Goal: Task Accomplishment & Management: Manage account settings

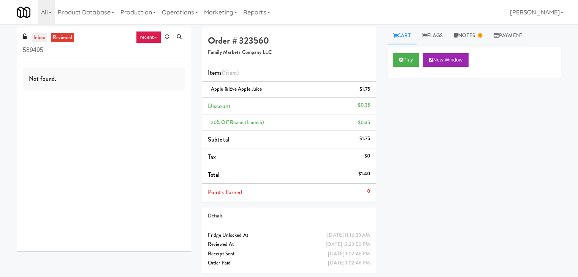
click at [38, 41] on link "inbox" at bounding box center [40, 37] width 16 height 9
click at [84, 53] on input "589495" at bounding box center [104, 50] width 162 height 14
paste input "Alley 111"
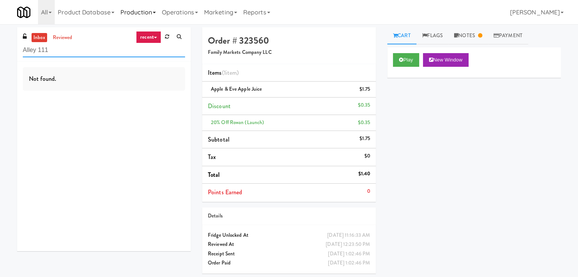
type input "Alley 111"
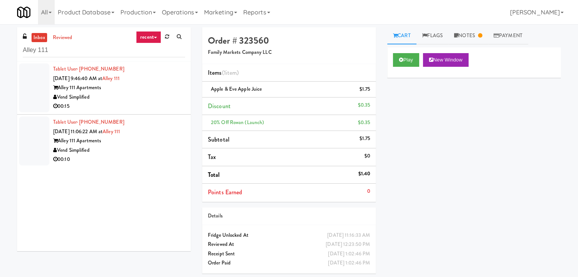
click at [165, 111] on div "00:15" at bounding box center [119, 106] width 132 height 9
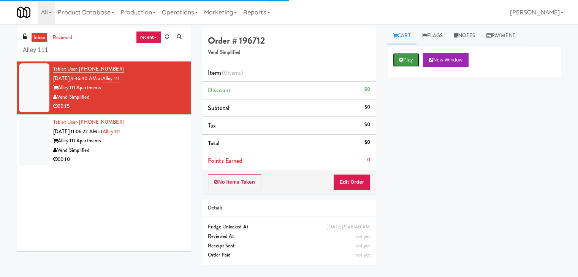
click at [407, 55] on button "Play" at bounding box center [406, 60] width 26 height 14
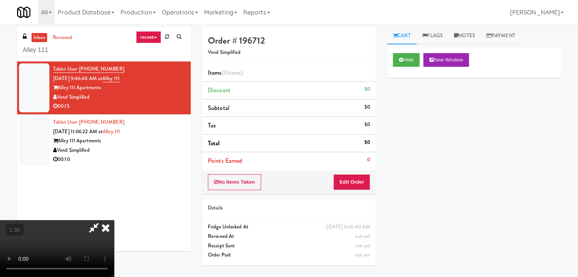
click at [114, 220] on video at bounding box center [57, 248] width 114 height 57
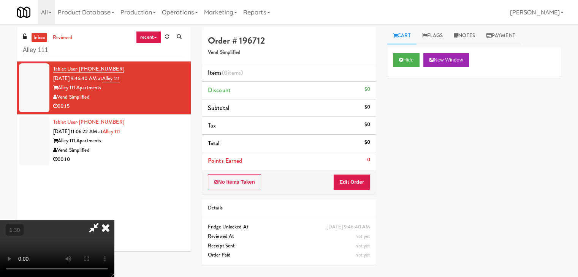
click at [114, 220] on video at bounding box center [57, 248] width 114 height 57
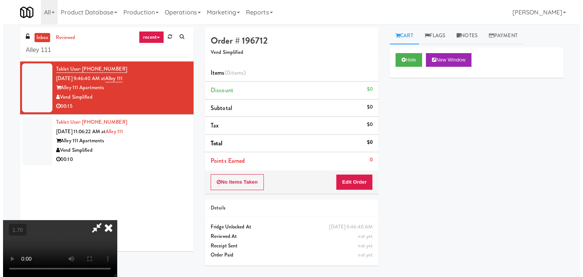
scroll to position [0, 0]
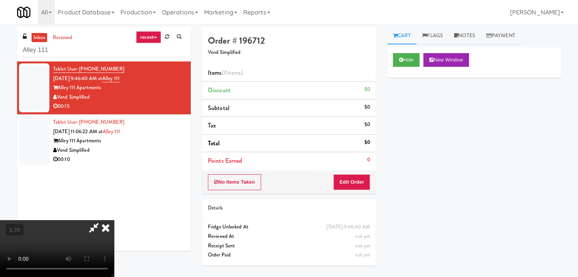
click at [114, 220] on icon at bounding box center [105, 227] width 17 height 15
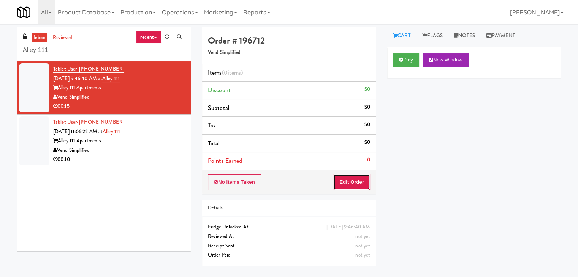
click at [359, 176] on button "Edit Order" at bounding box center [351, 182] width 37 height 16
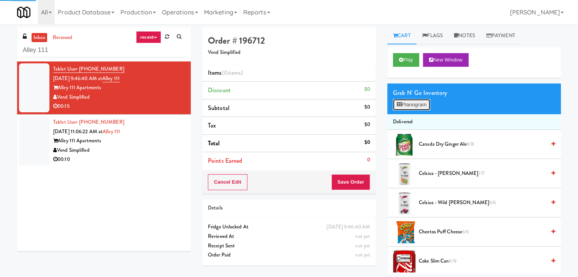
click at [403, 106] on button "Planogram" at bounding box center [411, 104] width 37 height 11
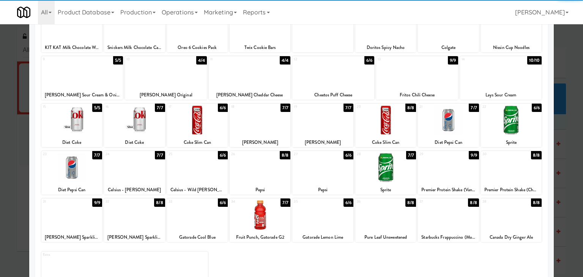
scroll to position [76, 0]
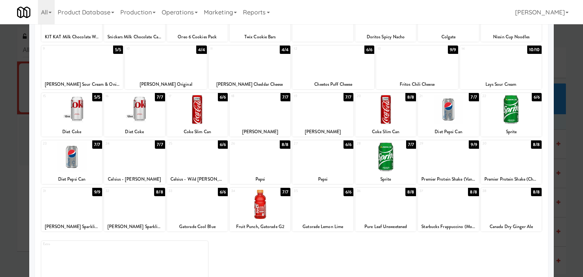
click at [208, 158] on div at bounding box center [197, 156] width 61 height 29
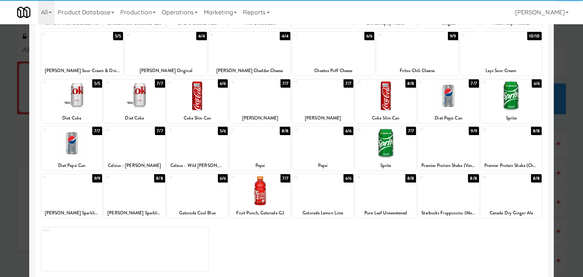
scroll to position [96, 0]
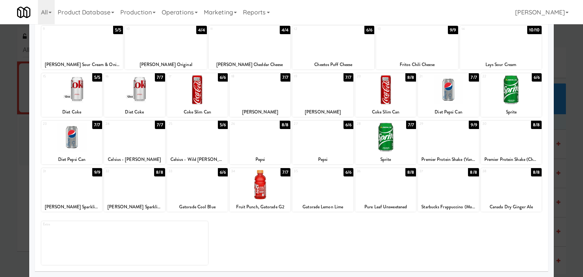
click at [79, 186] on div at bounding box center [71, 184] width 61 height 29
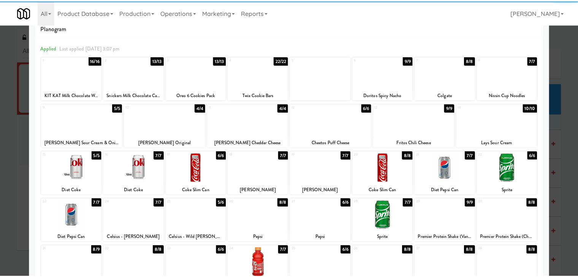
scroll to position [0, 0]
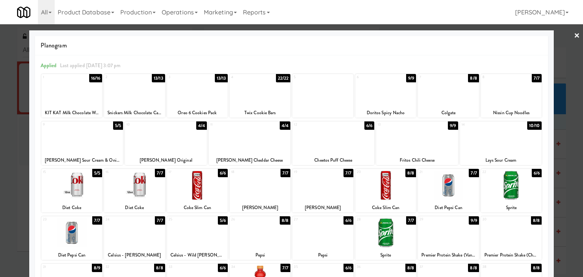
click at [574, 33] on link "×" at bounding box center [577, 36] width 6 height 24
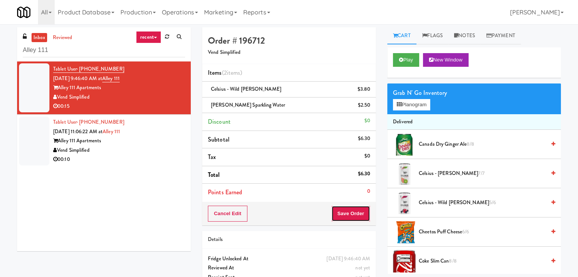
click at [346, 213] on button "Save Order" at bounding box center [350, 214] width 39 height 16
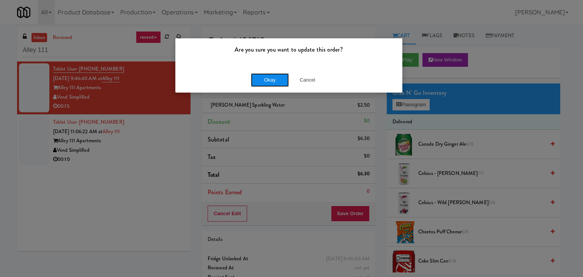
click at [267, 77] on button "Okay" at bounding box center [270, 80] width 38 height 14
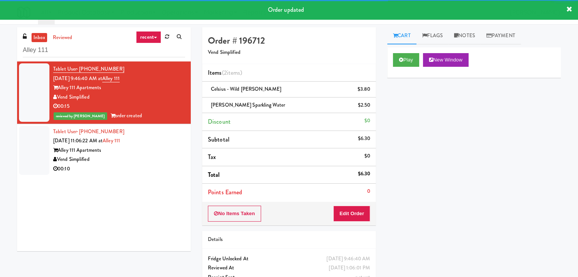
click at [159, 150] on div "Tablet User · (425) 409-4472 Aug 21, 2025 11:06:22 AM at Alley 111 Alley 111 Ap…" at bounding box center [119, 150] width 132 height 47
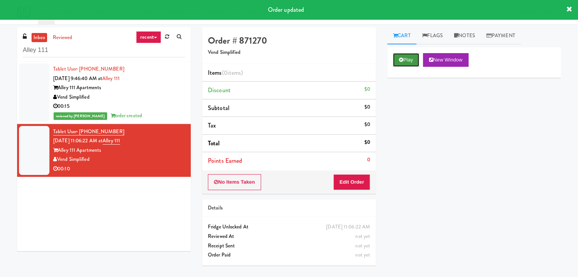
click at [405, 61] on button "Play" at bounding box center [406, 60] width 26 height 14
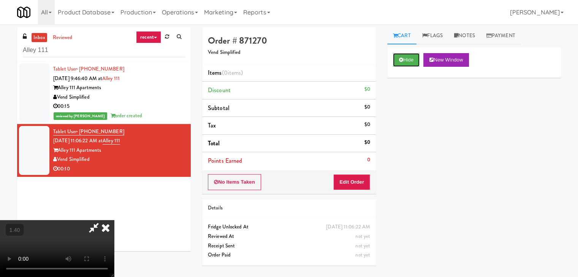
scroll to position [107, 0]
click at [114, 220] on video at bounding box center [57, 248] width 114 height 57
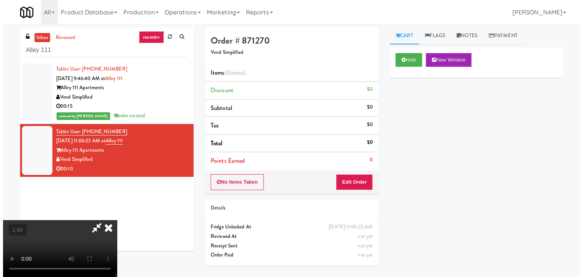
scroll to position [0, 0]
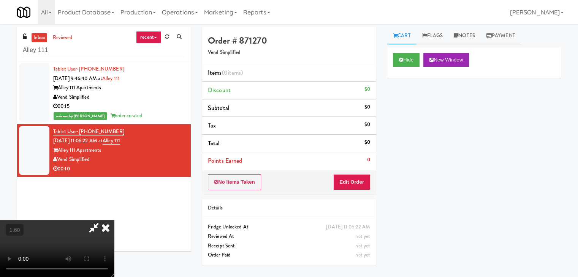
click at [114, 220] on icon at bounding box center [105, 227] width 17 height 15
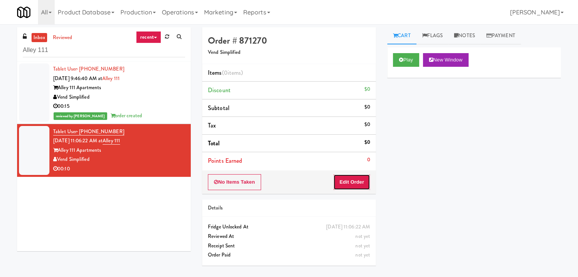
click at [352, 176] on button "Edit Order" at bounding box center [351, 182] width 37 height 16
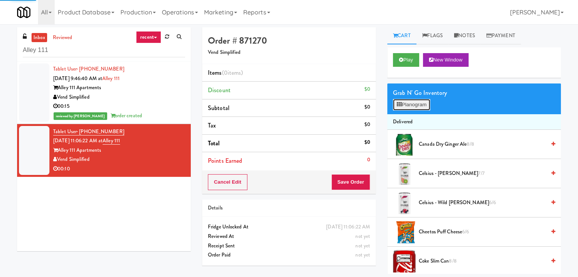
click at [404, 103] on button "Planogram" at bounding box center [411, 104] width 37 height 11
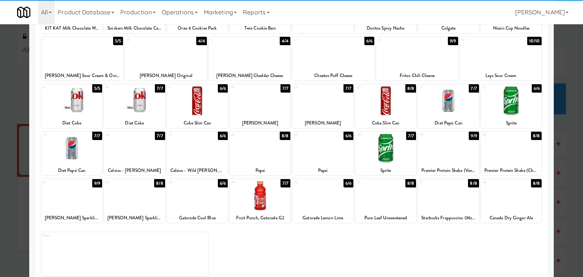
scroll to position [96, 0]
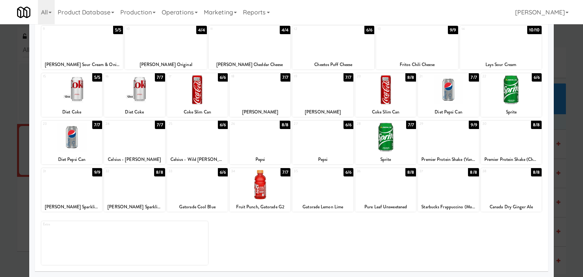
click at [131, 133] on div at bounding box center [134, 137] width 61 height 29
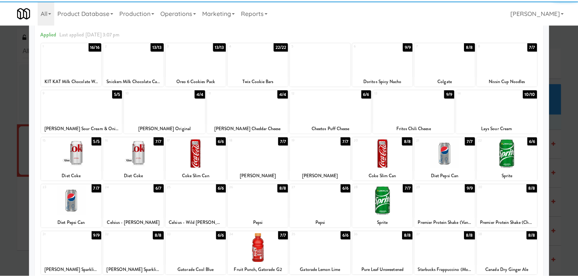
scroll to position [0, 0]
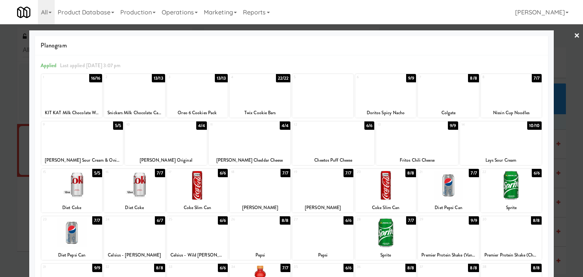
click at [574, 36] on link "×" at bounding box center [577, 36] width 6 height 24
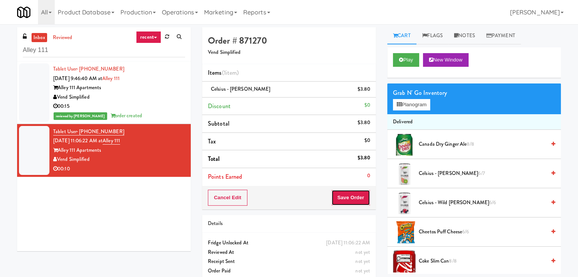
click at [347, 198] on button "Save Order" at bounding box center [350, 198] width 39 height 16
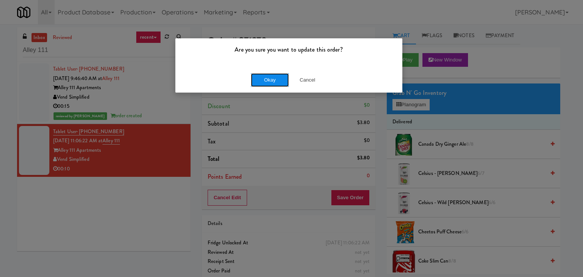
click at [269, 78] on button "Okay" at bounding box center [270, 80] width 38 height 14
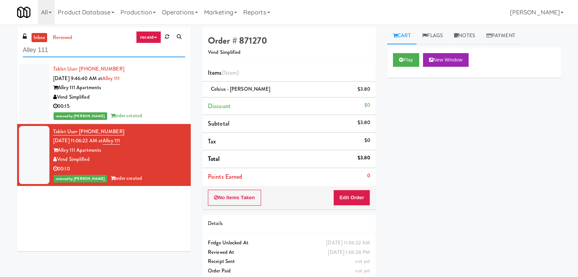
click at [87, 51] on input "Alley 111" at bounding box center [104, 50] width 162 height 14
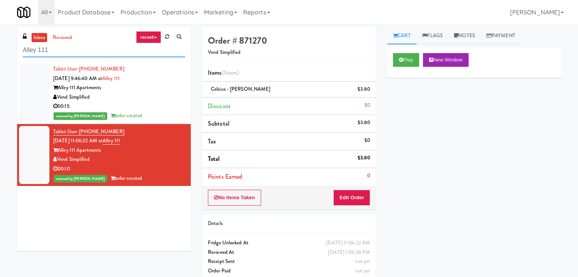
paste input "Vasara - Cooler - Left"
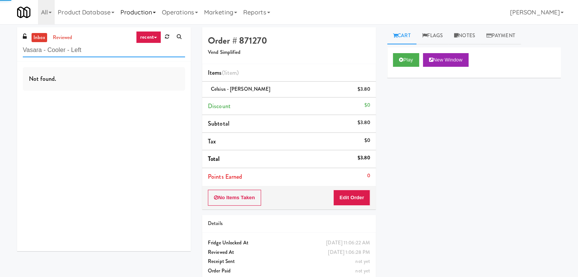
type input "Vasara - Cooler - Left"
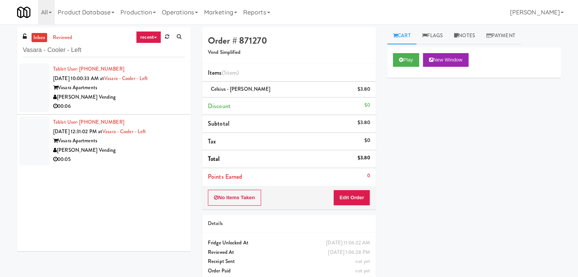
click at [170, 103] on div "00:06" at bounding box center [119, 106] width 132 height 9
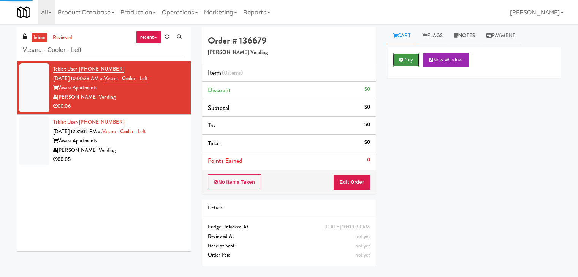
click at [405, 58] on button "Play" at bounding box center [406, 60] width 26 height 14
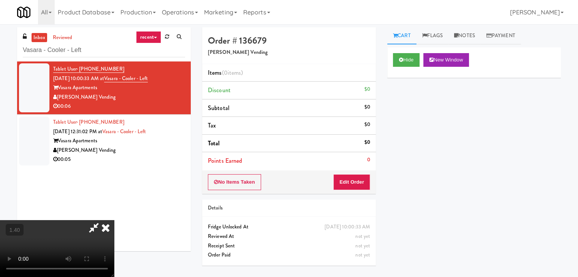
click at [114, 220] on video at bounding box center [57, 248] width 114 height 57
click at [114, 220] on icon at bounding box center [105, 227] width 17 height 15
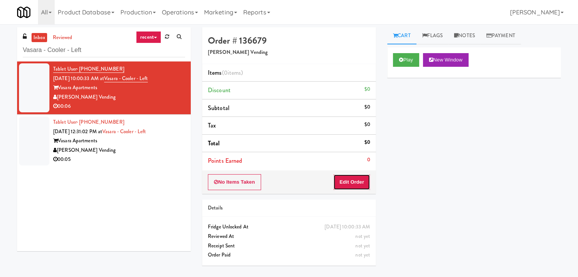
click at [351, 183] on button "Edit Order" at bounding box center [351, 182] width 37 height 16
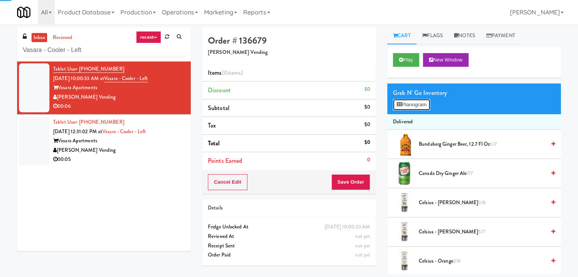
click at [414, 106] on button "Planogram" at bounding box center [411, 104] width 37 height 11
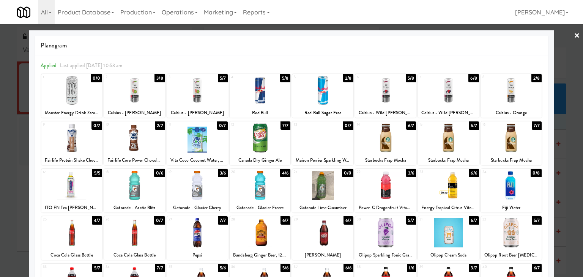
click at [121, 144] on div at bounding box center [134, 137] width 61 height 29
click at [574, 35] on link "×" at bounding box center [577, 36] width 6 height 24
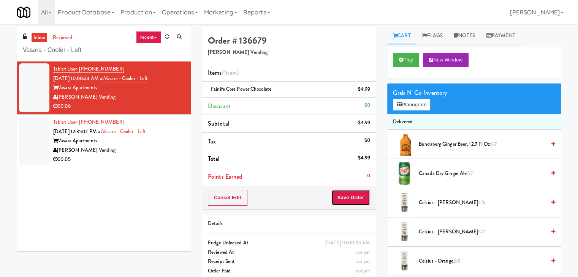
click at [343, 197] on button "Save Order" at bounding box center [350, 198] width 39 height 16
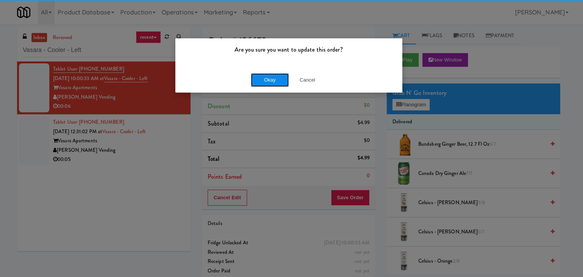
click at [274, 79] on button "Okay" at bounding box center [270, 80] width 38 height 14
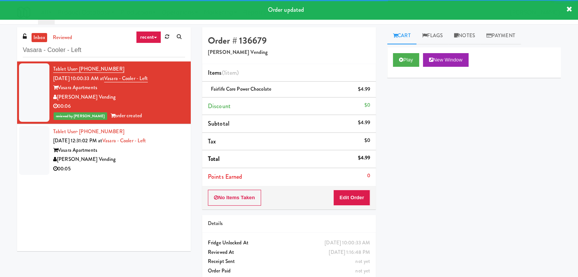
click at [148, 154] on div "Vasara Apartments" at bounding box center [119, 150] width 132 height 9
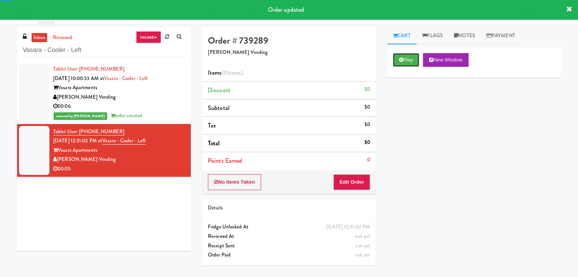
click at [399, 62] on icon at bounding box center [401, 59] width 4 height 5
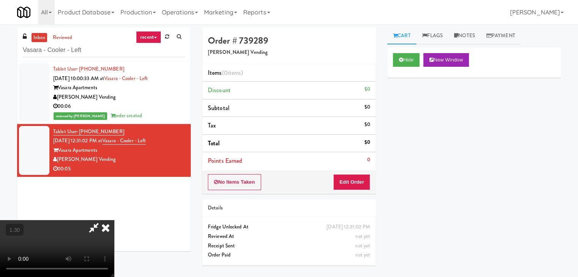
click at [114, 220] on video at bounding box center [57, 248] width 114 height 57
click at [114, 220] on icon at bounding box center [105, 227] width 17 height 15
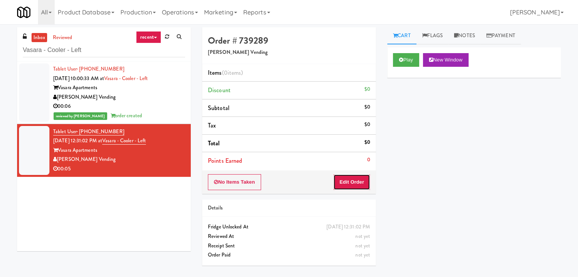
click at [348, 181] on button "Edit Order" at bounding box center [351, 182] width 37 height 16
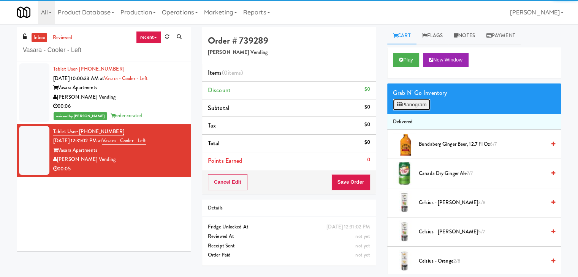
click at [409, 108] on button "Planogram" at bounding box center [411, 104] width 37 height 11
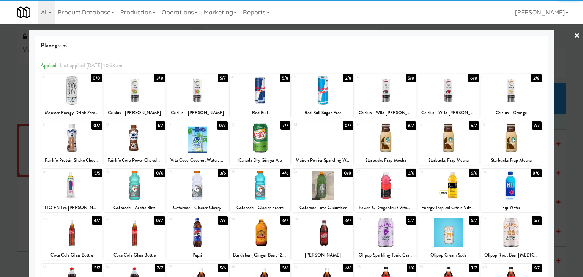
click at [328, 92] on div at bounding box center [322, 90] width 61 height 29
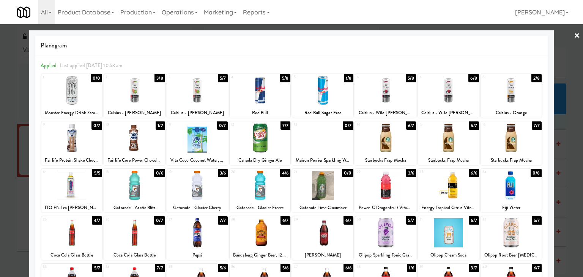
click at [574, 34] on link "×" at bounding box center [577, 36] width 6 height 24
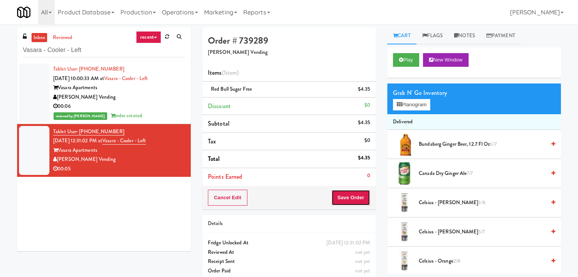
click at [344, 193] on button "Save Order" at bounding box center [350, 198] width 39 height 16
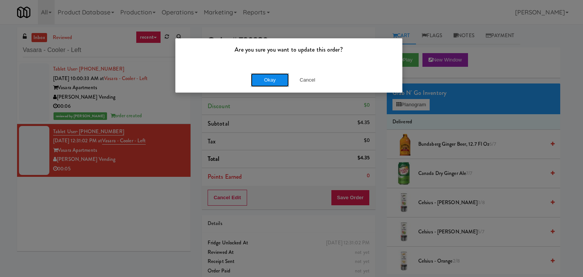
click at [272, 79] on button "Okay" at bounding box center [270, 80] width 38 height 14
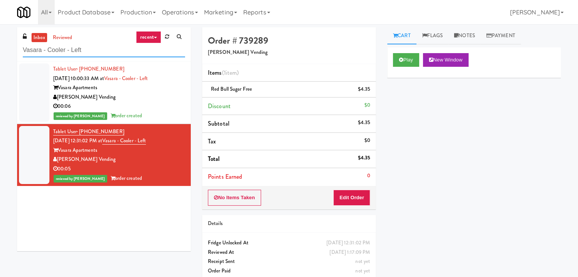
click at [109, 50] on input "Vasara - Cooler - Left" at bounding box center [104, 50] width 162 height 14
paste input "Spring & Thayer - Combo Cooler A"
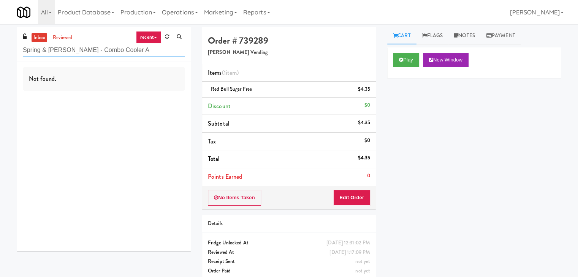
drag, startPoint x: 128, startPoint y: 50, endPoint x: 69, endPoint y: 47, distance: 58.9
click at [69, 47] on input "Spring & Thayer - Combo Cooler A" at bounding box center [104, 50] width 162 height 14
type input "Spring & Thayer"
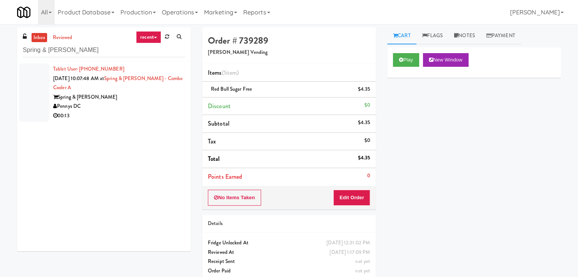
click at [150, 108] on div "Pennys DC" at bounding box center [119, 106] width 132 height 9
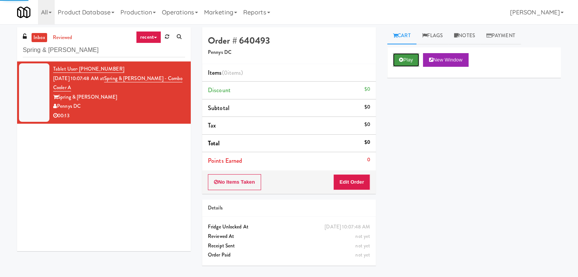
click at [405, 61] on button "Play" at bounding box center [406, 60] width 26 height 14
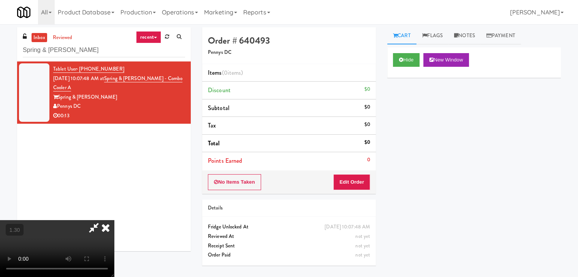
click at [114, 220] on video at bounding box center [57, 248] width 114 height 57
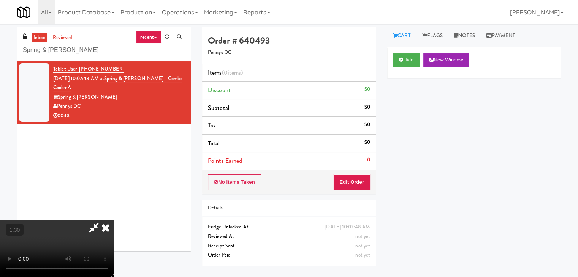
click at [114, 220] on video at bounding box center [57, 248] width 114 height 57
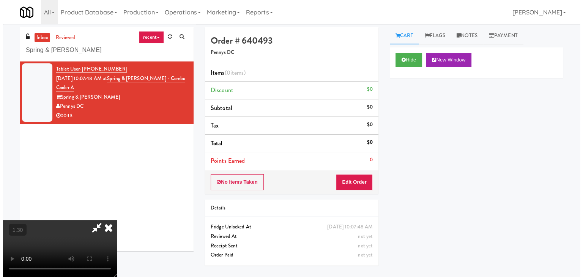
scroll to position [0, 0]
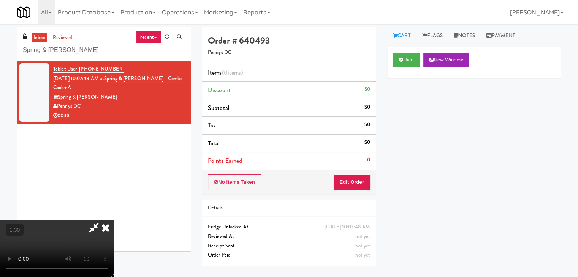
click at [114, 220] on icon at bounding box center [105, 227] width 17 height 15
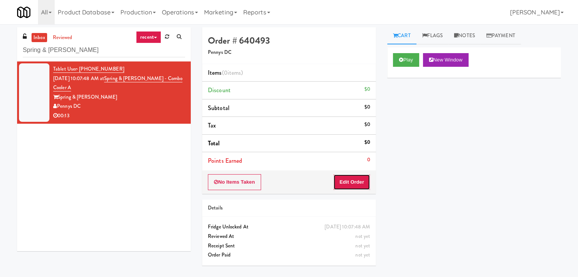
click at [363, 180] on button "Edit Order" at bounding box center [351, 182] width 37 height 16
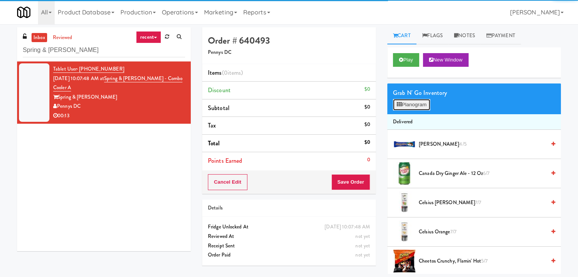
click at [398, 109] on button "Planogram" at bounding box center [411, 104] width 37 height 11
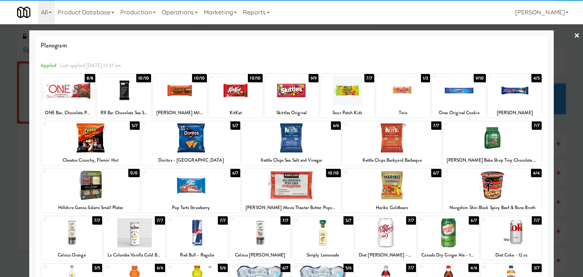
click at [395, 182] on div at bounding box center [392, 185] width 99 height 29
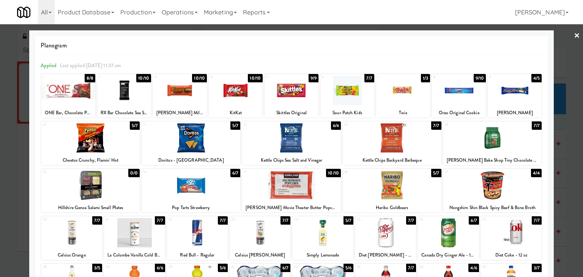
click at [319, 139] on div at bounding box center [291, 137] width 99 height 29
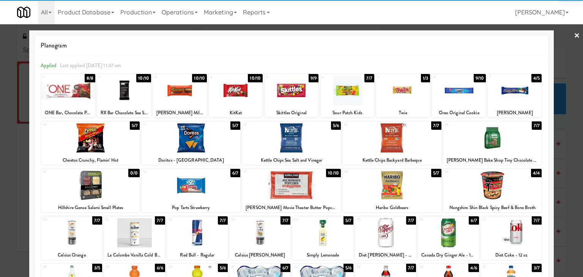
click at [574, 36] on link "×" at bounding box center [577, 36] width 6 height 24
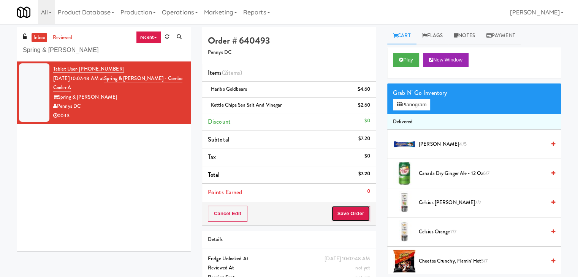
click at [341, 216] on button "Save Order" at bounding box center [350, 214] width 39 height 16
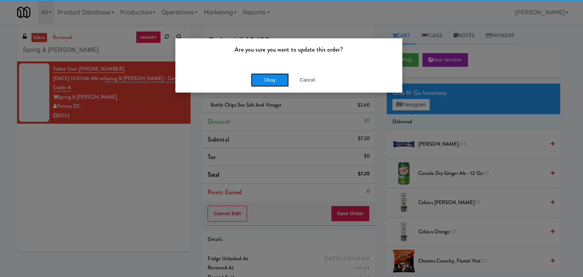
click at [270, 79] on button "Okay" at bounding box center [270, 80] width 38 height 14
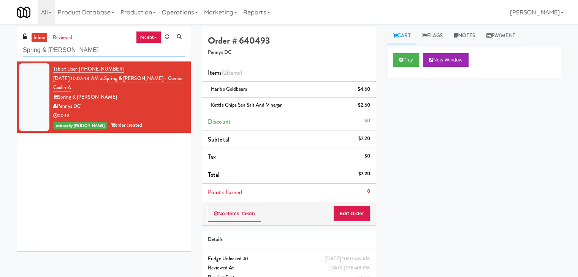
click at [122, 48] on input "Spring & Thayer" at bounding box center [104, 50] width 162 height 14
paste input "Elliston 23 - Cooler"
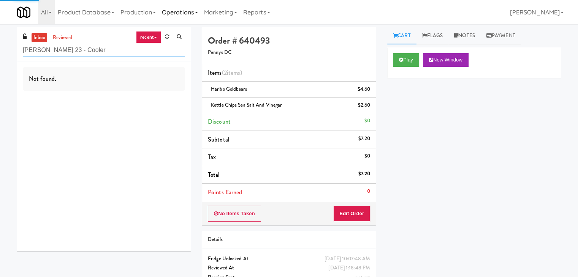
type input "Elliston 23 - Cooler"
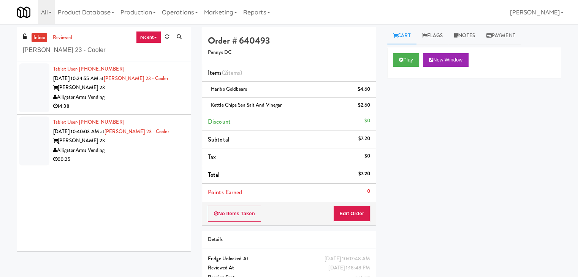
click at [164, 101] on div "Alligator Arms Vending" at bounding box center [119, 97] width 132 height 9
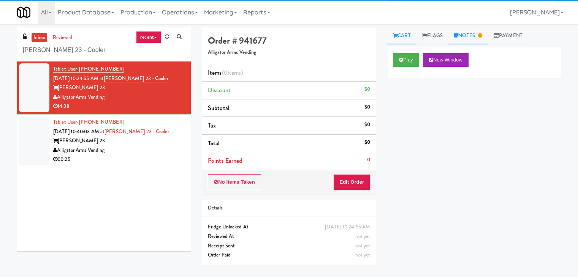
click at [475, 40] on link "Notes" at bounding box center [467, 35] width 39 height 17
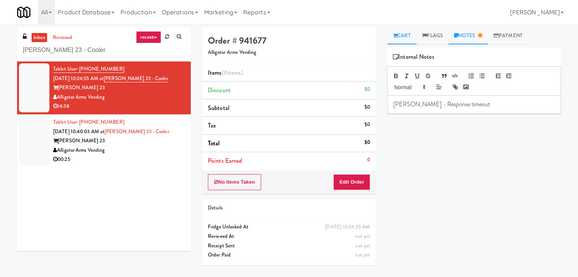
click at [404, 36] on link "Cart" at bounding box center [401, 35] width 29 height 17
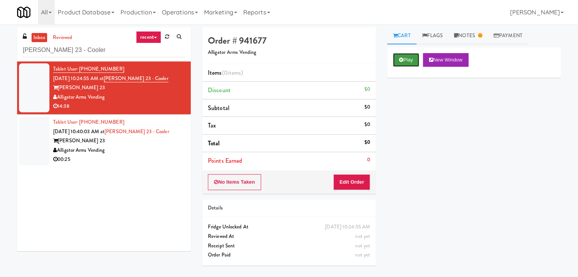
click at [404, 57] on button "Play" at bounding box center [406, 60] width 26 height 14
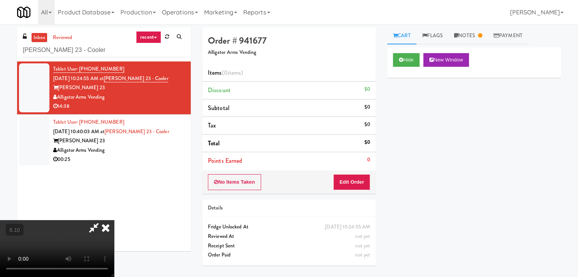
click at [114, 220] on video at bounding box center [57, 248] width 114 height 57
click at [114, 220] on icon at bounding box center [105, 227] width 17 height 15
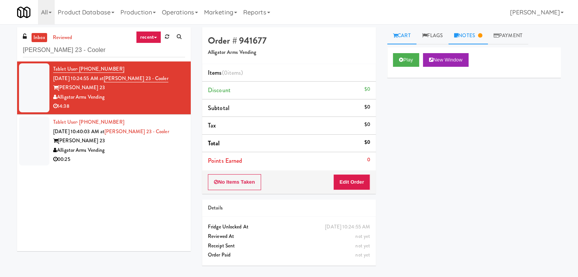
click at [471, 36] on link "Notes" at bounding box center [467, 35] width 39 height 17
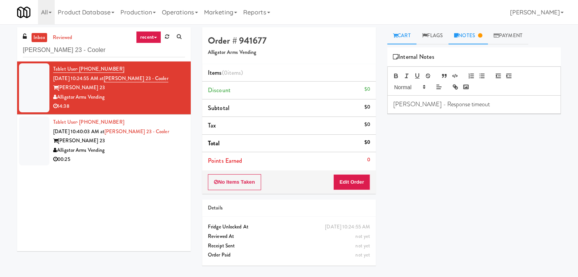
click at [405, 38] on link "Cart" at bounding box center [401, 35] width 29 height 17
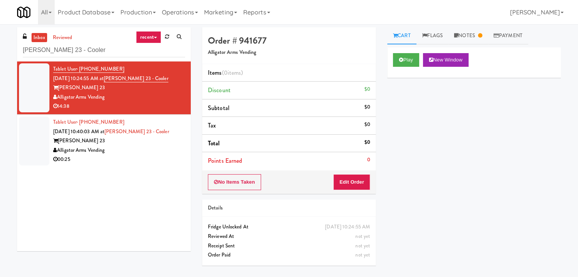
click at [347, 191] on div "No Items Taken Edit Order" at bounding box center [289, 183] width 174 height 24
drag, startPoint x: 347, startPoint y: 184, endPoint x: 382, endPoint y: 153, distance: 46.3
click at [348, 183] on button "Edit Order" at bounding box center [351, 182] width 37 height 16
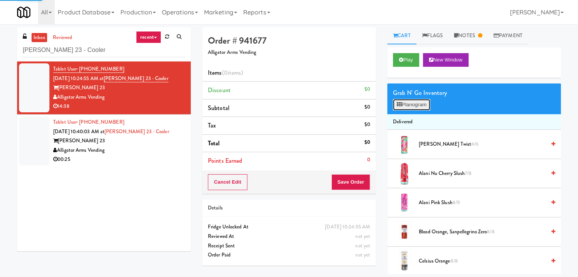
click at [407, 102] on button "Planogram" at bounding box center [411, 104] width 37 height 11
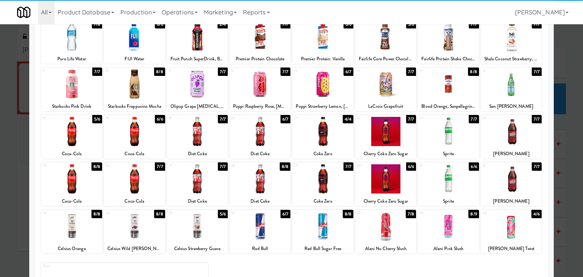
scroll to position [96, 0]
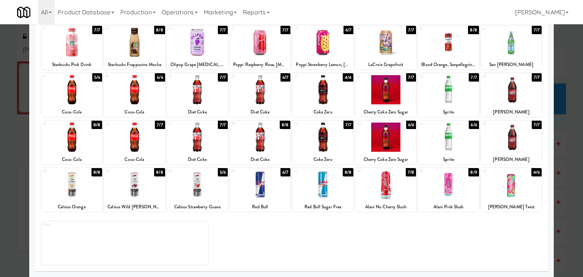
click at [141, 190] on div at bounding box center [134, 184] width 61 height 29
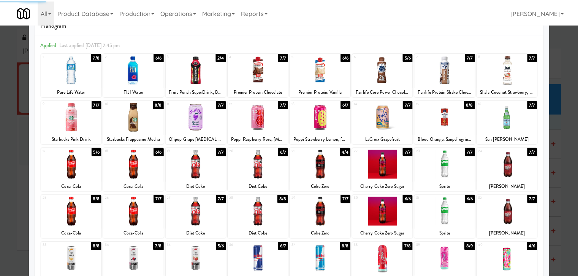
scroll to position [0, 0]
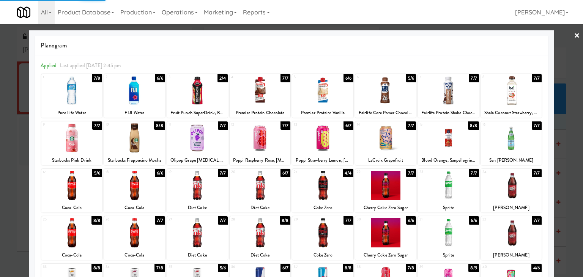
drag, startPoint x: 572, startPoint y: 34, endPoint x: 558, endPoint y: 34, distance: 14.1
click at [574, 33] on link "×" at bounding box center [577, 36] width 6 height 24
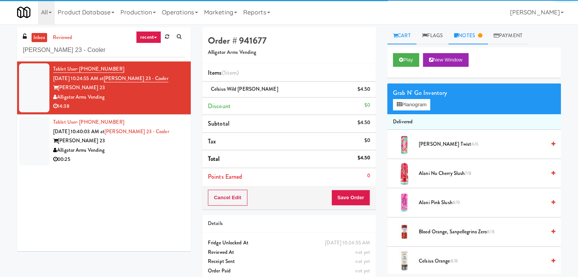
click at [474, 36] on link "Notes" at bounding box center [467, 35] width 39 height 17
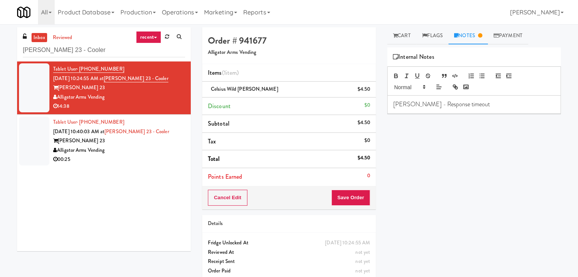
click at [466, 103] on p "Erick - Response timeout" at bounding box center [473, 104] width 161 height 8
click at [514, 113] on p at bounding box center [473, 113] width 161 height 8
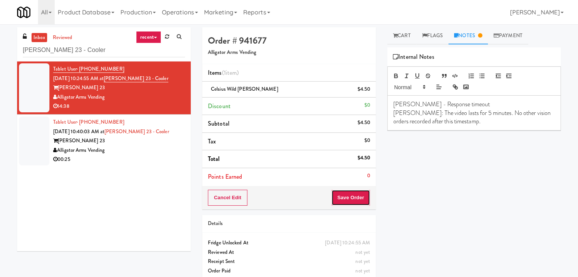
click at [344, 196] on button "Save Order" at bounding box center [350, 198] width 39 height 16
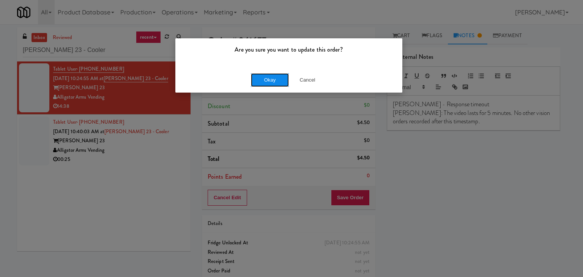
drag, startPoint x: 269, startPoint y: 81, endPoint x: 263, endPoint y: 85, distance: 7.4
click at [269, 81] on button "Okay" at bounding box center [270, 80] width 38 height 14
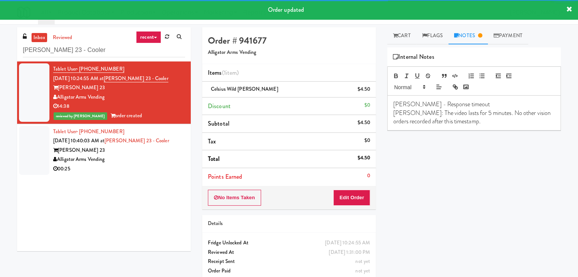
click at [158, 151] on div "Elliston 23" at bounding box center [119, 150] width 132 height 9
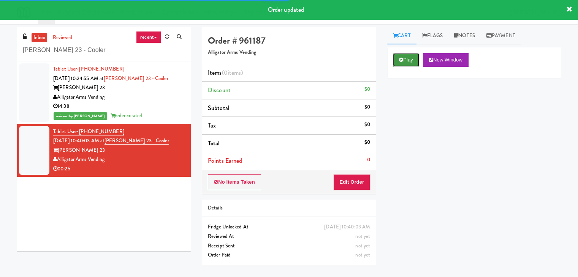
click at [408, 60] on button "Play" at bounding box center [406, 60] width 26 height 14
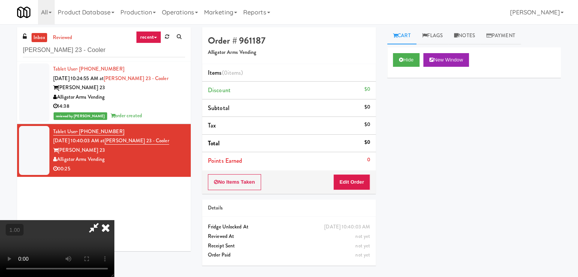
click at [114, 220] on video at bounding box center [57, 248] width 114 height 57
click at [114, 220] on icon at bounding box center [105, 227] width 17 height 15
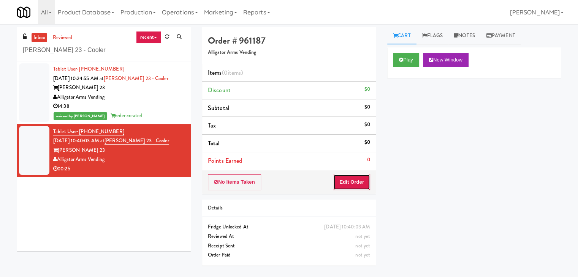
click at [347, 176] on button "Edit Order" at bounding box center [351, 182] width 37 height 16
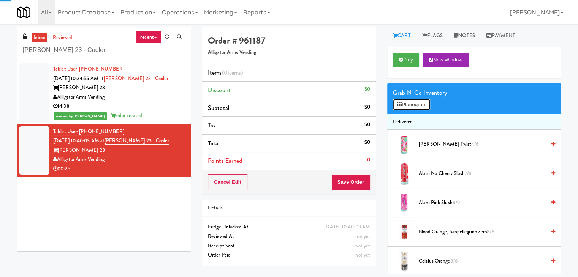
click at [417, 102] on button "Planogram" at bounding box center [411, 104] width 37 height 11
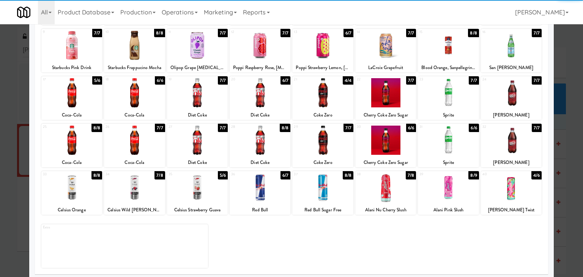
scroll to position [96, 0]
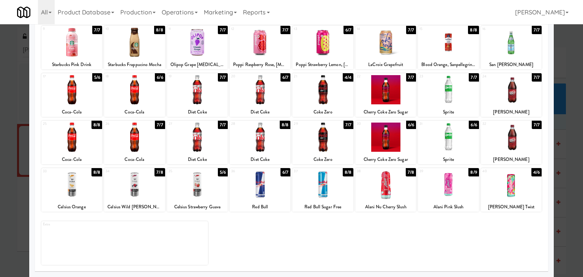
click at [328, 189] on div at bounding box center [322, 184] width 61 height 29
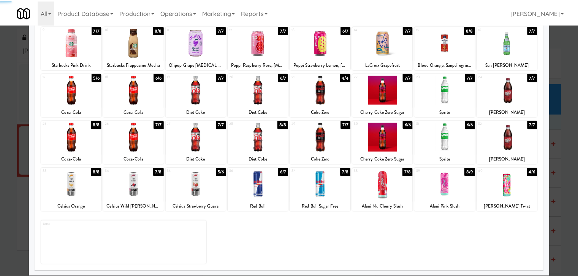
scroll to position [0, 0]
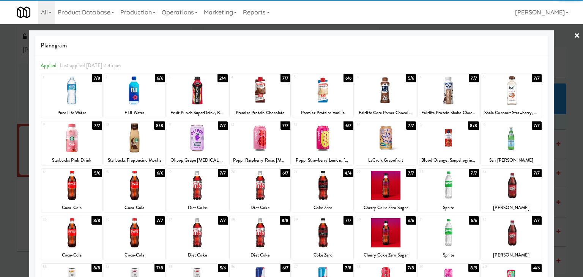
click at [574, 32] on link "×" at bounding box center [577, 36] width 6 height 24
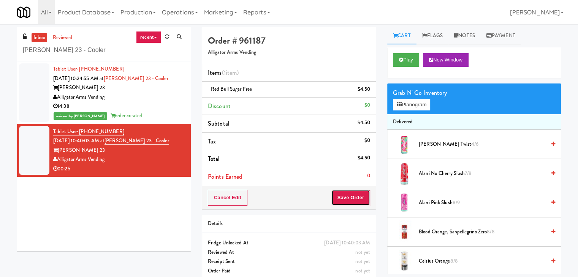
click at [351, 191] on button "Save Order" at bounding box center [350, 198] width 39 height 16
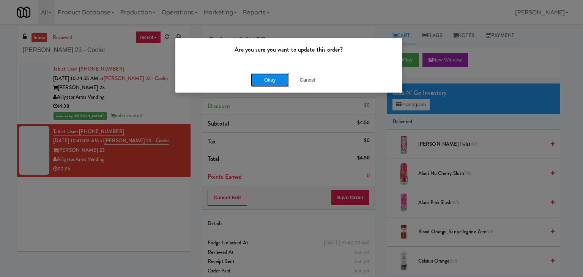
click at [276, 82] on button "Okay" at bounding box center [270, 80] width 38 height 14
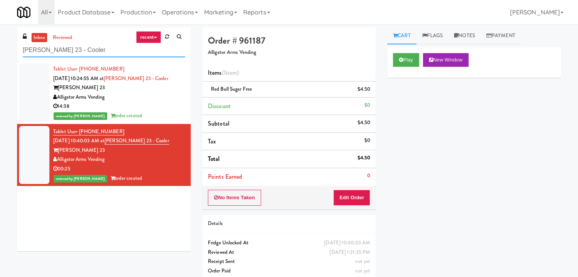
click at [99, 54] on input "Elliston 23 - Cooler" at bounding box center [104, 50] width 162 height 14
paste input "RAW Training - Fridge"
type input "RAW Training - Fridge"
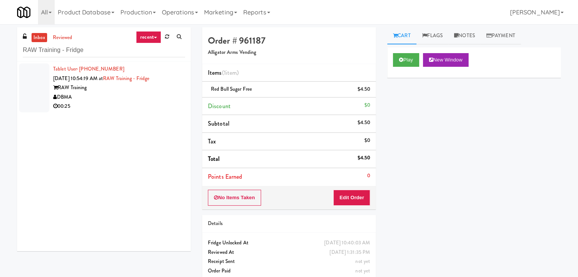
drag, startPoint x: 159, startPoint y: 119, endPoint x: 159, endPoint y: 114, distance: 5.3
click at [159, 118] on div "Tablet User · (775) 287-1220 Aug 21, 2025 10:54:19 AM at RAW Training - Fridge …" at bounding box center [104, 157] width 174 height 190
click at [158, 103] on div "00:25" at bounding box center [119, 106] width 132 height 9
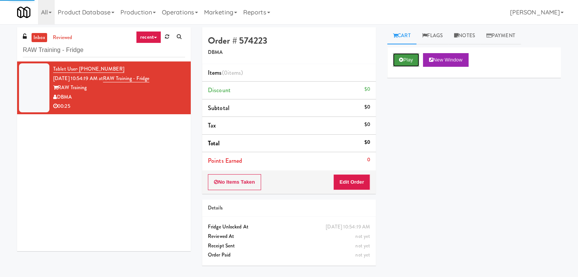
click at [403, 57] on button "Play" at bounding box center [406, 60] width 26 height 14
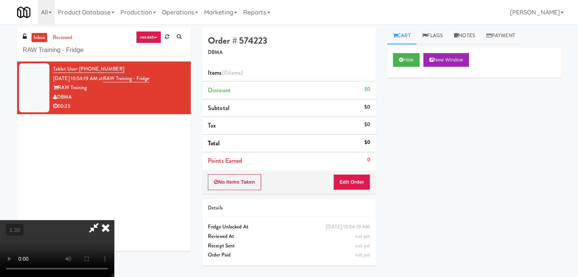
click at [114, 220] on video at bounding box center [57, 248] width 114 height 57
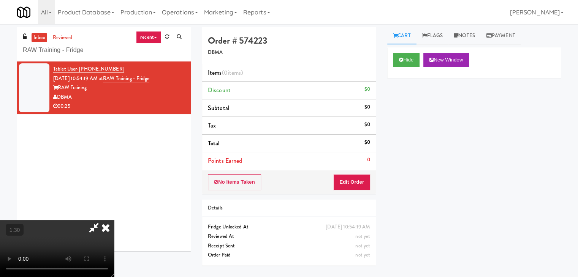
scroll to position [31, 0]
click at [114, 220] on video at bounding box center [57, 248] width 114 height 57
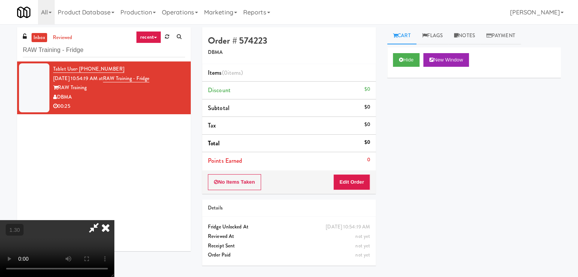
scroll to position [31, 0]
click at [114, 220] on video at bounding box center [57, 248] width 114 height 57
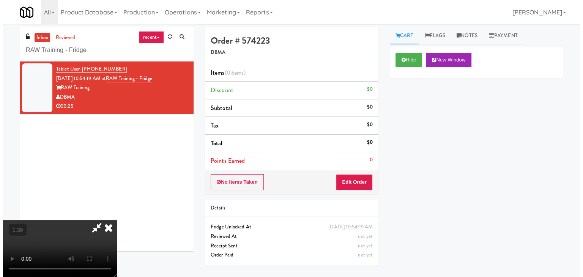
scroll to position [0, 0]
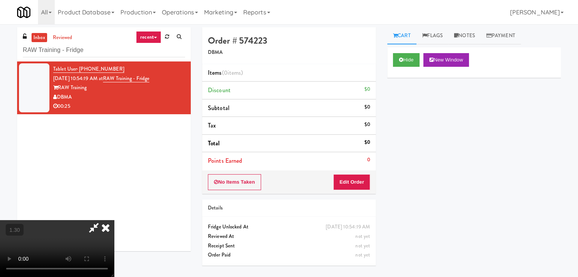
click at [114, 220] on video at bounding box center [57, 248] width 114 height 57
drag, startPoint x: 355, startPoint y: 183, endPoint x: 385, endPoint y: 167, distance: 33.6
click at [355, 183] on button "Edit Order" at bounding box center [351, 182] width 37 height 16
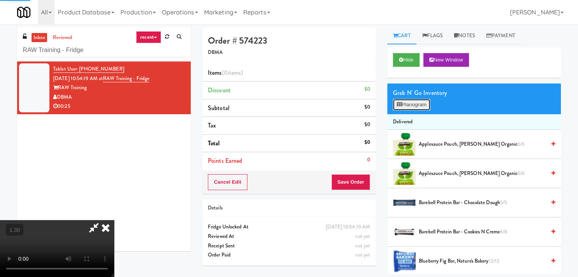
click at [425, 104] on button "Planogram" at bounding box center [411, 104] width 37 height 11
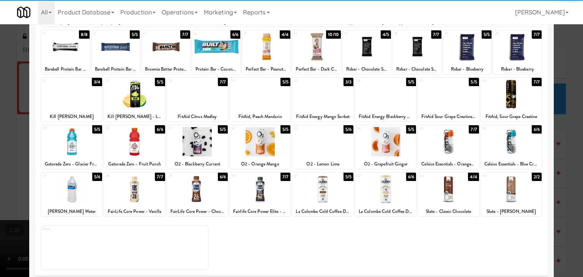
scroll to position [96, 0]
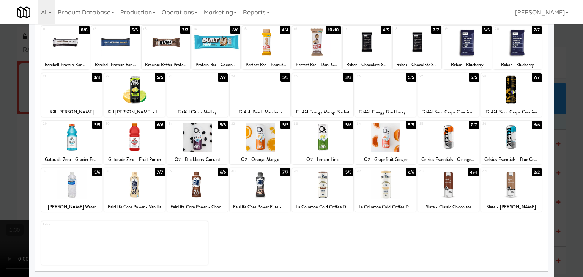
click at [261, 180] on div at bounding box center [260, 184] width 61 height 29
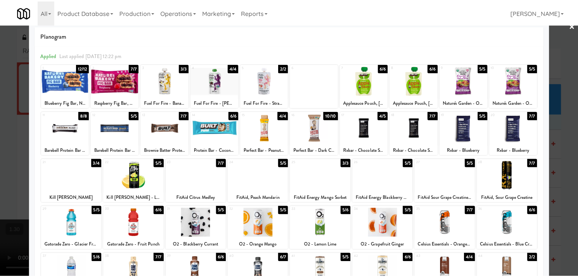
scroll to position [0, 0]
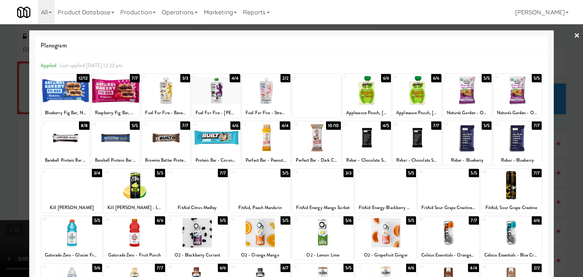
click at [365, 140] on div at bounding box center [367, 137] width 48 height 29
click at [377, 88] on div at bounding box center [367, 90] width 48 height 29
drag, startPoint x: 571, startPoint y: 35, endPoint x: 546, endPoint y: 43, distance: 26.7
click at [574, 35] on link "×" at bounding box center [577, 36] width 6 height 24
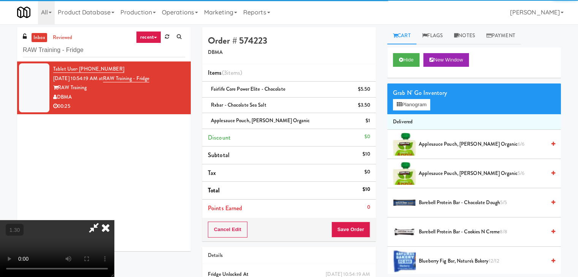
click at [114, 220] on video at bounding box center [57, 248] width 114 height 57
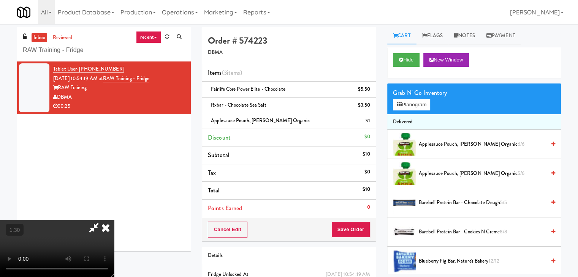
click at [114, 220] on video at bounding box center [57, 248] width 114 height 57
click at [114, 220] on icon at bounding box center [105, 227] width 17 height 15
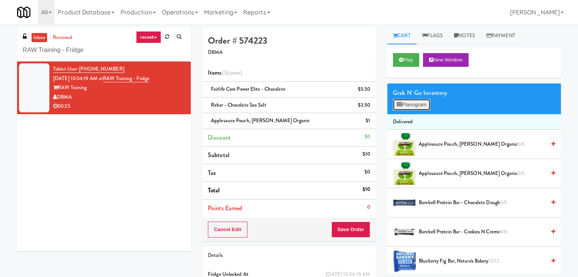
click at [406, 106] on button "Planogram" at bounding box center [411, 104] width 37 height 11
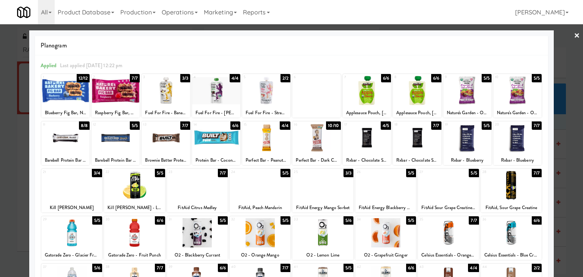
click at [318, 183] on div at bounding box center [322, 185] width 61 height 29
click at [574, 34] on link "×" at bounding box center [577, 36] width 6 height 24
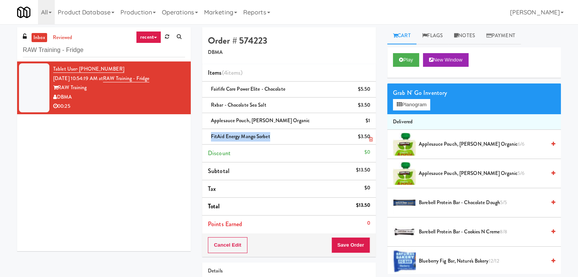
drag, startPoint x: 269, startPoint y: 137, endPoint x: 210, endPoint y: 139, distance: 59.7
click at [210, 139] on div "FitAid Energy Mango Sorbet $3.50" at bounding box center [289, 136] width 162 height 9
copy span "FitAid Energy Mango Sorbet"
drag, startPoint x: 73, startPoint y: 98, endPoint x: 58, endPoint y: 99, distance: 15.3
click at [58, 99] on div "DBMA" at bounding box center [119, 97] width 132 height 9
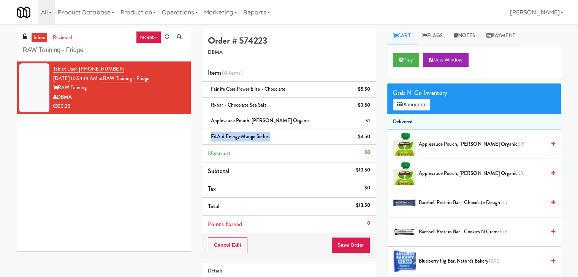
copy div "DBMA"
drag, startPoint x: 88, startPoint y: 87, endPoint x: 60, endPoint y: 88, distance: 27.4
click at [60, 88] on div "RAW Training" at bounding box center [119, 87] width 132 height 9
copy div "RAW Training"
click at [346, 243] on button "Save Order" at bounding box center [350, 245] width 39 height 16
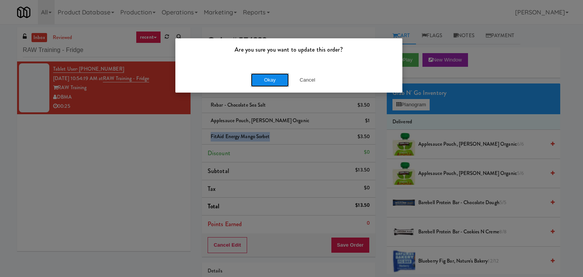
click at [266, 79] on button "Okay" at bounding box center [270, 80] width 38 height 14
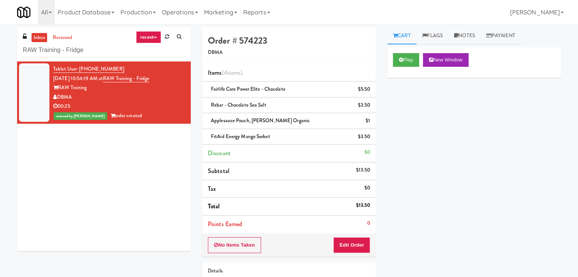
click at [114, 43] on div "RAW Training - Fridge" at bounding box center [104, 50] width 162 height 15
click at [112, 43] on input "RAW Training - Fridge" at bounding box center [104, 50] width 162 height 14
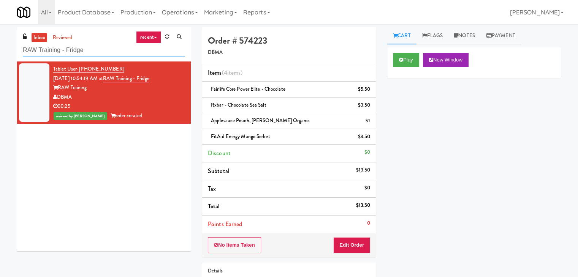
click at [112, 43] on input "RAW Training - Fridge" at bounding box center [104, 50] width 162 height 14
paste input "Almaden"
type input "Almaden - Fridge"
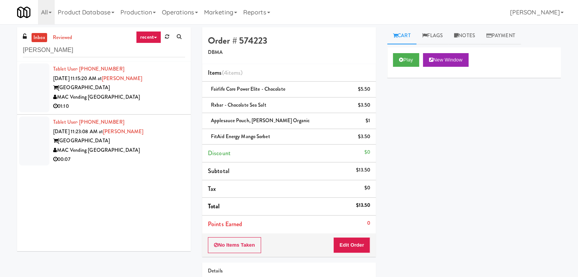
click at [142, 99] on div "MAC Vending [GEOGRAPHIC_DATA]" at bounding box center [119, 97] width 132 height 9
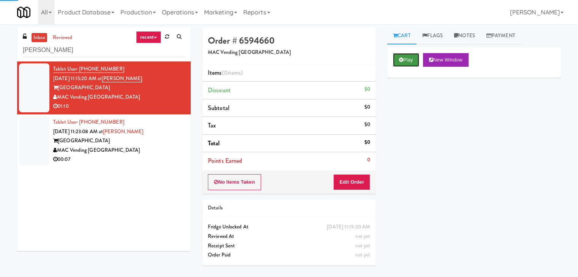
click at [410, 60] on button "Play" at bounding box center [406, 60] width 26 height 14
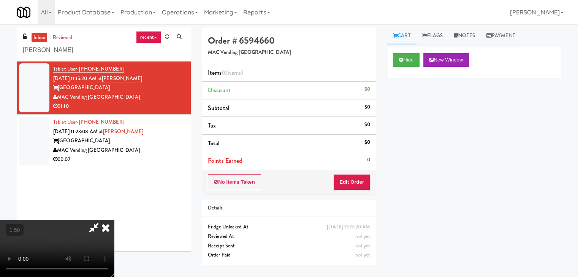
click at [114, 220] on video at bounding box center [57, 248] width 114 height 57
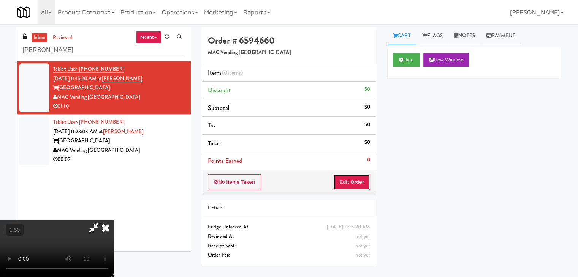
click at [357, 183] on button "Edit Order" at bounding box center [351, 182] width 37 height 16
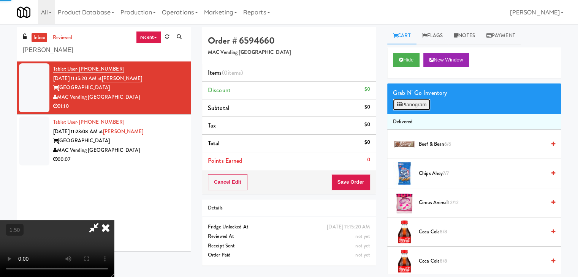
click at [412, 104] on button "Planogram" at bounding box center [411, 104] width 37 height 11
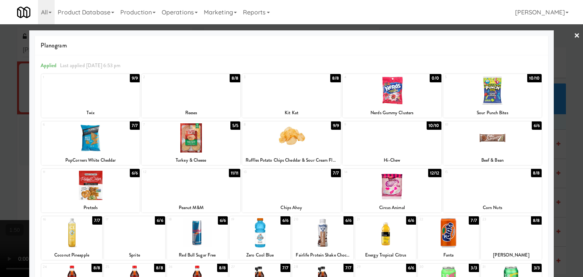
click at [480, 134] on div at bounding box center [493, 137] width 99 height 29
click at [481, 134] on div at bounding box center [493, 137] width 99 height 29
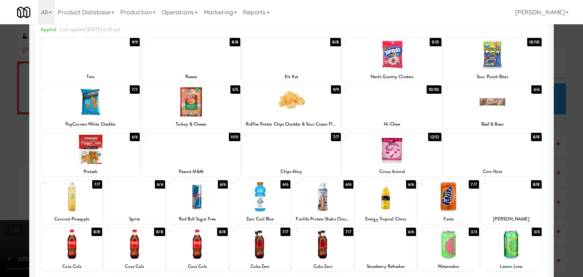
scroll to position [96, 0]
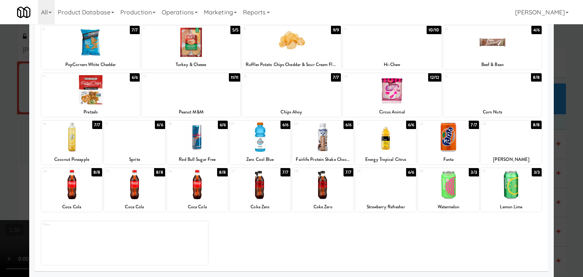
click at [129, 179] on div at bounding box center [134, 184] width 61 height 29
click at [204, 187] on div at bounding box center [197, 184] width 61 height 29
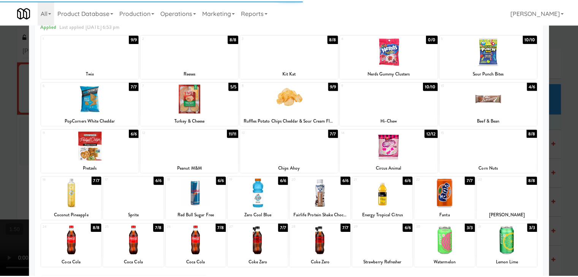
scroll to position [0, 0]
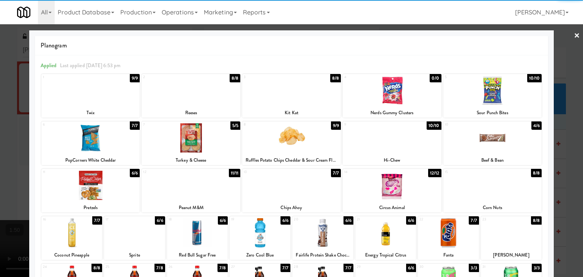
drag, startPoint x: 571, startPoint y: 33, endPoint x: 536, endPoint y: 45, distance: 37.5
click at [574, 33] on link "×" at bounding box center [577, 36] width 6 height 24
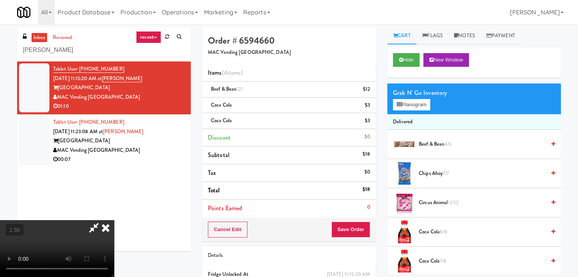
click at [114, 220] on video at bounding box center [57, 248] width 114 height 57
click at [114, 220] on icon at bounding box center [105, 227] width 17 height 15
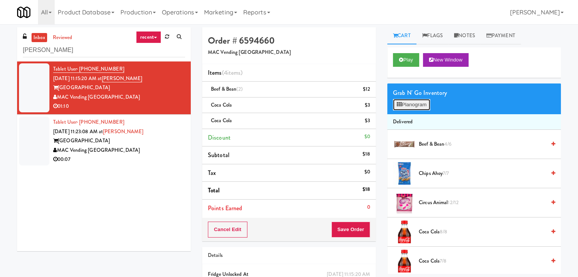
click at [422, 104] on button "Planogram" at bounding box center [411, 104] width 37 height 11
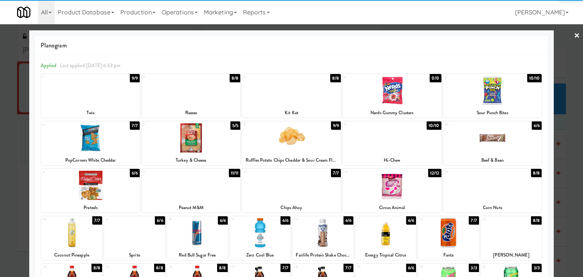
click at [490, 140] on div at bounding box center [493, 137] width 99 height 29
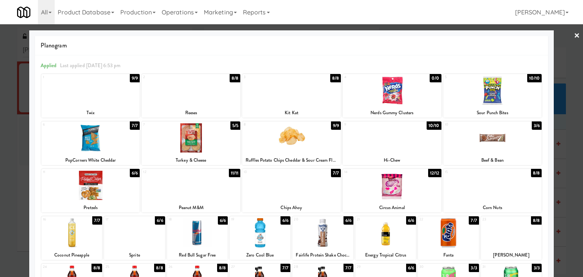
drag, startPoint x: 572, startPoint y: 35, endPoint x: 548, endPoint y: 41, distance: 24.8
click at [574, 35] on link "×" at bounding box center [577, 36] width 6 height 24
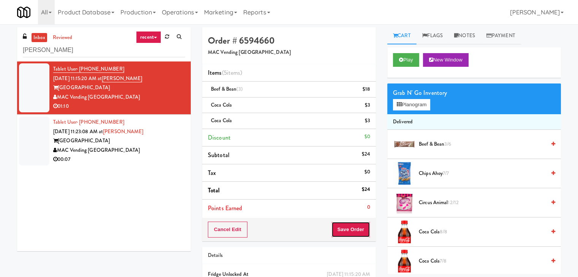
click at [343, 231] on button "Save Order" at bounding box center [350, 230] width 39 height 16
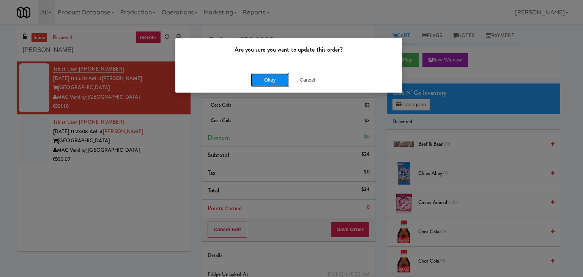
click at [273, 82] on button "Okay" at bounding box center [270, 80] width 38 height 14
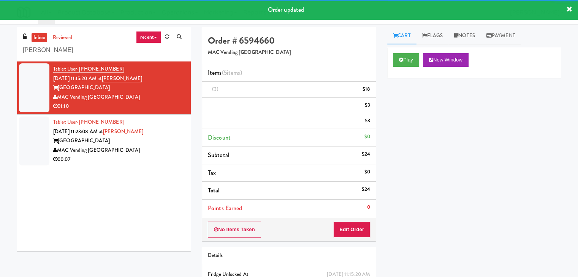
click at [144, 146] on div "Almaden Lake Village" at bounding box center [119, 140] width 132 height 9
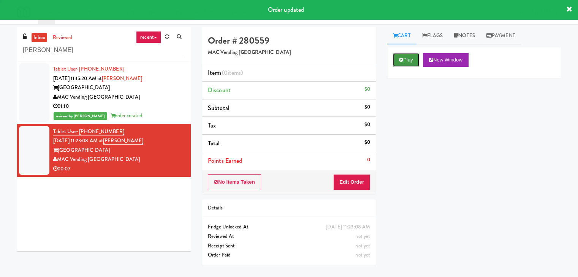
click at [407, 60] on button "Play" at bounding box center [406, 60] width 26 height 14
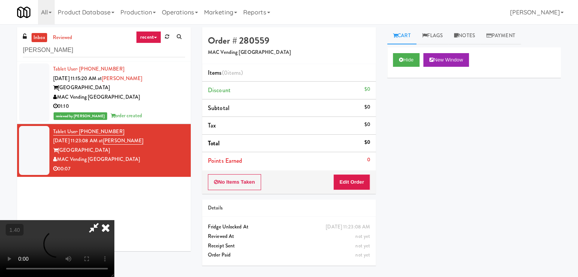
click at [114, 220] on video at bounding box center [57, 248] width 114 height 57
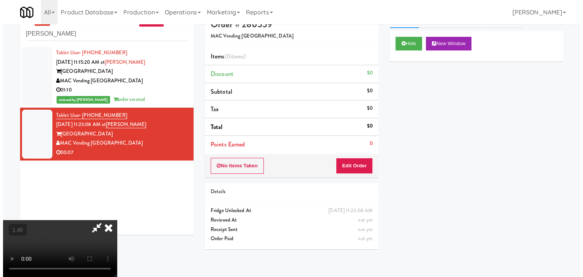
scroll to position [24, 0]
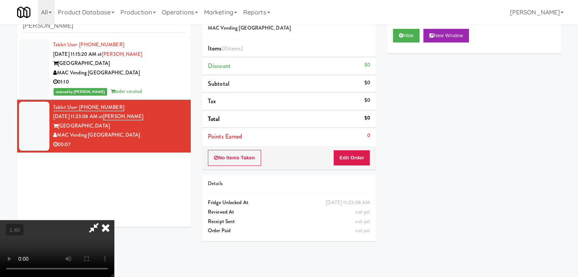
click at [114, 220] on video at bounding box center [57, 248] width 114 height 57
click at [114, 220] on icon at bounding box center [105, 227] width 17 height 15
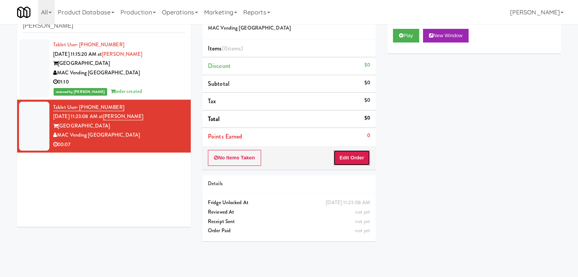
click at [355, 154] on button "Edit Order" at bounding box center [351, 158] width 37 height 16
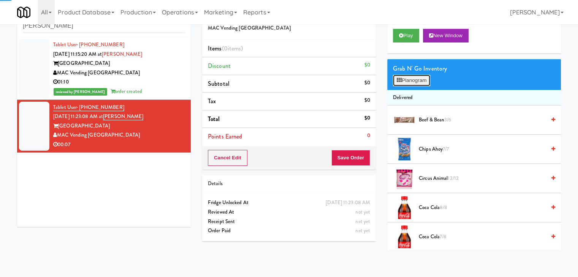
click at [409, 81] on button "Planogram" at bounding box center [411, 80] width 37 height 11
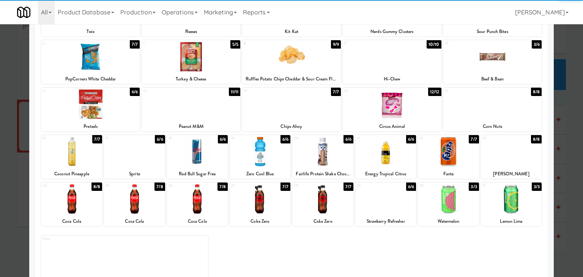
scroll to position [96, 0]
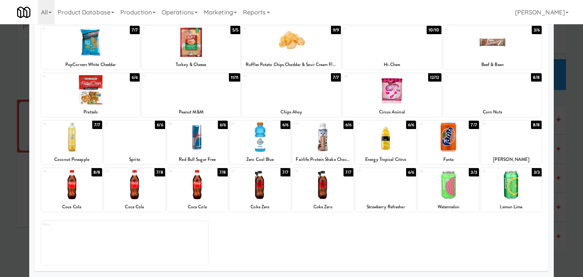
click at [202, 145] on div at bounding box center [197, 137] width 61 height 29
click at [274, 186] on div at bounding box center [260, 184] width 61 height 29
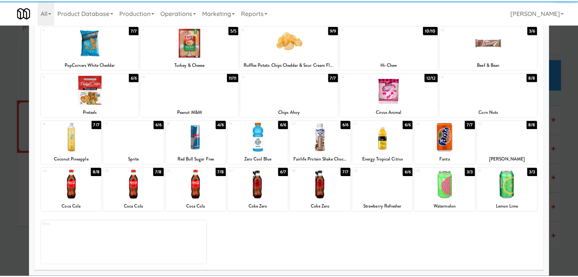
scroll to position [0, 0]
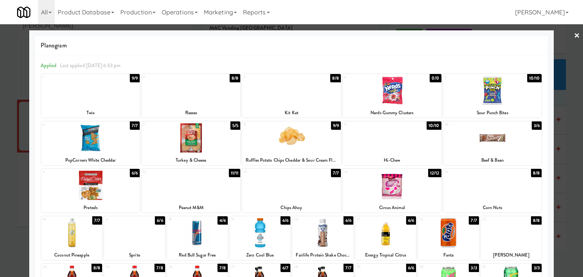
click at [574, 35] on link "×" at bounding box center [577, 36] width 6 height 24
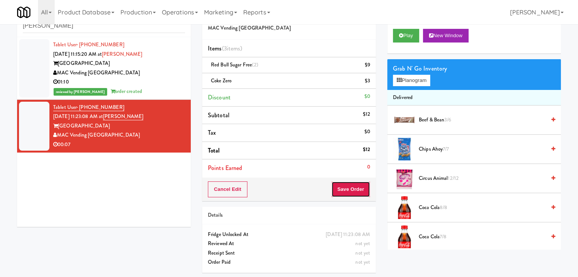
click at [347, 192] on button "Save Order" at bounding box center [350, 190] width 39 height 16
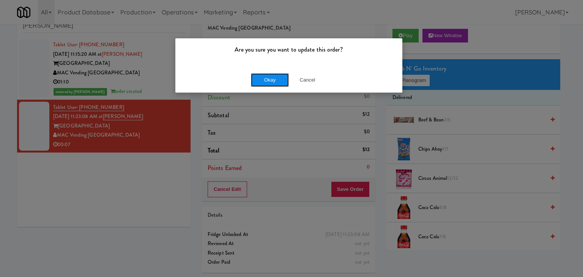
click at [275, 78] on button "Okay" at bounding box center [270, 80] width 38 height 14
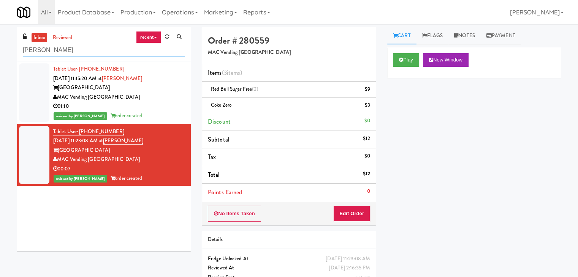
click at [88, 51] on input "Almaden - Fridge" at bounding box center [104, 50] width 162 height 14
paste input "Cosmopolitan at Lorton Station - Cooler #2"
type input "Cosmopolitan at Lorton Station - Cooler #2"
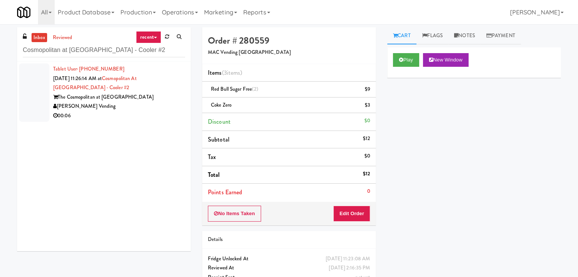
click at [163, 95] on div "The Cosmopolitan at Lorton Station" at bounding box center [119, 97] width 132 height 9
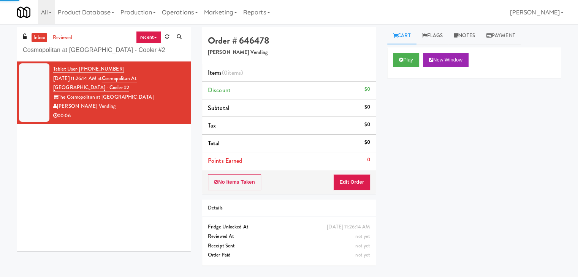
click at [404, 52] on div "Play New Window" at bounding box center [474, 62] width 174 height 30
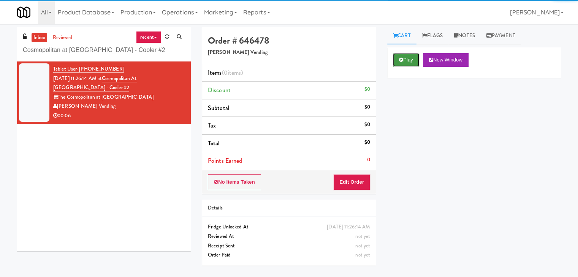
click at [400, 62] on icon at bounding box center [401, 59] width 4 height 5
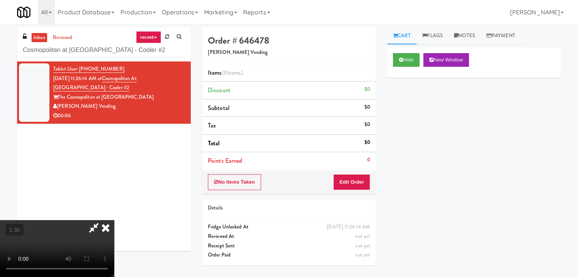
click at [114, 220] on video at bounding box center [57, 248] width 114 height 57
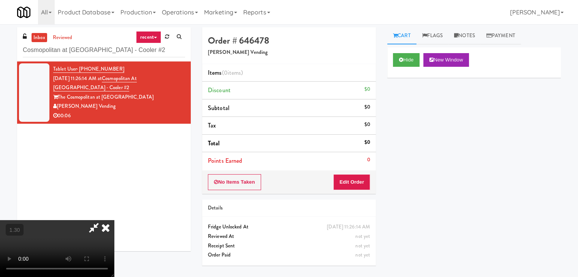
click at [114, 220] on video at bounding box center [57, 248] width 114 height 57
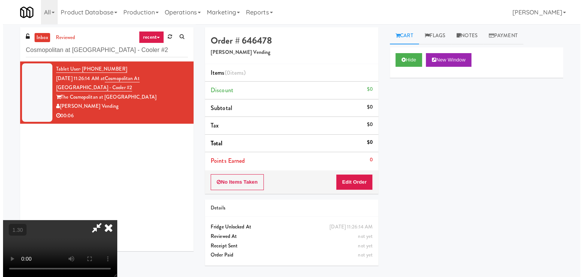
scroll to position [0, 0]
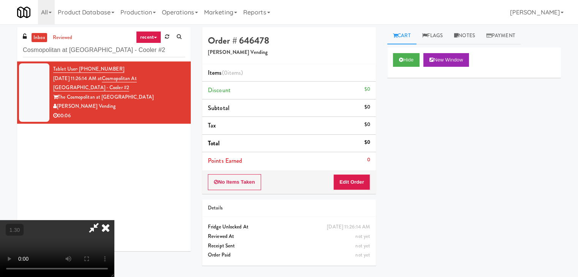
drag, startPoint x: 335, startPoint y: 26, endPoint x: 336, endPoint y: 38, distance: 12.2
click at [114, 220] on icon at bounding box center [105, 227] width 17 height 15
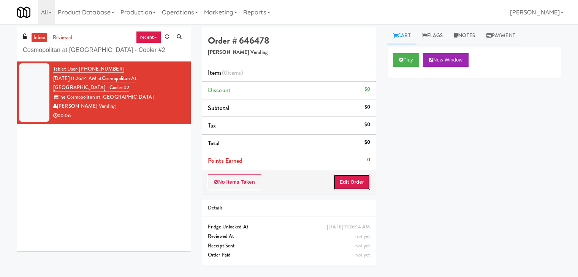
click at [361, 180] on button "Edit Order" at bounding box center [351, 182] width 37 height 16
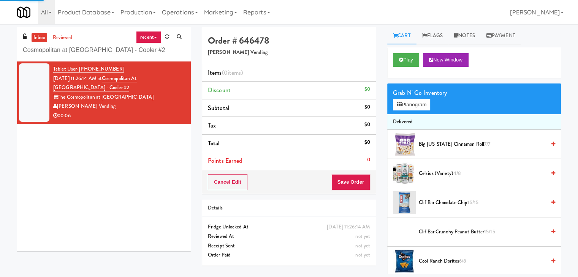
click at [419, 98] on div "Grab N' Go Inventory" at bounding box center [474, 92] width 162 height 11
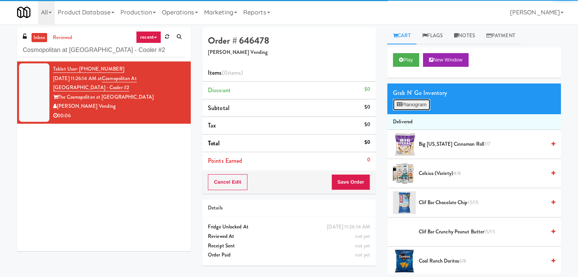
click at [407, 101] on button "Planogram" at bounding box center [411, 104] width 37 height 11
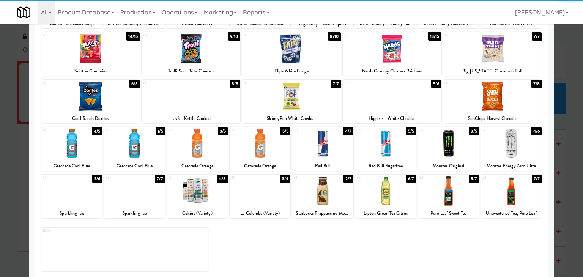
scroll to position [96, 0]
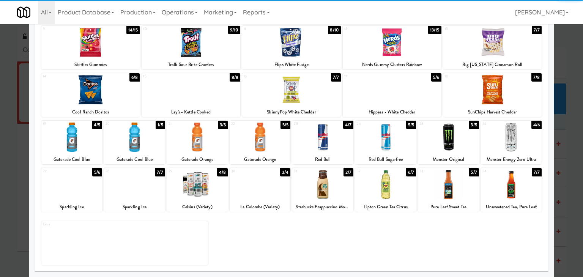
click at [498, 142] on div at bounding box center [511, 137] width 61 height 29
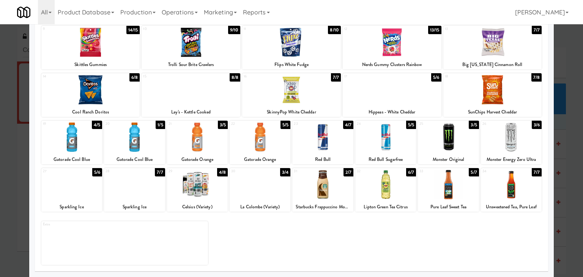
click at [253, 137] on div at bounding box center [260, 137] width 61 height 29
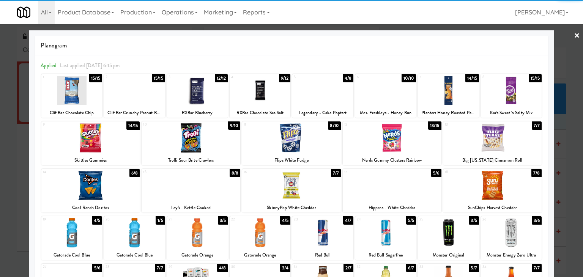
click at [576, 32] on div at bounding box center [291, 138] width 583 height 277
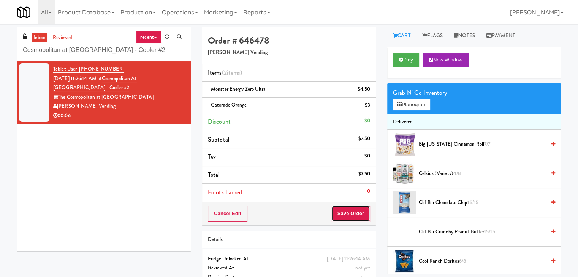
click at [344, 212] on button "Save Order" at bounding box center [350, 214] width 39 height 16
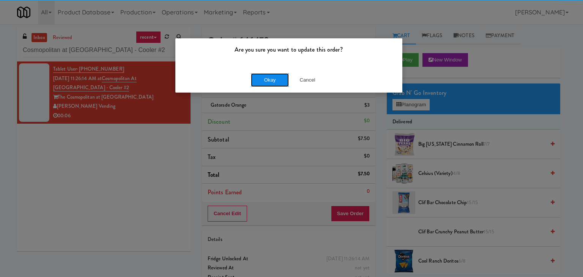
click at [270, 80] on button "Okay" at bounding box center [270, 80] width 38 height 14
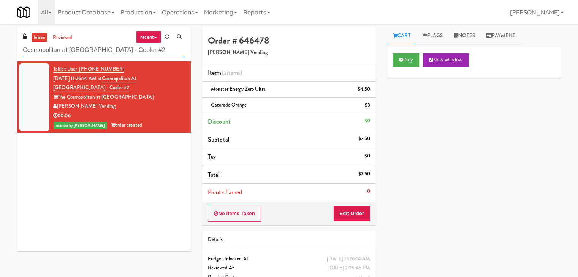
click at [82, 49] on input "Cosmopolitan at Lorton Station - Cooler #2" at bounding box center [104, 50] width 162 height 14
paste input "325 Front St - Lobby"
type input "325 Front St - Lobby"
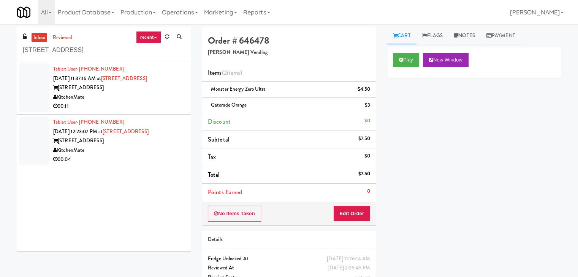
drag, startPoint x: 153, startPoint y: 98, endPoint x: 174, endPoint y: 98, distance: 20.1
click at [153, 98] on div "KitchenMate" at bounding box center [119, 97] width 132 height 9
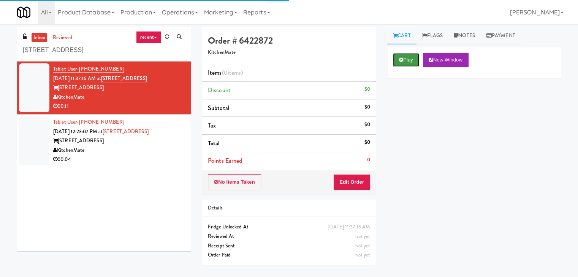
click at [403, 63] on button "Play" at bounding box center [406, 60] width 26 height 14
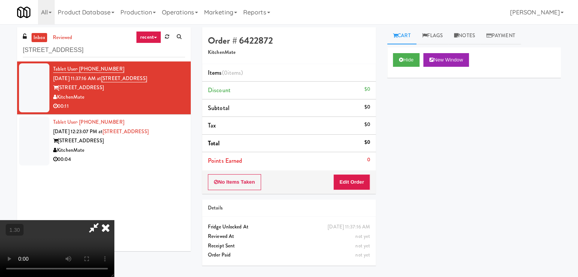
click at [114, 220] on video at bounding box center [57, 248] width 114 height 57
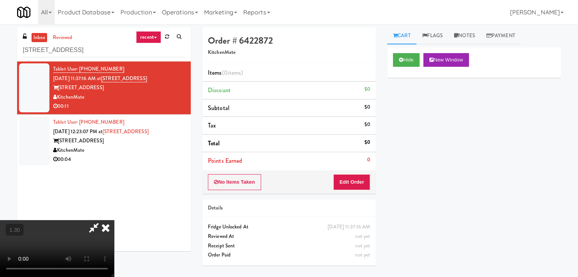
click at [114, 220] on video at bounding box center [57, 248] width 114 height 57
click at [114, 220] on icon at bounding box center [105, 227] width 17 height 15
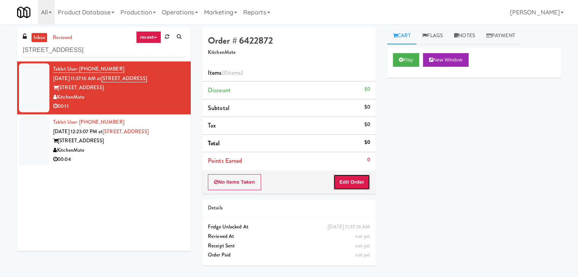
drag, startPoint x: 358, startPoint y: 177, endPoint x: 375, endPoint y: 163, distance: 22.2
click at [357, 177] on button "Edit Order" at bounding box center [351, 182] width 37 height 16
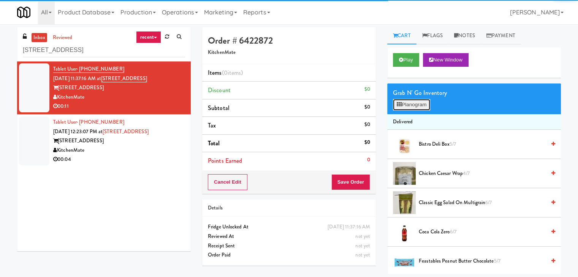
click at [410, 102] on button "Planogram" at bounding box center [411, 104] width 37 height 11
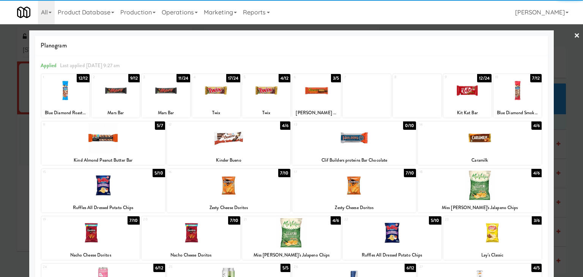
drag, startPoint x: 147, startPoint y: 135, endPoint x: 159, endPoint y: 133, distance: 12.4
click at [147, 136] on div at bounding box center [103, 137] width 124 height 29
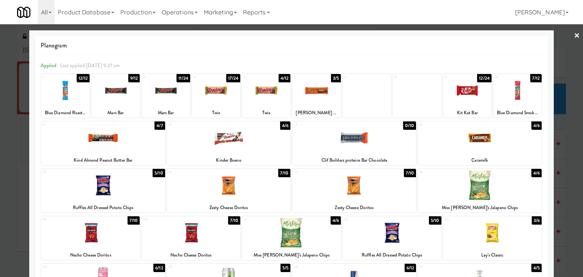
click at [574, 37] on link "×" at bounding box center [577, 36] width 6 height 24
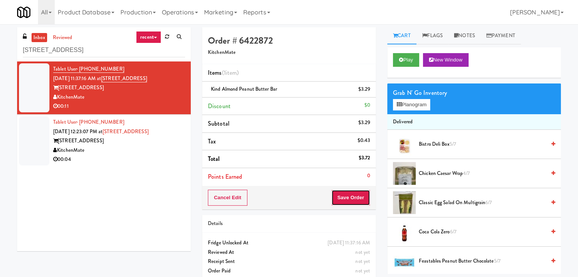
click at [347, 194] on button "Save Order" at bounding box center [350, 198] width 39 height 16
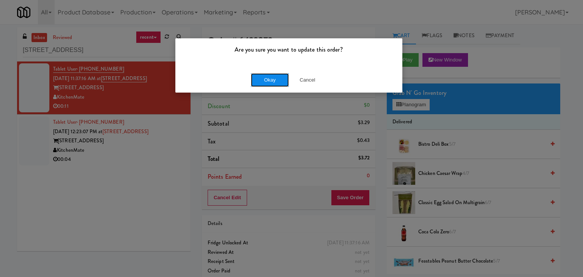
click at [273, 81] on button "Okay" at bounding box center [270, 80] width 38 height 14
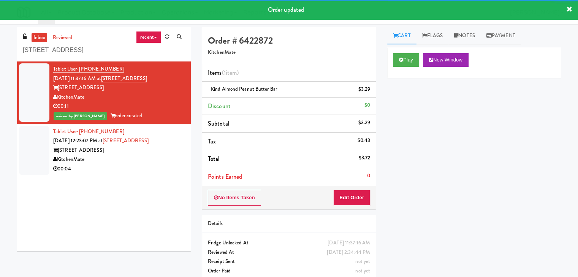
click at [142, 156] on div "KitchenMate" at bounding box center [119, 159] width 132 height 9
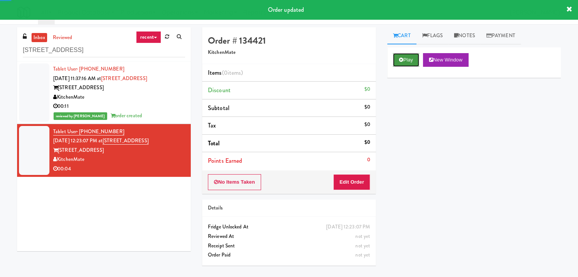
click at [412, 58] on button "Play" at bounding box center [406, 60] width 26 height 14
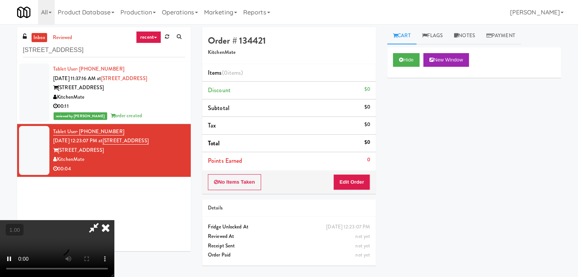
click at [114, 220] on video at bounding box center [57, 248] width 114 height 57
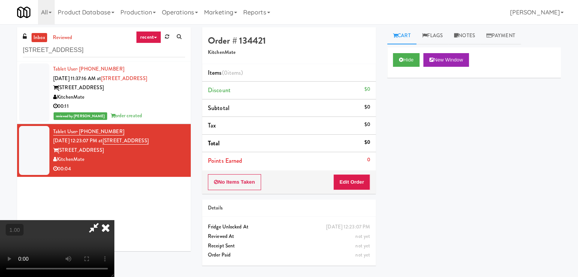
click at [114, 220] on video at bounding box center [57, 248] width 114 height 57
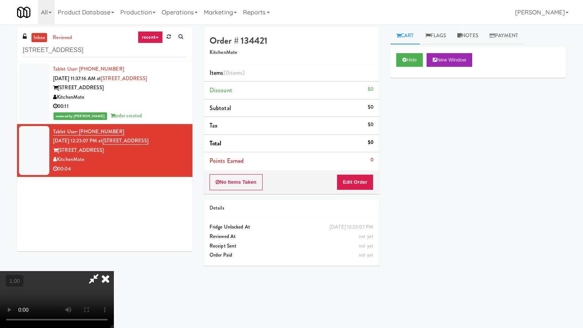
click at [114, 271] on video at bounding box center [57, 299] width 114 height 57
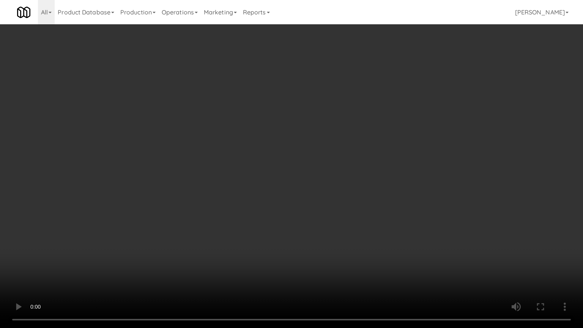
click at [265, 182] on video at bounding box center [291, 164] width 583 height 328
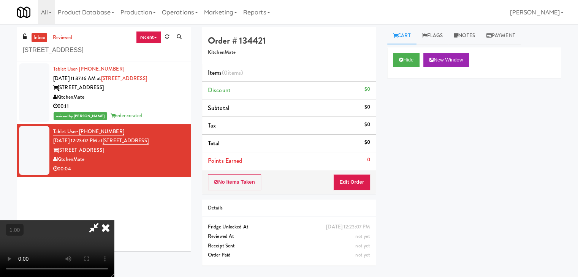
drag, startPoint x: 345, startPoint y: 89, endPoint x: 346, endPoint y: 121, distance: 31.9
click at [114, 220] on icon at bounding box center [105, 227] width 17 height 15
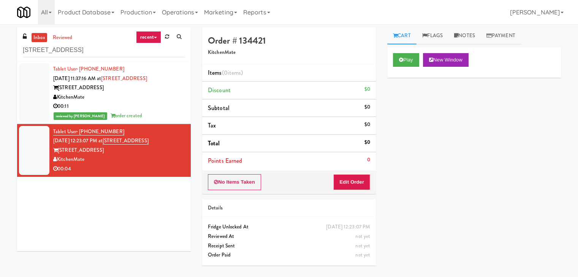
click at [352, 171] on div "No Items Taken Edit Order" at bounding box center [289, 183] width 174 height 24
click at [352, 180] on button "Edit Order" at bounding box center [351, 182] width 37 height 16
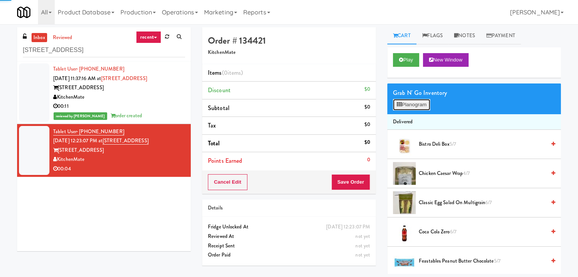
click at [404, 106] on button "Planogram" at bounding box center [411, 104] width 37 height 11
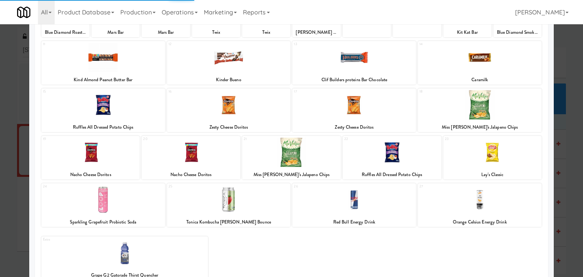
scroll to position [96, 0]
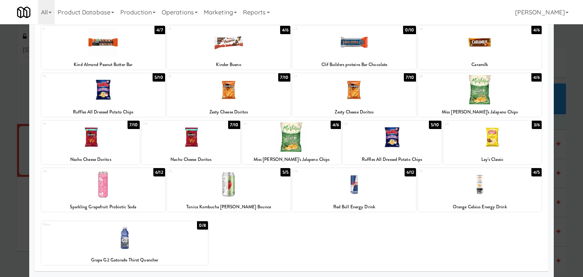
click at [489, 192] on div at bounding box center [480, 184] width 124 height 29
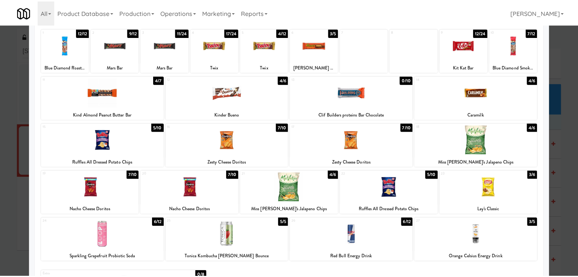
scroll to position [0, 0]
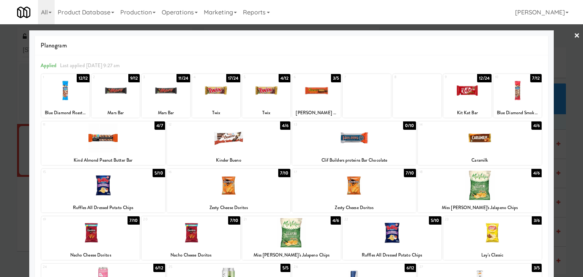
click at [574, 33] on link "×" at bounding box center [577, 36] width 6 height 24
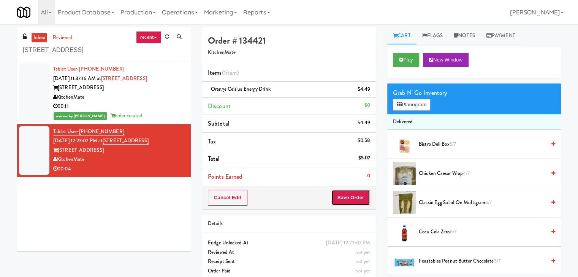
click at [344, 196] on button "Save Order" at bounding box center [350, 198] width 39 height 16
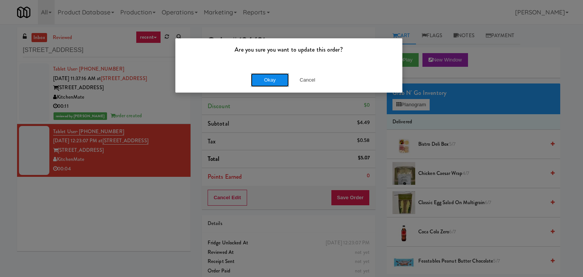
click at [274, 79] on button "Okay" at bounding box center [270, 80] width 38 height 14
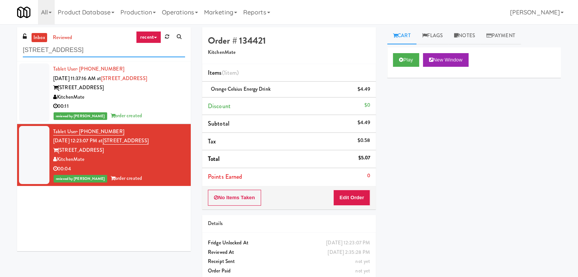
click at [96, 45] on input "325 Front St - Lobby" at bounding box center [104, 50] width 162 height 14
paste input "Spaces - 15th"
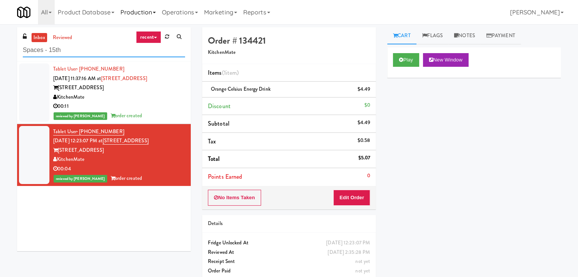
type input "Spaces - 15th"
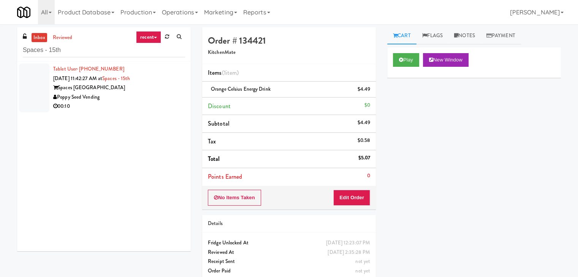
click at [134, 122] on div "Tablet User · (858) 349-1822 Aug 21, 2025 11:42:27 AM at Spaces - 15th Spaces 1…" at bounding box center [104, 157] width 174 height 190
click at [141, 102] on div "00:10" at bounding box center [119, 106] width 132 height 9
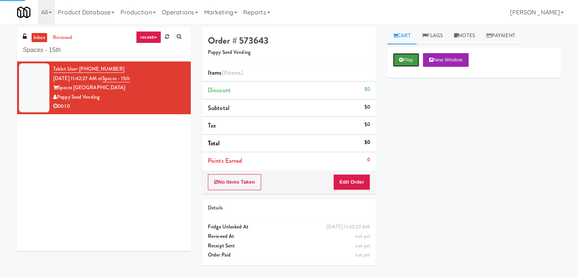
click at [407, 60] on button "Play" at bounding box center [406, 60] width 26 height 14
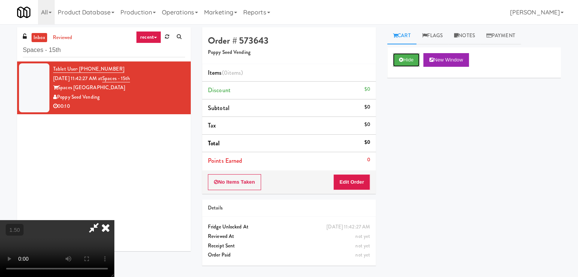
scroll to position [107, 0]
click at [114, 220] on video at bounding box center [57, 248] width 114 height 57
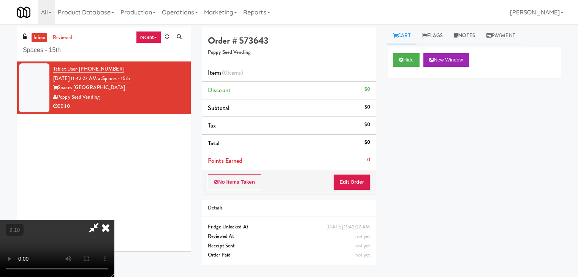
click at [114, 220] on icon at bounding box center [105, 227] width 17 height 15
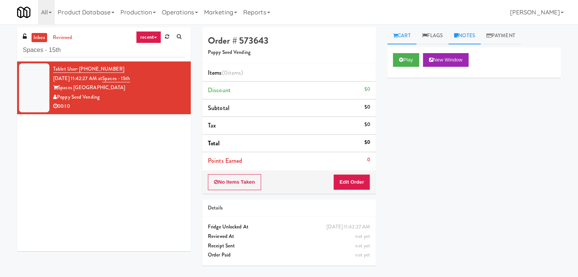
click at [462, 35] on link "Notes" at bounding box center [464, 35] width 32 height 17
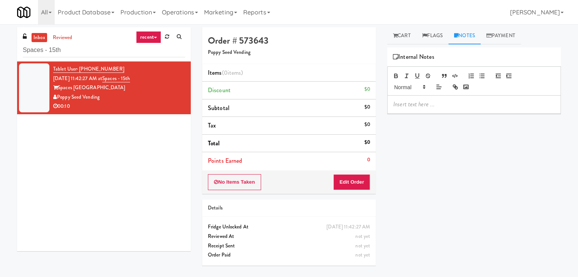
click at [438, 110] on div at bounding box center [473, 104] width 173 height 17
click at [498, 105] on p at bounding box center [473, 104] width 161 height 8
click at [240, 183] on button "No Items Taken" at bounding box center [234, 182] width 53 height 16
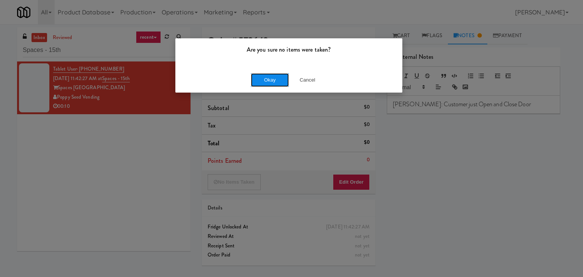
click at [270, 77] on button "Okay" at bounding box center [270, 80] width 38 height 14
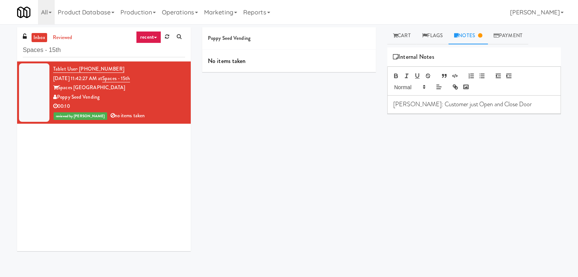
click at [110, 59] on div "inbox reviewed recent all unclear take inventory issue suspicious failed recent…" at bounding box center [104, 44] width 174 height 34
click at [108, 54] on input "Spaces - 15th" at bounding box center [104, 50] width 162 height 14
paste input "Mississauga Hospital - Trillium Heal"
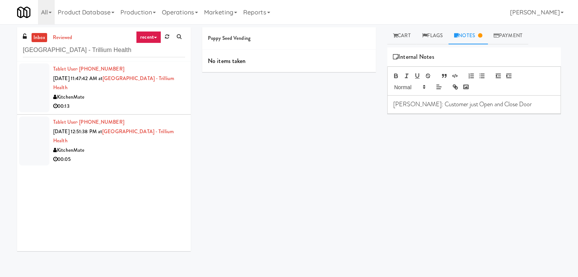
click at [165, 94] on div "KitchenMate" at bounding box center [119, 97] width 132 height 9
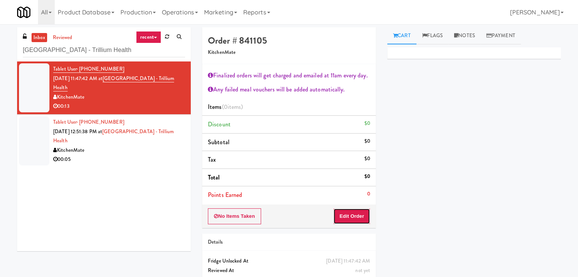
click at [349, 215] on button "Edit Order" at bounding box center [351, 216] width 37 height 16
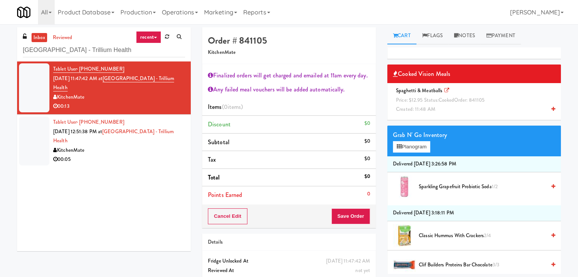
click at [551, 107] on icon at bounding box center [553, 109] width 4 height 5
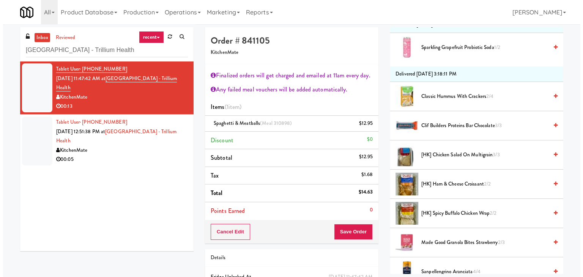
scroll to position [266, 0]
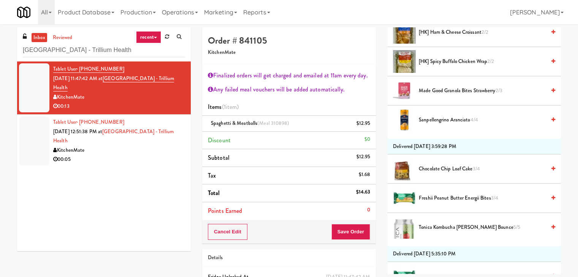
click at [551, 117] on icon at bounding box center [553, 119] width 4 height 5
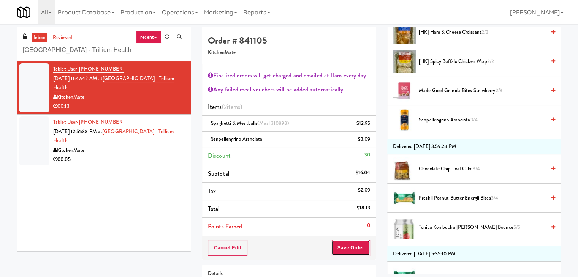
click at [342, 245] on button "Save Order" at bounding box center [350, 248] width 39 height 16
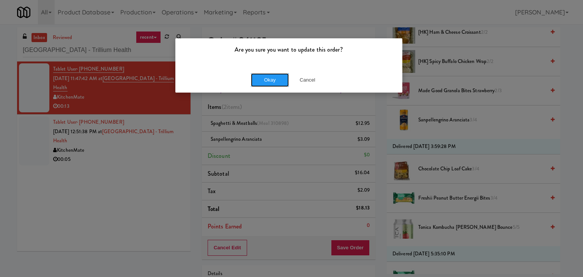
click at [264, 84] on button "Okay" at bounding box center [270, 80] width 38 height 14
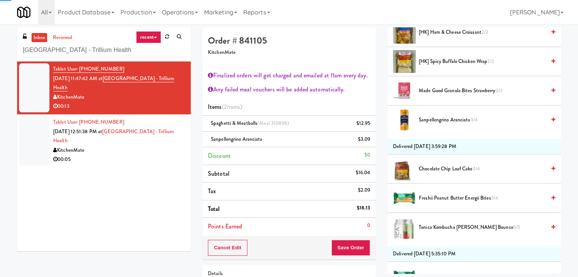
click at [160, 151] on div "KitchenMate" at bounding box center [119, 150] width 132 height 9
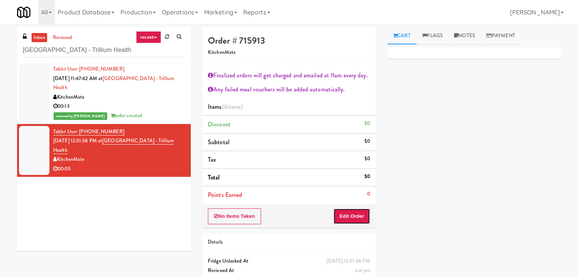
click at [346, 212] on button "Edit Order" at bounding box center [351, 216] width 37 height 16
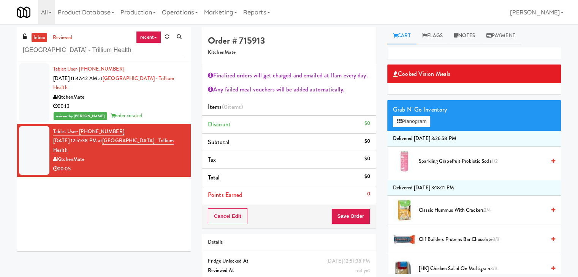
click at [551, 160] on icon at bounding box center [553, 161] width 4 height 5
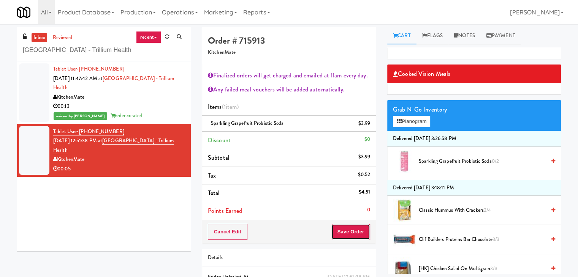
click at [357, 235] on button "Save Order" at bounding box center [350, 232] width 39 height 16
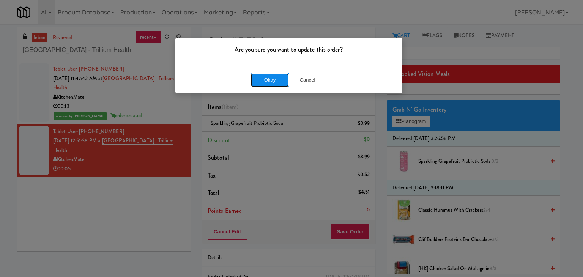
click at [266, 78] on button "Okay" at bounding box center [270, 80] width 38 height 14
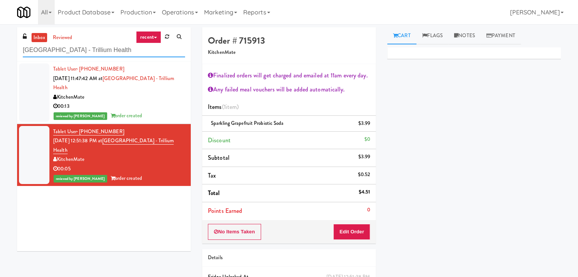
click at [132, 56] on input "Mississauga Hospital - Trillium Health" at bounding box center [104, 50] width 162 height 14
paste input "Rising Sun - Food"
type input "Rising Sun - Food"
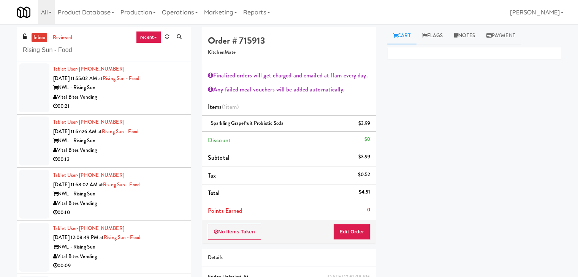
click at [153, 95] on div "Vital Bites Vending" at bounding box center [119, 97] width 132 height 9
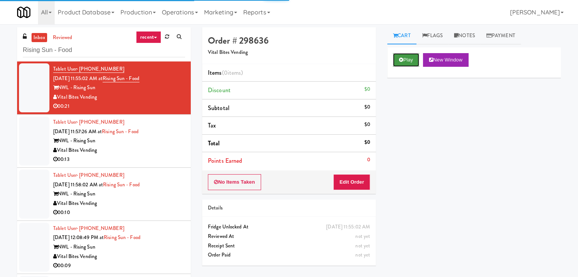
click at [406, 63] on button "Play" at bounding box center [406, 60] width 26 height 14
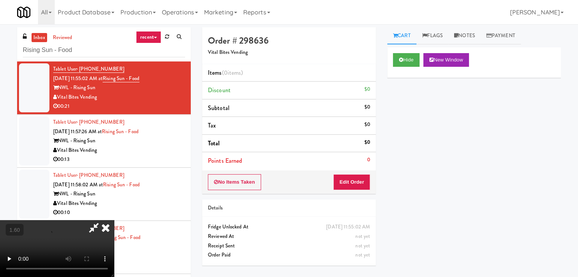
click at [114, 220] on icon at bounding box center [105, 227] width 17 height 15
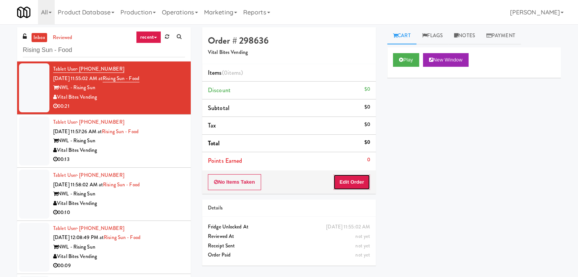
click at [354, 183] on button "Edit Order" at bounding box center [351, 182] width 37 height 16
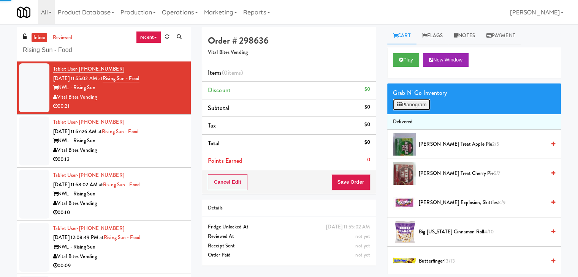
click at [409, 104] on button "Planogram" at bounding box center [411, 104] width 37 height 11
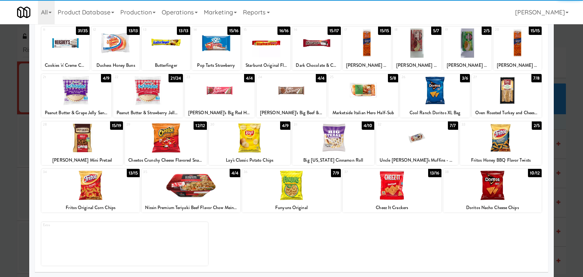
scroll to position [96, 0]
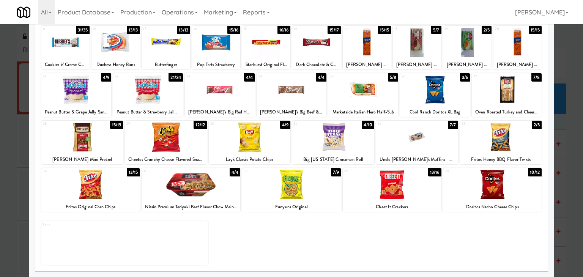
click at [215, 186] on div at bounding box center [191, 184] width 99 height 29
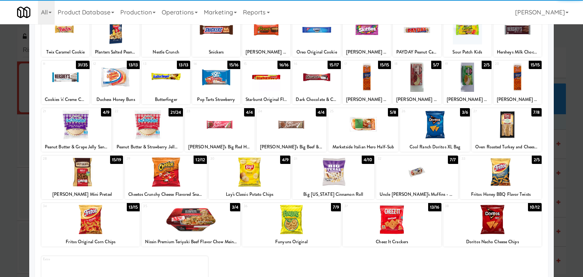
scroll to position [0, 0]
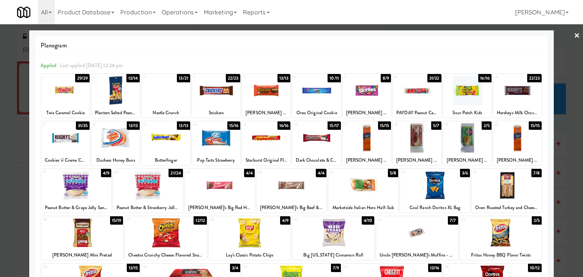
click at [574, 34] on link "×" at bounding box center [577, 36] width 6 height 24
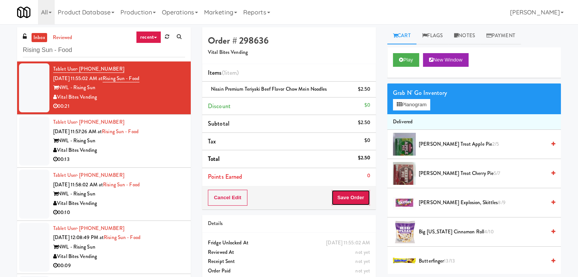
click at [341, 197] on button "Save Order" at bounding box center [350, 198] width 39 height 16
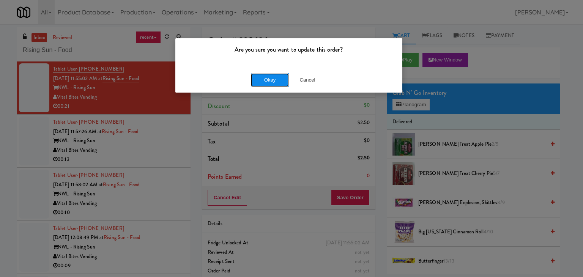
click at [266, 77] on button "Okay" at bounding box center [270, 80] width 38 height 14
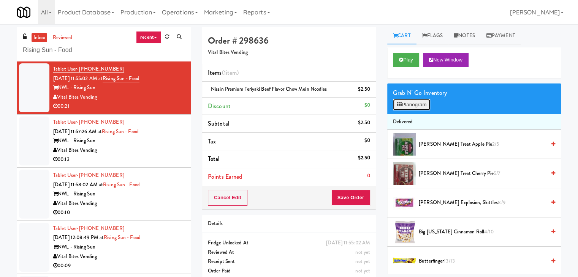
click at [410, 104] on button "Planogram" at bounding box center [411, 104] width 37 height 11
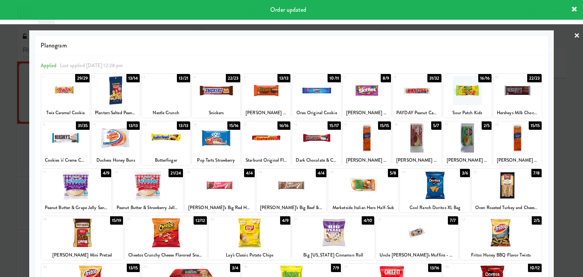
drag, startPoint x: 570, startPoint y: 33, endPoint x: 383, endPoint y: 83, distance: 193.3
click at [568, 34] on div "× Planogram Applied Last applied Monday 12:28 pm 1 29/29 Twix Caramel Cookie 2 …" at bounding box center [291, 138] width 583 height 277
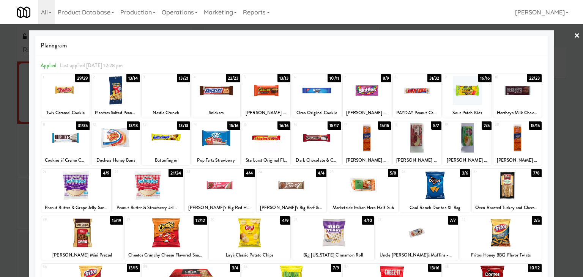
click at [574, 37] on link "×" at bounding box center [577, 36] width 6 height 24
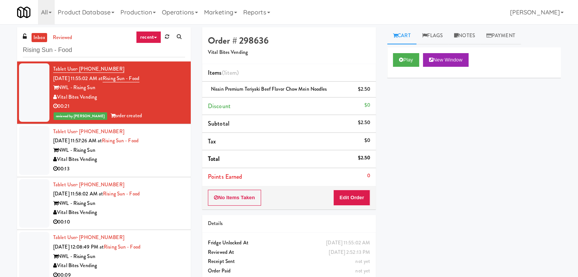
click at [145, 167] on div "00:13" at bounding box center [119, 168] width 132 height 9
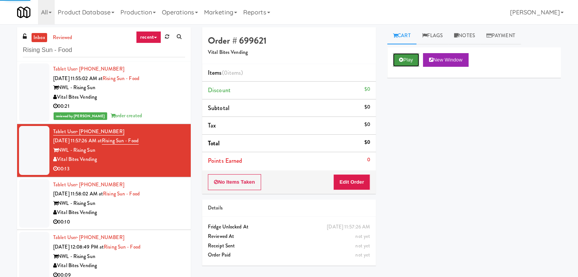
click at [409, 60] on button "Play" at bounding box center [406, 60] width 26 height 14
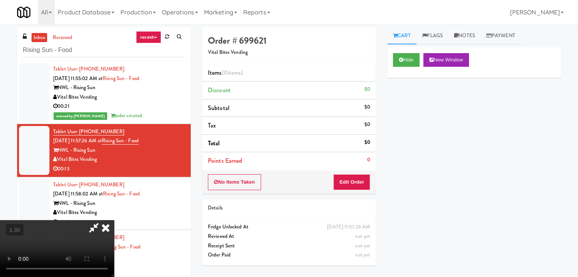
click at [114, 220] on video at bounding box center [57, 248] width 114 height 57
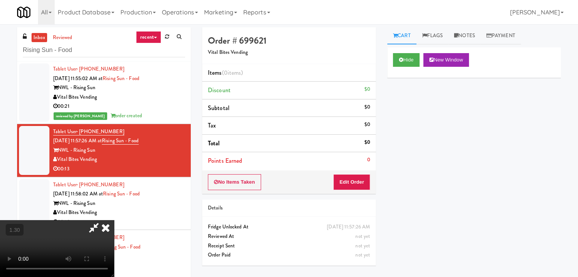
click at [114, 220] on video at bounding box center [57, 248] width 114 height 57
click at [114, 220] on icon at bounding box center [105, 227] width 17 height 15
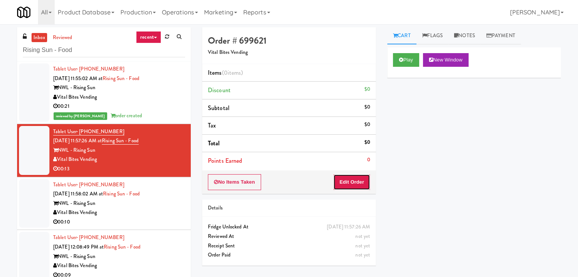
click at [351, 184] on button "Edit Order" at bounding box center [351, 182] width 37 height 16
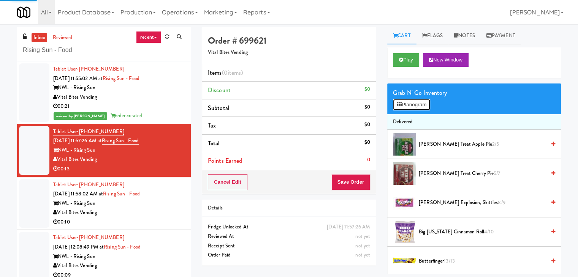
click at [413, 106] on button "Planogram" at bounding box center [411, 104] width 37 height 11
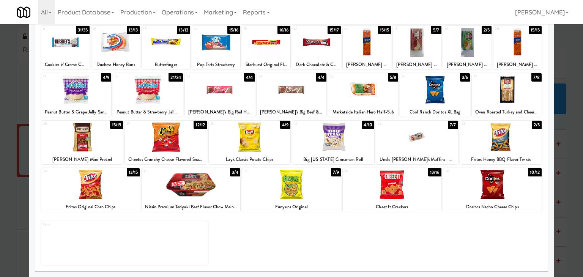
click at [187, 188] on div at bounding box center [191, 184] width 99 height 29
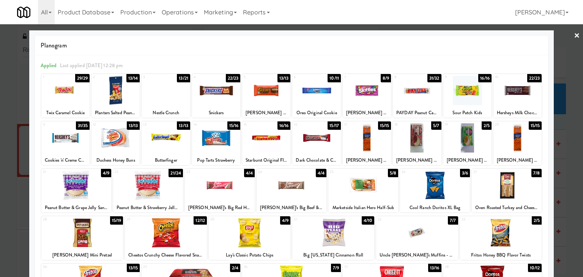
drag, startPoint x: 572, startPoint y: 31, endPoint x: 542, endPoint y: 41, distance: 31.8
click at [574, 32] on link "×" at bounding box center [577, 36] width 6 height 24
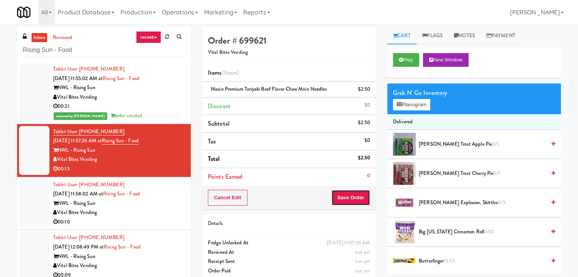
click at [347, 197] on button "Save Order" at bounding box center [350, 198] width 39 height 16
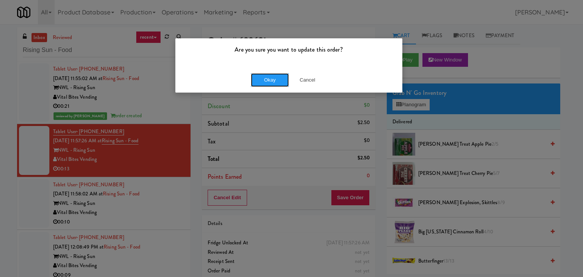
click at [258, 78] on button "Okay" at bounding box center [270, 80] width 38 height 14
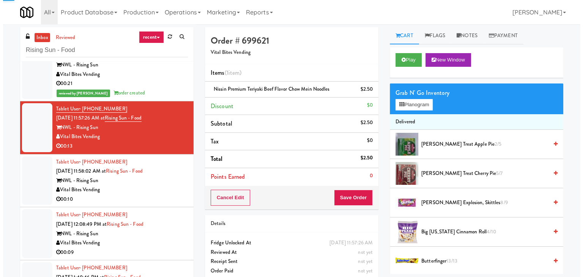
scroll to position [47, 0]
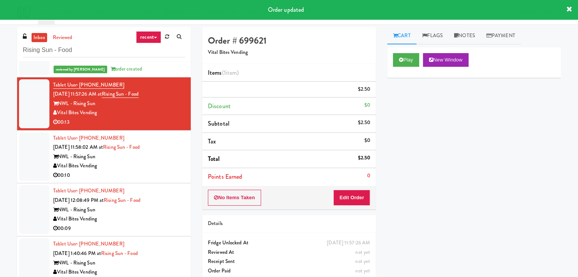
click at [160, 172] on div "00:10" at bounding box center [119, 175] width 132 height 9
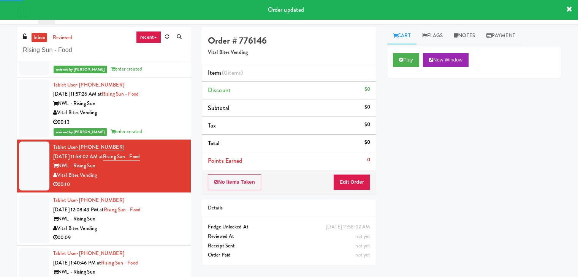
click at [407, 52] on div "Play New Window" at bounding box center [474, 62] width 174 height 30
click at [408, 61] on button "Play" at bounding box center [406, 60] width 26 height 14
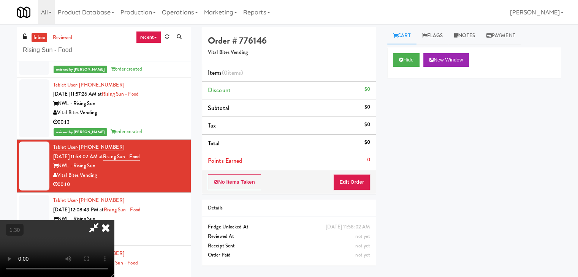
click at [114, 220] on video at bounding box center [57, 248] width 114 height 57
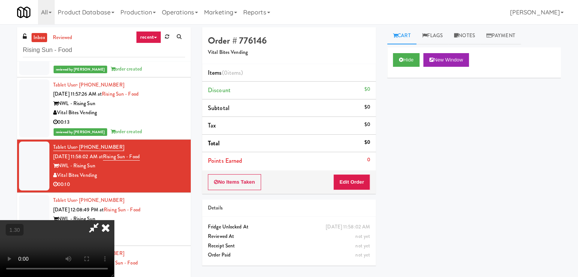
click at [114, 220] on icon at bounding box center [105, 227] width 17 height 15
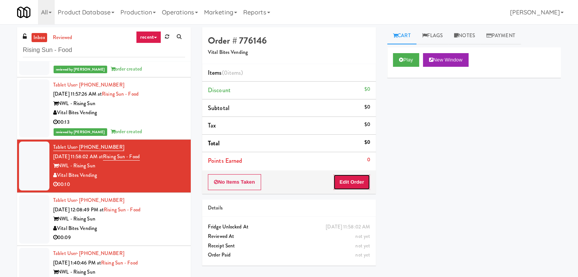
click at [352, 182] on button "Edit Order" at bounding box center [351, 182] width 37 height 16
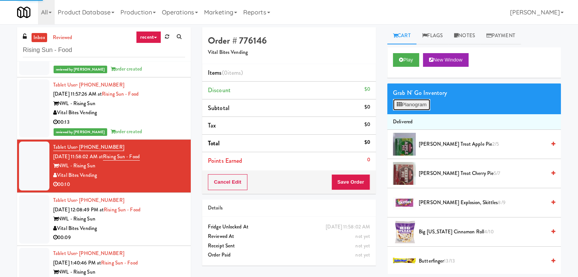
click at [410, 103] on button "Planogram" at bounding box center [411, 104] width 37 height 11
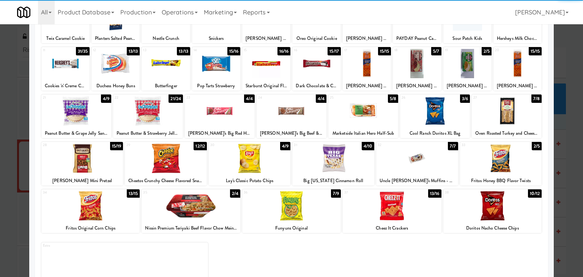
scroll to position [76, 0]
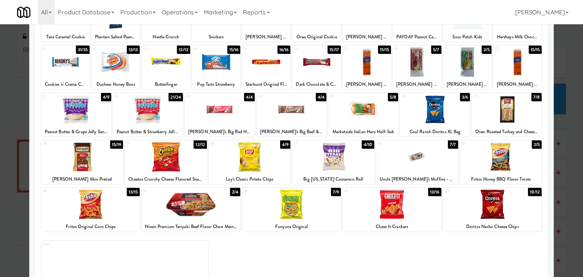
click at [95, 162] on div at bounding box center [82, 156] width 82 height 29
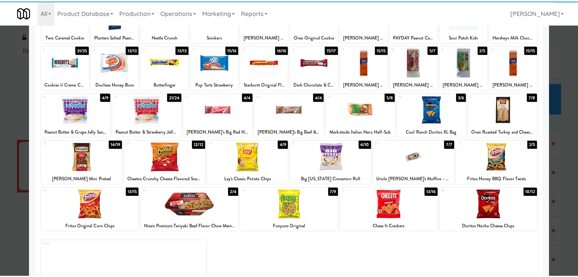
scroll to position [0, 0]
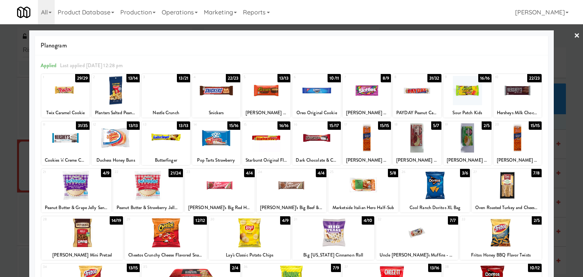
drag, startPoint x: 573, startPoint y: 34, endPoint x: 546, endPoint y: 49, distance: 30.6
click at [574, 34] on link "×" at bounding box center [577, 36] width 6 height 24
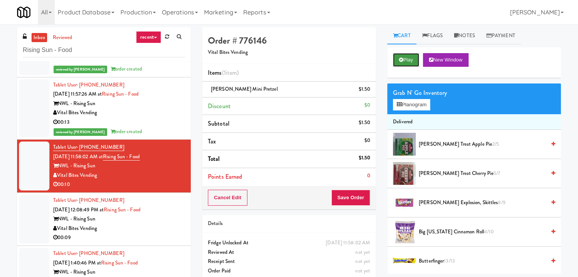
click at [404, 63] on button "Play" at bounding box center [406, 60] width 26 height 14
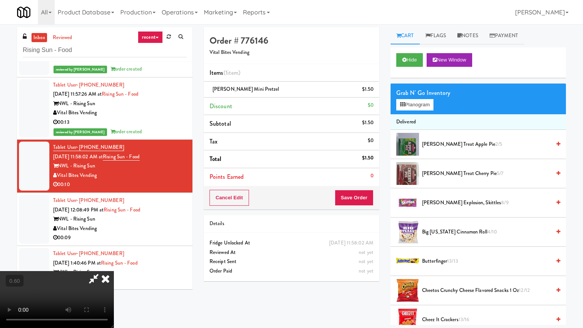
click at [114, 271] on video at bounding box center [57, 299] width 114 height 57
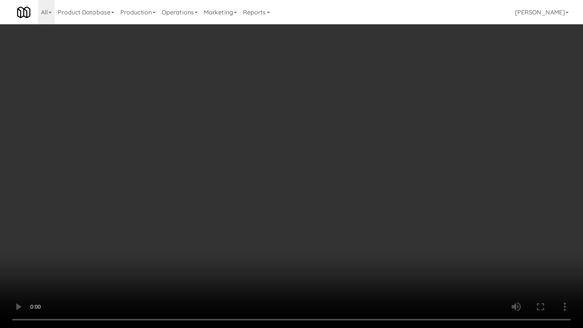
click at [294, 224] on video at bounding box center [291, 164] width 583 height 328
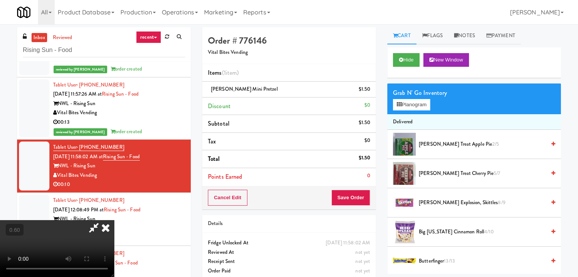
click at [114, 220] on icon at bounding box center [105, 227] width 17 height 15
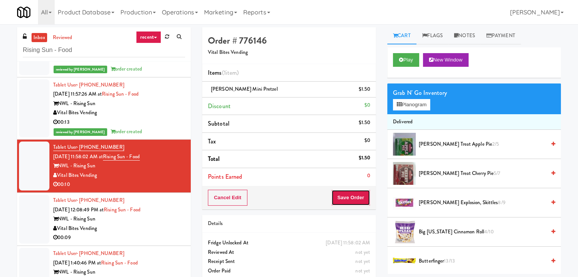
click at [344, 196] on button "Save Order" at bounding box center [350, 198] width 39 height 16
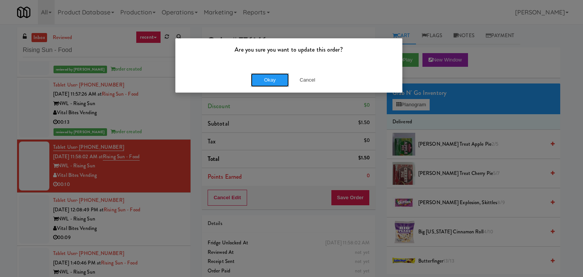
click at [266, 85] on button "Okay" at bounding box center [270, 80] width 38 height 14
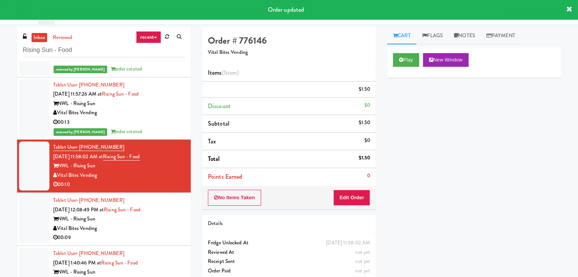
click at [421, 106] on div "Play New Window Primary Flag Clear Flag if unable to determine what was taken o…" at bounding box center [474, 189] width 174 height 285
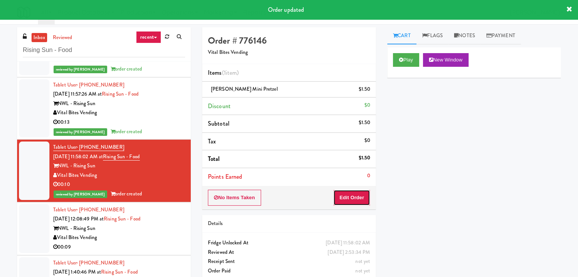
drag, startPoint x: 352, startPoint y: 199, endPoint x: 381, endPoint y: 163, distance: 46.0
click at [352, 199] on button "Edit Order" at bounding box center [351, 198] width 37 height 16
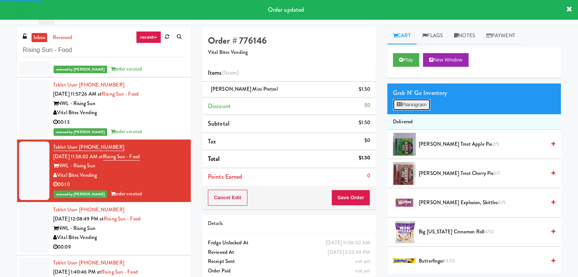
click at [406, 101] on button "Planogram" at bounding box center [411, 104] width 37 height 11
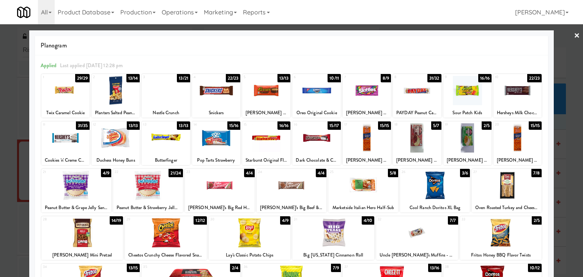
click at [574, 35] on link "×" at bounding box center [577, 36] width 6 height 24
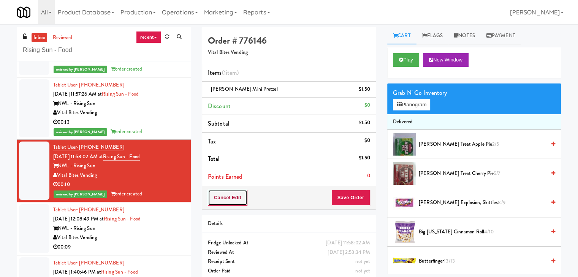
click at [238, 197] on button "Cancel Edit" at bounding box center [227, 198] width 39 height 16
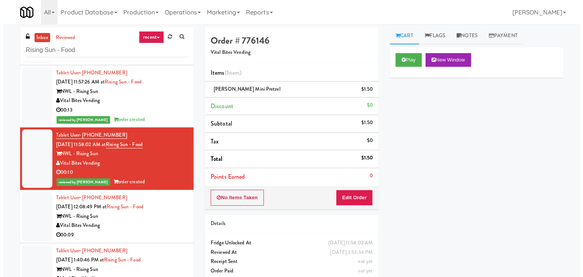
scroll to position [65, 0]
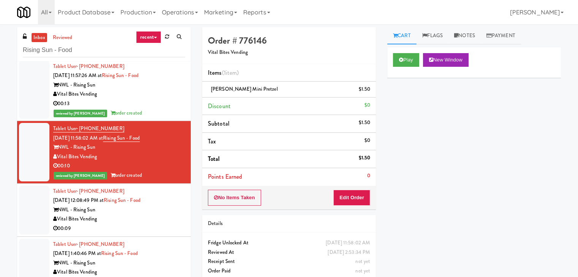
click at [136, 224] on div "00:09" at bounding box center [119, 228] width 132 height 9
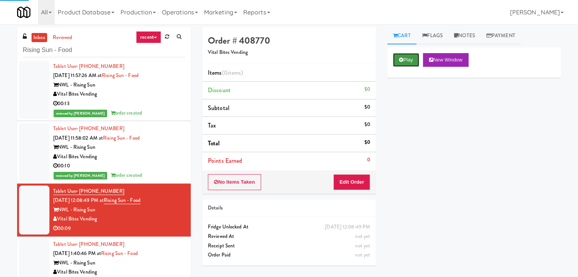
click at [417, 54] on button "Play" at bounding box center [406, 60] width 26 height 14
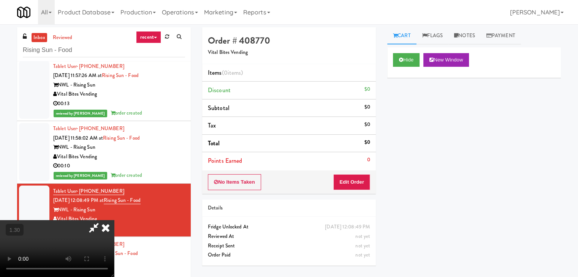
click at [114, 220] on video at bounding box center [57, 248] width 114 height 57
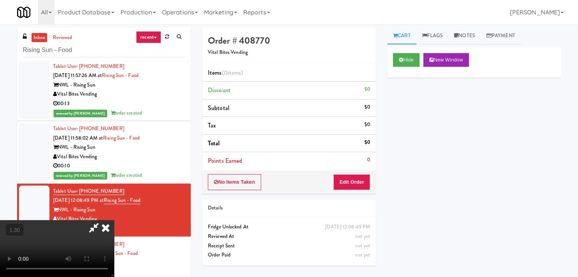
click at [114, 220] on video at bounding box center [57, 248] width 114 height 57
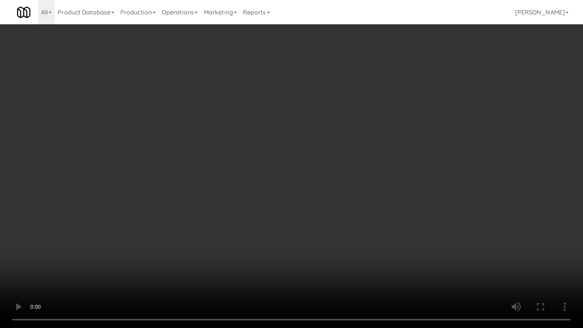
click at [336, 209] on video at bounding box center [291, 164] width 583 height 328
click at [322, 178] on video at bounding box center [291, 164] width 583 height 328
click at [311, 217] on video at bounding box center [291, 164] width 583 height 328
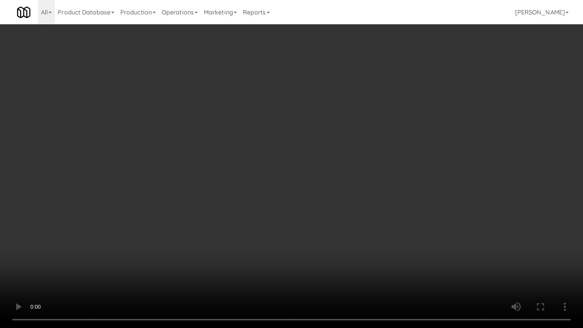
click at [312, 211] on video at bounding box center [291, 164] width 583 height 328
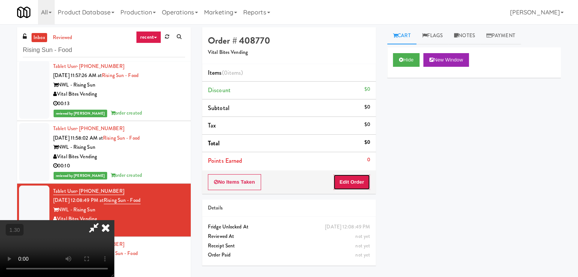
click at [365, 180] on button "Edit Order" at bounding box center [351, 182] width 37 height 16
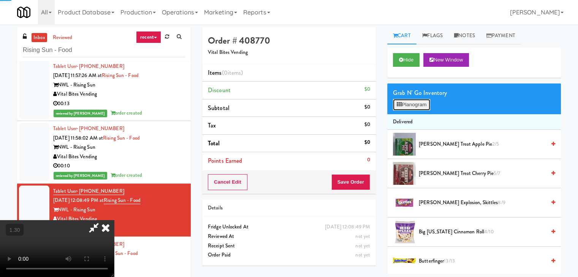
click at [410, 100] on button "Planogram" at bounding box center [411, 104] width 37 height 11
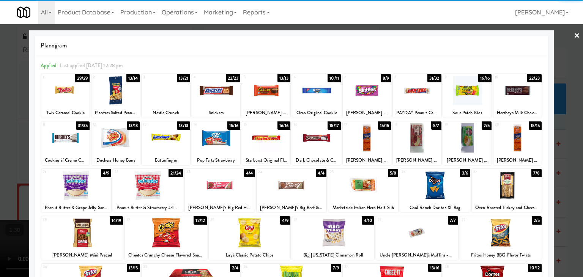
click at [363, 88] on div at bounding box center [367, 90] width 48 height 29
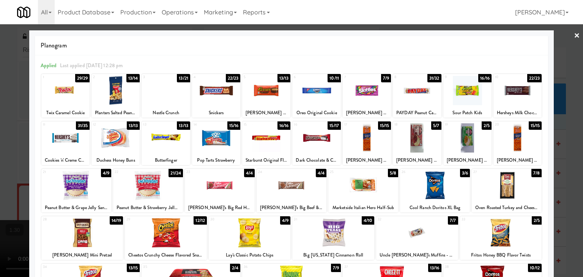
click at [420, 182] on div at bounding box center [435, 185] width 70 height 29
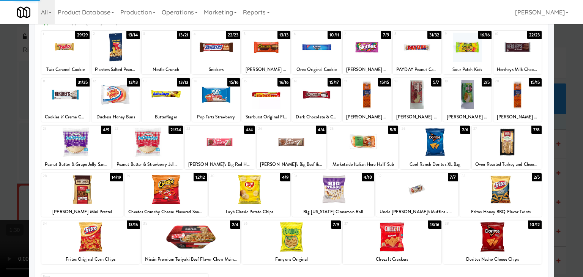
scroll to position [96, 0]
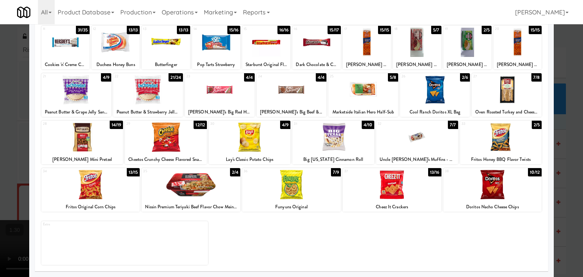
click at [410, 181] on div at bounding box center [392, 184] width 99 height 29
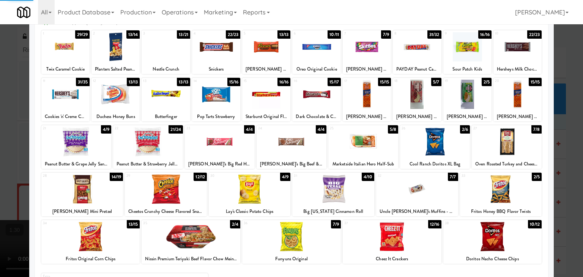
scroll to position [0, 0]
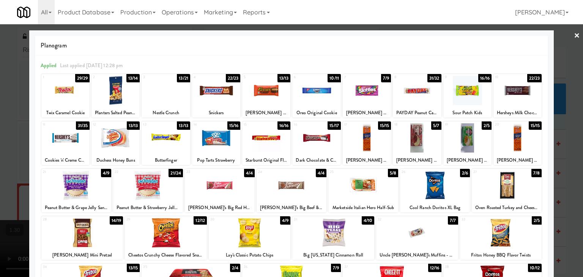
click at [574, 35] on link "×" at bounding box center [577, 36] width 6 height 24
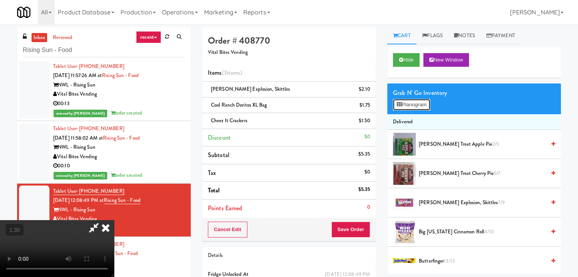
click at [407, 105] on button "Planogram" at bounding box center [411, 104] width 37 height 11
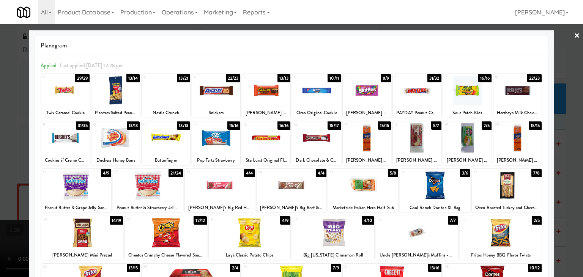
click at [574, 33] on link "×" at bounding box center [577, 36] width 6 height 24
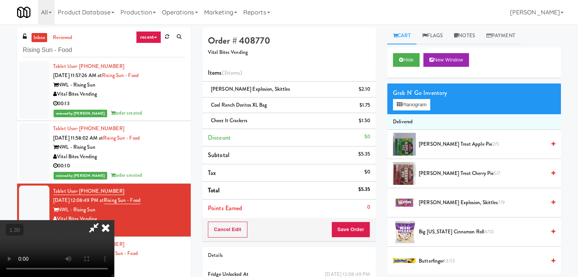
click at [114, 220] on video at bounding box center [57, 248] width 114 height 57
click at [114, 268] on video at bounding box center [57, 248] width 114 height 57
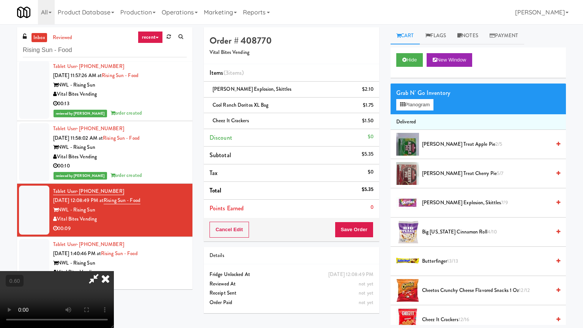
click at [114, 271] on video at bounding box center [57, 299] width 114 height 57
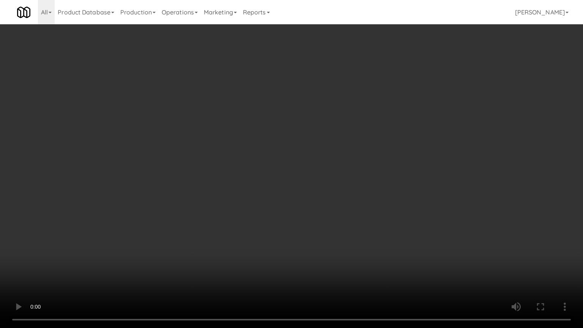
click at [298, 180] on video at bounding box center [291, 164] width 583 height 328
click at [384, 261] on video at bounding box center [291, 164] width 583 height 328
click at [387, 257] on video at bounding box center [291, 164] width 583 height 328
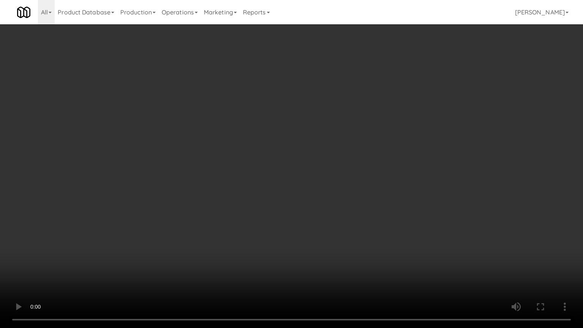
click at [389, 255] on video at bounding box center [291, 164] width 583 height 328
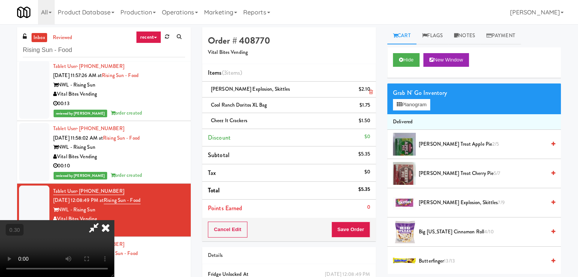
drag, startPoint x: 339, startPoint y: 89, endPoint x: 347, endPoint y: 95, distance: 10.1
click at [114, 220] on icon at bounding box center [105, 227] width 17 height 15
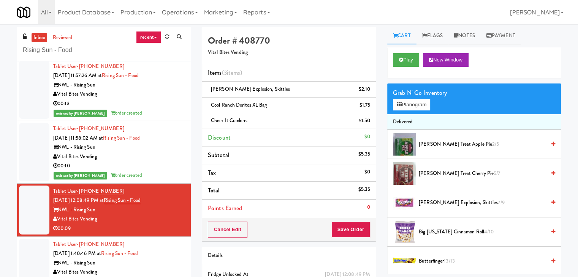
click at [404, 111] on div "Grab N' Go Inventory Planogram" at bounding box center [474, 99] width 174 height 31
click at [401, 108] on button "Planogram" at bounding box center [411, 104] width 37 height 11
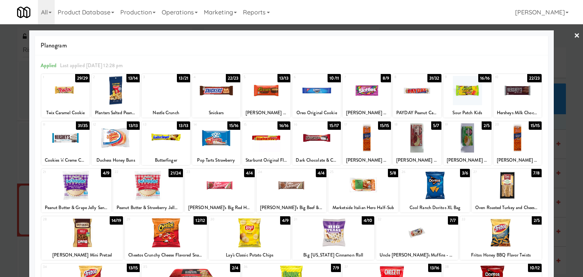
drag, startPoint x: 574, startPoint y: 35, endPoint x: 513, endPoint y: 40, distance: 61.3
click at [574, 35] on link "×" at bounding box center [577, 36] width 6 height 24
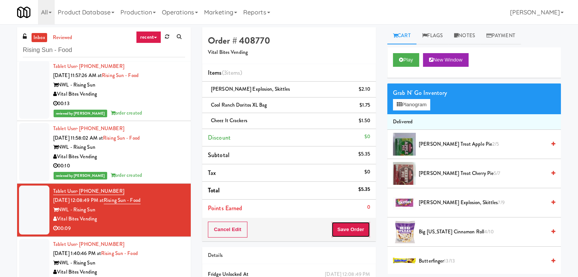
click at [345, 231] on button "Save Order" at bounding box center [350, 230] width 39 height 16
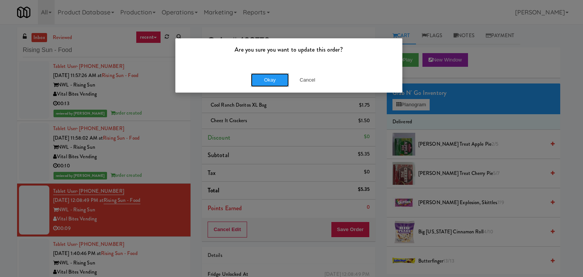
drag, startPoint x: 268, startPoint y: 77, endPoint x: 250, endPoint y: 88, distance: 22.0
click at [268, 76] on button "Okay" at bounding box center [270, 80] width 38 height 14
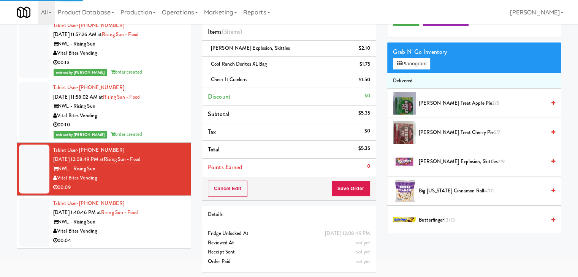
click at [158, 234] on div "Vital Bites Vending" at bounding box center [119, 231] width 132 height 9
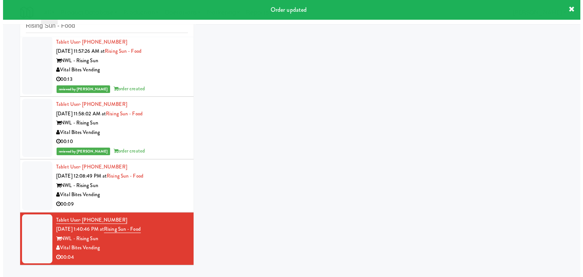
scroll to position [24, 0]
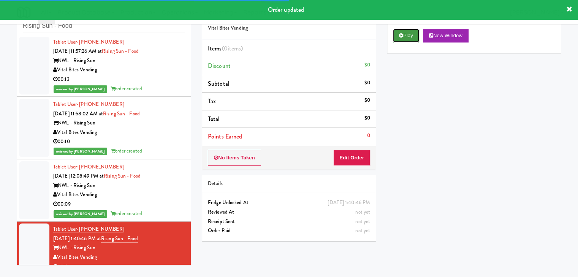
click at [398, 38] on button "Play" at bounding box center [406, 36] width 26 height 14
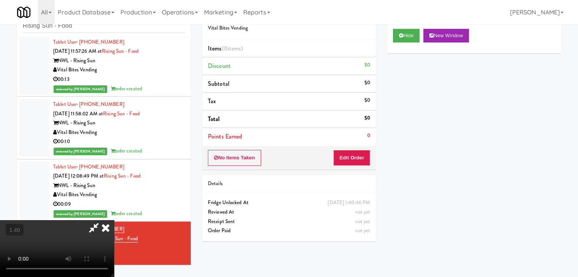
click at [114, 220] on video at bounding box center [57, 248] width 114 height 57
click at [103, 220] on icon at bounding box center [93, 227] width 17 height 15
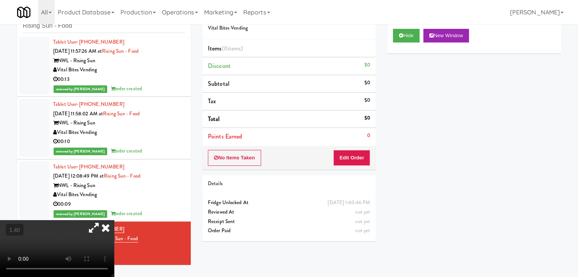
click at [114, 220] on icon at bounding box center [105, 227] width 17 height 15
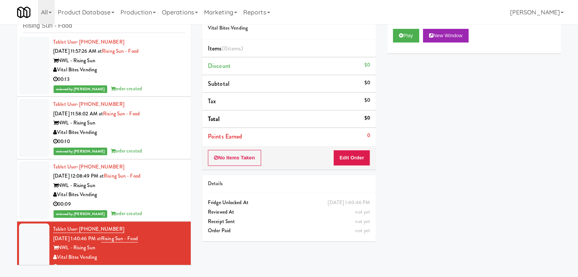
click at [340, 148] on div "No Items Taken Edit Order" at bounding box center [289, 158] width 174 height 24
drag, startPoint x: 340, startPoint y: 155, endPoint x: 371, endPoint y: 145, distance: 32.9
click at [339, 157] on button "Edit Order" at bounding box center [351, 158] width 37 height 16
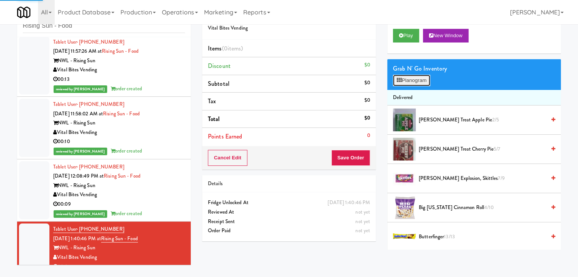
click at [418, 81] on button "Planogram" at bounding box center [411, 80] width 37 height 11
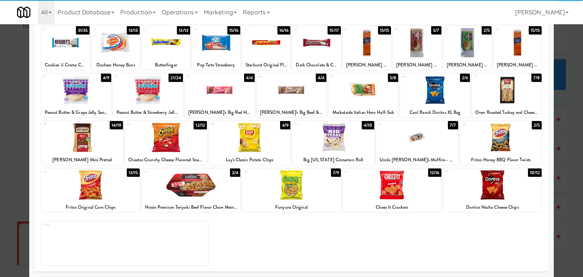
scroll to position [96, 0]
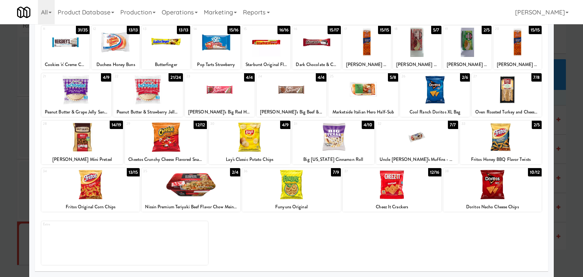
click at [300, 184] on div at bounding box center [291, 184] width 99 height 29
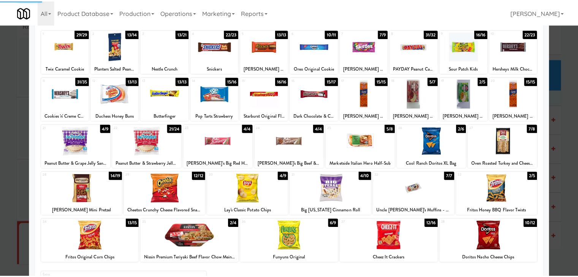
scroll to position [0, 0]
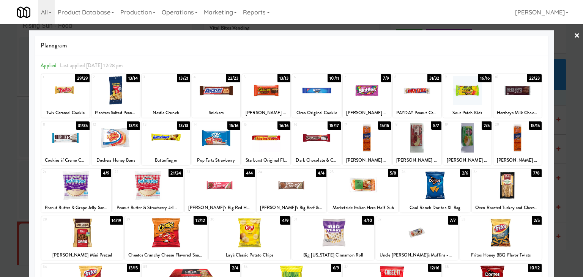
drag, startPoint x: 573, startPoint y: 33, endPoint x: 567, endPoint y: 36, distance: 6.8
click at [574, 33] on link "×" at bounding box center [577, 36] width 6 height 24
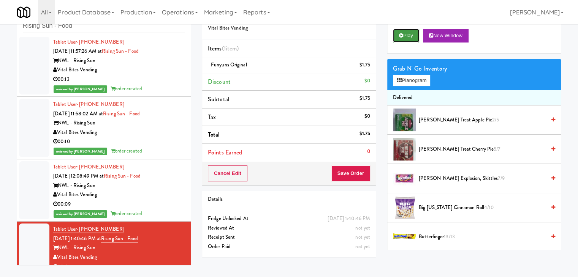
click at [407, 32] on button "Play" at bounding box center [406, 36] width 26 height 14
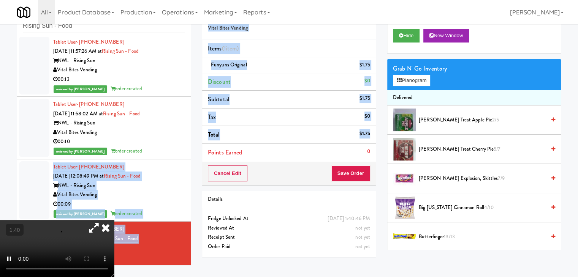
drag, startPoint x: 178, startPoint y: 161, endPoint x: 174, endPoint y: 164, distance: 4.1
click at [174, 164] on div "inbox reviewed recent all unclear take inventory issue suspicious failed recent…" at bounding box center [288, 137] width 555 height 268
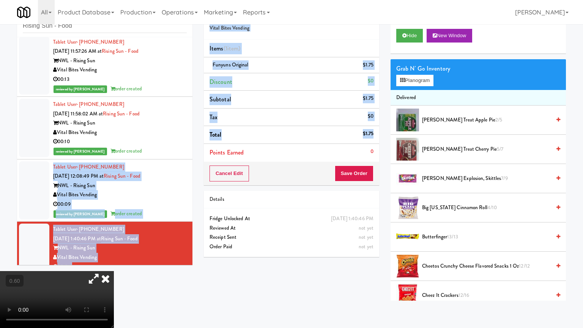
click at [114, 271] on video at bounding box center [57, 299] width 114 height 57
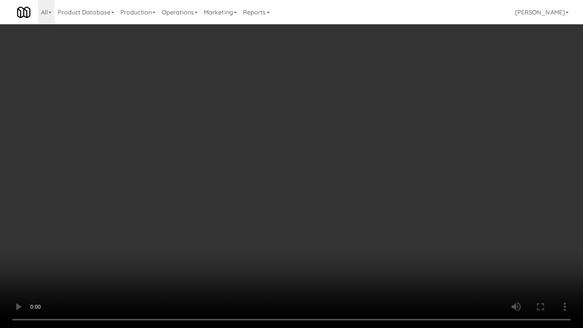
click at [243, 233] on video at bounding box center [291, 164] width 583 height 328
click at [271, 232] on video at bounding box center [291, 164] width 583 height 328
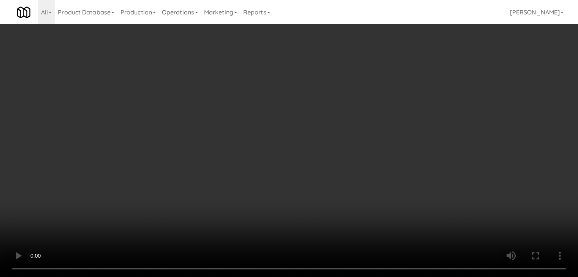
click at [329, 205] on div "Details" at bounding box center [289, 199] width 174 height 17
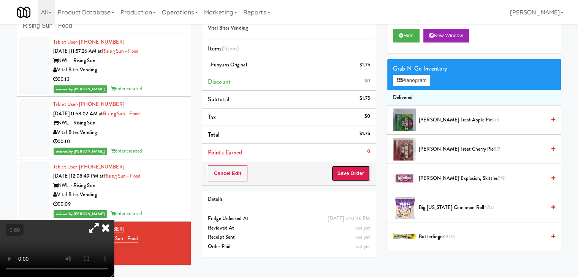
click at [354, 171] on button "Save Order" at bounding box center [350, 174] width 39 height 16
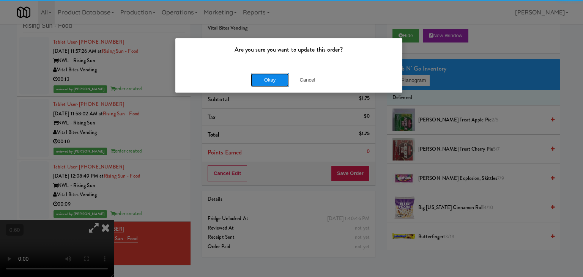
click at [275, 79] on button "Okay" at bounding box center [270, 80] width 38 height 14
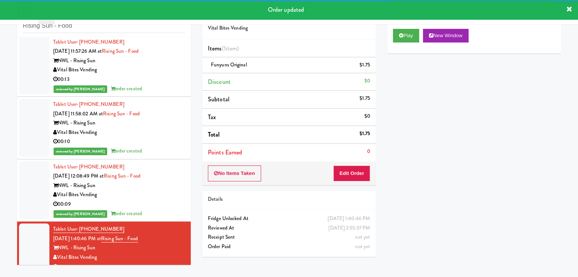
click at [154, 190] on div "Vital Bites Vending" at bounding box center [119, 194] width 132 height 9
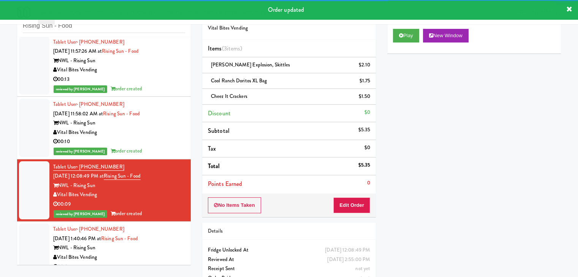
click at [154, 134] on div "Vital Bites Vending" at bounding box center [119, 132] width 132 height 9
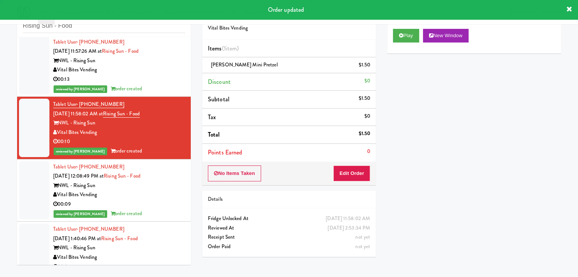
click at [161, 69] on div "Vital Bites Vending" at bounding box center [119, 69] width 132 height 9
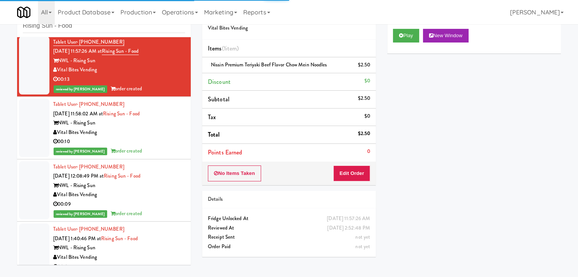
click at [169, 143] on div "00:10" at bounding box center [119, 141] width 132 height 9
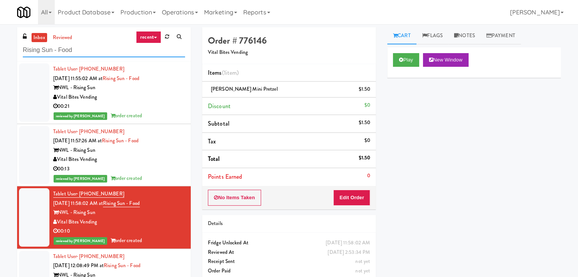
click at [85, 50] on input "Rising Sun - Food" at bounding box center [104, 50] width 162 height 14
paste input "Prospect - Cooler"
type input "Prospect - Cooler"
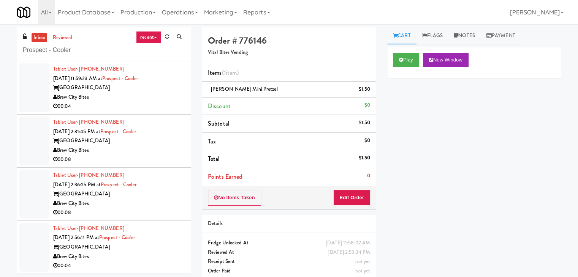
click at [155, 99] on div "Brew City Bites" at bounding box center [119, 97] width 132 height 9
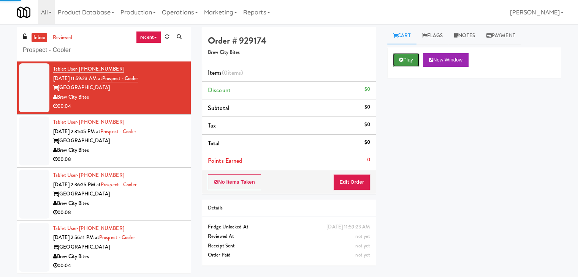
click at [408, 60] on button "Play" at bounding box center [406, 60] width 26 height 14
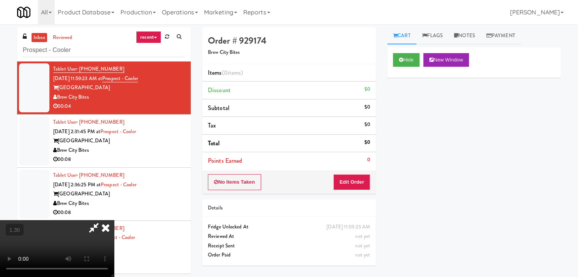
click at [114, 220] on video at bounding box center [57, 248] width 114 height 57
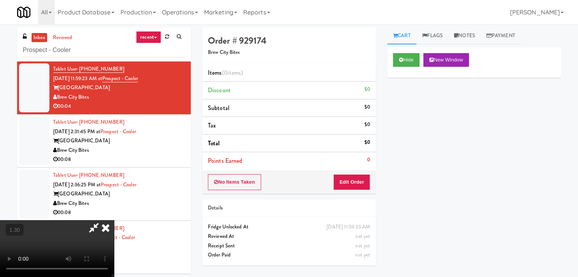
click at [114, 220] on video at bounding box center [57, 248] width 114 height 57
click at [114, 220] on icon at bounding box center [105, 227] width 17 height 15
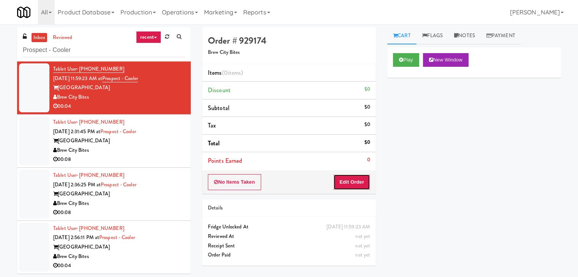
click at [352, 182] on button "Edit Order" at bounding box center [351, 182] width 37 height 16
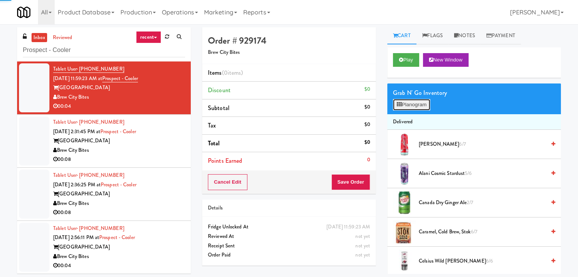
click at [404, 108] on button "Planogram" at bounding box center [411, 104] width 37 height 11
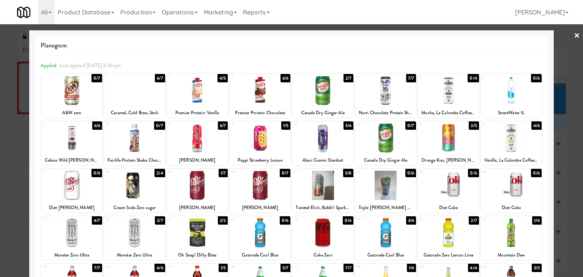
click at [205, 153] on div "11 6/7 Alani Cherry Slush" at bounding box center [197, 144] width 61 height 44
drag, startPoint x: 571, startPoint y: 36, endPoint x: 302, endPoint y: 61, distance: 270.4
click at [574, 36] on link "×" at bounding box center [577, 36] width 6 height 24
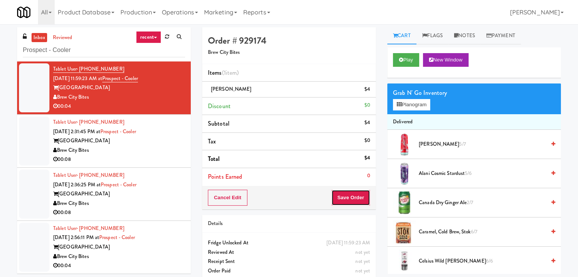
click at [348, 196] on button "Save Order" at bounding box center [350, 198] width 39 height 16
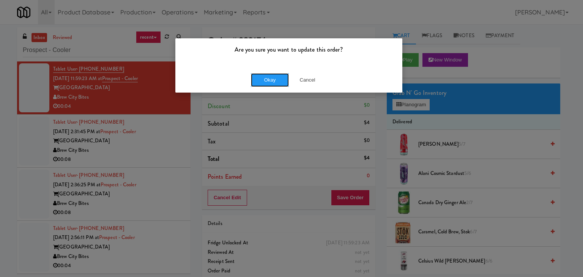
drag, startPoint x: 273, startPoint y: 83, endPoint x: 251, endPoint y: 88, distance: 22.6
click at [272, 83] on button "Okay" at bounding box center [270, 80] width 38 height 14
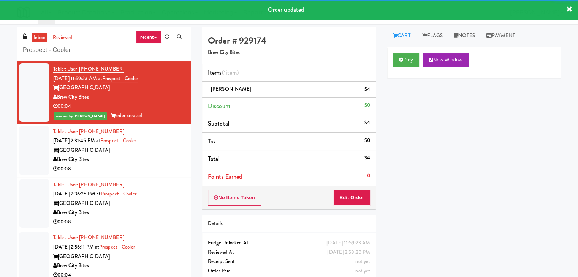
click at [156, 156] on div "Brew City Bites" at bounding box center [119, 159] width 132 height 9
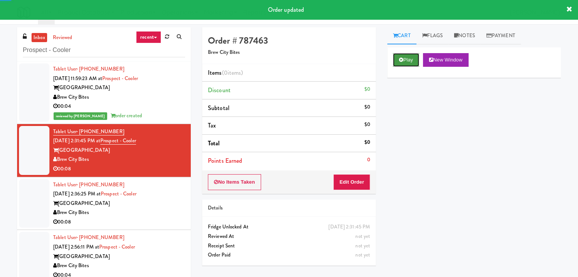
click at [404, 60] on button "Play" at bounding box center [406, 60] width 26 height 14
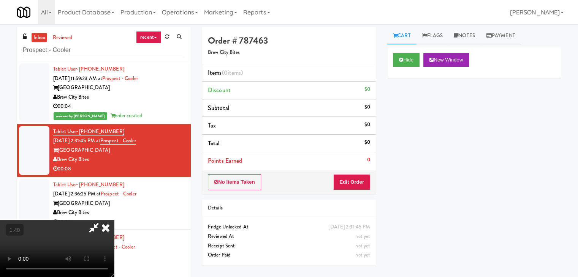
click at [114, 220] on video at bounding box center [57, 248] width 114 height 57
click at [114, 220] on icon at bounding box center [105, 227] width 17 height 15
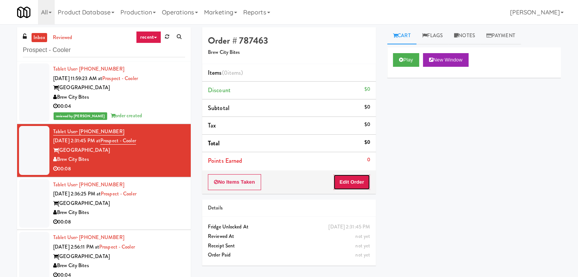
click at [345, 188] on button "Edit Order" at bounding box center [351, 182] width 37 height 16
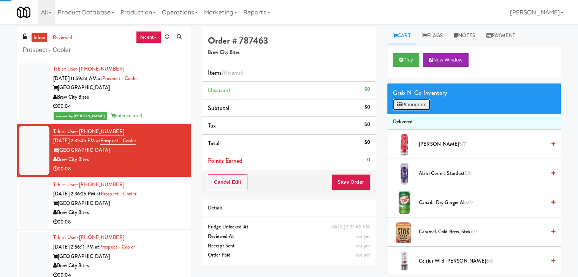
click at [410, 102] on button "Planogram" at bounding box center [411, 104] width 37 height 11
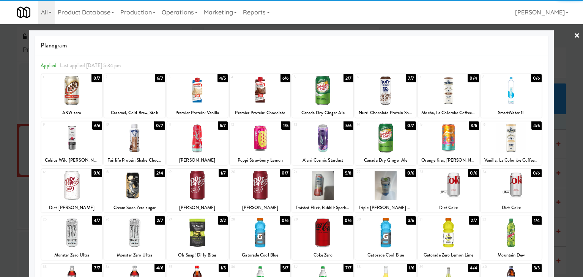
click at [194, 142] on div at bounding box center [197, 137] width 61 height 29
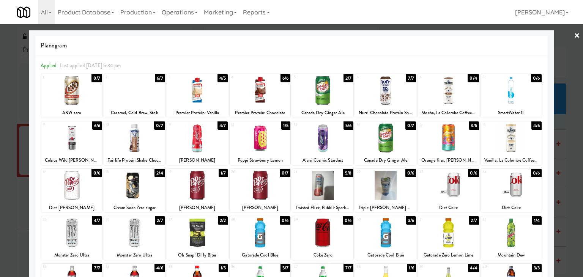
click at [574, 35] on link "×" at bounding box center [577, 36] width 6 height 24
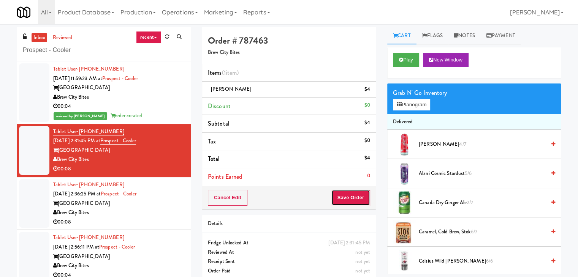
click at [346, 197] on button "Save Order" at bounding box center [350, 198] width 39 height 16
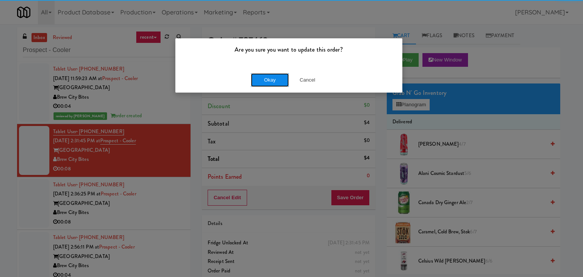
click at [262, 79] on button "Okay" at bounding box center [270, 80] width 38 height 14
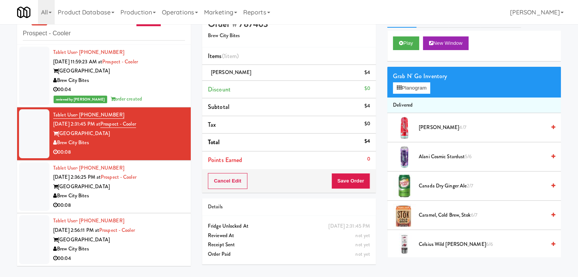
scroll to position [24, 0]
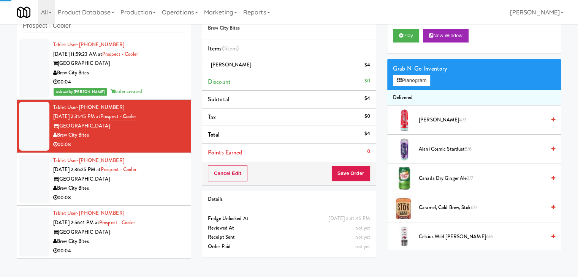
drag, startPoint x: 146, startPoint y: 188, endPoint x: 161, endPoint y: 188, distance: 14.8
click at [147, 188] on div "Brew City Bites" at bounding box center [119, 188] width 132 height 9
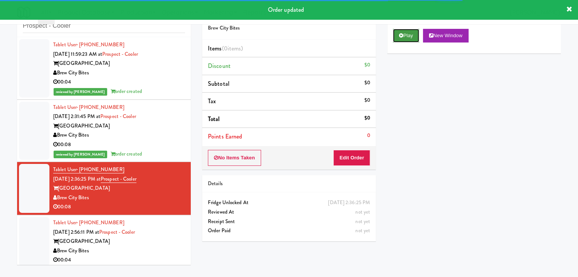
click at [406, 37] on button "Play" at bounding box center [406, 36] width 26 height 14
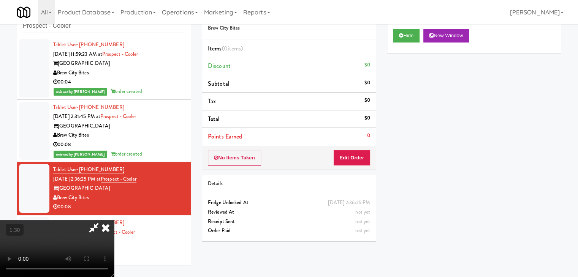
click at [114, 220] on video at bounding box center [57, 248] width 114 height 57
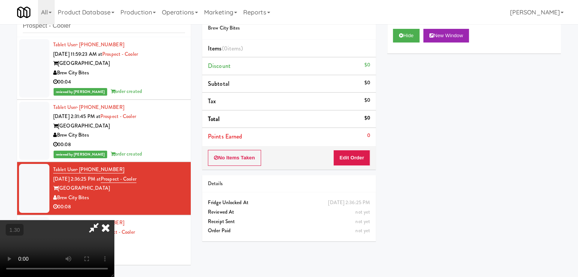
scroll to position [107, 0]
click at [114, 220] on video at bounding box center [57, 248] width 114 height 57
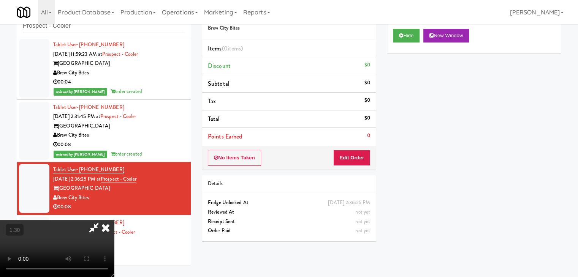
click at [114, 220] on video at bounding box center [57, 248] width 114 height 57
click at [114, 220] on icon at bounding box center [105, 227] width 17 height 15
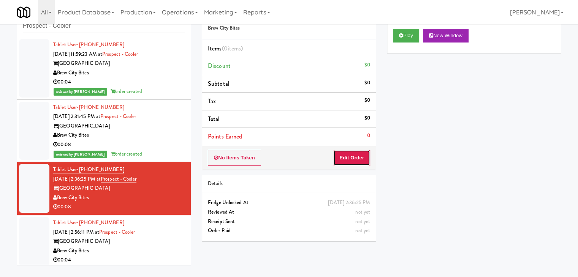
click at [347, 160] on button "Edit Order" at bounding box center [351, 158] width 37 height 16
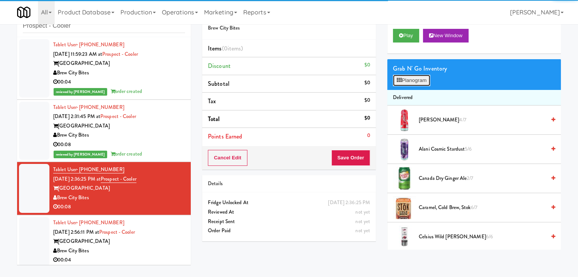
click at [411, 84] on button "Planogram" at bounding box center [411, 80] width 37 height 11
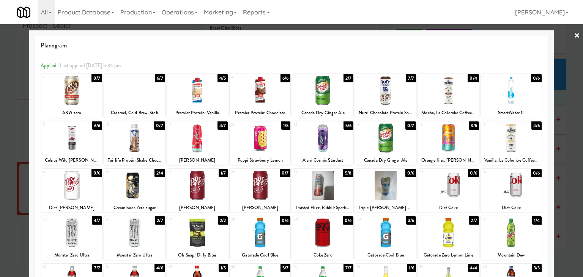
click at [327, 188] on div at bounding box center [322, 185] width 61 height 29
click at [574, 35] on link "×" at bounding box center [577, 36] width 6 height 24
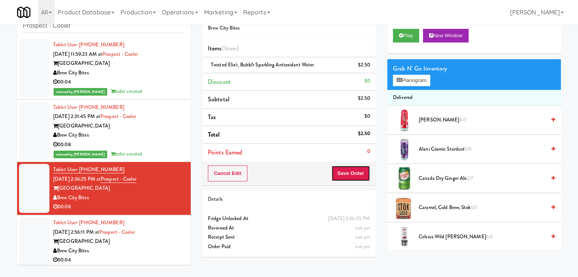
click at [344, 171] on button "Save Order" at bounding box center [350, 174] width 39 height 16
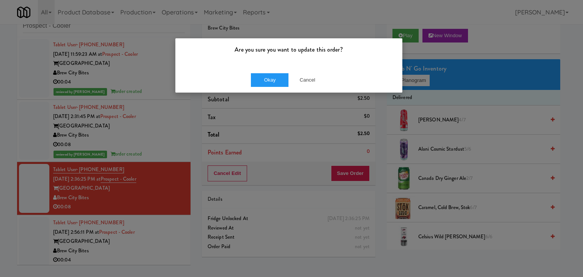
click at [273, 71] on div "Okay Cancel" at bounding box center [288, 79] width 227 height 25
drag, startPoint x: 272, startPoint y: 79, endPoint x: 153, endPoint y: 116, distance: 124.1
click at [271, 80] on button "Okay" at bounding box center [270, 80] width 38 height 14
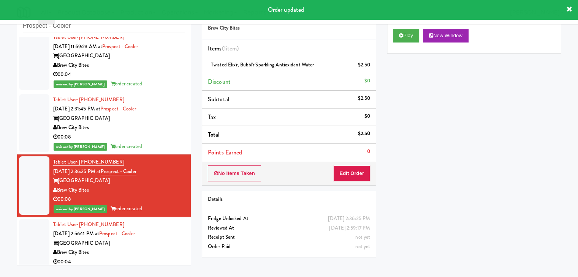
scroll to position [12, 0]
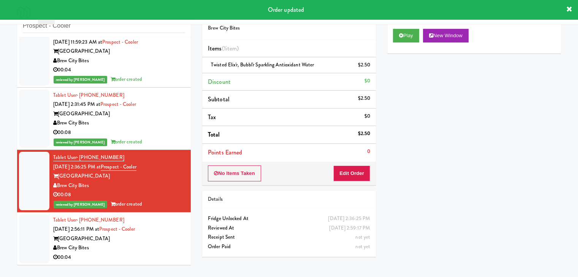
click at [143, 250] on div "Brew City Bites" at bounding box center [119, 247] width 132 height 9
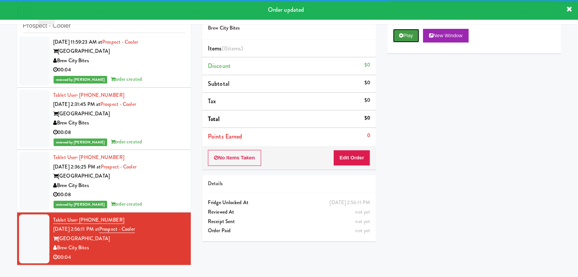
click at [403, 34] on button "Play" at bounding box center [406, 36] width 26 height 14
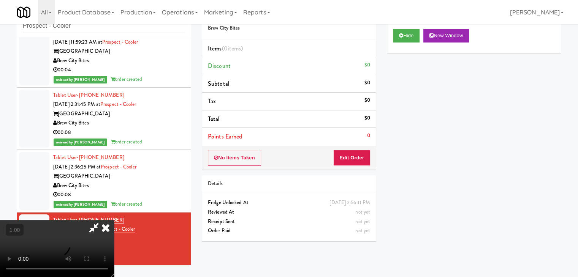
click at [114, 220] on video at bounding box center [57, 248] width 114 height 57
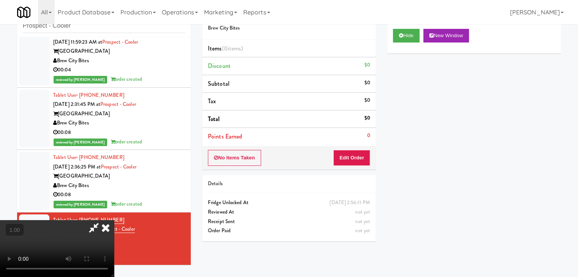
click at [114, 220] on video at bounding box center [57, 248] width 114 height 57
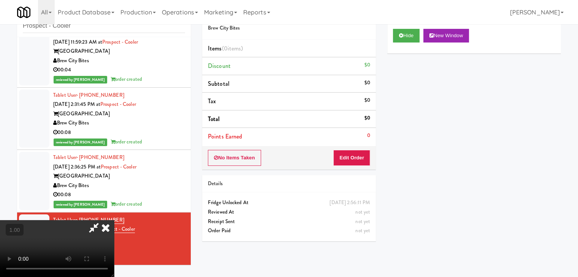
click at [114, 220] on icon at bounding box center [105, 227] width 17 height 15
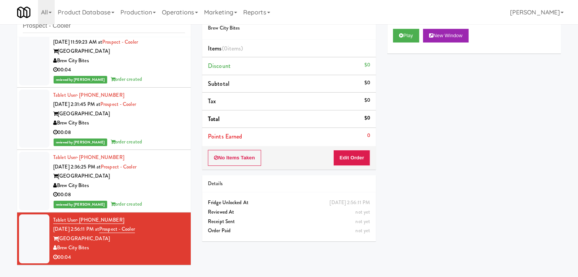
click at [346, 147] on div "No Items Taken Edit Order" at bounding box center [289, 158] width 174 height 24
click at [347, 155] on button "Edit Order" at bounding box center [351, 158] width 37 height 16
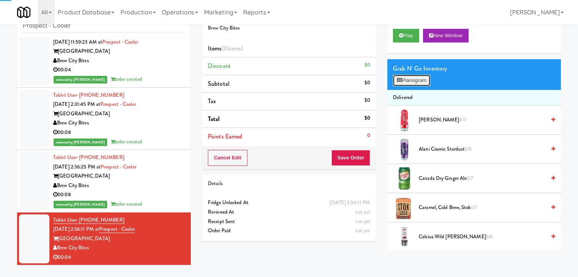
click at [410, 82] on button "Planogram" at bounding box center [411, 80] width 37 height 11
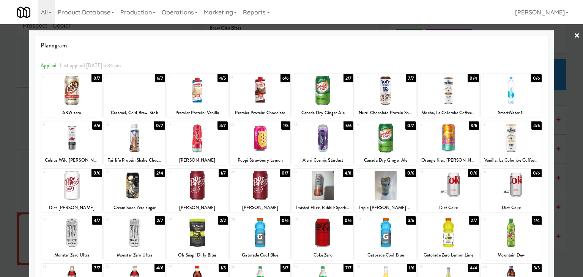
click at [313, 92] on div at bounding box center [322, 90] width 61 height 29
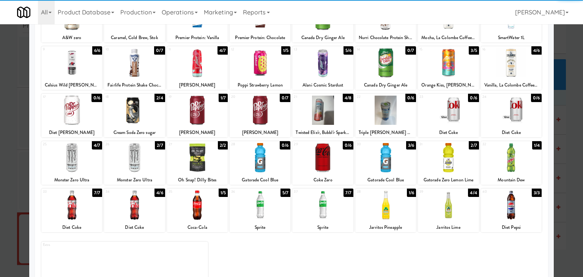
scroll to position [76, 0]
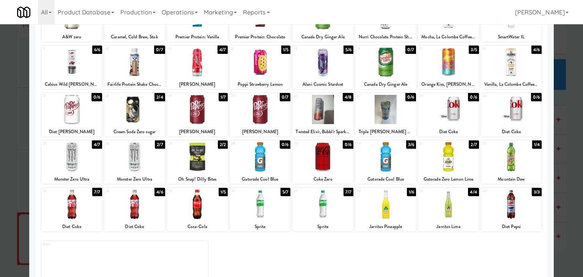
click at [204, 115] on div at bounding box center [197, 109] width 61 height 29
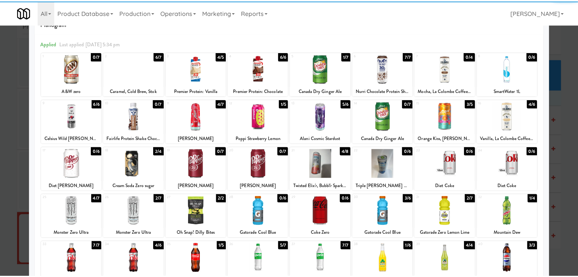
scroll to position [0, 0]
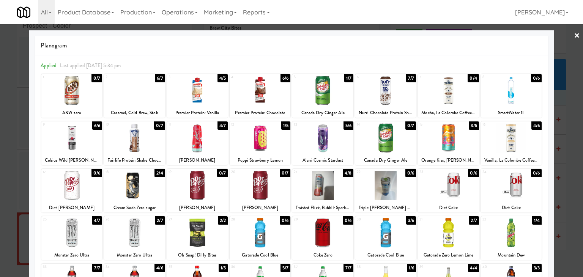
click at [574, 36] on link "×" at bounding box center [577, 36] width 6 height 24
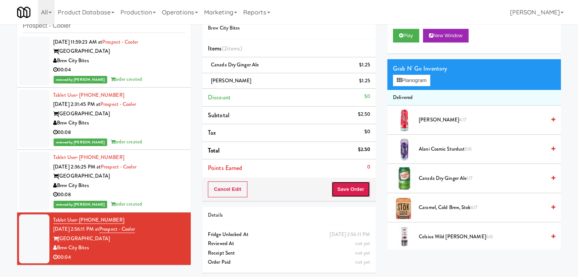
click at [355, 190] on button "Save Order" at bounding box center [350, 190] width 39 height 16
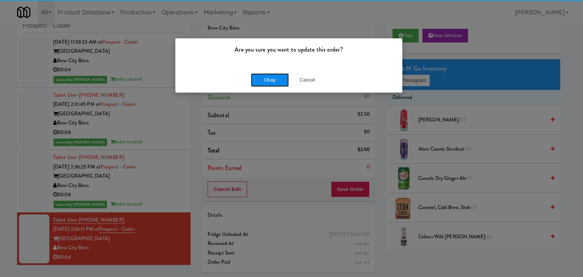
click at [277, 80] on button "Okay" at bounding box center [270, 80] width 38 height 14
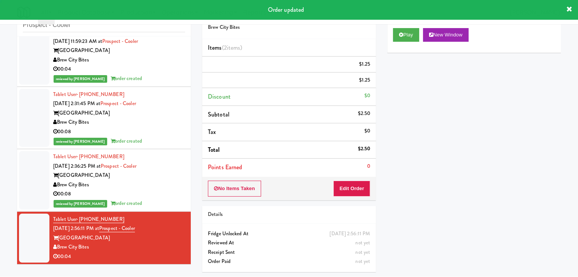
click at [163, 137] on div "reviewed by [PERSON_NAME] A order created" at bounding box center [119, 141] width 132 height 9
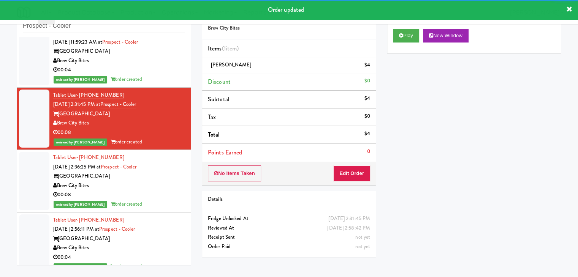
click at [136, 183] on div "Brew City Bites" at bounding box center [119, 185] width 132 height 9
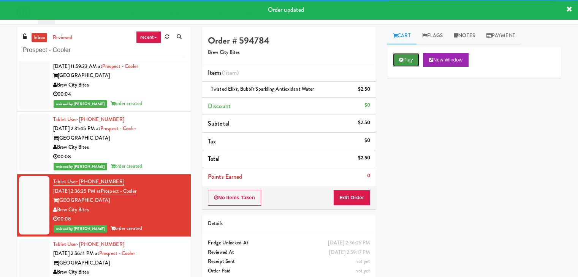
click at [401, 60] on icon at bounding box center [401, 59] width 4 height 5
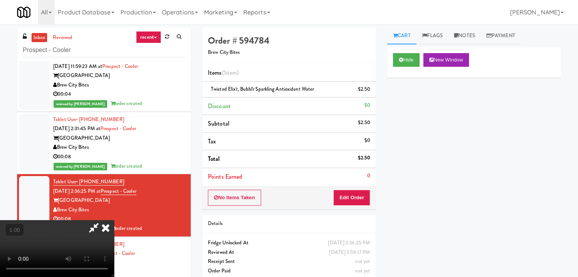
click at [114, 220] on icon at bounding box center [105, 227] width 17 height 15
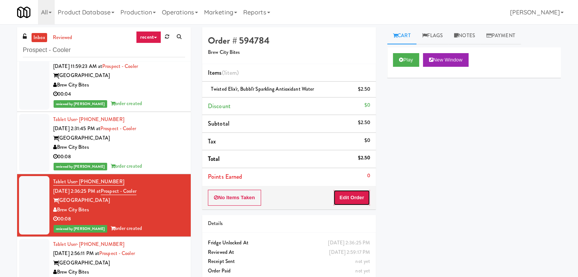
click at [359, 196] on button "Edit Order" at bounding box center [351, 198] width 37 height 16
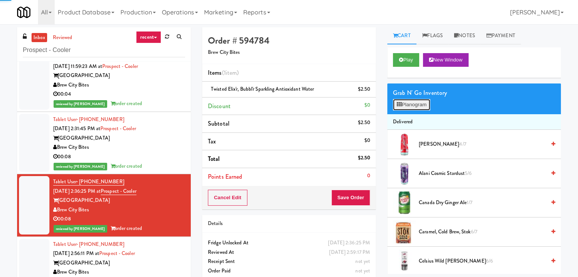
click at [420, 102] on button "Planogram" at bounding box center [411, 104] width 37 height 11
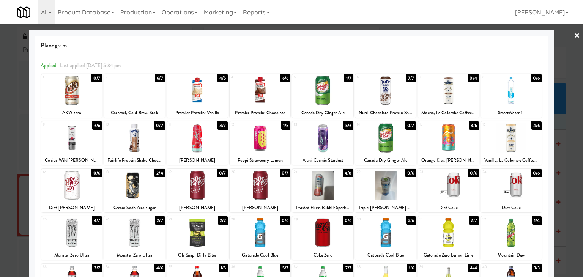
click at [574, 36] on link "×" at bounding box center [577, 36] width 6 height 24
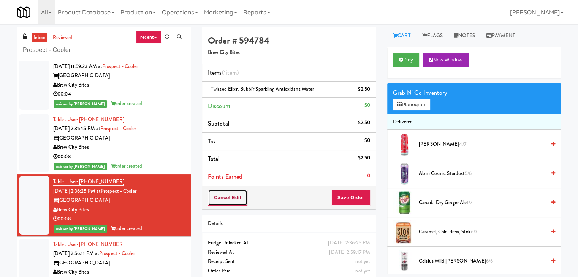
click at [218, 203] on button "Cancel Edit" at bounding box center [227, 198] width 39 height 16
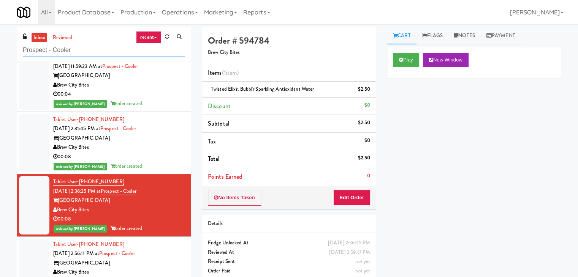
click at [93, 47] on input "Prospect - Cooler" at bounding box center [104, 50] width 162 height 14
paste input "100 Sheppard Ave - Lobby"
type input "100 Sheppard Ave - Lobby"
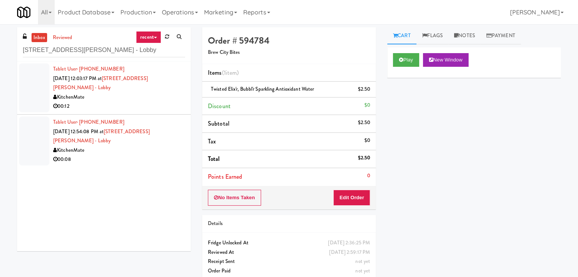
click at [152, 102] on div "00:12" at bounding box center [119, 106] width 132 height 9
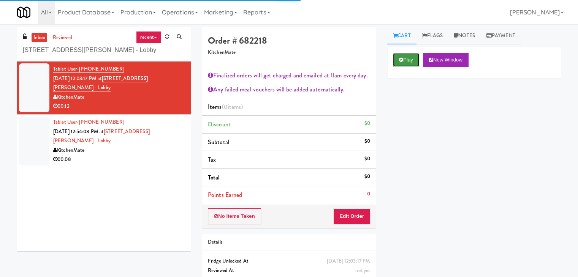
click at [400, 61] on icon at bounding box center [401, 59] width 4 height 5
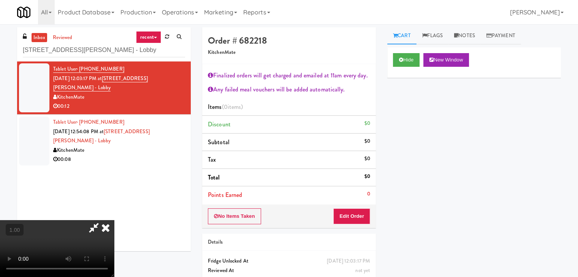
click at [114, 220] on video at bounding box center [57, 248] width 114 height 57
drag, startPoint x: 95, startPoint y: 257, endPoint x: 94, endPoint y: 262, distance: 5.4
click at [95, 261] on video at bounding box center [57, 248] width 114 height 57
click at [114, 220] on video at bounding box center [57, 248] width 114 height 57
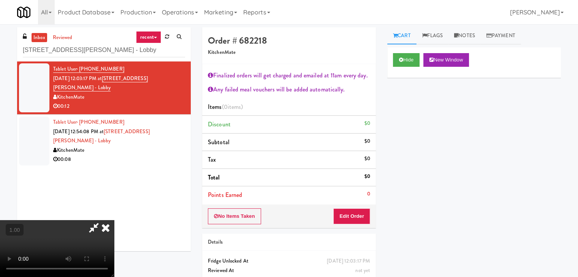
click at [114, 220] on video at bounding box center [57, 248] width 114 height 57
click at [114, 220] on icon at bounding box center [105, 227] width 17 height 15
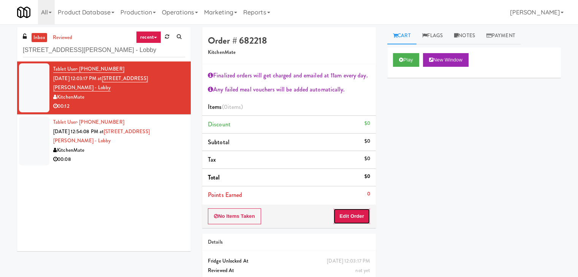
click at [342, 221] on button "Edit Order" at bounding box center [351, 216] width 37 height 16
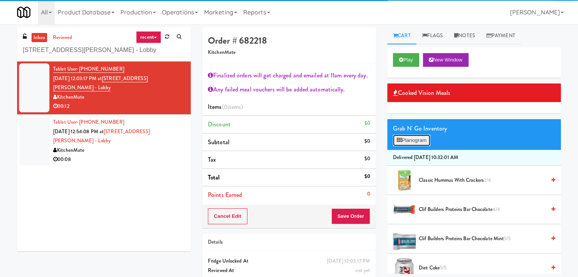
click at [409, 137] on button "Planogram" at bounding box center [411, 140] width 37 height 11
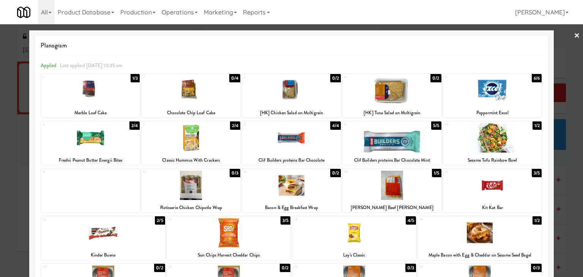
click at [237, 226] on div at bounding box center [229, 232] width 124 height 29
click at [494, 89] on div at bounding box center [493, 90] width 99 height 29
click at [574, 35] on link "×" at bounding box center [577, 36] width 6 height 24
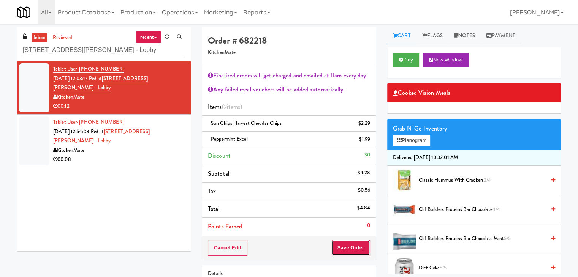
click at [360, 247] on button "Save Order" at bounding box center [350, 248] width 39 height 16
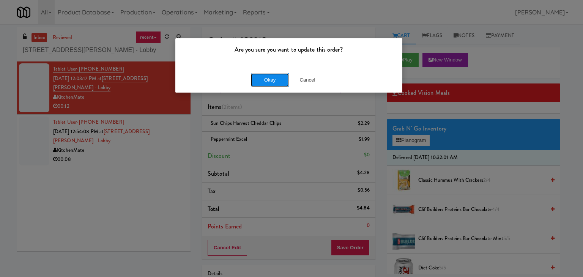
click at [270, 81] on button "Okay" at bounding box center [270, 80] width 38 height 14
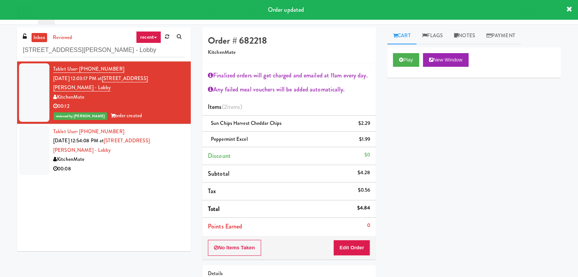
click at [141, 155] on div "KitchenMate" at bounding box center [119, 159] width 132 height 9
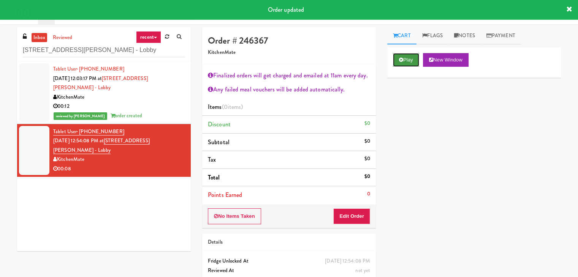
click at [409, 59] on button "Play" at bounding box center [406, 60] width 26 height 14
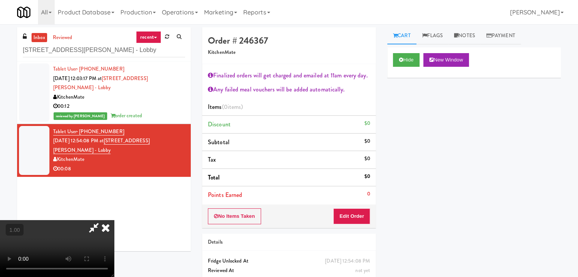
click at [114, 220] on video at bounding box center [57, 248] width 114 height 57
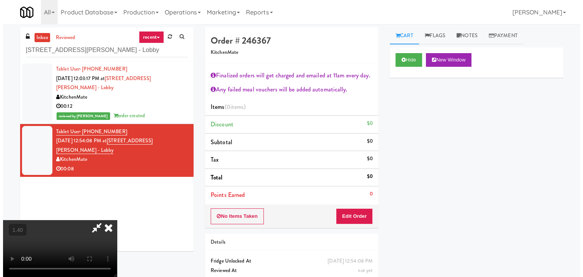
scroll to position [0, 0]
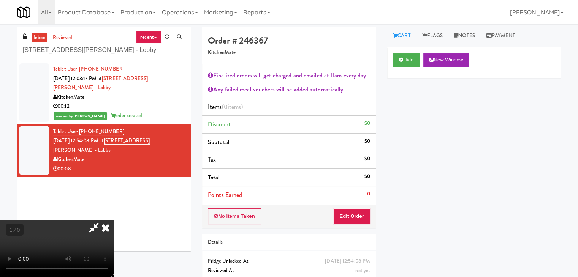
click at [114, 220] on icon at bounding box center [105, 227] width 17 height 15
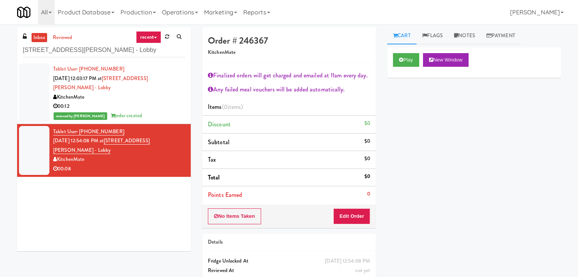
drag, startPoint x: 353, startPoint y: 224, endPoint x: 352, endPoint y: 220, distance: 3.9
click at [353, 221] on div "No Items Taken Edit Order" at bounding box center [289, 217] width 174 height 24
drag, startPoint x: 355, startPoint y: 213, endPoint x: 383, endPoint y: 189, distance: 37.4
click at [356, 212] on button "Edit Order" at bounding box center [351, 216] width 37 height 16
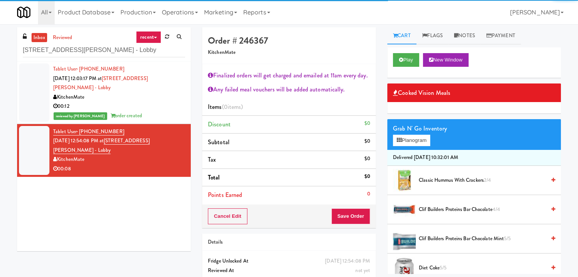
click at [406, 128] on div "Grab N' Go Inventory" at bounding box center [474, 128] width 162 height 11
click at [409, 139] on button "Planogram" at bounding box center [411, 140] width 37 height 11
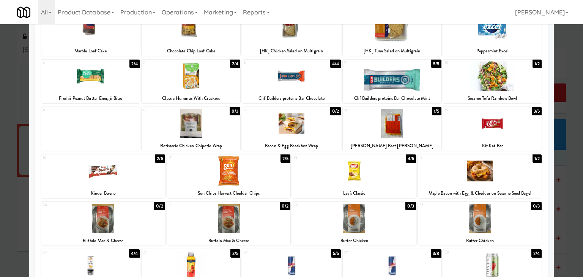
scroll to position [114, 0]
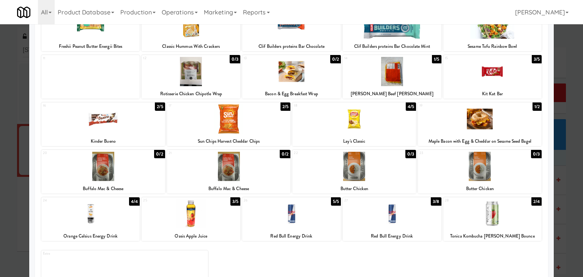
click at [247, 112] on div at bounding box center [229, 118] width 124 height 29
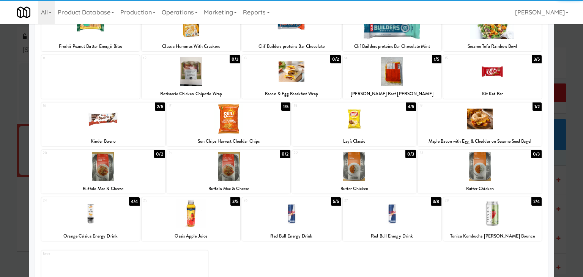
click at [194, 225] on div at bounding box center [191, 213] width 99 height 29
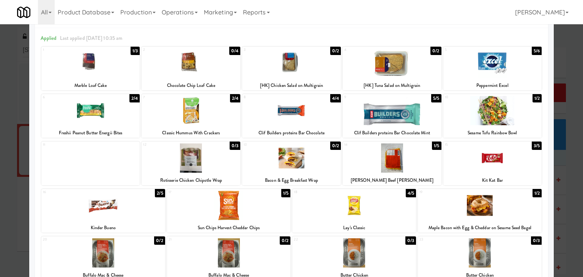
scroll to position [0, 0]
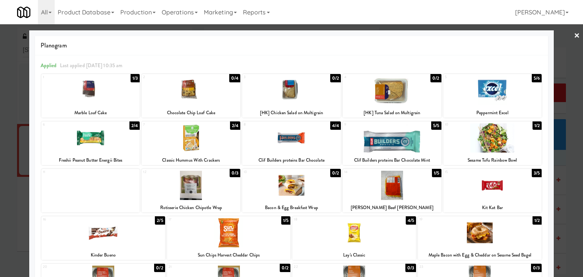
drag, startPoint x: 573, startPoint y: 34, endPoint x: 415, endPoint y: 52, distance: 159.0
click at [574, 34] on link "×" at bounding box center [577, 36] width 6 height 24
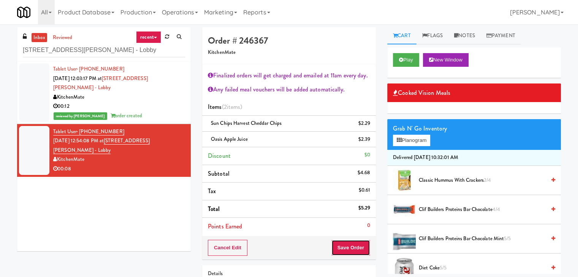
click at [342, 246] on button "Save Order" at bounding box center [350, 248] width 39 height 16
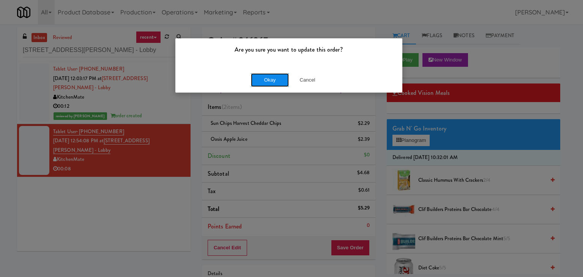
click at [273, 74] on button "Okay" at bounding box center [270, 80] width 38 height 14
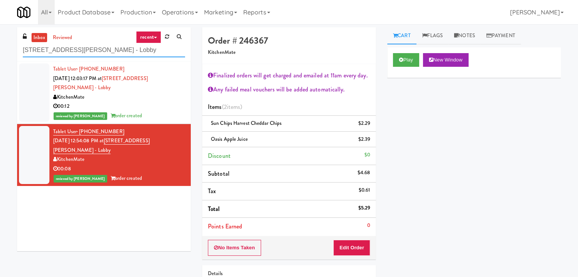
click at [90, 45] on input "100 Sheppard Ave - Lobby" at bounding box center [104, 50] width 162 height 14
paste input "215 Lake - Left - Ambient"
type input "215 Lake - Left - Ambient"
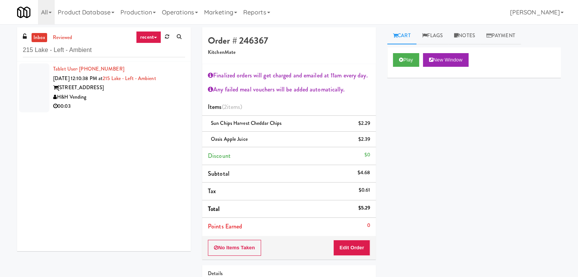
click at [143, 102] on div "00:03" at bounding box center [119, 106] width 132 height 9
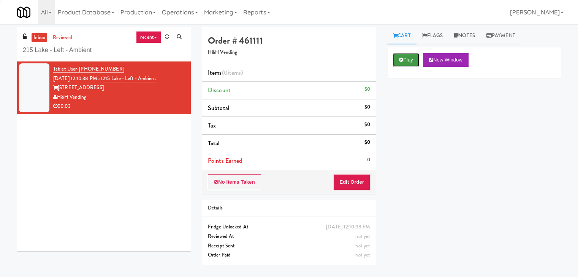
click at [400, 63] on button "Play" at bounding box center [406, 60] width 26 height 14
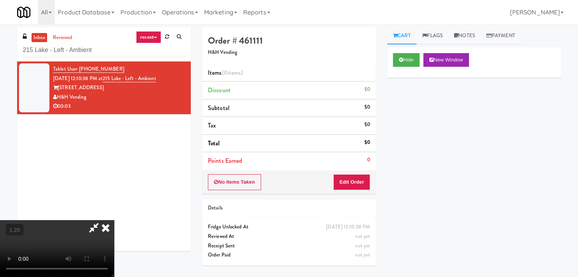
click at [114, 220] on video at bounding box center [57, 248] width 114 height 57
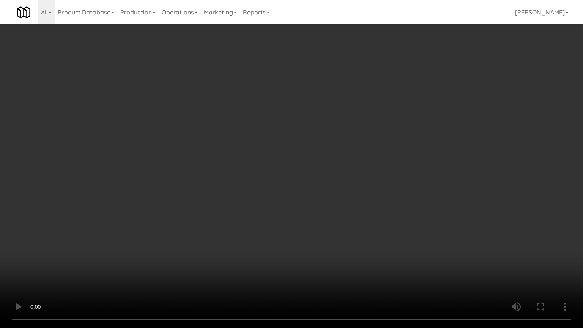
click at [269, 174] on video at bounding box center [291, 164] width 583 height 328
click at [270, 174] on video at bounding box center [291, 164] width 583 height 328
click at [324, 136] on video at bounding box center [291, 164] width 583 height 328
click at [292, 150] on video at bounding box center [291, 164] width 583 height 328
click at [276, 123] on video at bounding box center [291, 164] width 583 height 328
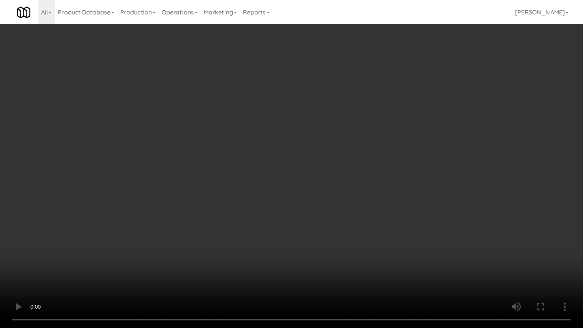
click at [266, 131] on video at bounding box center [291, 164] width 583 height 328
click at [267, 130] on video at bounding box center [291, 164] width 583 height 328
click at [267, 129] on video at bounding box center [291, 164] width 583 height 328
click at [268, 129] on video at bounding box center [291, 164] width 583 height 328
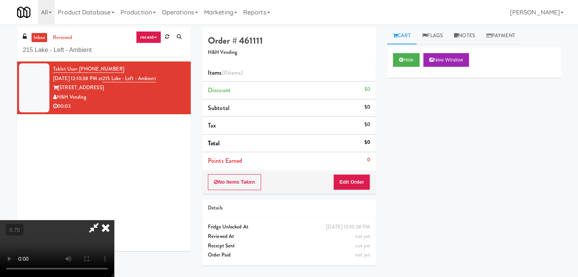
click at [114, 220] on icon at bounding box center [105, 227] width 17 height 15
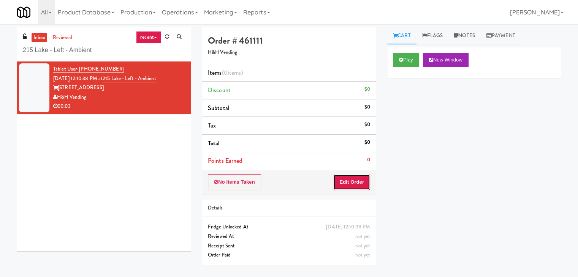
click at [347, 182] on button "Edit Order" at bounding box center [351, 182] width 37 height 16
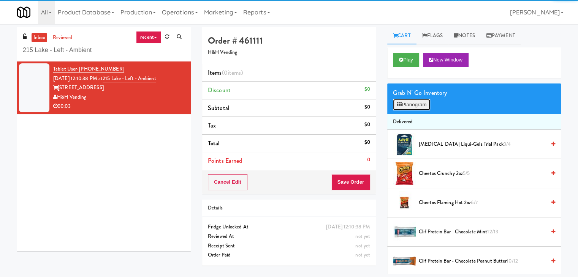
click at [421, 108] on button "Planogram" at bounding box center [411, 104] width 37 height 11
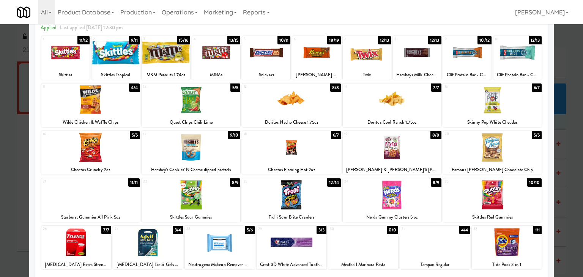
click at [204, 142] on div at bounding box center [191, 147] width 99 height 29
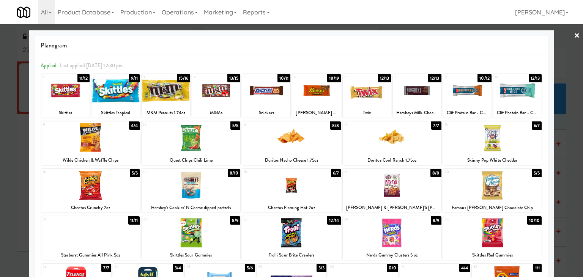
drag, startPoint x: 569, startPoint y: 33, endPoint x: 561, endPoint y: 35, distance: 8.9
click at [574, 33] on link "×" at bounding box center [577, 36] width 6 height 24
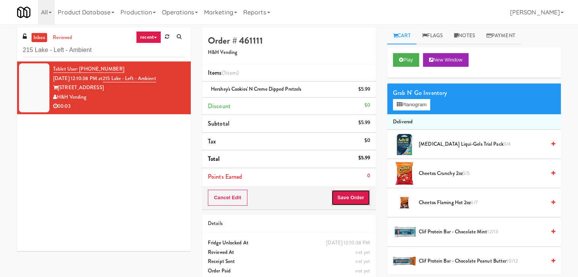
click at [343, 201] on button "Save Order" at bounding box center [350, 198] width 39 height 16
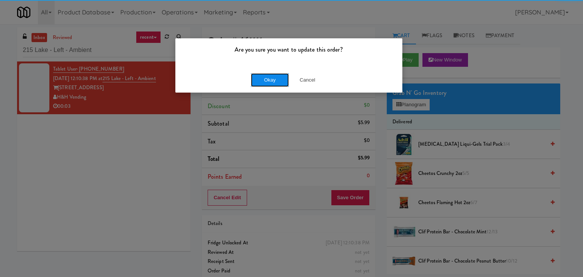
click at [261, 79] on button "Okay" at bounding box center [270, 80] width 38 height 14
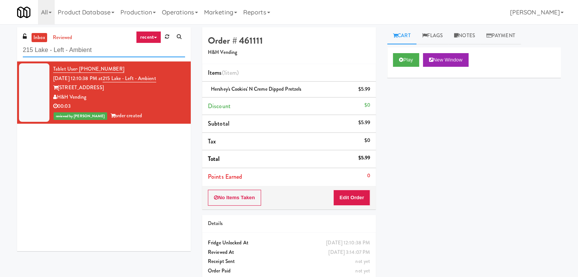
click at [102, 53] on input "215 Lake - Left - Ambient" at bounding box center [104, 50] width 162 height 14
paste input "The Metropolitian"
type input "The Metropolitian"
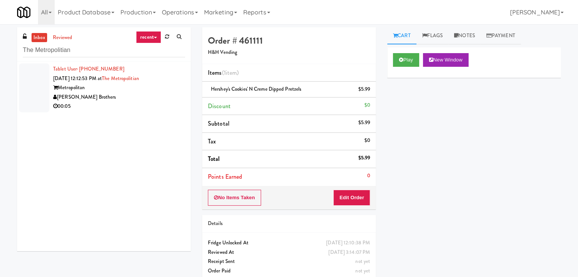
click at [160, 103] on div "00:05" at bounding box center [119, 106] width 132 height 9
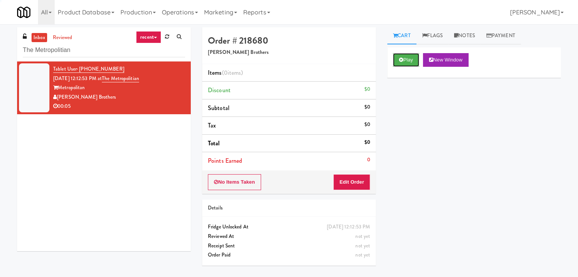
click at [404, 54] on button "Play" at bounding box center [406, 60] width 26 height 14
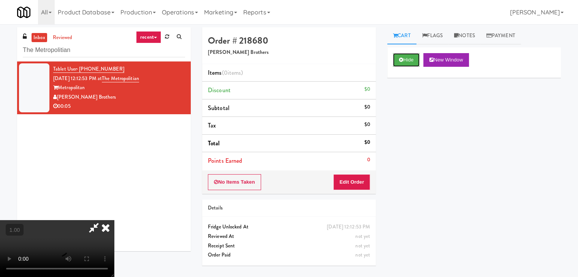
scroll to position [107, 0]
click at [114, 220] on video at bounding box center [57, 248] width 114 height 57
click at [114, 220] on icon at bounding box center [105, 227] width 17 height 15
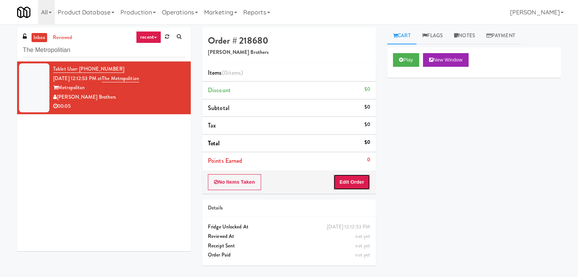
click at [350, 187] on button "Edit Order" at bounding box center [351, 182] width 37 height 16
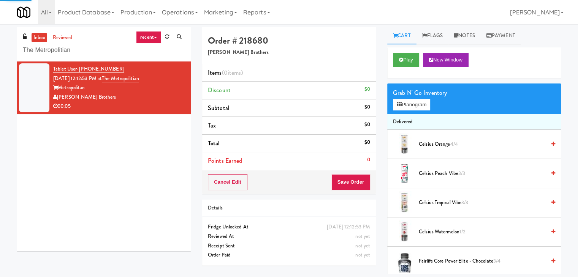
click at [411, 110] on div "Grab N' Go Inventory Planogram" at bounding box center [474, 99] width 174 height 31
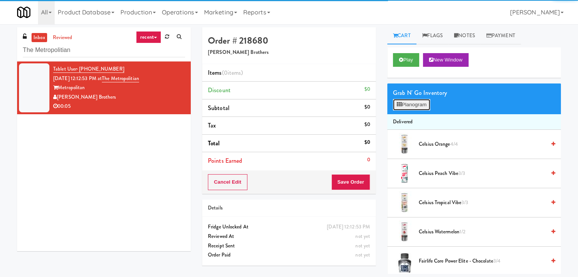
click at [412, 106] on button "Planogram" at bounding box center [411, 104] width 37 height 11
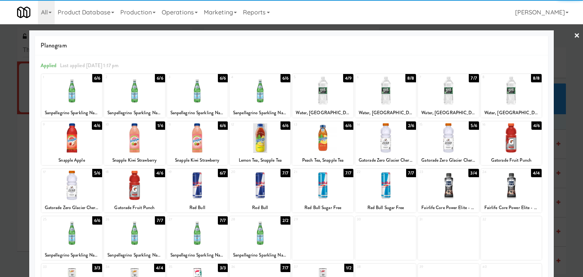
click at [389, 140] on div at bounding box center [385, 137] width 61 height 29
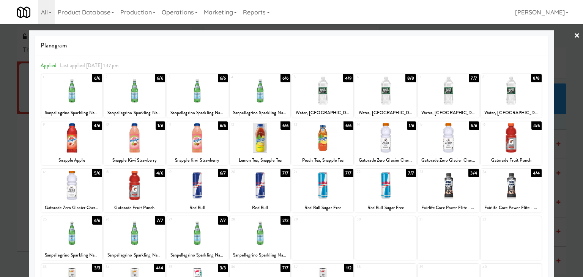
click at [568, 34] on div at bounding box center [291, 138] width 583 height 277
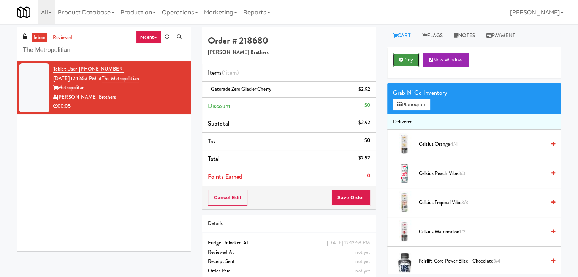
click at [407, 58] on button "Play" at bounding box center [406, 60] width 26 height 14
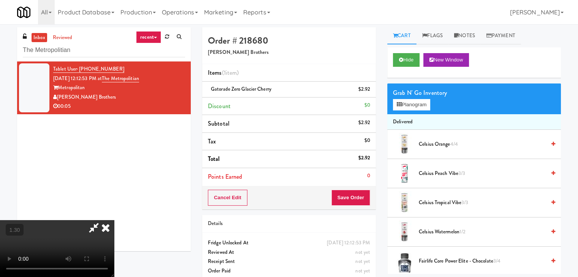
click at [114, 220] on icon at bounding box center [105, 227] width 17 height 15
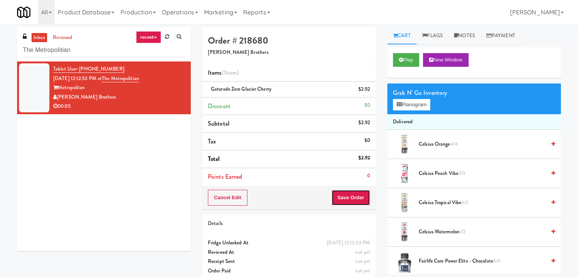
click at [347, 195] on button "Save Order" at bounding box center [350, 198] width 39 height 16
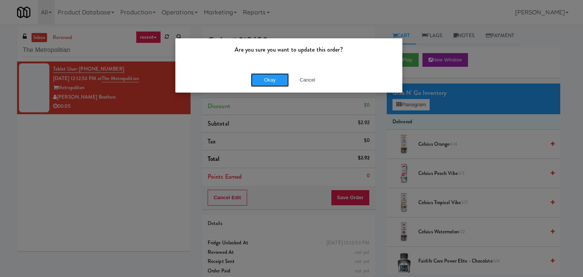
drag, startPoint x: 264, startPoint y: 80, endPoint x: 229, endPoint y: 31, distance: 60.9
click at [264, 80] on button "Okay" at bounding box center [270, 80] width 38 height 14
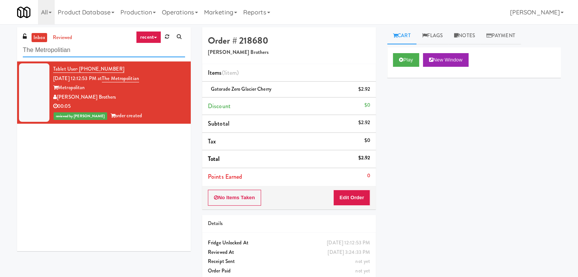
click at [106, 48] on input "The Metropolitian" at bounding box center [104, 50] width 162 height 14
paste input "GloveBoX"
type input "GloveBoX"
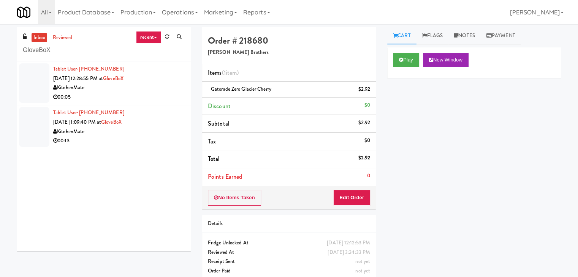
click at [167, 101] on div "00:05" at bounding box center [119, 97] width 132 height 9
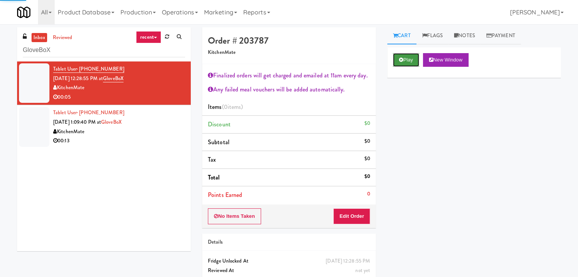
click at [411, 60] on button "Play" at bounding box center [406, 60] width 26 height 14
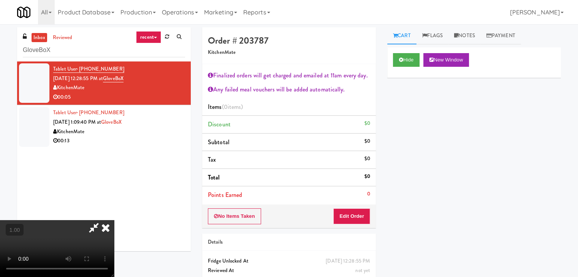
click at [114, 220] on video at bounding box center [57, 248] width 114 height 57
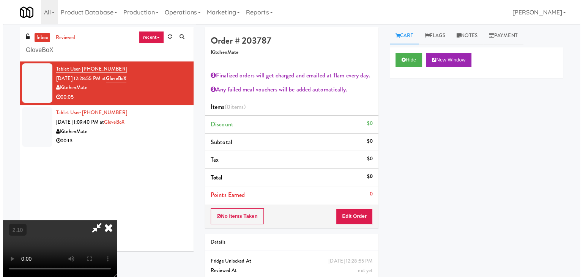
scroll to position [0, 0]
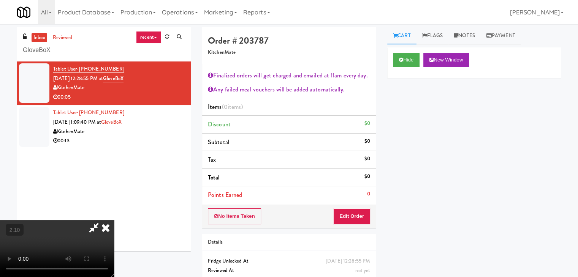
click at [114, 220] on icon at bounding box center [105, 227] width 17 height 15
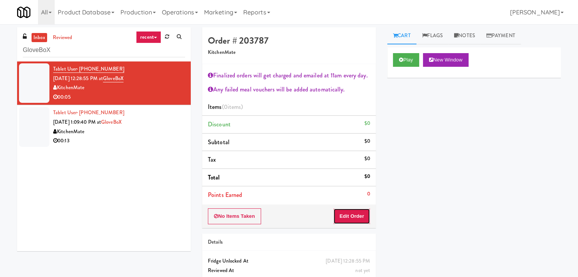
click at [353, 219] on button "Edit Order" at bounding box center [351, 216] width 37 height 16
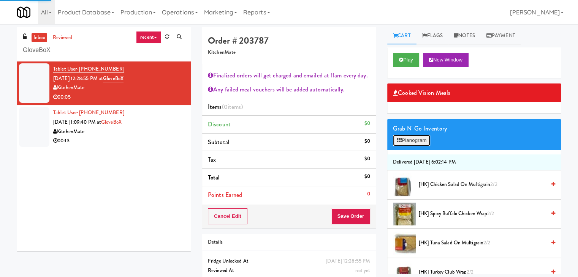
click at [410, 137] on button "Planogram" at bounding box center [411, 140] width 37 height 11
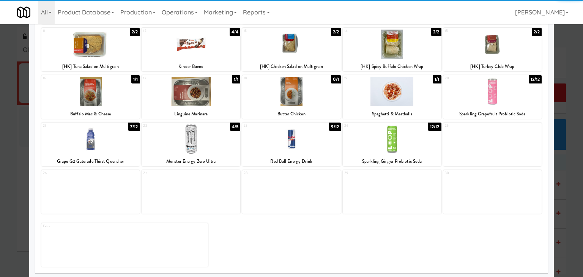
scroll to position [143, 0]
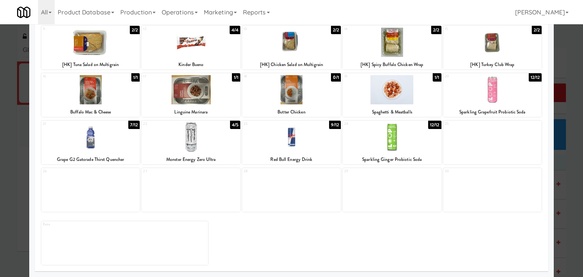
click at [210, 146] on div at bounding box center [191, 137] width 99 height 29
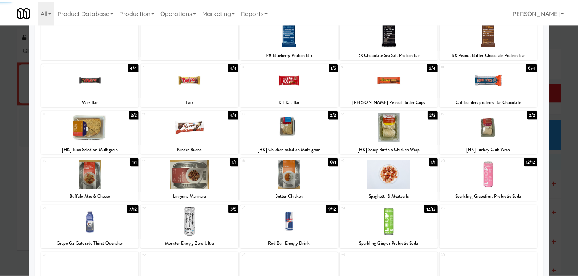
scroll to position [0, 0]
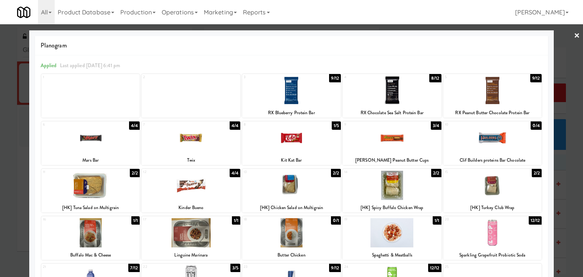
click at [574, 33] on link "×" at bounding box center [577, 36] width 6 height 24
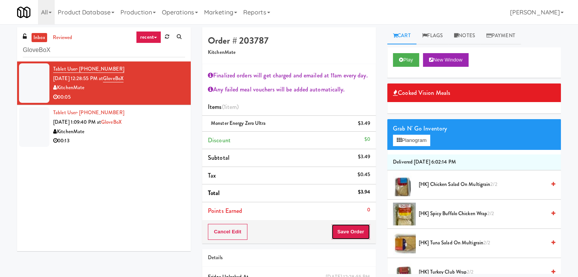
click at [345, 233] on button "Save Order" at bounding box center [350, 232] width 39 height 16
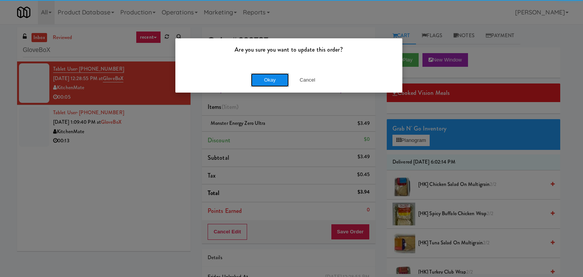
click at [262, 79] on button "Okay" at bounding box center [270, 80] width 38 height 14
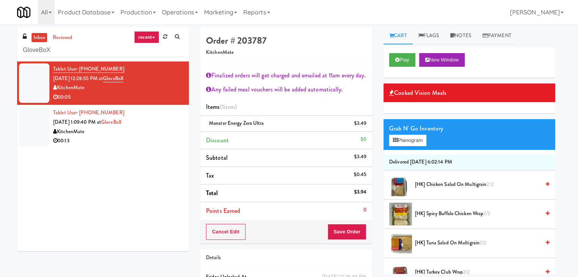
click at [135, 144] on div "00:13" at bounding box center [118, 140] width 130 height 9
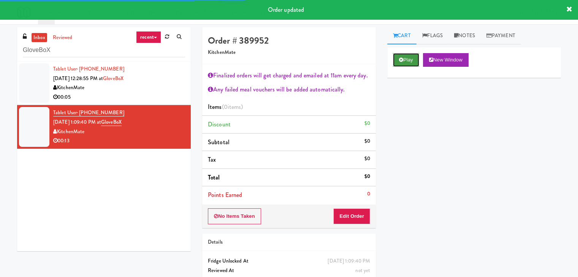
click at [410, 58] on button "Play" at bounding box center [406, 60] width 26 height 14
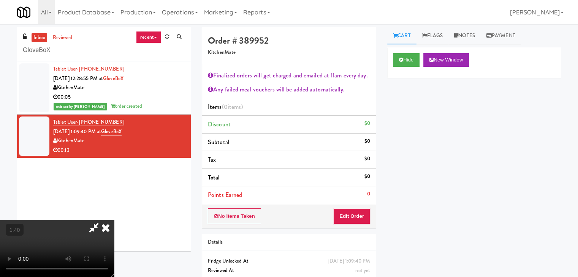
click at [114, 220] on icon at bounding box center [105, 227] width 17 height 15
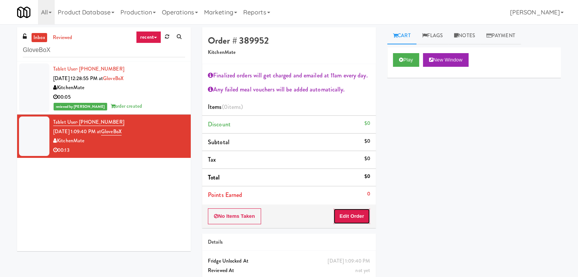
click at [346, 211] on button "Edit Order" at bounding box center [351, 216] width 37 height 16
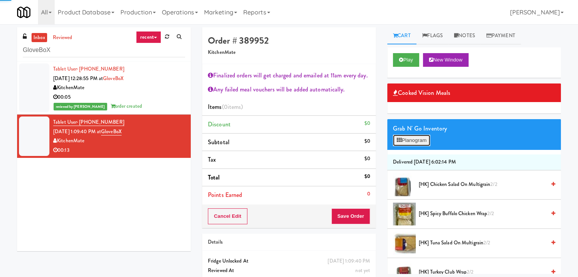
click at [402, 137] on button "Planogram" at bounding box center [411, 140] width 37 height 11
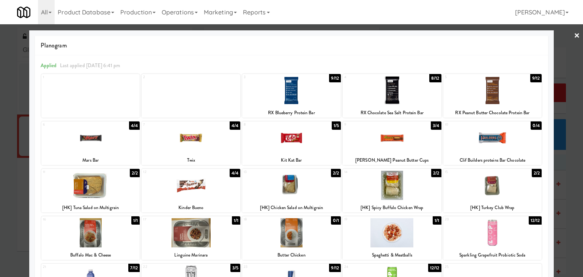
click at [397, 186] on div at bounding box center [392, 185] width 99 height 29
click at [574, 35] on link "×" at bounding box center [577, 36] width 6 height 24
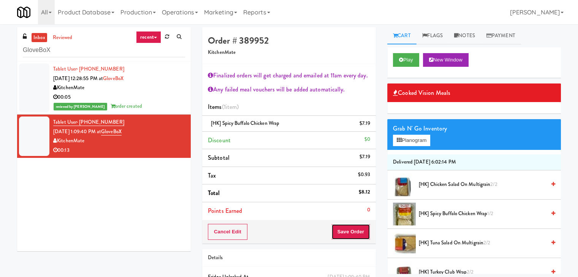
click at [347, 231] on button "Save Order" at bounding box center [350, 232] width 39 height 16
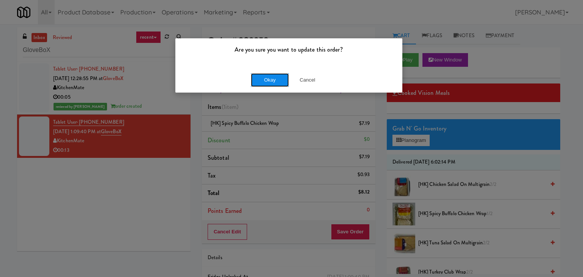
click at [272, 85] on button "Okay" at bounding box center [270, 80] width 38 height 14
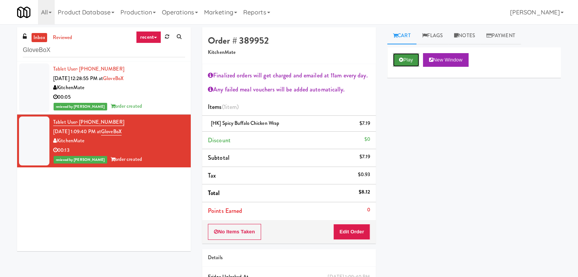
click at [415, 62] on button "Play" at bounding box center [406, 60] width 26 height 14
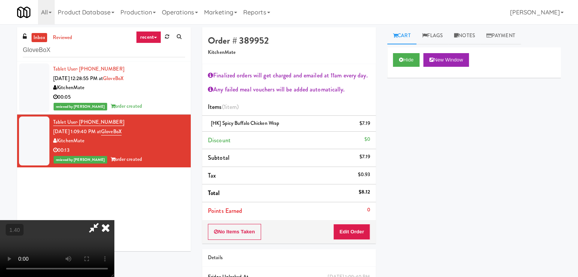
click at [114, 220] on icon at bounding box center [105, 227] width 17 height 15
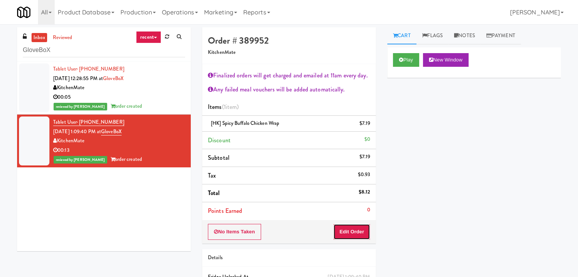
click at [357, 236] on button "Edit Order" at bounding box center [351, 232] width 37 height 16
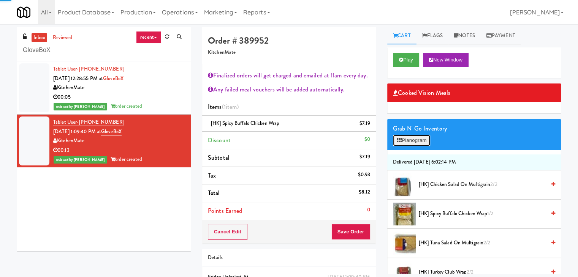
click at [422, 142] on button "Planogram" at bounding box center [411, 140] width 37 height 11
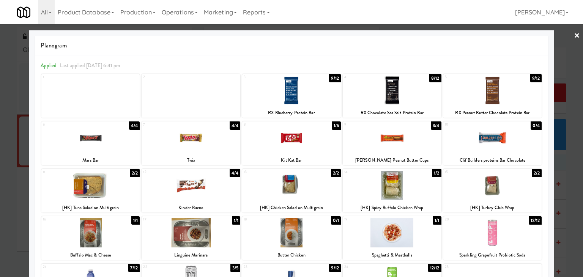
click at [574, 35] on link "×" at bounding box center [577, 36] width 6 height 24
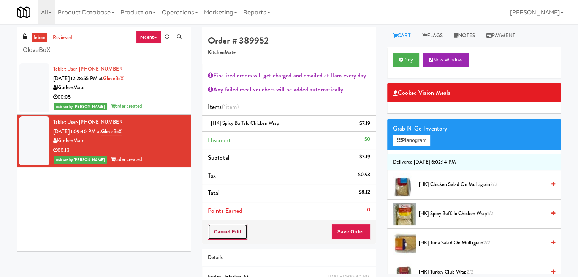
click at [238, 232] on button "Cancel Edit" at bounding box center [227, 232] width 39 height 16
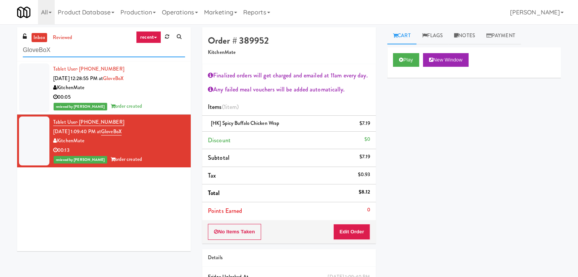
click at [79, 49] on input "GloveBoX" at bounding box center [104, 50] width 162 height 14
paste input "Market @ 3500 Steeles"
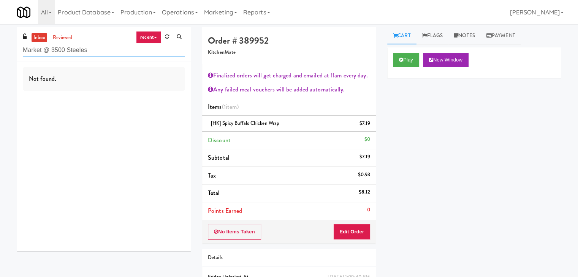
click at [87, 46] on input "Market @ 3500 Steeles" at bounding box center [104, 50] width 162 height 14
paste input "oderne Cooler"
type input "Moderne Cooler"
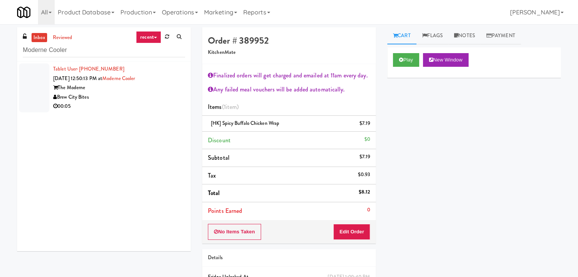
click at [135, 105] on div "00:05" at bounding box center [119, 106] width 132 height 9
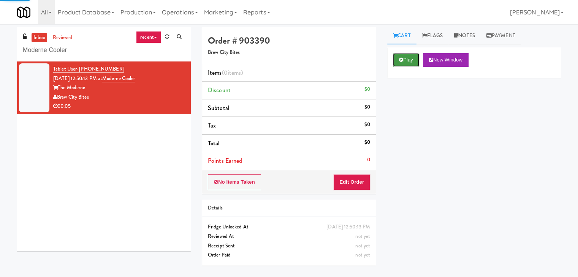
click at [404, 65] on button "Play" at bounding box center [406, 60] width 26 height 14
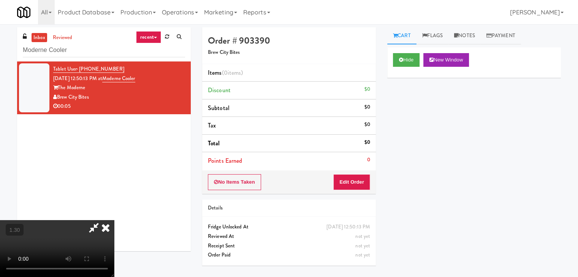
click at [114, 220] on video at bounding box center [57, 248] width 114 height 57
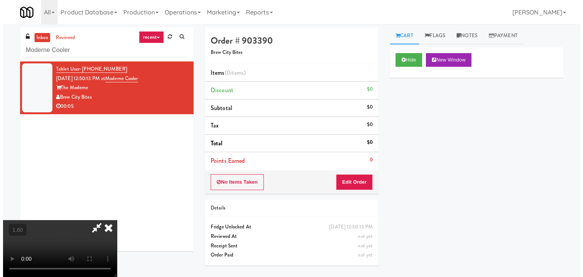
scroll to position [0, 0]
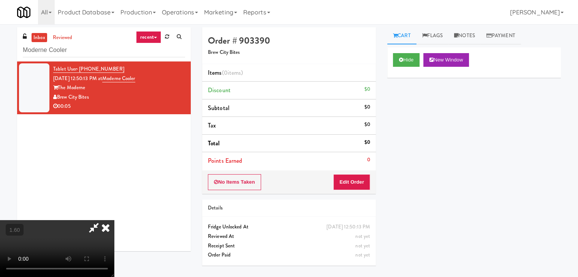
click at [114, 220] on icon at bounding box center [105, 227] width 17 height 15
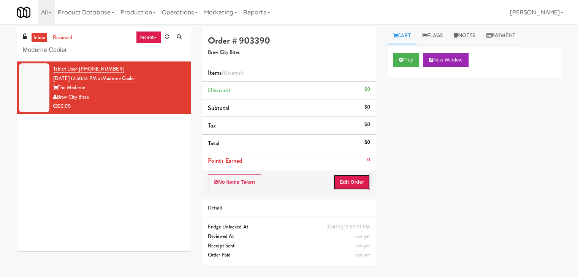
click at [349, 189] on button "Edit Order" at bounding box center [351, 182] width 37 height 16
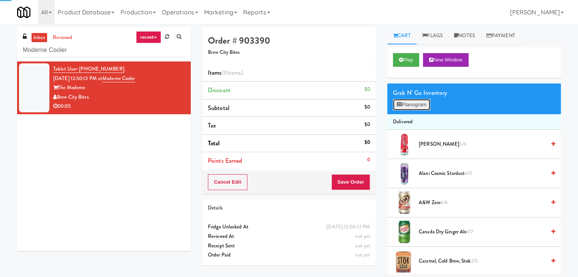
click at [412, 99] on button "Planogram" at bounding box center [411, 104] width 37 height 11
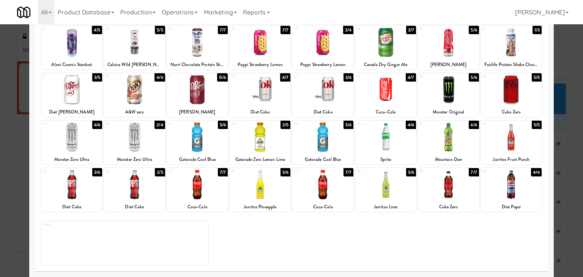
click at [148, 131] on div at bounding box center [134, 137] width 61 height 29
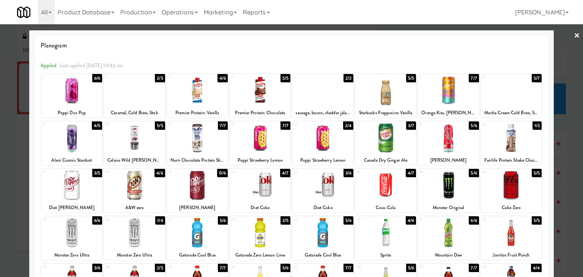
click at [574, 35] on link "×" at bounding box center [577, 36] width 6 height 24
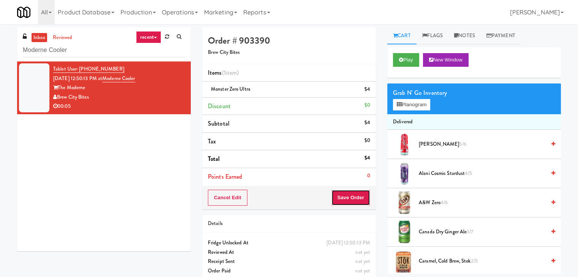
click at [346, 197] on button "Save Order" at bounding box center [350, 198] width 39 height 16
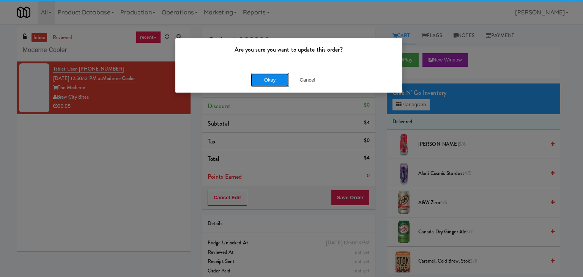
click at [254, 78] on button "Okay" at bounding box center [270, 80] width 38 height 14
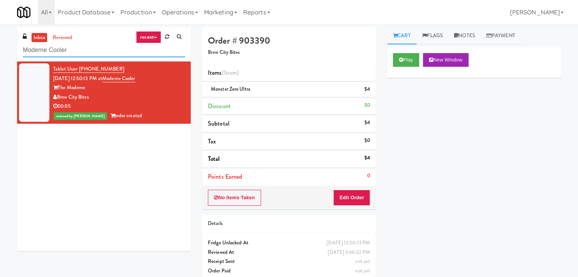
click at [93, 48] on input "Moderne Cooler" at bounding box center [104, 50] width 162 height 14
paste input "arket @ 3500 Steeles"
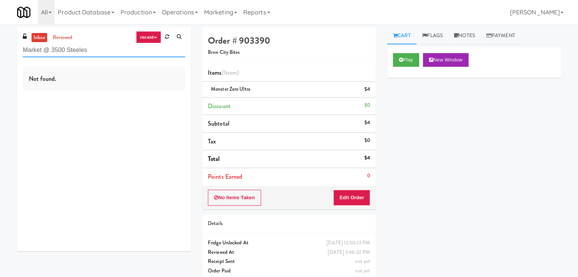
click at [97, 51] on input "Market @ 3500 Steeles" at bounding box center [104, 50] width 162 height 14
click at [111, 50] on input "Market @ 3500 Steeles" at bounding box center [104, 50] width 162 height 14
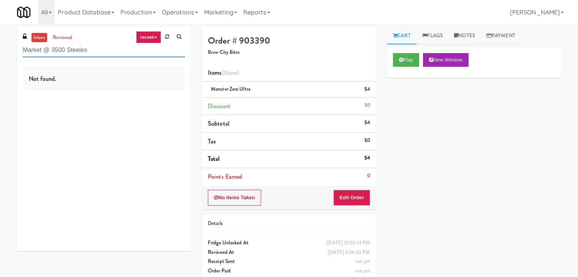
click at [111, 50] on input "Market @ 3500 Steeles" at bounding box center [104, 50] width 162 height 14
paste input "Union24 - Combo - (Big Lobby)"
type input "Union24 - Combo - (Big Lobby)"
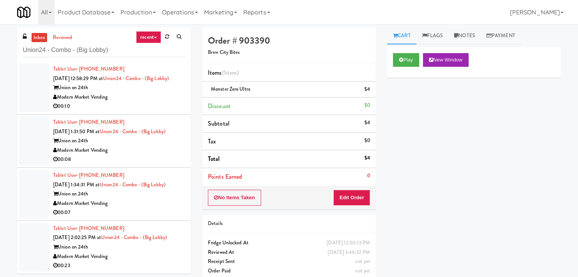
click at [134, 93] on div "Union on 24th" at bounding box center [119, 87] width 132 height 9
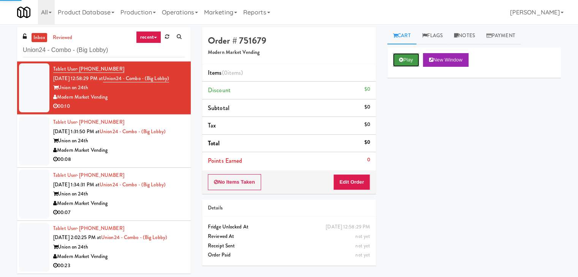
click at [400, 60] on icon at bounding box center [401, 59] width 4 height 5
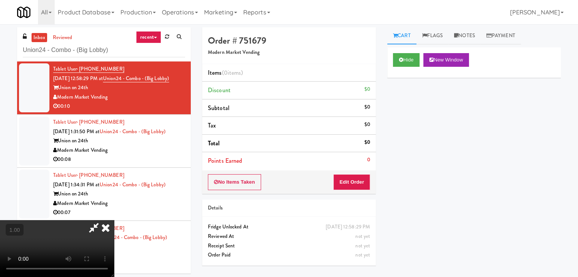
click at [114, 220] on video at bounding box center [57, 248] width 114 height 57
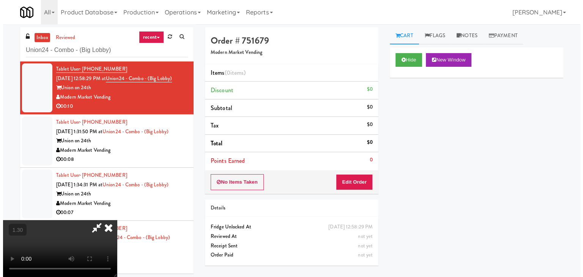
scroll to position [0, 0]
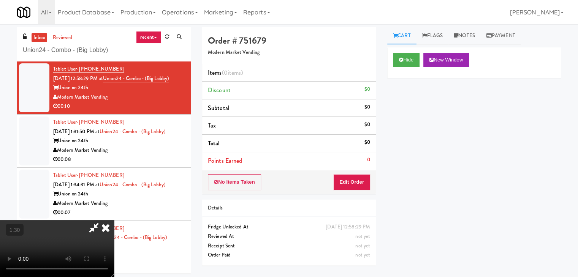
click at [114, 220] on icon at bounding box center [105, 227] width 17 height 15
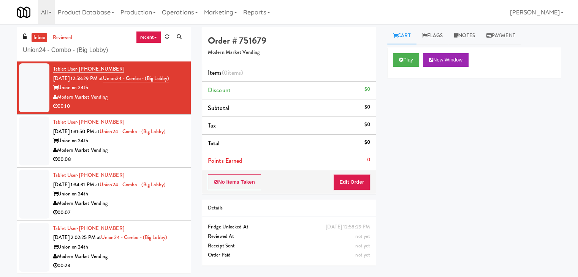
click at [356, 190] on div "No Items Taken Edit Order" at bounding box center [289, 183] width 174 height 24
click at [360, 181] on button "Edit Order" at bounding box center [351, 182] width 37 height 16
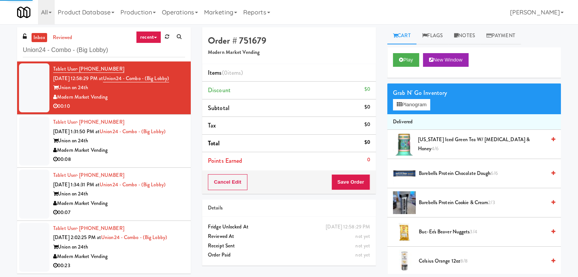
click at [409, 96] on div "Grab N' Go Inventory" at bounding box center [474, 92] width 162 height 11
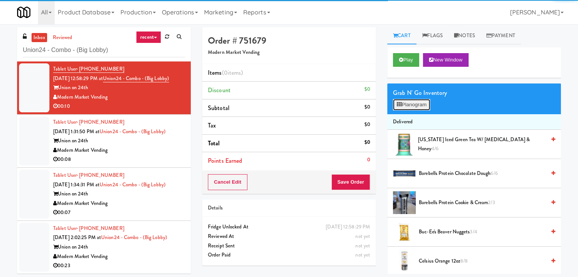
click at [411, 103] on button "Planogram" at bounding box center [411, 104] width 37 height 11
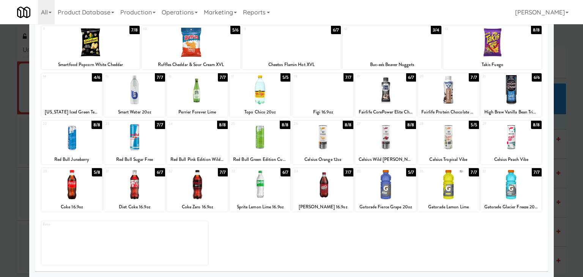
click at [196, 183] on div at bounding box center [197, 184] width 61 height 29
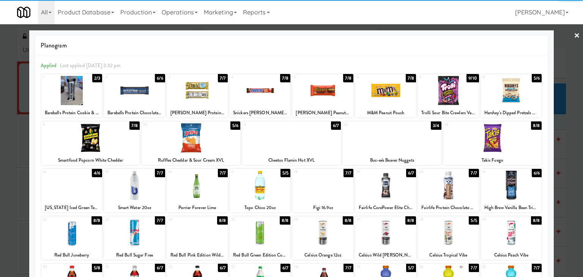
drag, startPoint x: 573, startPoint y: 32, endPoint x: 559, endPoint y: 34, distance: 13.9
click at [574, 32] on link "×" at bounding box center [577, 36] width 6 height 24
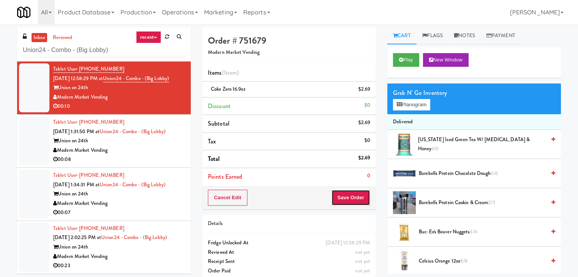
click at [351, 192] on button "Save Order" at bounding box center [350, 198] width 39 height 16
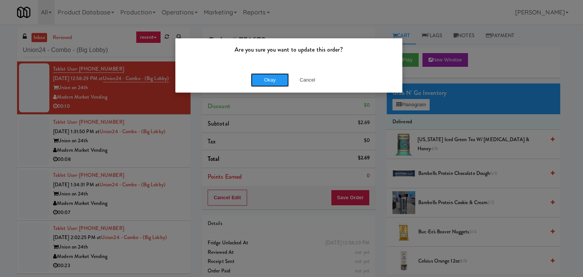
drag, startPoint x: 269, startPoint y: 83, endPoint x: 260, endPoint y: 92, distance: 12.9
click at [269, 83] on button "Okay" at bounding box center [270, 80] width 38 height 14
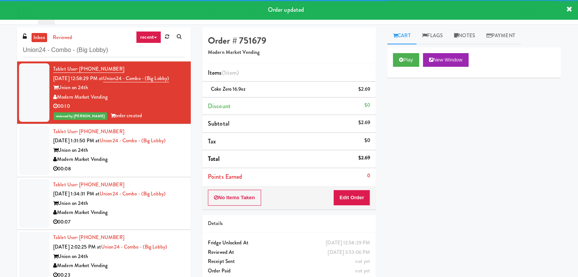
click at [149, 155] on div "Union on 24th" at bounding box center [119, 150] width 132 height 9
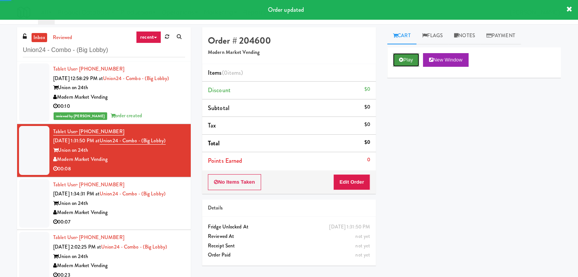
click at [404, 57] on button "Play" at bounding box center [406, 60] width 26 height 14
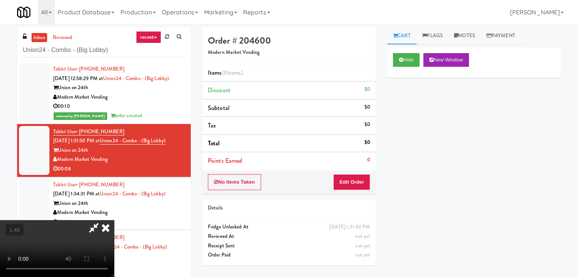
click at [114, 220] on video at bounding box center [57, 248] width 114 height 57
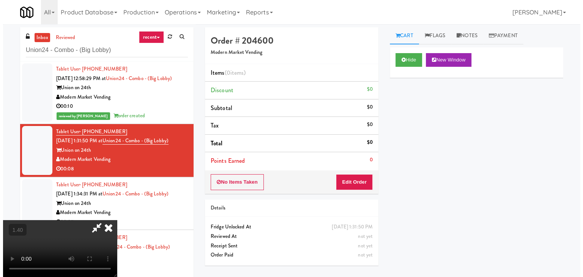
scroll to position [0, 0]
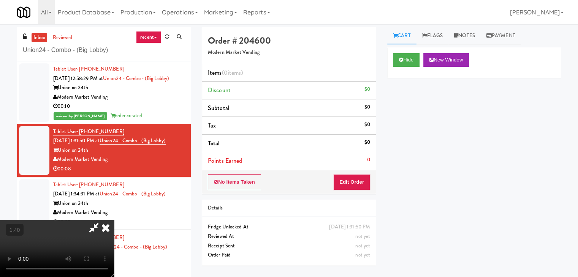
click at [114, 220] on icon at bounding box center [105, 227] width 17 height 15
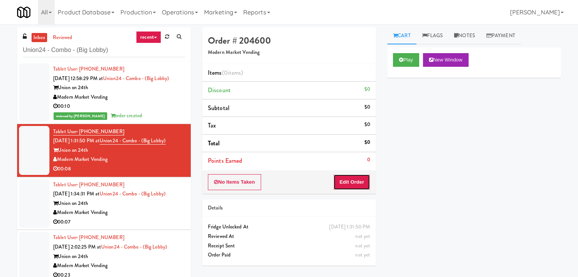
click at [355, 180] on button "Edit Order" at bounding box center [351, 182] width 37 height 16
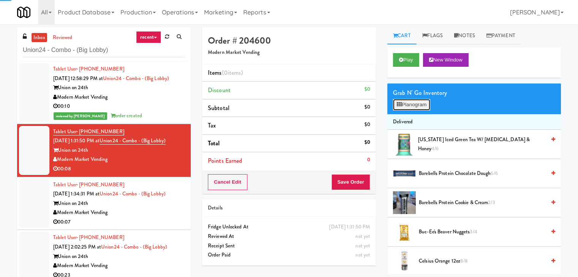
click at [422, 101] on button "Planogram" at bounding box center [411, 104] width 37 height 11
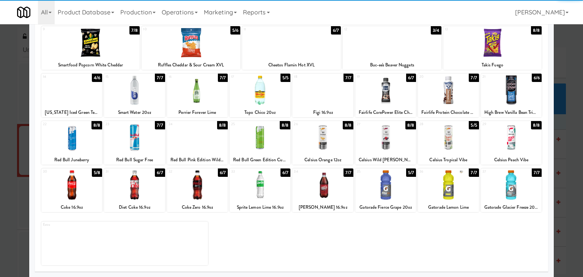
scroll to position [96, 0]
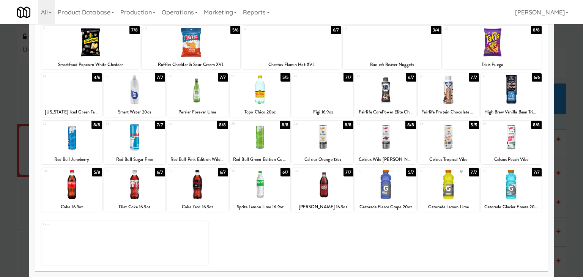
click at [339, 177] on div at bounding box center [322, 184] width 61 height 29
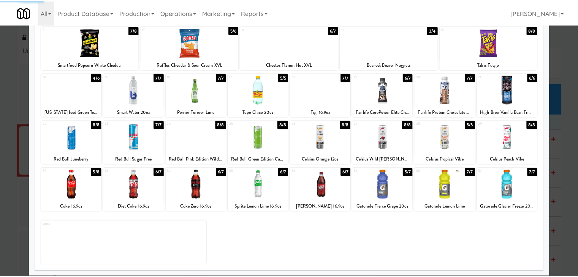
scroll to position [0, 0]
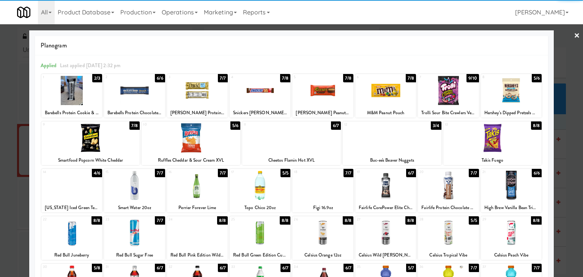
click at [574, 33] on link "×" at bounding box center [577, 36] width 6 height 24
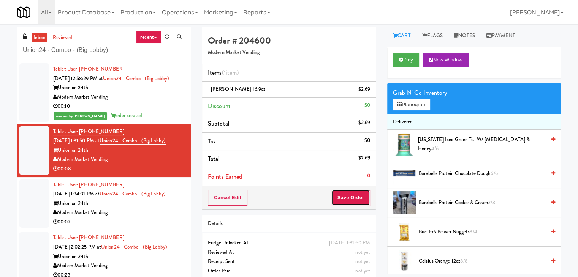
click at [351, 193] on button "Save Order" at bounding box center [350, 198] width 39 height 16
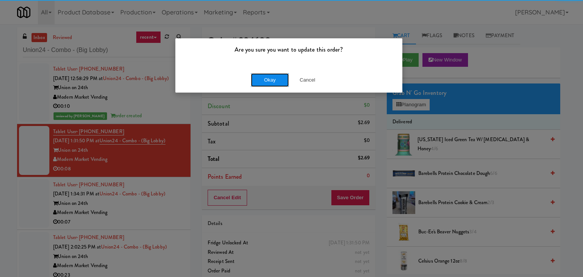
click at [279, 85] on button "Okay" at bounding box center [270, 80] width 38 height 14
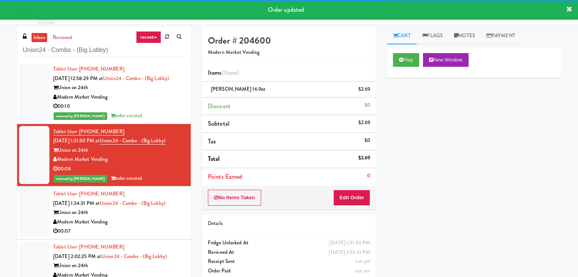
scroll to position [24, 0]
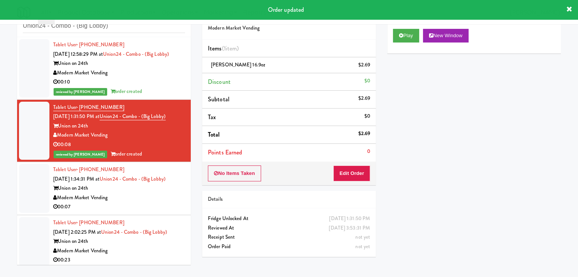
click at [136, 212] on div "00:07" at bounding box center [119, 206] width 132 height 9
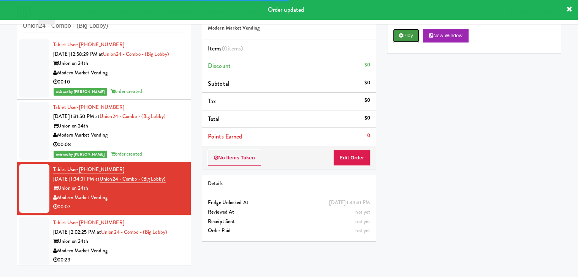
click at [396, 36] on button "Play" at bounding box center [406, 36] width 26 height 14
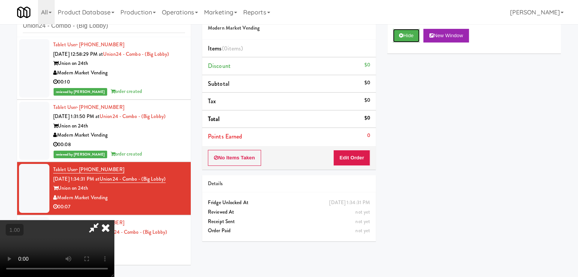
scroll to position [107, 0]
click at [114, 220] on video at bounding box center [57, 248] width 114 height 57
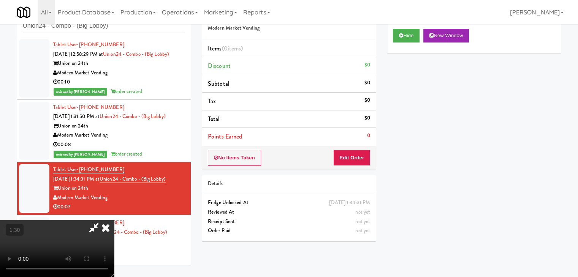
click at [114, 220] on video at bounding box center [57, 248] width 114 height 57
click at [114, 220] on icon at bounding box center [105, 227] width 17 height 15
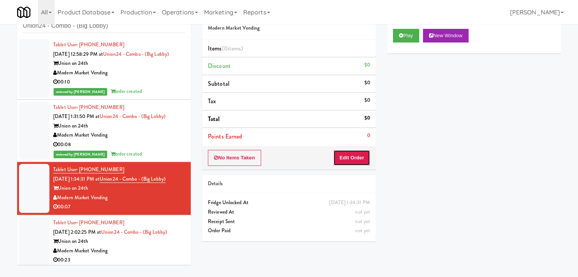
click at [351, 153] on button "Edit Order" at bounding box center [351, 158] width 37 height 16
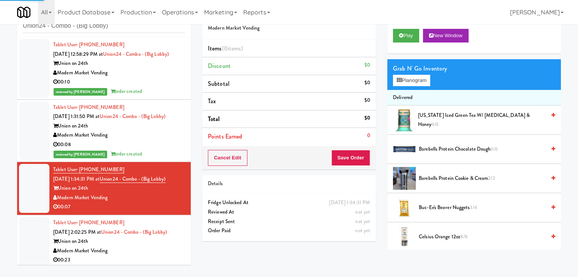
click at [416, 86] on div "Grab N' Go Inventory Planogram" at bounding box center [474, 74] width 174 height 31
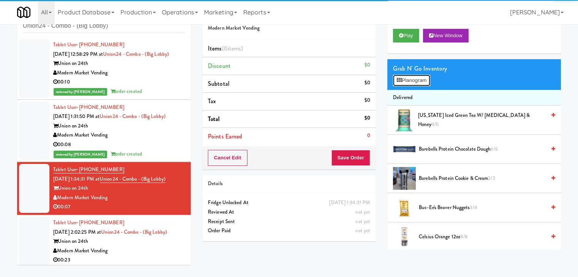
click at [416, 82] on button "Planogram" at bounding box center [411, 80] width 37 height 11
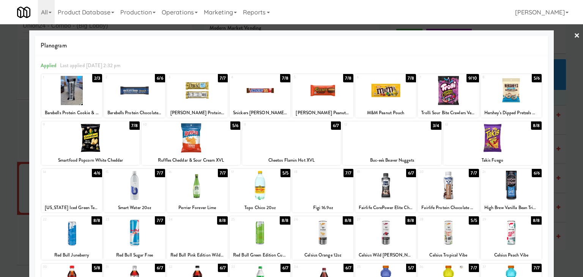
drag, startPoint x: 441, startPoint y: 186, endPoint x: 523, endPoint y: 166, distance: 84.7
click at [441, 186] on div at bounding box center [448, 185] width 61 height 29
click at [574, 33] on link "×" at bounding box center [577, 36] width 6 height 24
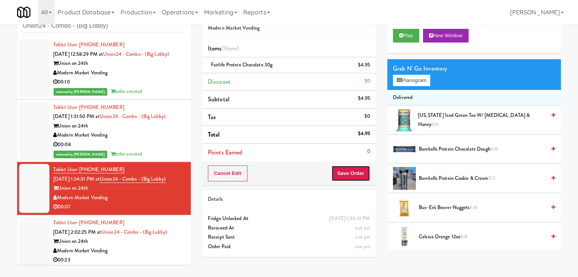
click at [355, 172] on button "Save Order" at bounding box center [350, 174] width 39 height 16
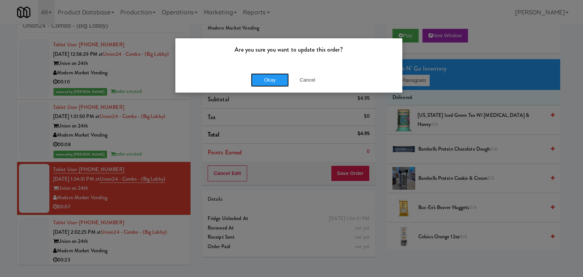
drag, startPoint x: 264, startPoint y: 76, endPoint x: 226, endPoint y: 89, distance: 40.6
click at [263, 76] on button "Okay" at bounding box center [270, 80] width 38 height 14
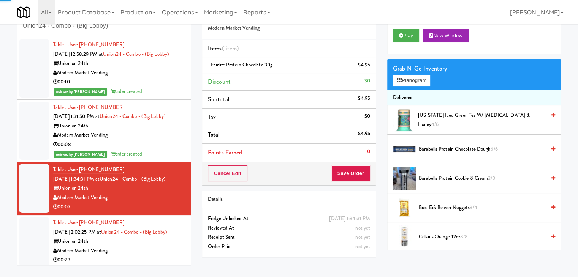
scroll to position [12, 0]
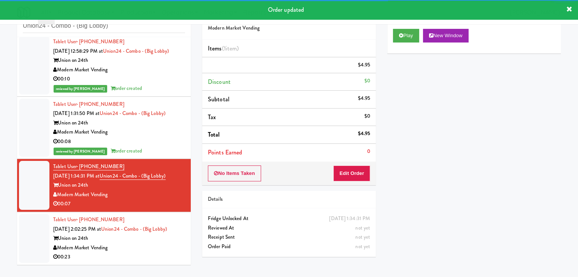
click at [152, 247] on div "Tablet User · (347) 977-0088 Aug 21, 2025 2:02:25 PM at Union24 - Combo - (Big …" at bounding box center [119, 238] width 132 height 47
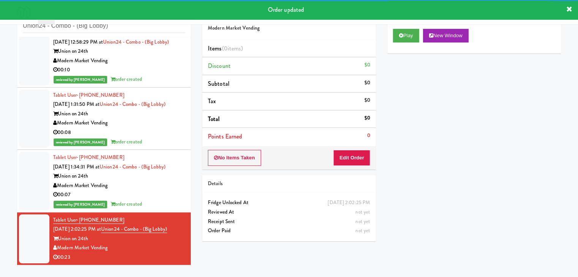
click at [166, 209] on div "reviewed by [PERSON_NAME] A order created" at bounding box center [119, 204] width 132 height 9
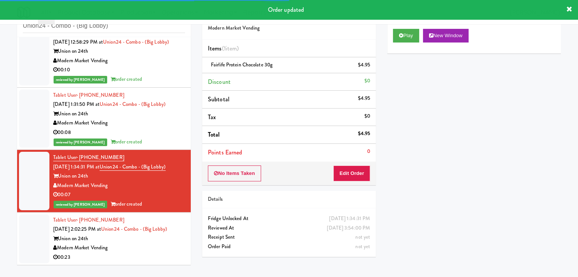
click at [156, 253] on div "Modern Market Vending" at bounding box center [119, 247] width 132 height 9
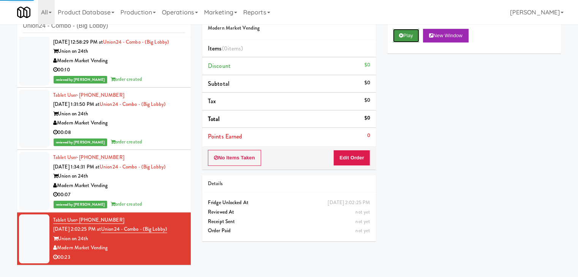
click at [406, 40] on button "Play" at bounding box center [406, 36] width 26 height 14
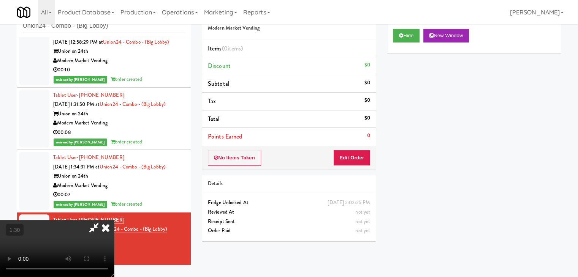
click at [114, 220] on video at bounding box center [57, 248] width 114 height 57
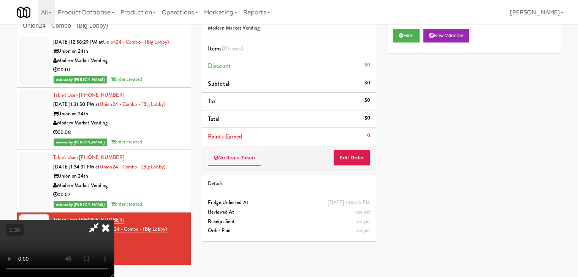
click at [114, 220] on video at bounding box center [57, 248] width 114 height 57
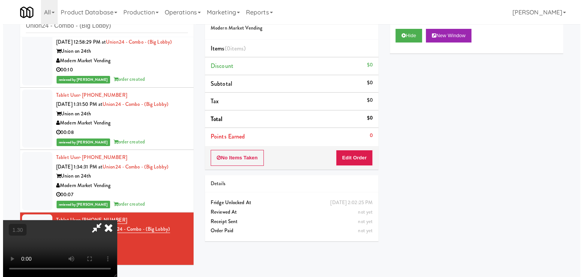
scroll to position [0, 0]
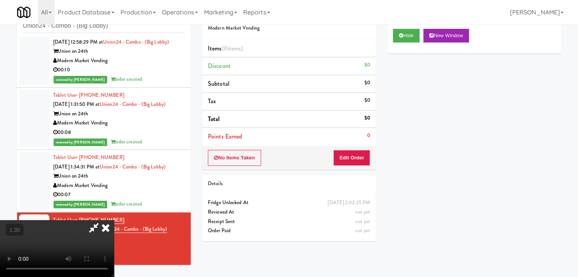
drag, startPoint x: 331, startPoint y: 30, endPoint x: 340, endPoint y: 108, distance: 79.1
click at [114, 220] on icon at bounding box center [105, 227] width 17 height 15
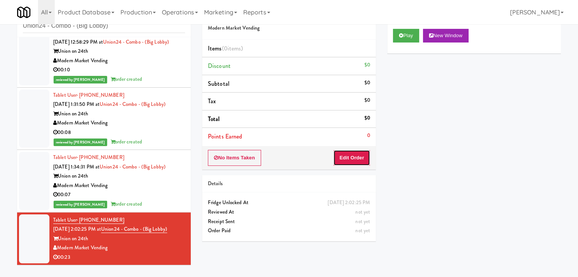
click at [348, 163] on button "Edit Order" at bounding box center [351, 158] width 37 height 16
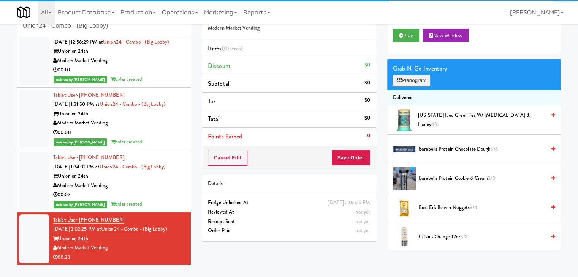
click at [401, 85] on div "Grab N' Go Inventory Planogram" at bounding box center [474, 74] width 174 height 31
click at [401, 82] on icon at bounding box center [398, 80] width 5 height 5
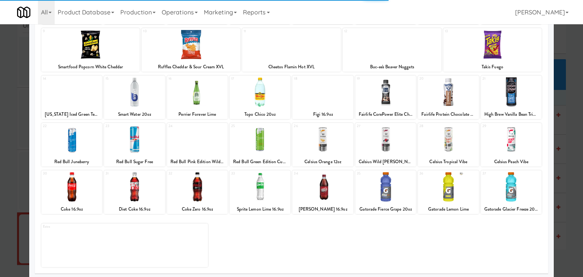
scroll to position [96, 0]
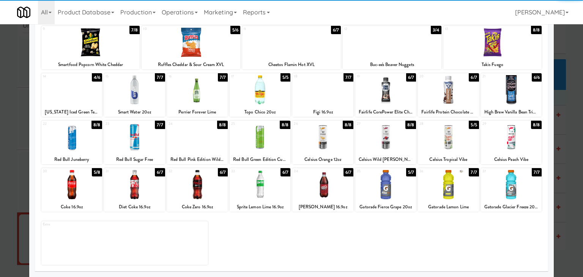
click at [139, 178] on div at bounding box center [134, 184] width 61 height 29
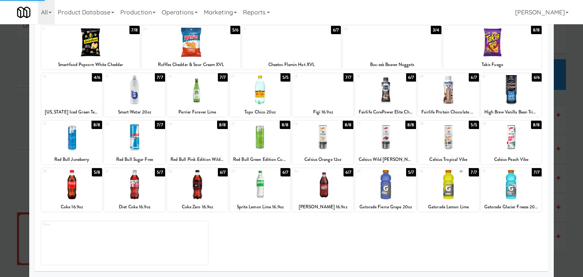
click at [451, 189] on div at bounding box center [448, 184] width 61 height 29
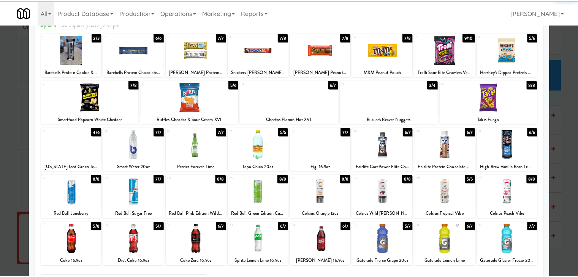
scroll to position [0, 0]
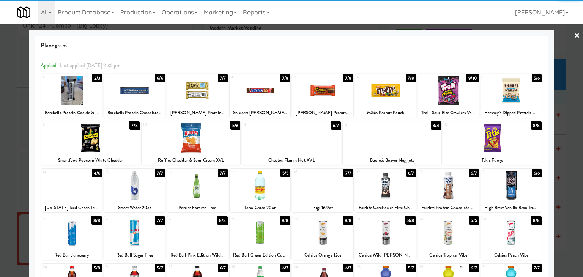
drag, startPoint x: 573, startPoint y: 34, endPoint x: 460, endPoint y: 58, distance: 115.7
click at [574, 34] on link "×" at bounding box center [577, 36] width 6 height 24
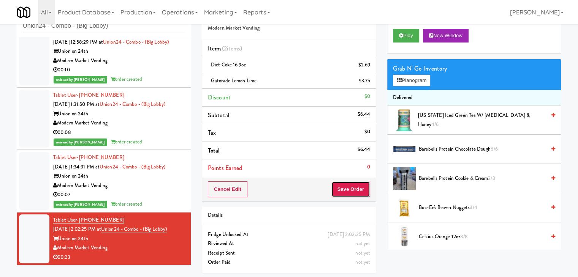
click at [354, 185] on button "Save Order" at bounding box center [350, 190] width 39 height 16
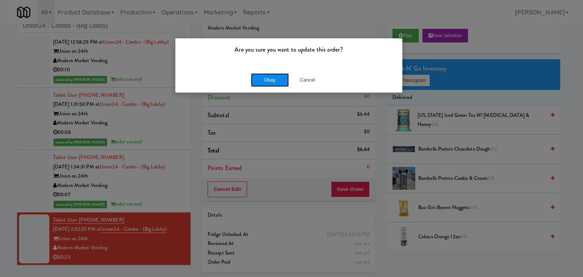
click at [271, 82] on button "Okay" at bounding box center [270, 80] width 38 height 14
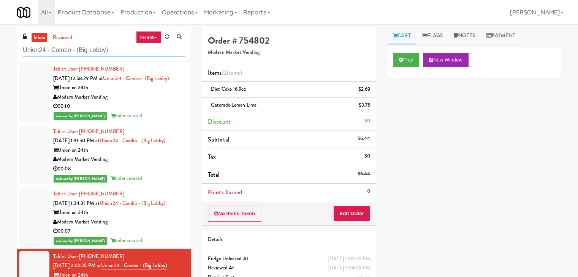
click at [106, 52] on input "Union24 - Combo - (Big Lobby)" at bounding box center [104, 50] width 162 height 14
paste input "Steward Tower"
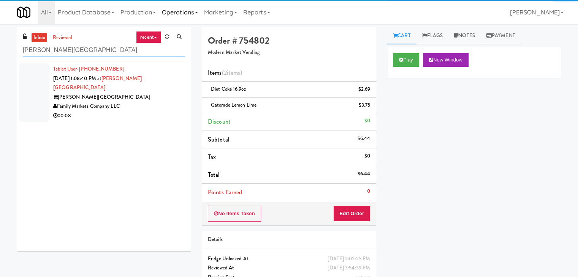
type input "Steward Tower"
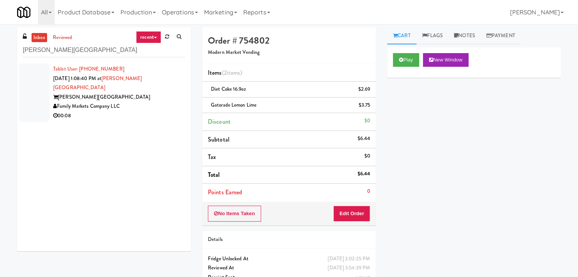
click at [152, 102] on div "Family Markets Company LLC" at bounding box center [119, 106] width 132 height 9
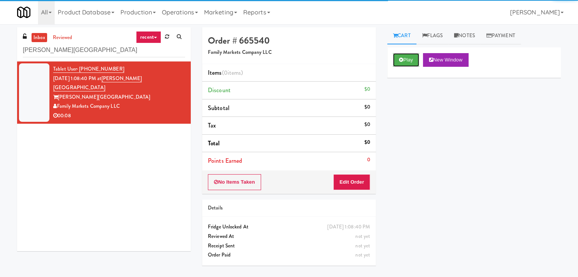
click at [409, 63] on button "Play" at bounding box center [406, 60] width 26 height 14
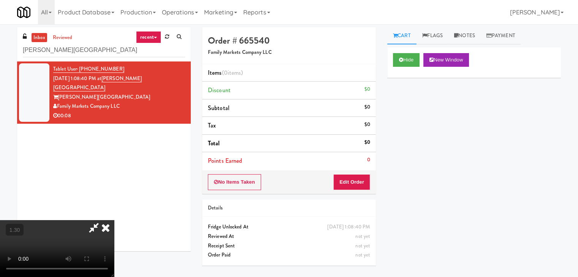
click at [114, 220] on video at bounding box center [57, 248] width 114 height 57
click at [114, 220] on icon at bounding box center [105, 227] width 17 height 15
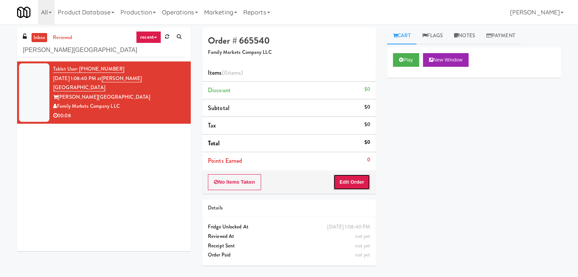
click at [357, 184] on button "Edit Order" at bounding box center [351, 182] width 37 height 16
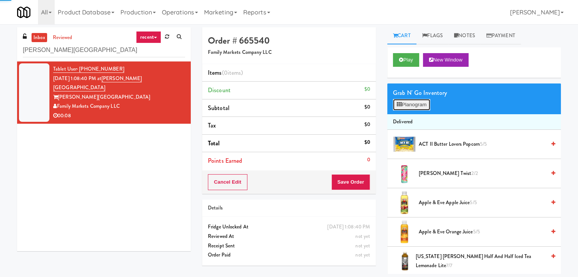
click at [409, 107] on button "Planogram" at bounding box center [411, 104] width 37 height 11
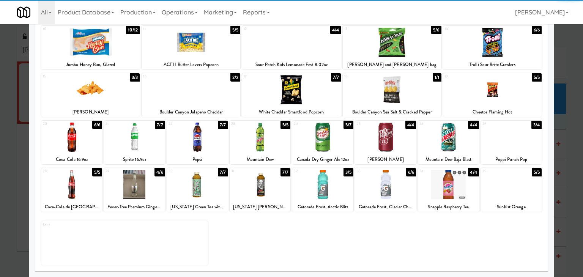
click at [381, 185] on div at bounding box center [385, 184] width 61 height 29
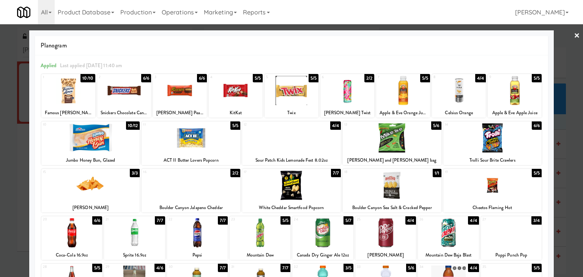
click at [574, 33] on link "×" at bounding box center [577, 36] width 6 height 24
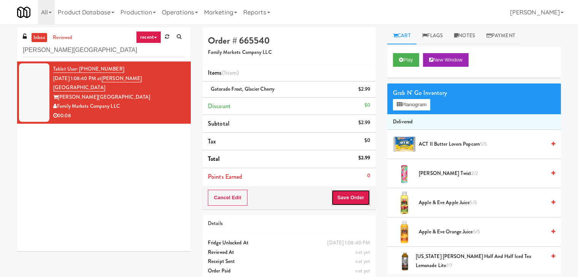
click at [343, 196] on button "Save Order" at bounding box center [350, 198] width 39 height 16
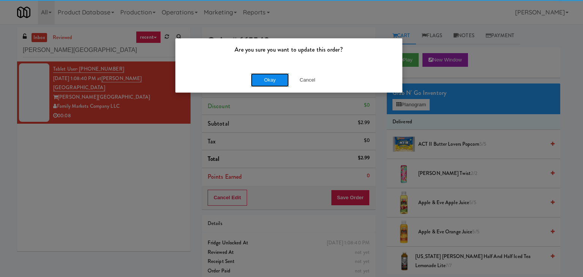
click at [271, 79] on button "Okay" at bounding box center [270, 80] width 38 height 14
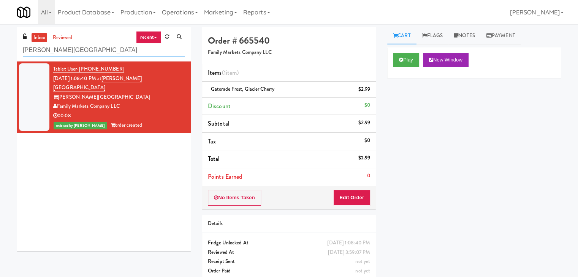
click at [85, 51] on input "Steward Tower" at bounding box center [104, 50] width 162 height 14
paste input "Charles River - Cooler - Right"
type input "Charles River - Cooler - Right"
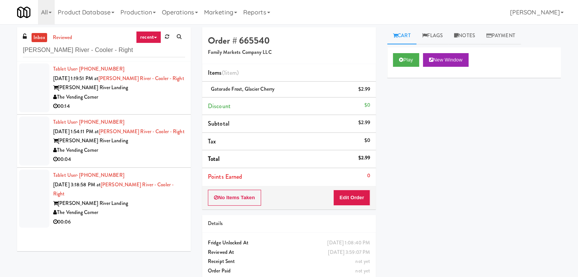
drag, startPoint x: 134, startPoint y: 112, endPoint x: 141, endPoint y: 104, distance: 11.0
click at [134, 112] on li "Tablet User · (978) 973-2666 Aug 21, 2025 1:19:51 PM at Charles River - Cooler …" at bounding box center [104, 88] width 174 height 53
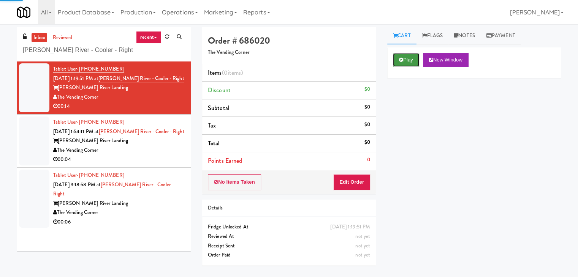
click at [405, 55] on button "Play" at bounding box center [406, 60] width 26 height 14
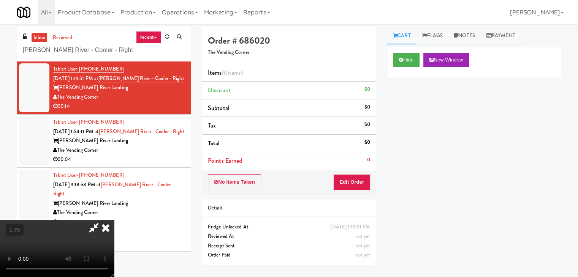
click at [114, 220] on icon at bounding box center [105, 227] width 17 height 15
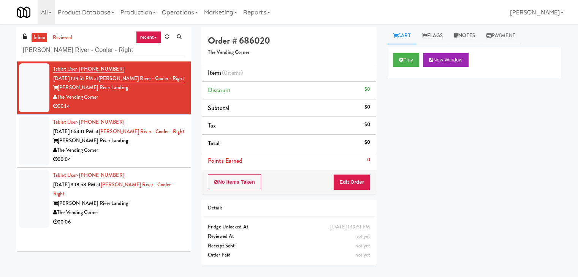
click at [351, 190] on div "No Items Taken Edit Order" at bounding box center [289, 183] width 174 height 24
click at [352, 183] on button "Edit Order" at bounding box center [351, 182] width 37 height 16
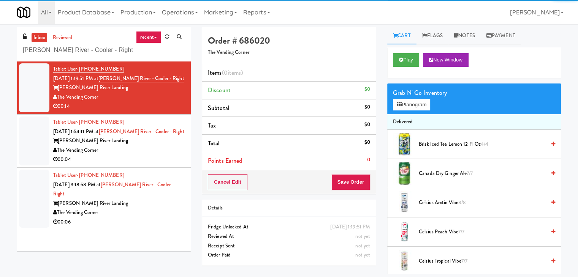
click at [414, 110] on div "Grab N' Go Inventory Planogram" at bounding box center [474, 99] width 174 height 31
click at [414, 105] on button "Planogram" at bounding box center [411, 104] width 37 height 11
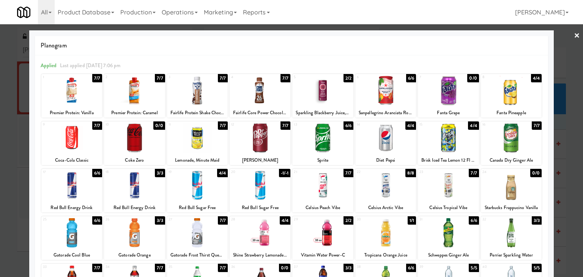
click at [574, 33] on link "×" at bounding box center [577, 36] width 6 height 24
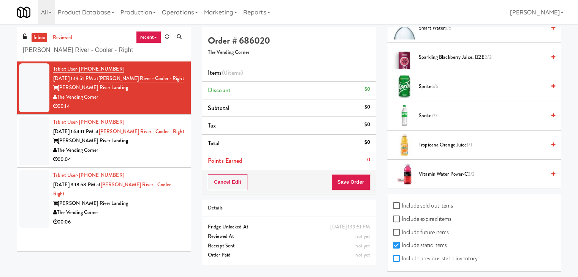
click at [398, 256] on input "Include previous static inventory" at bounding box center [397, 259] width 9 height 6
checkbox input "true"
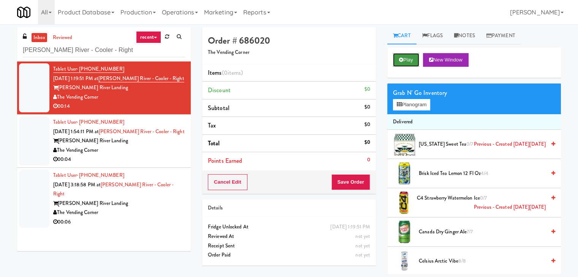
click at [406, 54] on button "Play" at bounding box center [406, 60] width 26 height 14
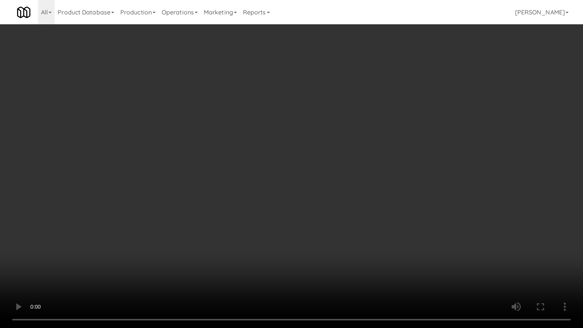
click at [398, 169] on video at bounding box center [291, 164] width 583 height 328
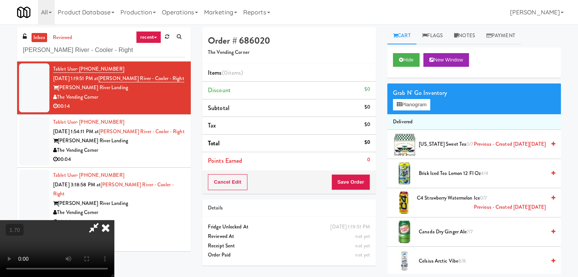
click at [114, 220] on icon at bounding box center [105, 227] width 17 height 15
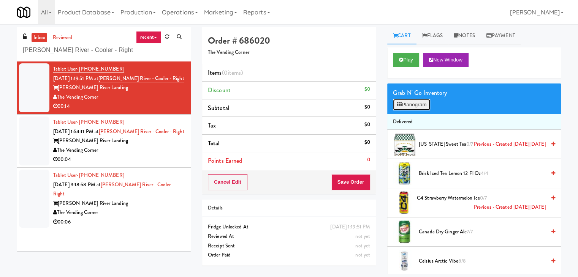
click at [404, 106] on button "Planogram" at bounding box center [411, 104] width 37 height 11
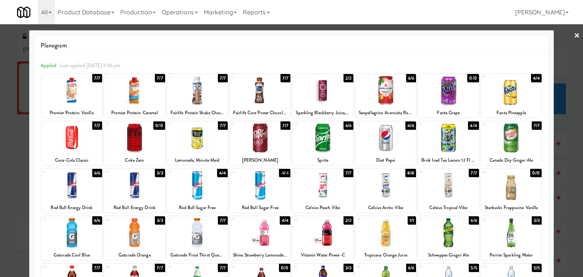
click at [507, 184] on div at bounding box center [511, 185] width 61 height 29
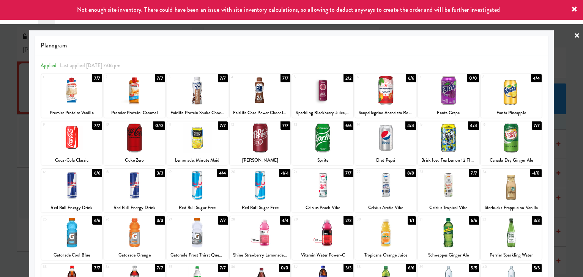
click at [574, 38] on link "×" at bounding box center [577, 36] width 6 height 24
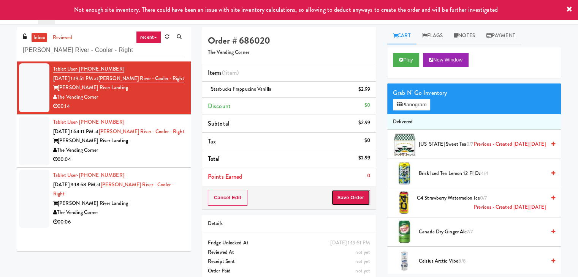
click at [345, 197] on button "Save Order" at bounding box center [350, 198] width 39 height 16
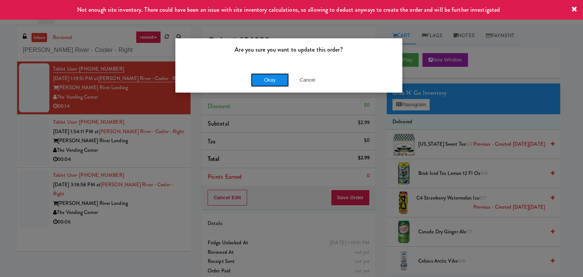
click at [267, 79] on button "Okay" at bounding box center [270, 80] width 38 height 14
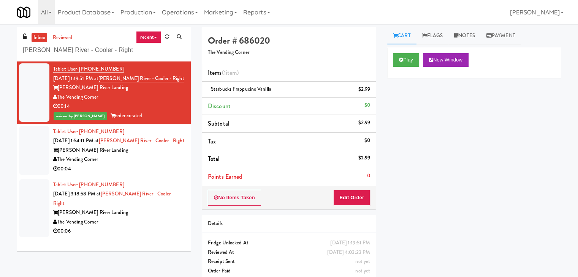
click at [140, 158] on div "The Vending Corner" at bounding box center [119, 159] width 132 height 9
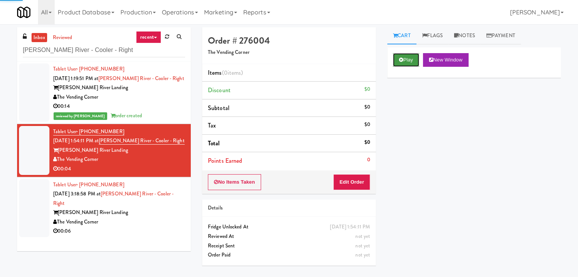
click at [410, 58] on button "Play" at bounding box center [406, 60] width 26 height 14
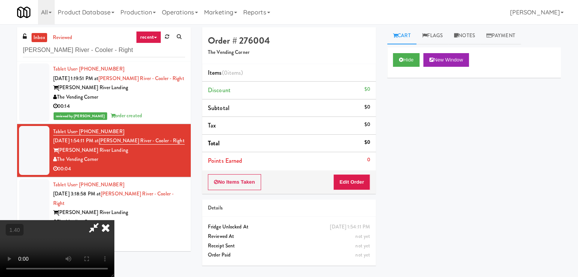
click at [114, 220] on video at bounding box center [57, 248] width 114 height 57
click at [114, 220] on icon at bounding box center [105, 227] width 17 height 15
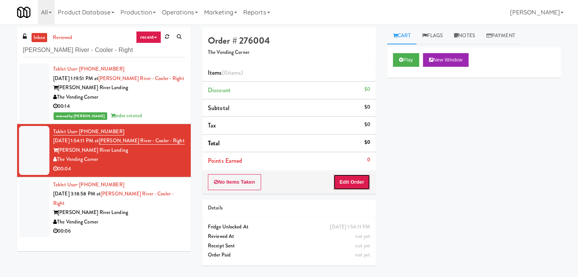
click at [344, 188] on button "Edit Order" at bounding box center [351, 182] width 37 height 16
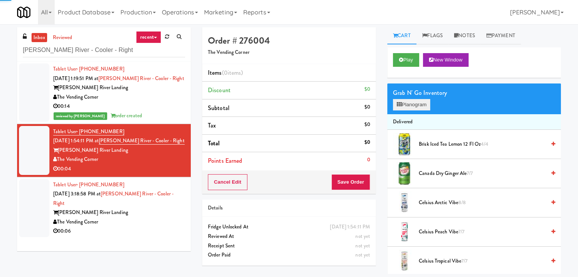
click at [407, 110] on div "Grab N' Go Inventory Planogram" at bounding box center [474, 99] width 174 height 31
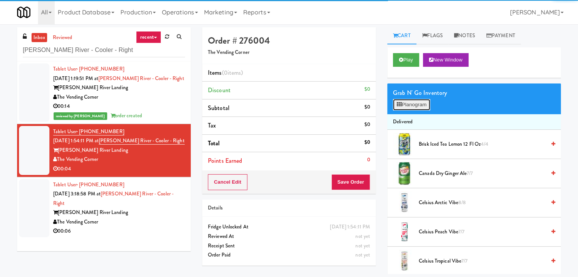
click at [408, 107] on button "Planogram" at bounding box center [411, 104] width 37 height 11
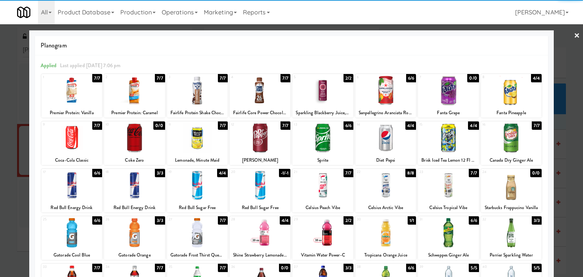
click at [70, 193] on div at bounding box center [71, 185] width 61 height 29
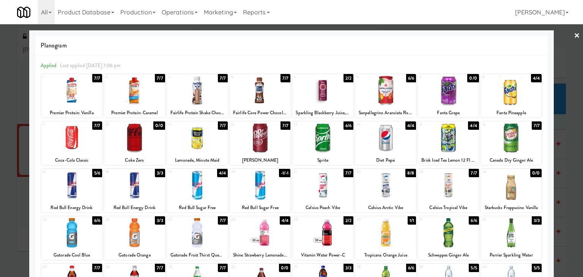
click at [574, 36] on link "×" at bounding box center [577, 36] width 6 height 24
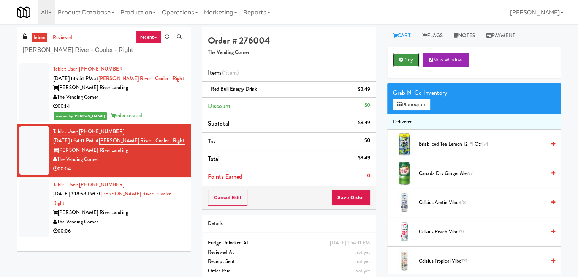
click at [406, 64] on button "Play" at bounding box center [406, 60] width 26 height 14
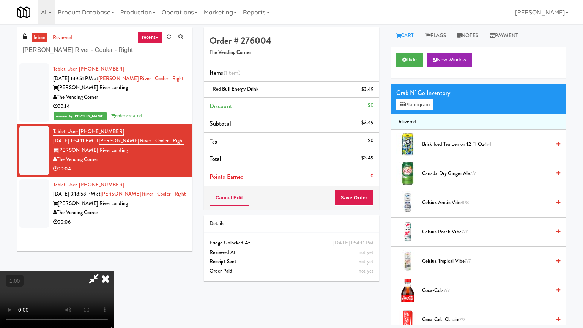
click at [114, 271] on video at bounding box center [57, 299] width 114 height 57
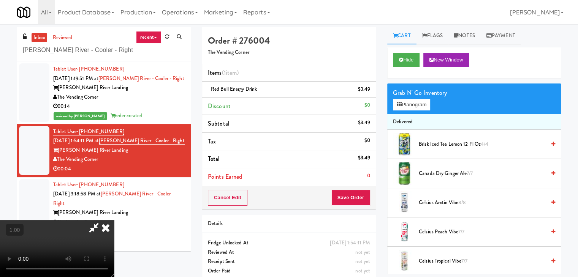
click at [114, 220] on icon at bounding box center [105, 227] width 17 height 15
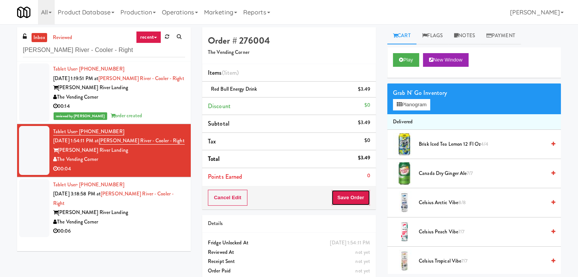
click at [348, 199] on button "Save Order" at bounding box center [350, 198] width 39 height 16
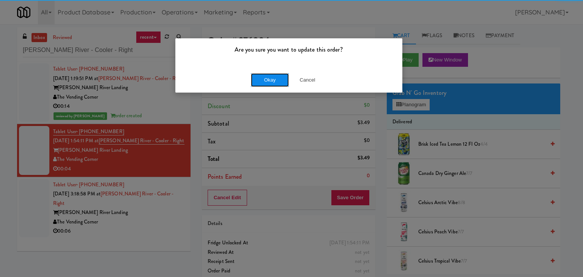
drag, startPoint x: 273, startPoint y: 83, endPoint x: 259, endPoint y: 103, distance: 24.9
click at [273, 83] on button "Okay" at bounding box center [270, 80] width 38 height 14
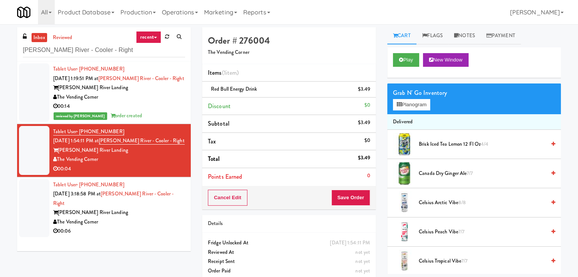
click at [148, 227] on div "00:06" at bounding box center [119, 231] width 132 height 9
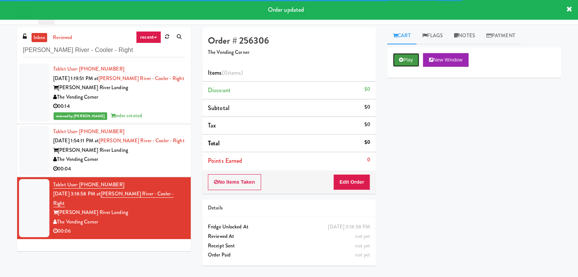
click at [406, 62] on button "Play" at bounding box center [406, 60] width 26 height 14
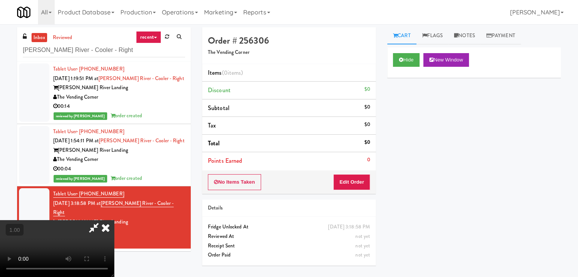
click at [114, 220] on video at bounding box center [57, 248] width 114 height 57
click at [114, 220] on icon at bounding box center [105, 227] width 17 height 15
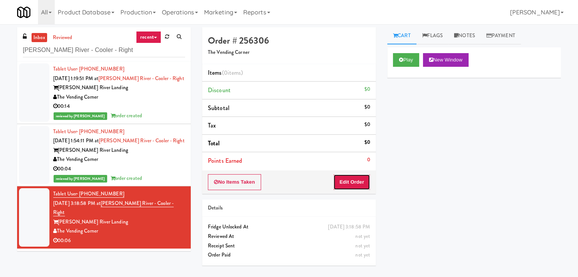
click at [353, 180] on button "Edit Order" at bounding box center [351, 182] width 37 height 16
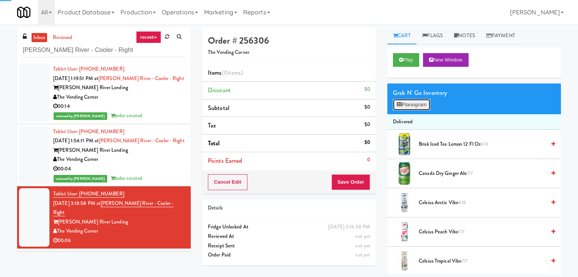
click at [417, 104] on button "Planogram" at bounding box center [411, 104] width 37 height 11
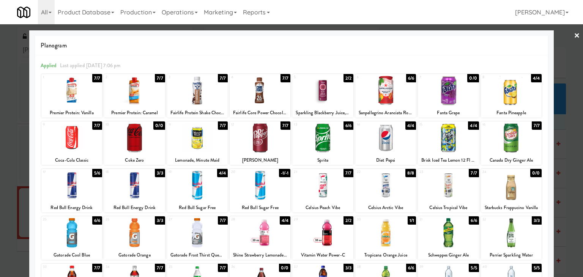
click at [447, 136] on div at bounding box center [448, 137] width 61 height 29
drag, startPoint x: 570, startPoint y: 35, endPoint x: 399, endPoint y: 69, distance: 173.9
click at [574, 35] on link "×" at bounding box center [577, 36] width 6 height 24
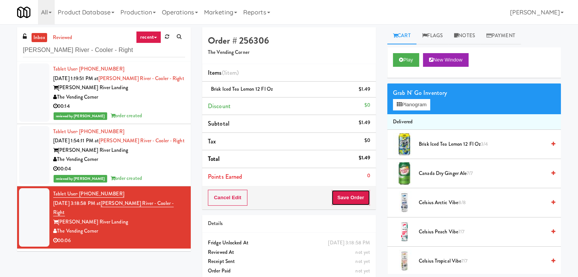
click at [345, 199] on button "Save Order" at bounding box center [350, 198] width 39 height 16
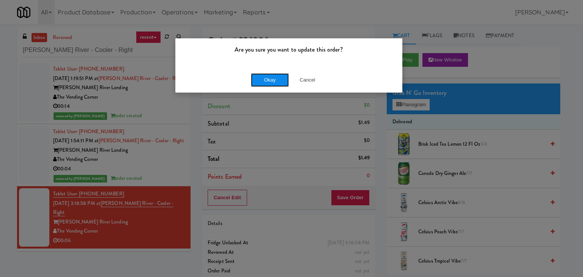
click at [269, 83] on button "Okay" at bounding box center [270, 80] width 38 height 14
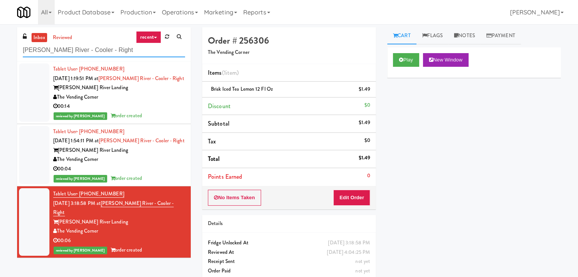
click at [98, 50] on input "Charles River - Cooler - Right" at bounding box center [104, 50] width 162 height 14
paste input "335 Bala - Cooler"
type input "335 Bala - Cooler"
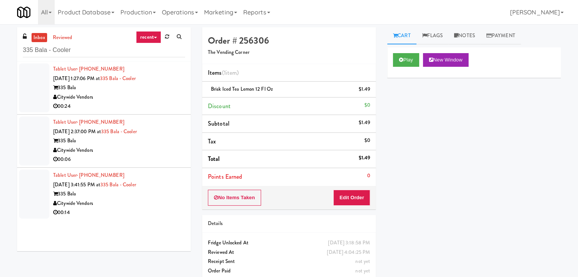
click at [158, 107] on div "00:24" at bounding box center [119, 106] width 132 height 9
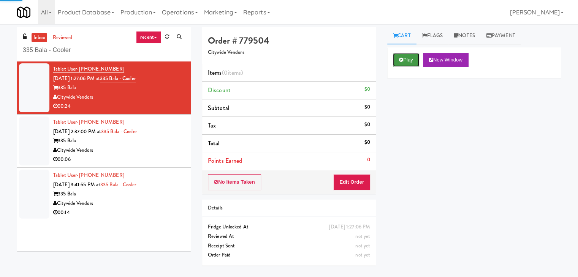
click at [397, 58] on button "Play" at bounding box center [406, 60] width 26 height 14
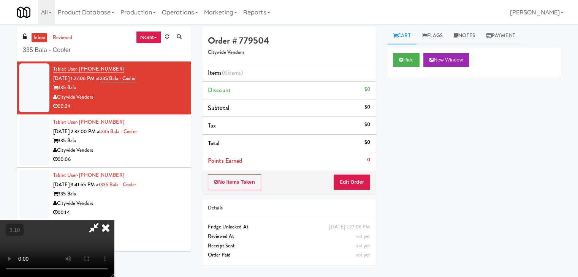
click at [114, 220] on icon at bounding box center [105, 227] width 17 height 15
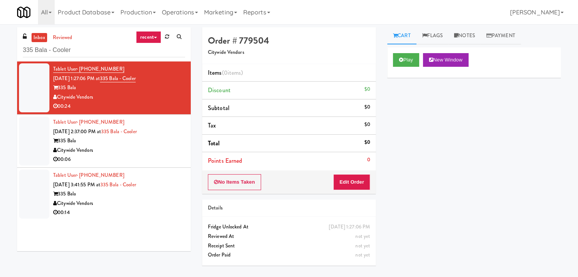
drag, startPoint x: 94, startPoint y: 98, endPoint x: 58, endPoint y: 98, distance: 35.7
click at [58, 98] on div "Citywide Vendors" at bounding box center [119, 97] width 132 height 9
copy div "Citywide Vendors"
click at [230, 184] on button "No Items Taken" at bounding box center [234, 182] width 53 height 16
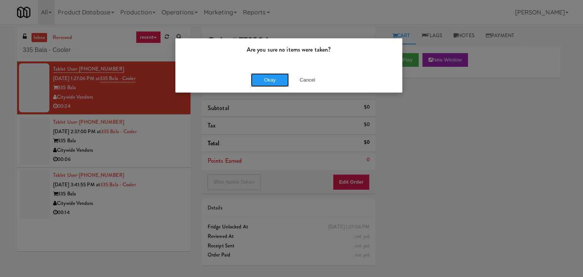
drag, startPoint x: 273, startPoint y: 82, endPoint x: 206, endPoint y: 115, distance: 74.2
click at [272, 82] on button "Okay" at bounding box center [270, 80] width 38 height 14
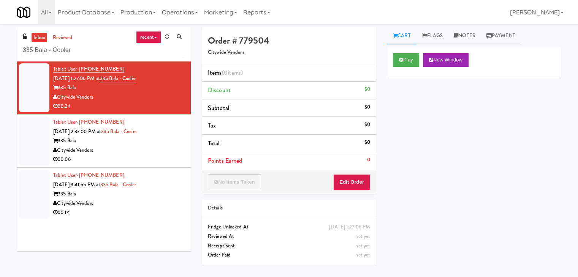
click at [133, 147] on div "Citywide Vendors" at bounding box center [119, 150] width 132 height 9
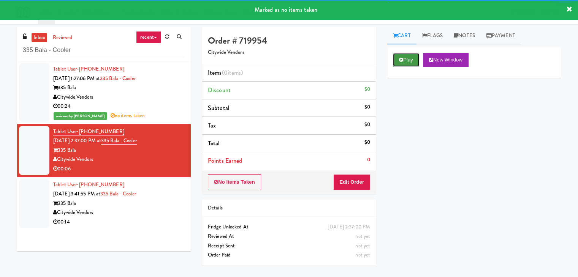
click at [406, 60] on button "Play" at bounding box center [406, 60] width 26 height 14
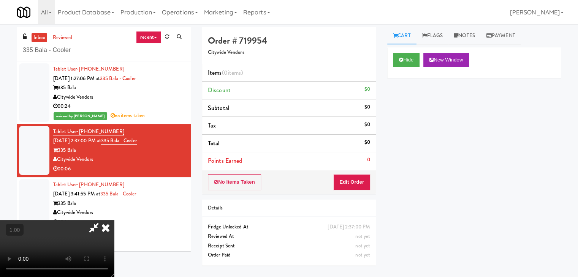
drag, startPoint x: 335, startPoint y: 33, endPoint x: 357, endPoint y: 57, distance: 32.5
click at [114, 220] on icon at bounding box center [105, 227] width 17 height 15
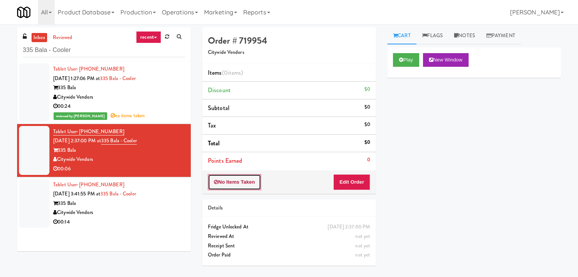
click at [242, 183] on button "No Items Taken" at bounding box center [234, 182] width 53 height 16
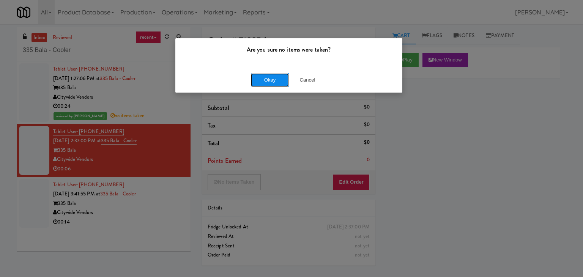
click at [263, 78] on button "Okay" at bounding box center [270, 80] width 38 height 14
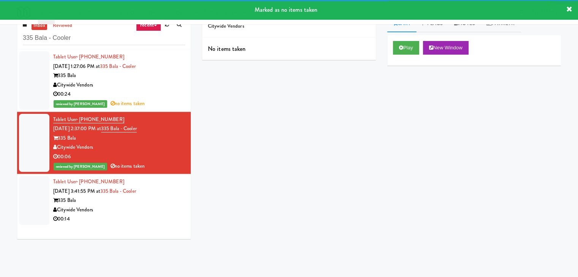
scroll to position [24, 0]
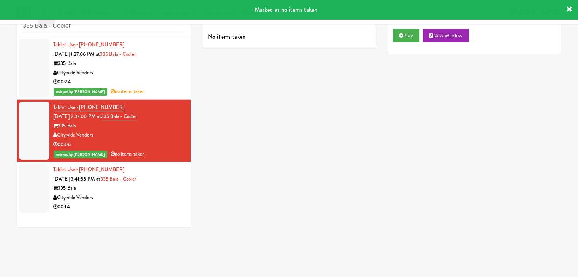
click at [145, 203] on div "00:14" at bounding box center [119, 206] width 132 height 9
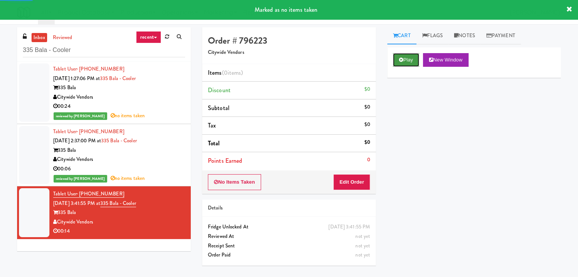
click at [393, 60] on button "Play" at bounding box center [406, 60] width 26 height 14
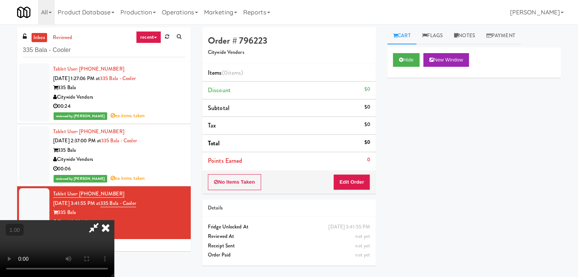
click at [114, 220] on icon at bounding box center [105, 227] width 17 height 15
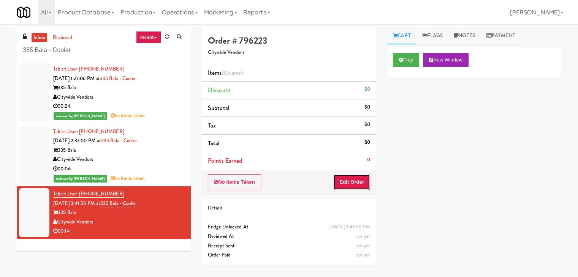
click at [343, 183] on button "Edit Order" at bounding box center [351, 182] width 37 height 16
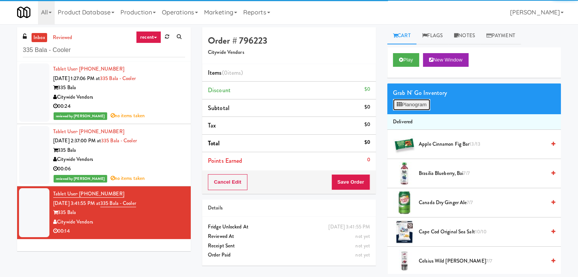
click at [413, 104] on button "Planogram" at bounding box center [411, 104] width 37 height 11
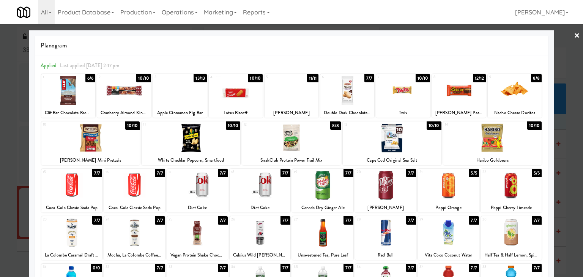
click at [510, 93] on div at bounding box center [515, 90] width 54 height 29
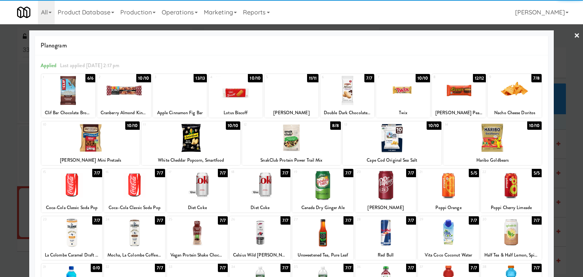
click at [574, 33] on link "×" at bounding box center [577, 36] width 6 height 24
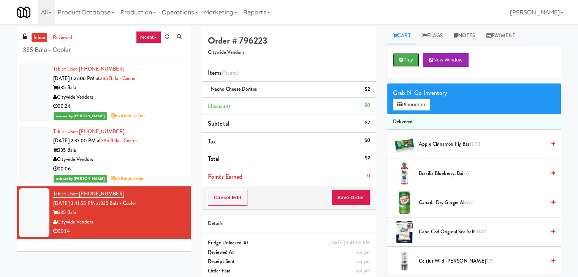
drag, startPoint x: 408, startPoint y: 64, endPoint x: 394, endPoint y: 68, distance: 15.0
click at [408, 64] on button "Play" at bounding box center [406, 60] width 26 height 14
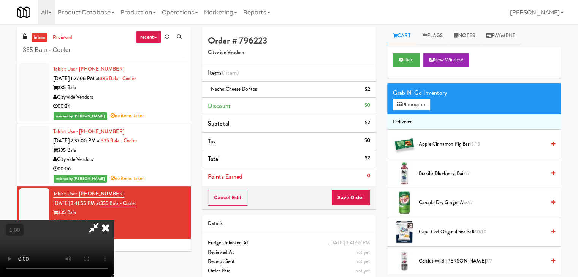
click at [114, 220] on icon at bounding box center [105, 227] width 17 height 15
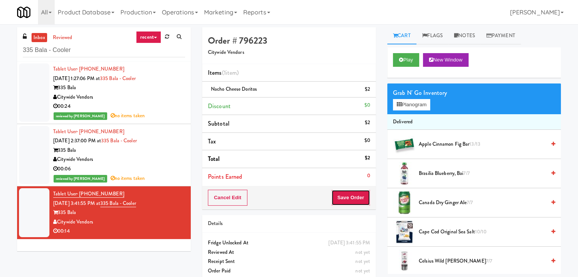
click at [342, 196] on button "Save Order" at bounding box center [350, 198] width 39 height 16
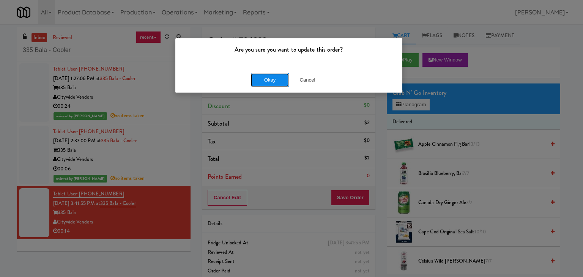
click at [270, 77] on button "Okay" at bounding box center [270, 80] width 38 height 14
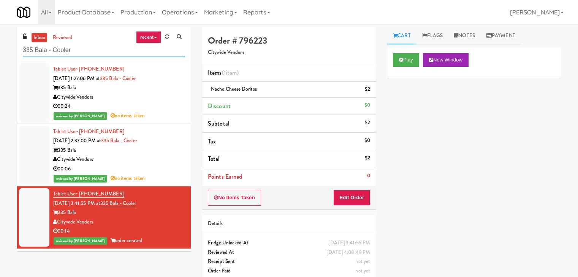
click at [92, 47] on input "335 Bala - Cooler" at bounding box center [104, 50] width 162 height 14
paste input "Arena Fitness - Cooler - Left"
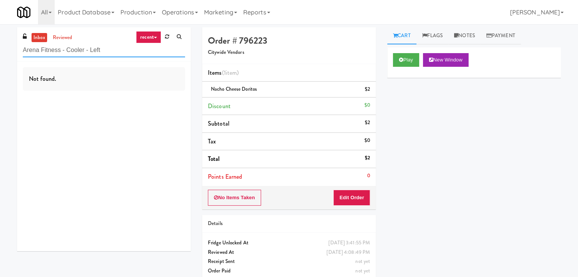
click at [111, 47] on input "Arena Fitness - Cooler - Left" at bounding box center [104, 50] width 162 height 14
paste input "Elara - Cooler - Righ"
type input "Elara - Cooler - Right"
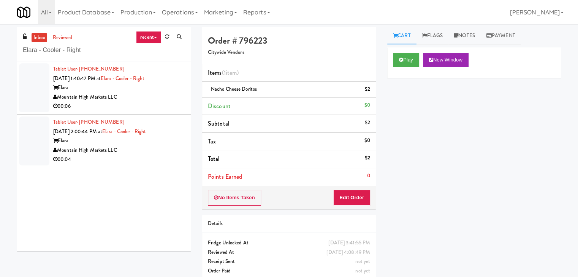
click at [145, 96] on div "Mountain High Markets LLC" at bounding box center [119, 97] width 132 height 9
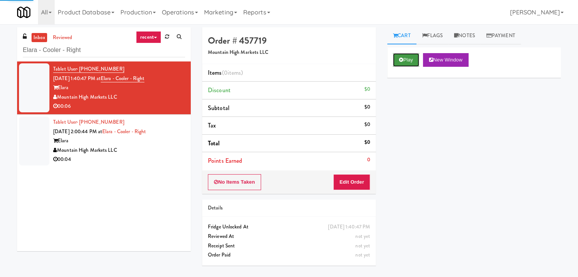
click at [405, 58] on button "Play" at bounding box center [406, 60] width 26 height 14
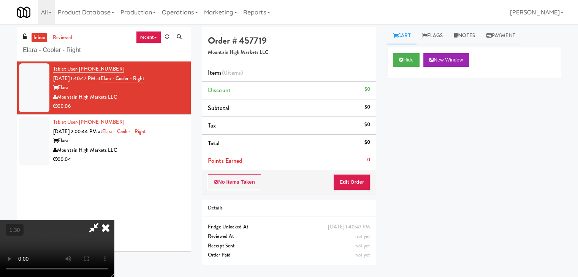
click at [114, 220] on icon at bounding box center [105, 227] width 17 height 15
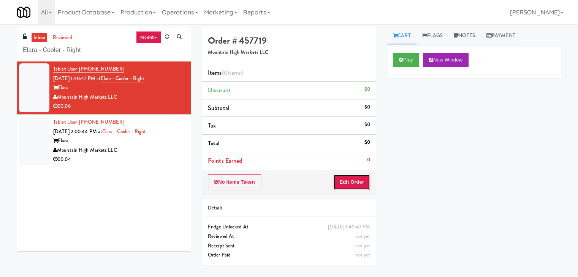
click at [351, 182] on button "Edit Order" at bounding box center [351, 182] width 37 height 16
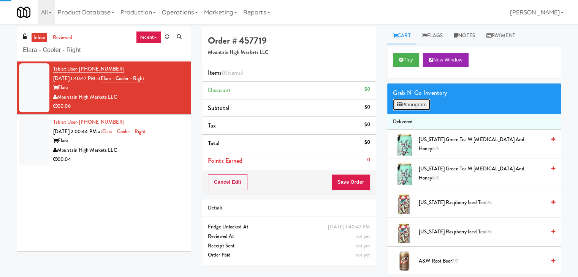
click at [412, 105] on button "Planogram" at bounding box center [411, 104] width 37 height 11
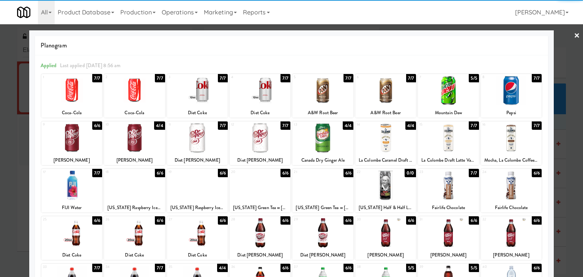
click at [323, 90] on div at bounding box center [322, 90] width 61 height 29
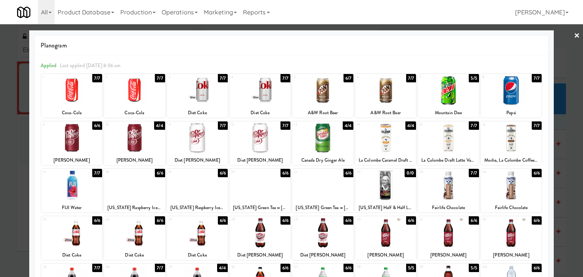
click at [574, 35] on link "×" at bounding box center [577, 36] width 6 height 24
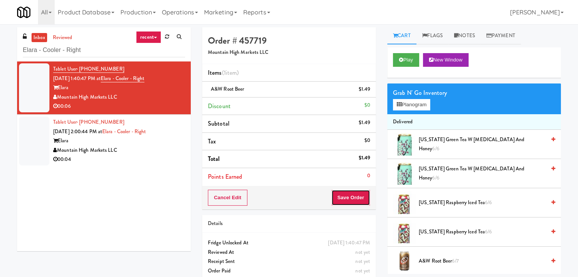
click at [335, 202] on button "Save Order" at bounding box center [350, 198] width 39 height 16
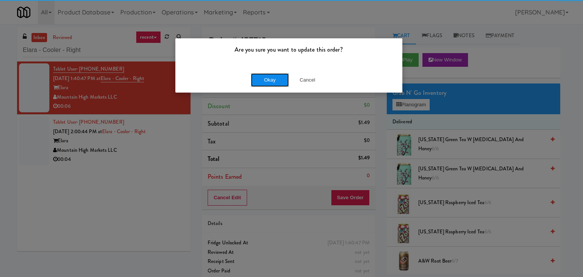
click at [258, 82] on button "Okay" at bounding box center [270, 80] width 38 height 14
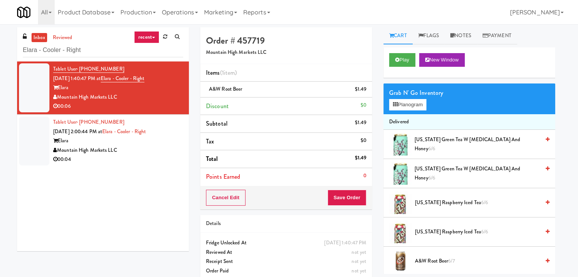
click at [150, 148] on div "Mountain High Markets LLC" at bounding box center [118, 150] width 130 height 9
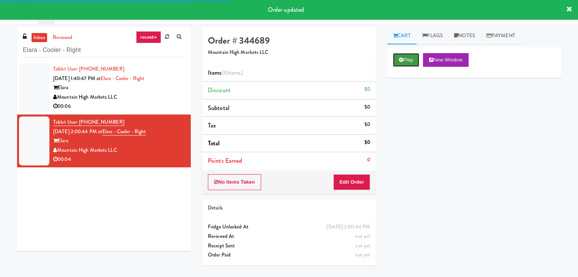
click at [401, 55] on button "Play" at bounding box center [406, 60] width 26 height 14
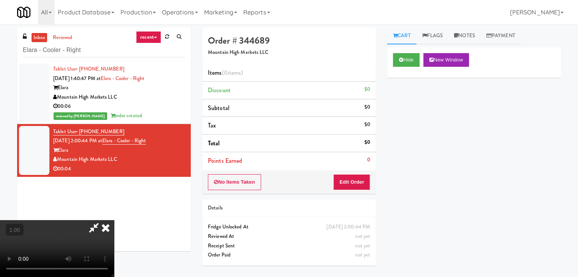
click at [114, 220] on video at bounding box center [57, 248] width 114 height 57
click at [114, 220] on icon at bounding box center [105, 227] width 17 height 15
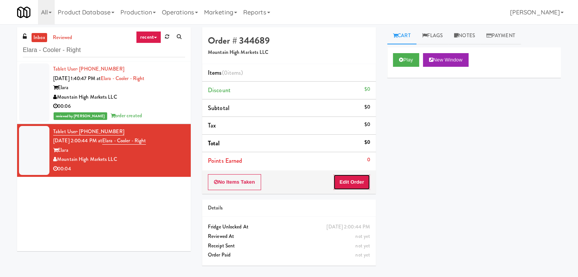
click at [350, 175] on button "Edit Order" at bounding box center [351, 182] width 37 height 16
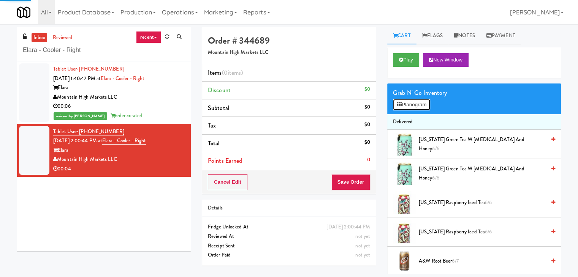
click at [402, 109] on button "Planogram" at bounding box center [411, 104] width 37 height 11
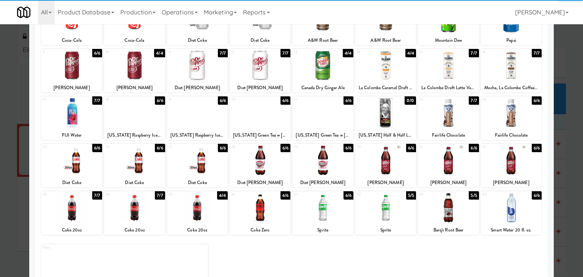
scroll to position [76, 0]
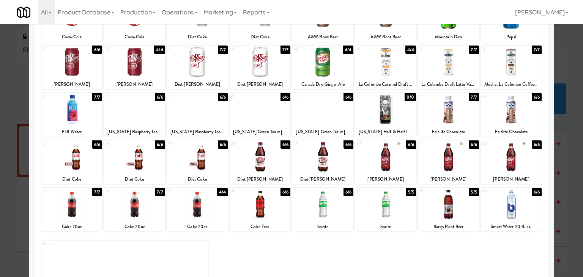
click at [142, 158] on div at bounding box center [134, 156] width 61 height 29
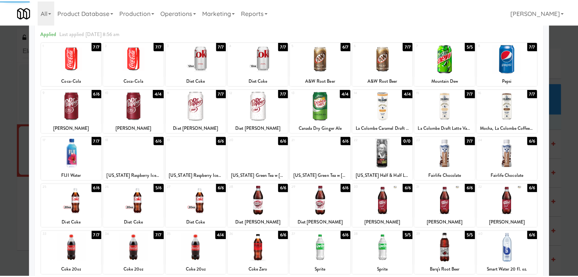
scroll to position [0, 0]
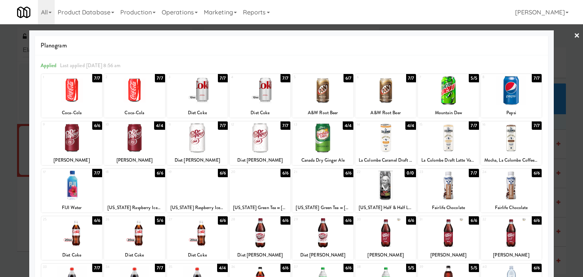
drag, startPoint x: 572, startPoint y: 36, endPoint x: 490, endPoint y: 46, distance: 82.2
click at [574, 36] on link "×" at bounding box center [577, 36] width 6 height 24
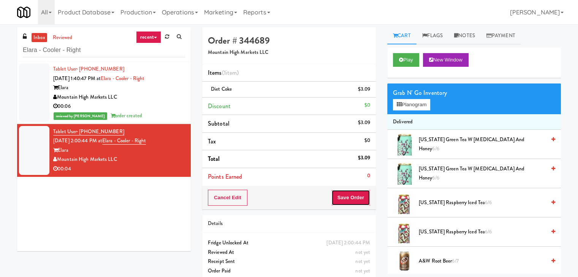
click at [353, 195] on button "Save Order" at bounding box center [350, 198] width 39 height 16
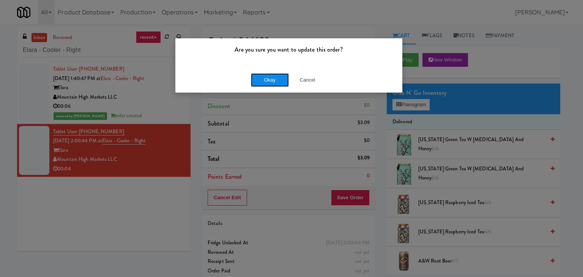
click at [263, 82] on button "Okay" at bounding box center [270, 80] width 38 height 14
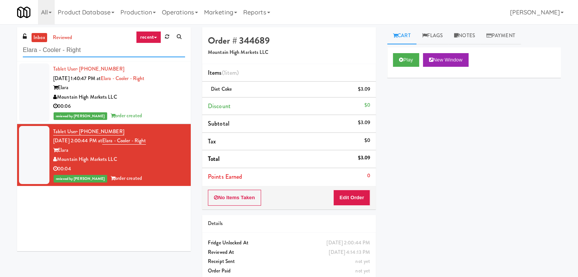
click at [104, 49] on input "Elara - Cooler - Right" at bounding box center [104, 50] width 162 height 14
click at [103, 49] on input "Elara - Cooler - Right" at bounding box center [104, 50] width 162 height 14
paste input "Charles River"
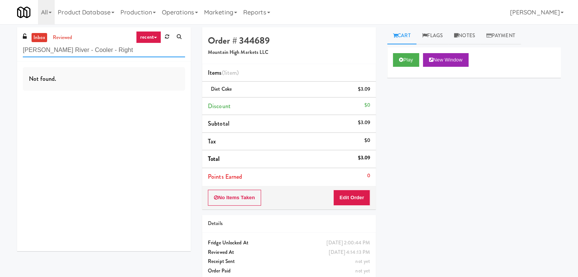
drag, startPoint x: 114, startPoint y: 49, endPoint x: 78, endPoint y: 50, distance: 35.7
click at [73, 50] on input "Charles River - Cooler - Right" at bounding box center [104, 50] width 162 height 14
click at [118, 49] on input "Charles River - Cooler - Right" at bounding box center [104, 50] width 162 height 14
drag, startPoint x: 115, startPoint y: 50, endPoint x: 20, endPoint y: 46, distance: 94.7
click at [20, 46] on div "inbox reviewed recent all unclear take inventory issue suspicious failed recent…" at bounding box center [104, 44] width 174 height 34
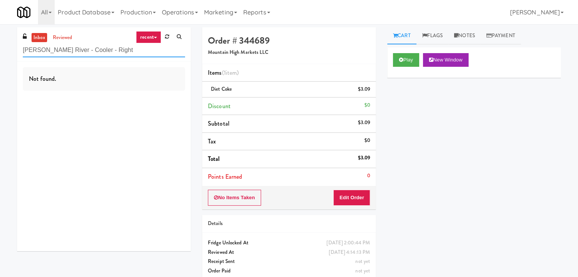
paste input "481 on Mathilda - Cooler"
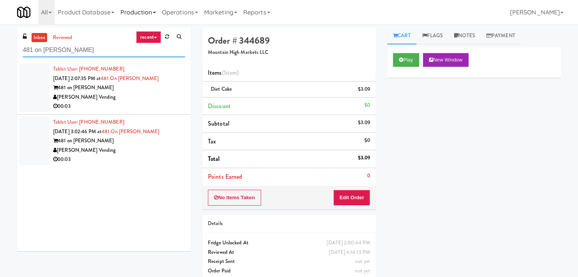
type input "481 on Mathilda - Cooler"
click at [137, 100] on div "[PERSON_NAME] Vending" at bounding box center [119, 97] width 132 height 9
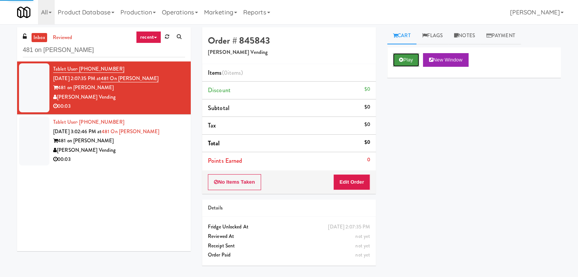
click at [401, 62] on button "Play" at bounding box center [406, 60] width 26 height 14
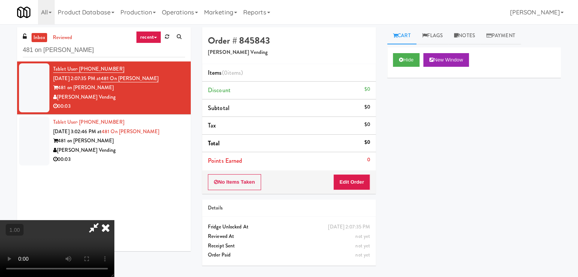
click at [114, 220] on video at bounding box center [57, 248] width 114 height 57
click at [114, 220] on icon at bounding box center [105, 227] width 17 height 15
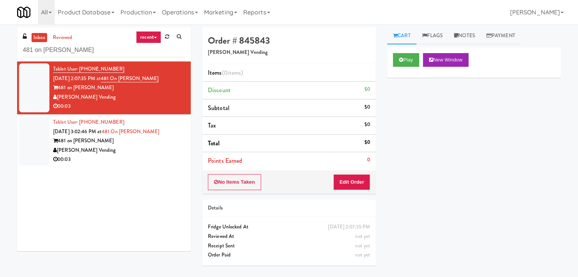
click at [353, 190] on div "No Items Taken Edit Order" at bounding box center [289, 183] width 174 height 24
drag, startPoint x: 359, startPoint y: 182, endPoint x: 378, endPoint y: 163, distance: 26.9
click at [359, 181] on button "Edit Order" at bounding box center [351, 182] width 37 height 16
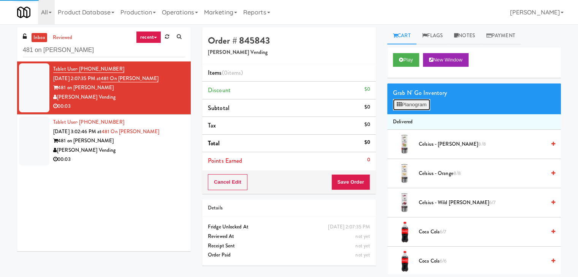
click at [419, 99] on button "Planogram" at bounding box center [411, 104] width 37 height 11
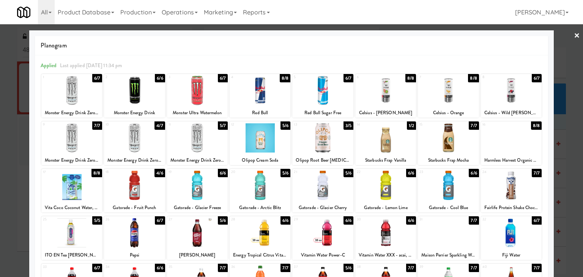
click at [139, 141] on div at bounding box center [134, 137] width 61 height 29
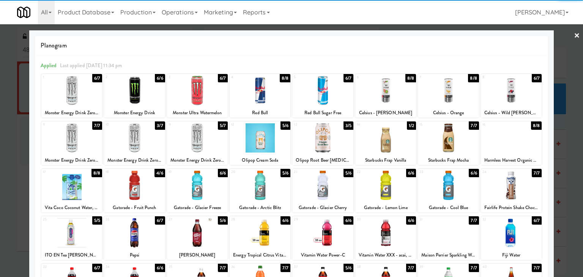
drag, startPoint x: 573, startPoint y: 35, endPoint x: 567, endPoint y: 36, distance: 6.3
click at [574, 35] on link "×" at bounding box center [577, 36] width 6 height 24
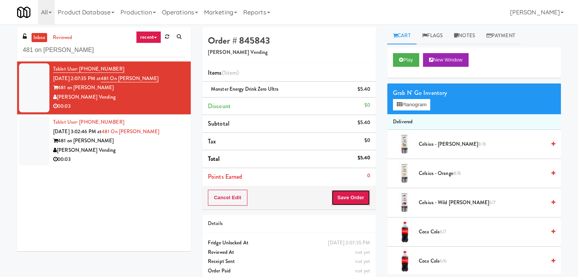
click at [349, 199] on button "Save Order" at bounding box center [350, 198] width 39 height 16
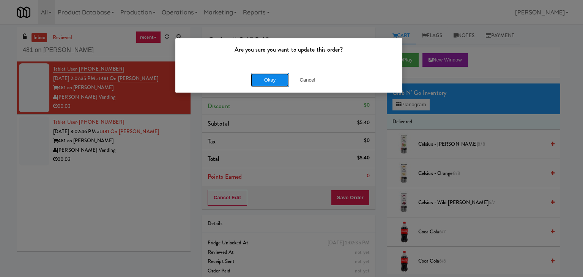
click at [272, 81] on button "Okay" at bounding box center [270, 80] width 38 height 14
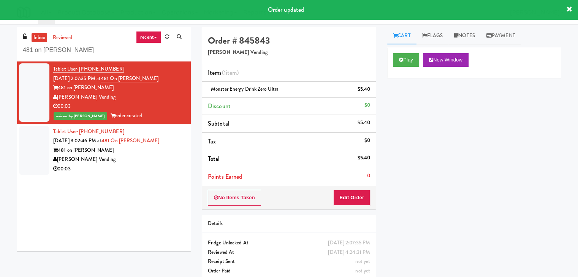
click at [120, 171] on div "00:03" at bounding box center [119, 168] width 132 height 9
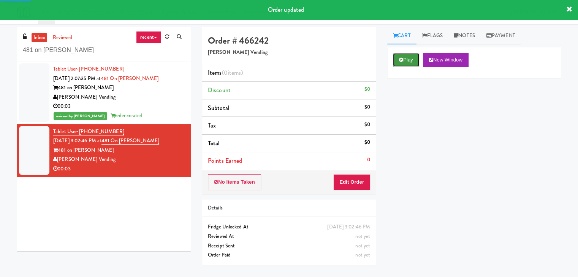
click at [409, 61] on button "Play" at bounding box center [406, 60] width 26 height 14
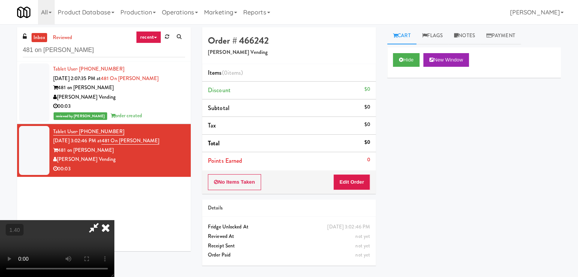
click at [114, 220] on video at bounding box center [57, 248] width 114 height 57
click at [114, 220] on icon at bounding box center [105, 227] width 17 height 15
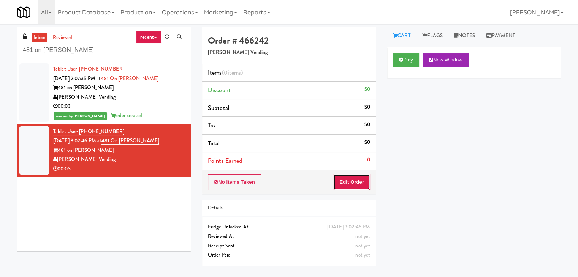
click at [350, 182] on button "Edit Order" at bounding box center [351, 182] width 37 height 16
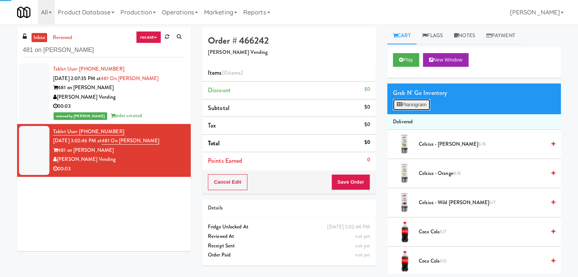
click at [409, 106] on button "Planogram" at bounding box center [411, 104] width 37 height 11
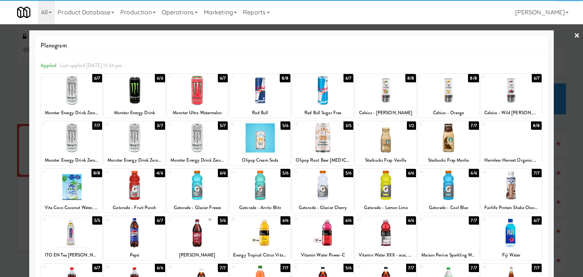
click at [202, 85] on div at bounding box center [197, 90] width 61 height 29
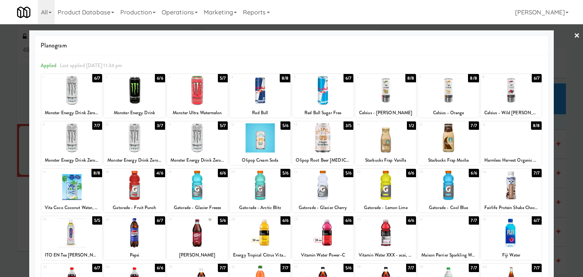
click at [574, 30] on div at bounding box center [291, 138] width 583 height 277
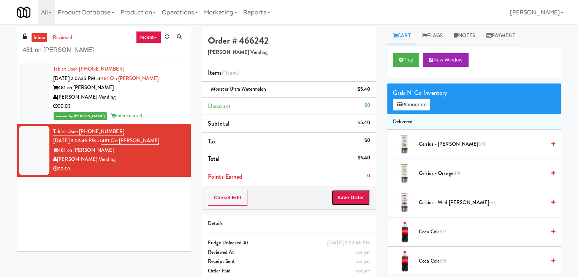
click at [344, 196] on button "Save Order" at bounding box center [350, 198] width 39 height 16
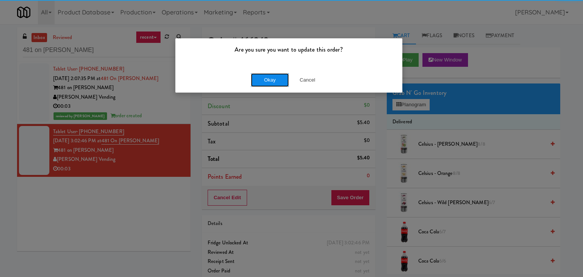
click at [278, 73] on button "Okay" at bounding box center [270, 80] width 38 height 14
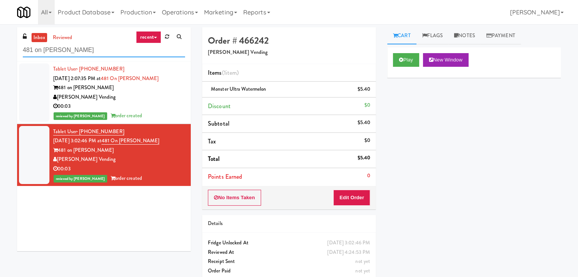
click at [105, 50] on input "481 on Mathilda - Cooler" at bounding box center [104, 50] width 162 height 14
paste input "2775 - Cooler Right"
type input "2775 - Cooler Right"
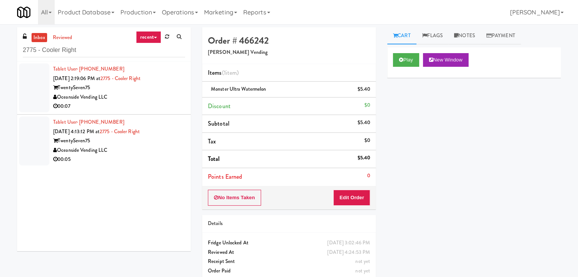
click at [150, 96] on div "Oceanside Vending LLC" at bounding box center [119, 97] width 132 height 9
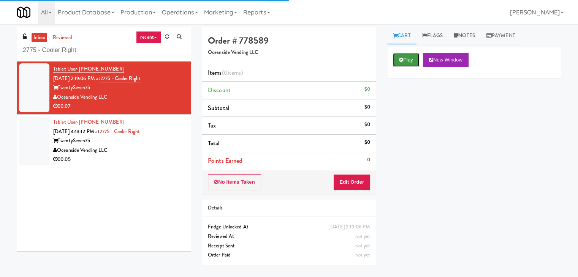
click at [399, 60] on icon at bounding box center [401, 59] width 4 height 5
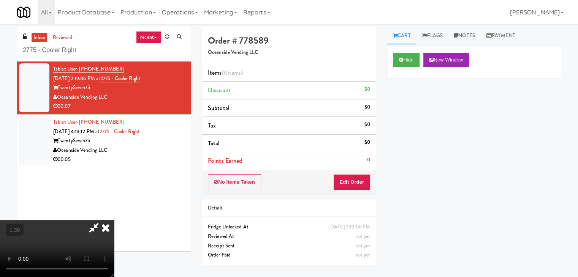
click at [114, 220] on icon at bounding box center [105, 227] width 17 height 15
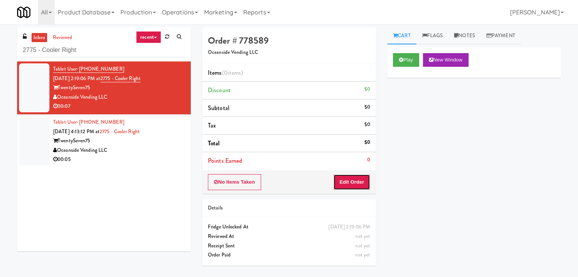
drag, startPoint x: 340, startPoint y: 188, endPoint x: 372, endPoint y: 165, distance: 39.1
click at [340, 188] on button "Edit Order" at bounding box center [351, 182] width 37 height 16
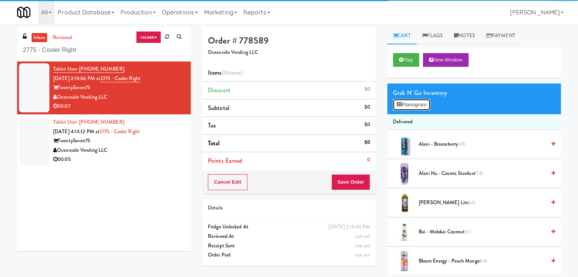
click at [412, 105] on button "Planogram" at bounding box center [411, 104] width 37 height 11
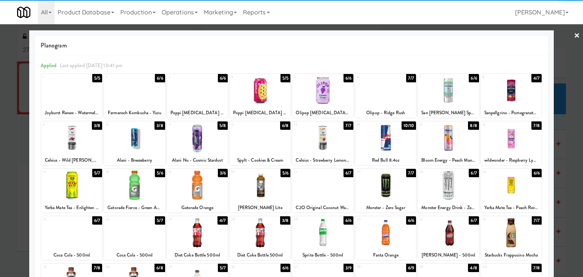
click at [439, 131] on div at bounding box center [448, 137] width 61 height 29
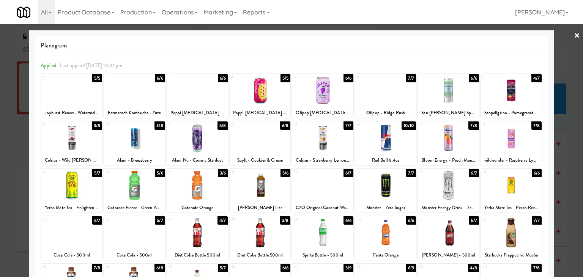
click at [575, 35] on div at bounding box center [291, 138] width 583 height 277
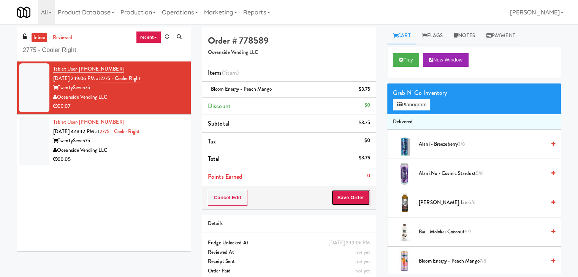
click at [347, 199] on button "Save Order" at bounding box center [350, 198] width 39 height 16
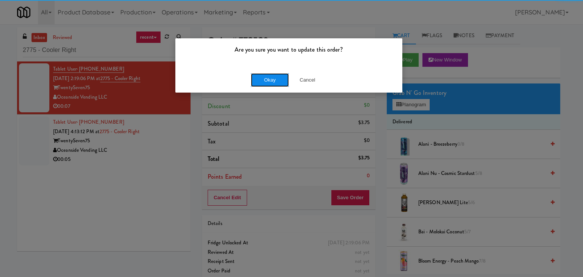
click at [270, 80] on button "Okay" at bounding box center [270, 80] width 38 height 14
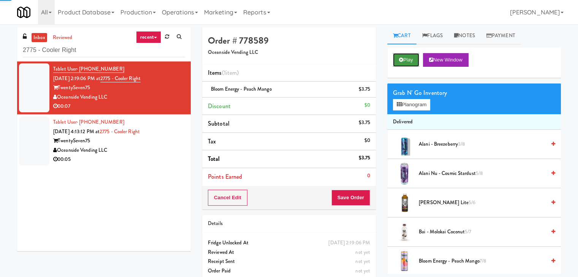
click at [401, 58] on icon at bounding box center [401, 59] width 4 height 5
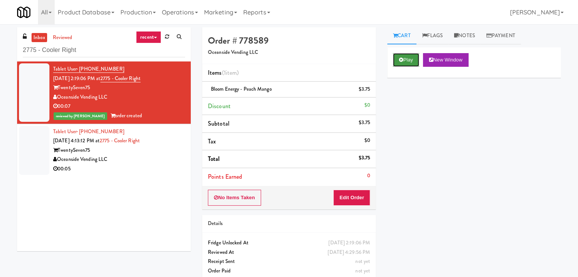
click at [395, 62] on button "Play" at bounding box center [406, 60] width 26 height 14
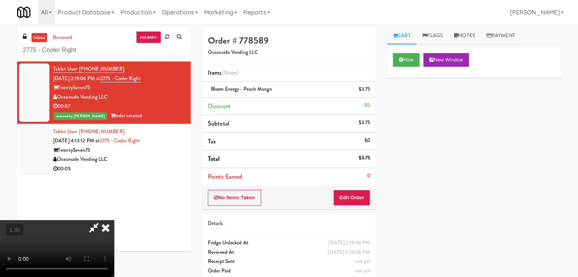
drag, startPoint x: 332, startPoint y: 29, endPoint x: 295, endPoint y: 71, distance: 55.2
click at [114, 220] on icon at bounding box center [105, 227] width 17 height 15
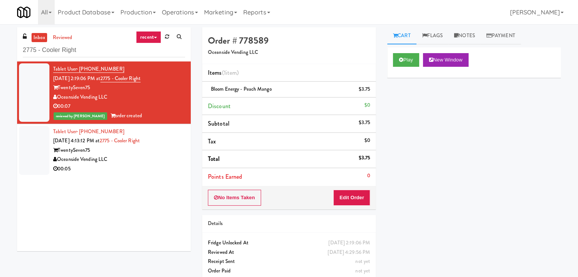
click at [166, 155] on div "Oceanside Vending LLC" at bounding box center [119, 159] width 132 height 9
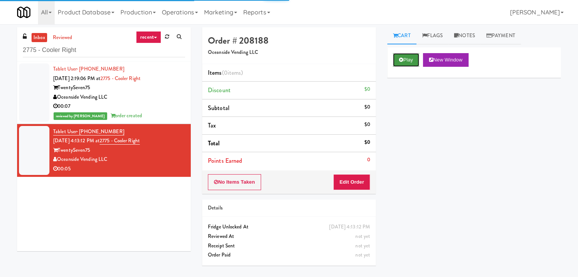
click at [397, 61] on button "Play" at bounding box center [406, 60] width 26 height 14
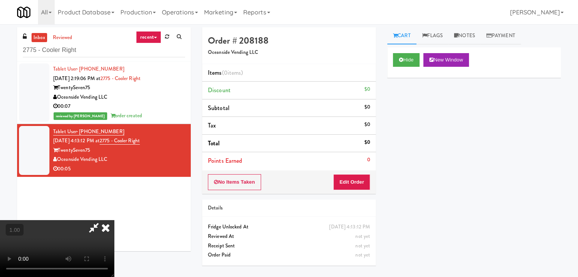
click at [114, 220] on video at bounding box center [57, 248] width 114 height 57
click at [114, 220] on icon at bounding box center [105, 227] width 17 height 15
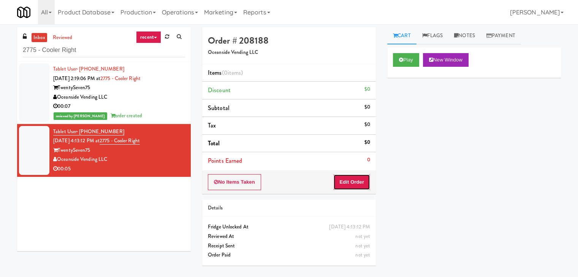
click at [351, 176] on button "Edit Order" at bounding box center [351, 182] width 37 height 16
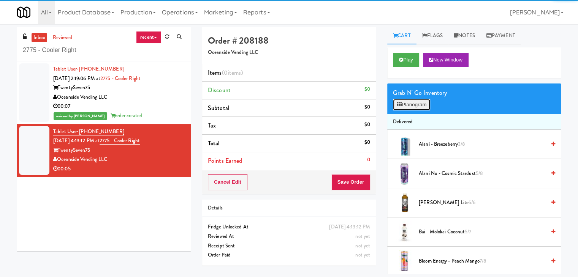
click at [400, 110] on button "Planogram" at bounding box center [411, 104] width 37 height 11
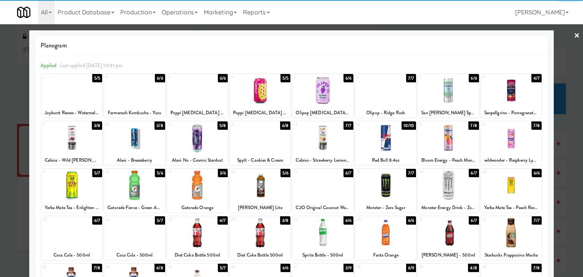
click at [79, 144] on div at bounding box center [71, 137] width 61 height 29
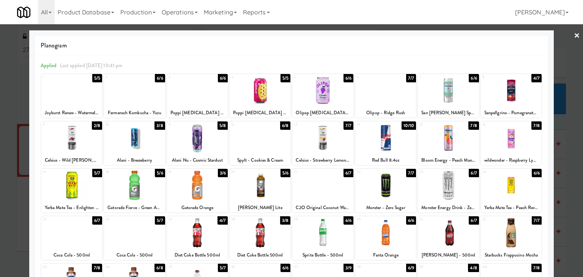
click at [574, 38] on link "×" at bounding box center [577, 36] width 6 height 24
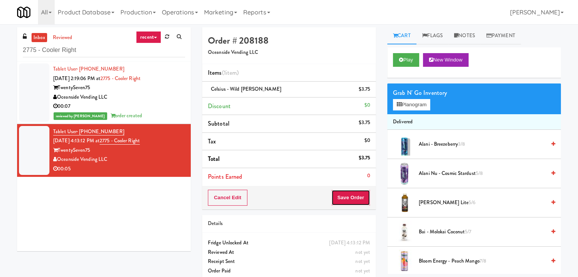
click at [340, 195] on button "Save Order" at bounding box center [350, 198] width 39 height 16
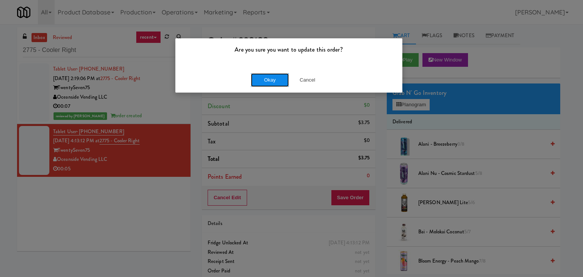
click at [270, 76] on button "Okay" at bounding box center [270, 80] width 38 height 14
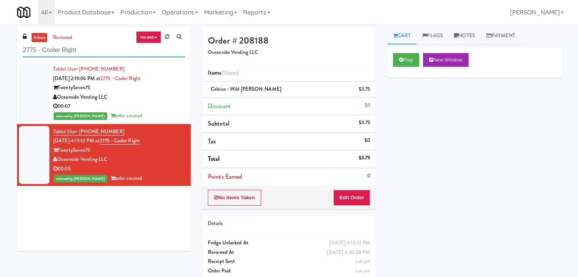
click at [110, 49] on input "2775 - Cooler Right" at bounding box center [104, 50] width 162 height 14
paste input "Liberty"
type input "Liberty"
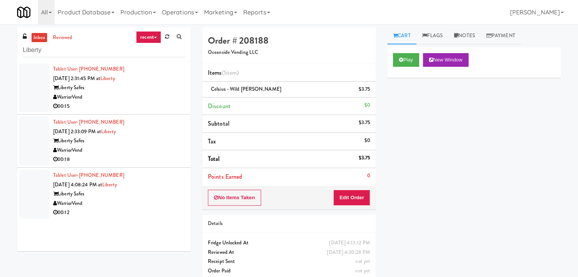
click at [155, 99] on div "WarriorVend" at bounding box center [119, 97] width 132 height 9
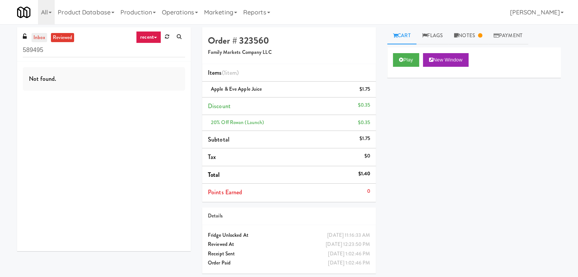
click at [32, 39] on link "inbox" at bounding box center [40, 37] width 16 height 9
click at [84, 52] on input "589495" at bounding box center [104, 50] width 162 height 14
paste input "27 Atlantic"
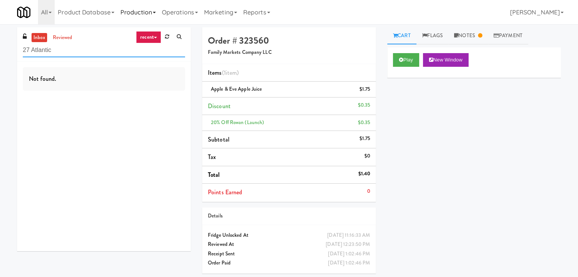
type input "27 Atlantic"
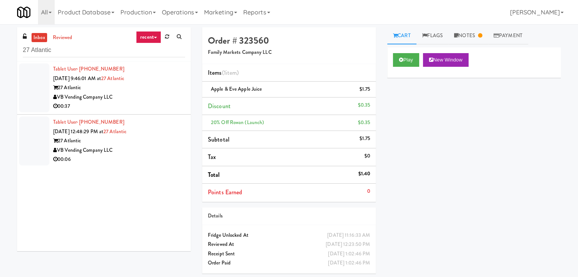
drag, startPoint x: 146, startPoint y: 98, endPoint x: 255, endPoint y: 96, distance: 109.4
click at [146, 98] on div "VB Vending Company LLC" at bounding box center [119, 97] width 132 height 9
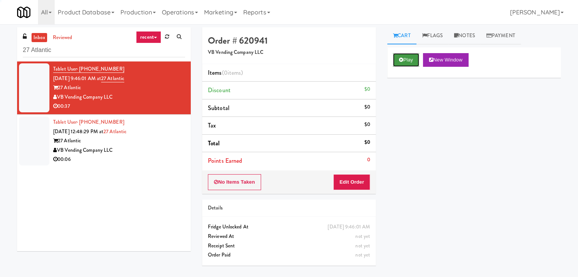
click at [412, 58] on button "Play" at bounding box center [406, 60] width 26 height 14
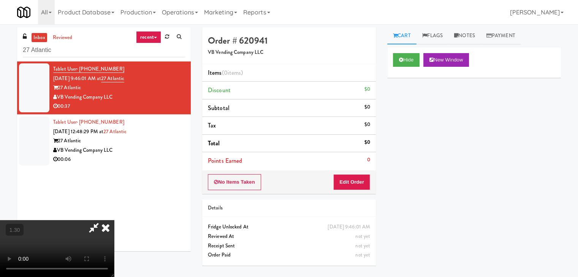
click at [114, 220] on video at bounding box center [57, 248] width 114 height 57
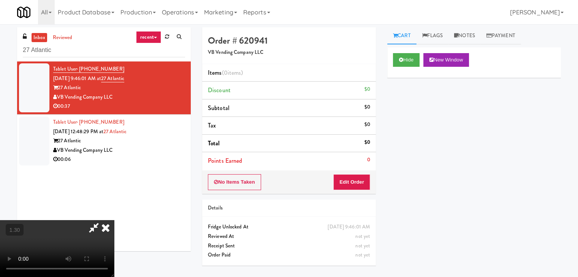
click at [114, 220] on video at bounding box center [57, 248] width 114 height 57
click at [363, 183] on button "Edit Order" at bounding box center [351, 182] width 37 height 16
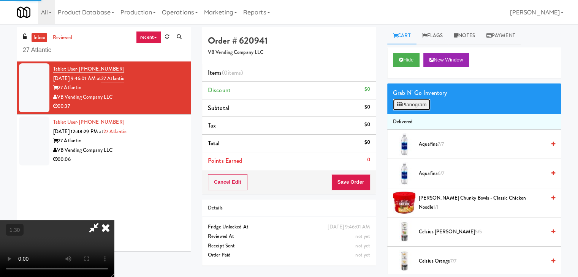
click at [413, 101] on button "Planogram" at bounding box center [411, 104] width 37 height 11
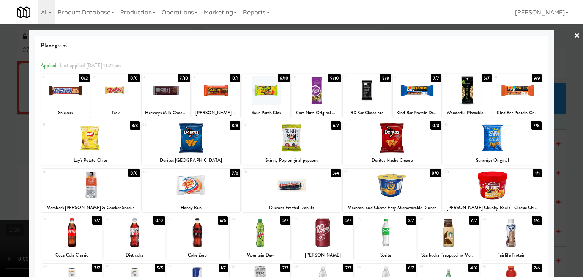
click at [77, 237] on div at bounding box center [71, 232] width 61 height 29
click at [203, 189] on div at bounding box center [191, 185] width 99 height 29
click at [208, 136] on div at bounding box center [191, 137] width 99 height 29
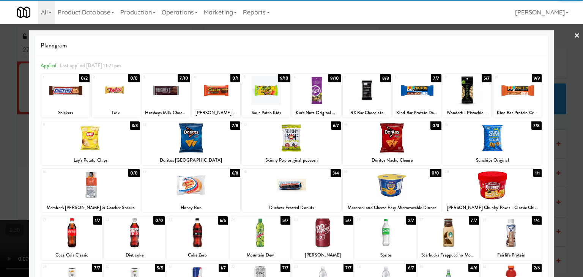
click at [278, 83] on div at bounding box center [266, 90] width 48 height 29
click at [574, 33] on link "×" at bounding box center [577, 36] width 6 height 24
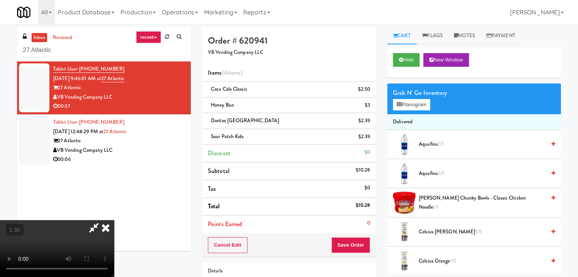
click at [114, 220] on video at bounding box center [57, 248] width 114 height 57
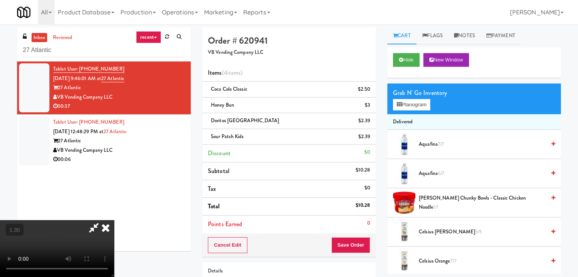
click at [114, 220] on video at bounding box center [57, 248] width 114 height 57
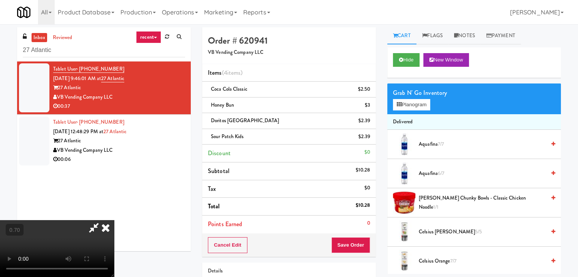
click at [114, 220] on video at bounding box center [57, 248] width 114 height 57
click at [114, 220] on icon at bounding box center [105, 227] width 17 height 15
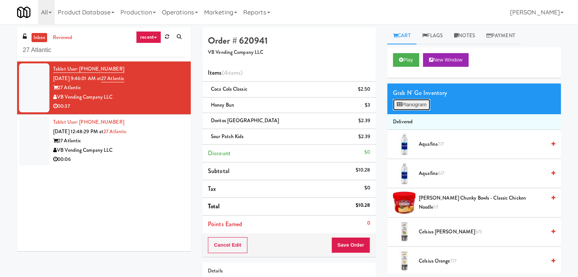
click at [414, 106] on button "Planogram" at bounding box center [411, 104] width 37 height 11
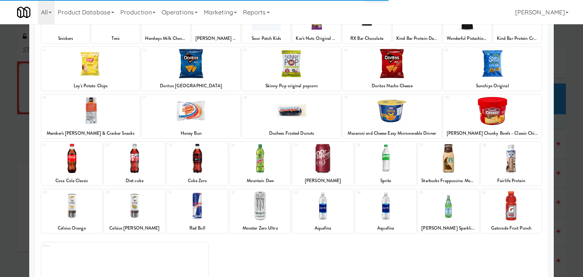
scroll to position [96, 0]
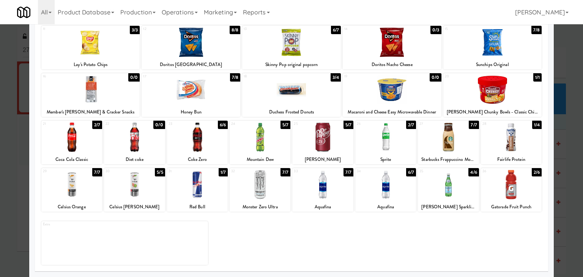
click at [512, 191] on div at bounding box center [511, 184] width 61 height 29
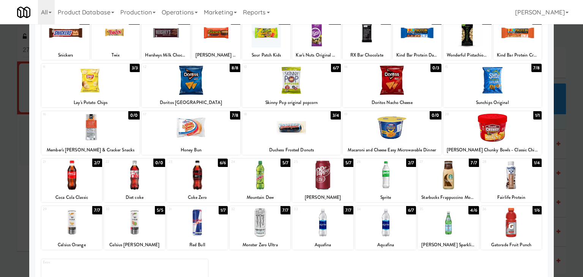
click at [171, 37] on div at bounding box center [166, 32] width 48 height 29
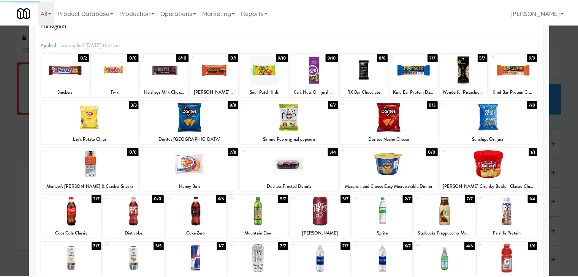
scroll to position [0, 0]
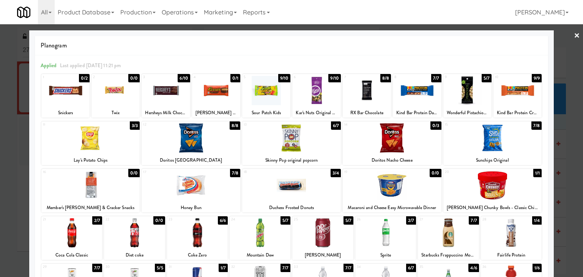
click at [574, 34] on link "×" at bounding box center [577, 36] width 6 height 24
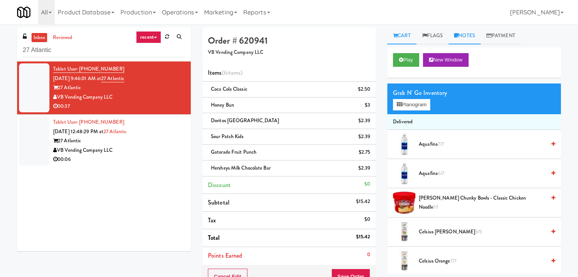
click at [466, 35] on link "Notes" at bounding box center [464, 35] width 32 height 17
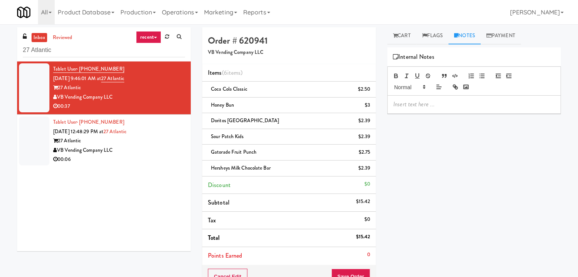
drag, startPoint x: 434, startPoint y: 112, endPoint x: 432, endPoint y: 108, distance: 4.3
click at [434, 111] on div at bounding box center [473, 104] width 173 height 17
click at [519, 104] on p at bounding box center [473, 104] width 161 height 8
click at [417, 104] on p "[PERSON_NAME]: a man took Large order items (6 items) #SuspectedFraud" at bounding box center [473, 108] width 161 height 17
drag, startPoint x: 418, startPoint y: 105, endPoint x: 409, endPoint y: 105, distance: 9.1
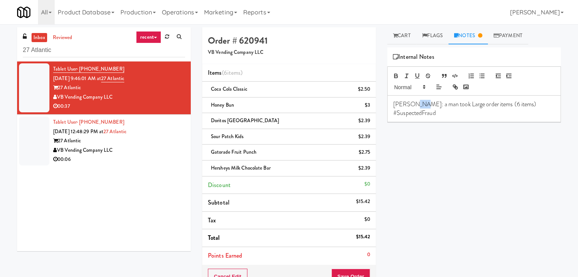
click at [409, 105] on p "[PERSON_NAME]: a man took Large order items (6 items) #SuspectedFraud" at bounding box center [473, 108] width 161 height 17
click at [474, 104] on p "[PERSON_NAME]: a [DEMOGRAPHIC_DATA] took Large order items (6 items) #Suspected…" at bounding box center [473, 108] width 161 height 17
click at [459, 115] on p "[PERSON_NAME]: a [DEMOGRAPHIC_DATA] took Large order items without a bag (6 ite…" at bounding box center [473, 108] width 161 height 17
click at [400, 26] on div "inbox reviewed recent all unclear take inventory issue suspicious failed recent…" at bounding box center [289, 195] width 578 height 342
click at [400, 31] on link "Cart" at bounding box center [401, 35] width 29 height 17
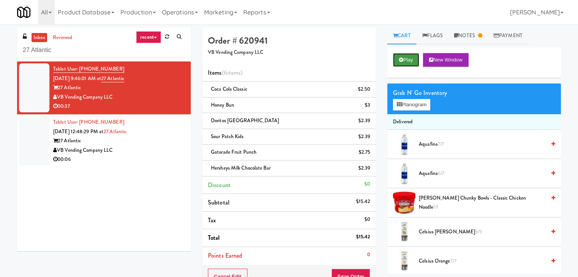
click at [403, 56] on button "Play" at bounding box center [406, 60] width 26 height 14
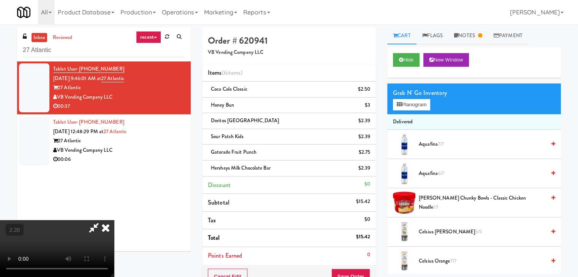
click at [114, 220] on video at bounding box center [57, 248] width 114 height 57
drag, startPoint x: 234, startPoint y: 129, endPoint x: 295, endPoint y: 123, distance: 61.4
click at [114, 220] on video at bounding box center [57, 248] width 114 height 57
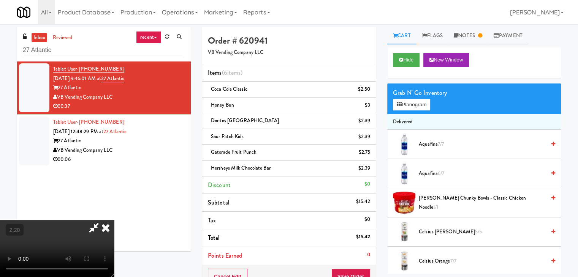
click at [114, 220] on icon at bounding box center [105, 227] width 17 height 15
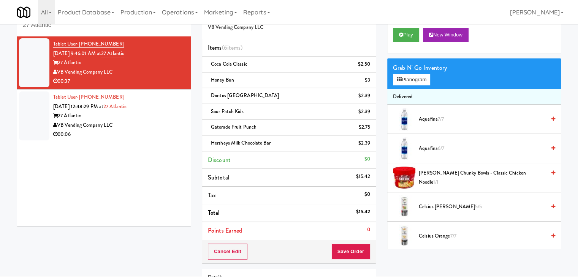
scroll to position [38, 0]
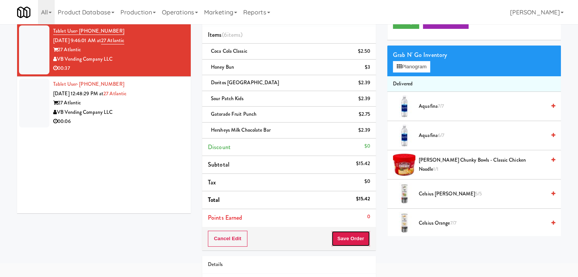
click at [349, 240] on button "Save Order" at bounding box center [350, 239] width 39 height 16
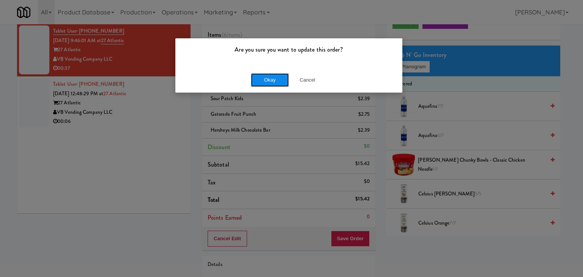
click at [268, 82] on button "Okay" at bounding box center [270, 80] width 38 height 14
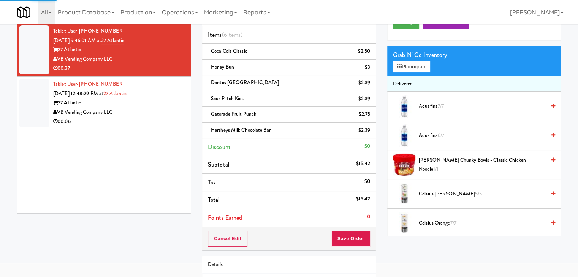
click at [150, 120] on div "00:06" at bounding box center [119, 121] width 132 height 9
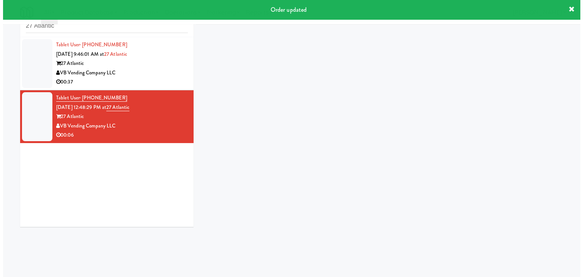
scroll to position [24, 0]
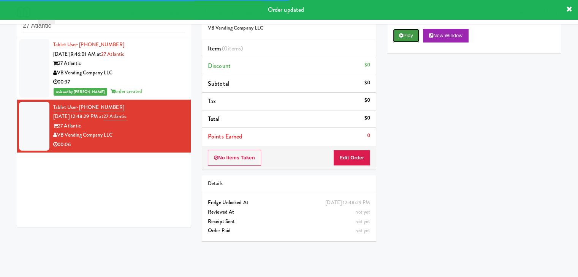
click at [404, 32] on button "Play" at bounding box center [406, 36] width 26 height 14
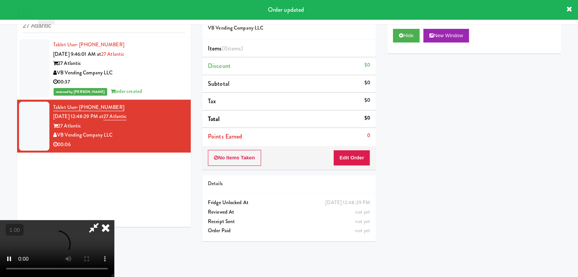
click at [83, 124] on div "27 Atlantic" at bounding box center [119, 126] width 132 height 9
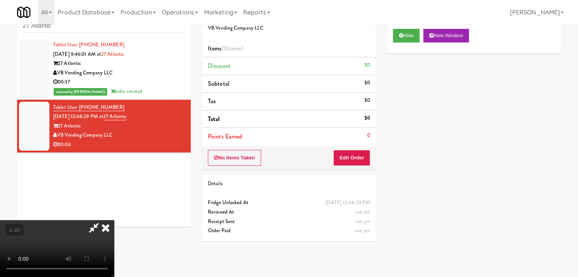
click at [114, 220] on video at bounding box center [57, 248] width 114 height 57
click at [103, 220] on icon at bounding box center [93, 227] width 17 height 15
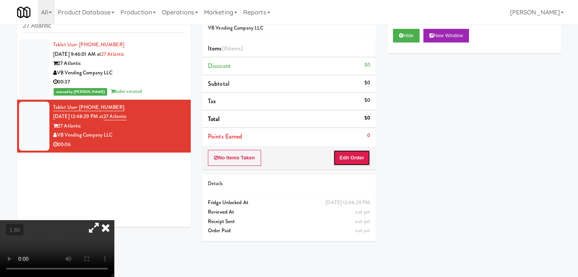
drag, startPoint x: 346, startPoint y: 152, endPoint x: 370, endPoint y: 135, distance: 29.4
click at [346, 152] on button "Edit Order" at bounding box center [351, 158] width 37 height 16
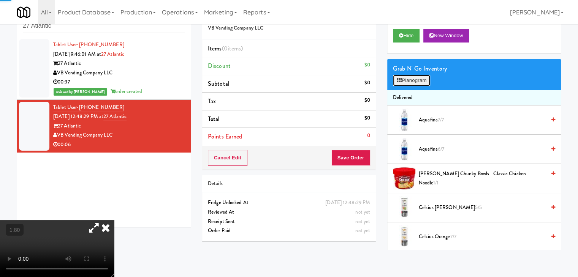
click at [409, 81] on button "Planogram" at bounding box center [411, 80] width 37 height 11
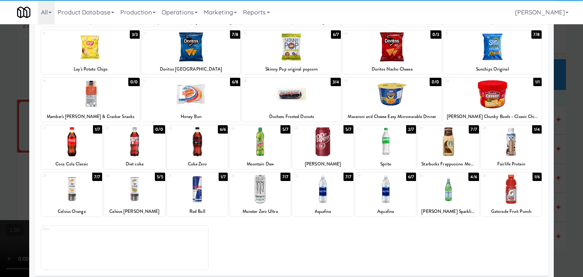
scroll to position [96, 0]
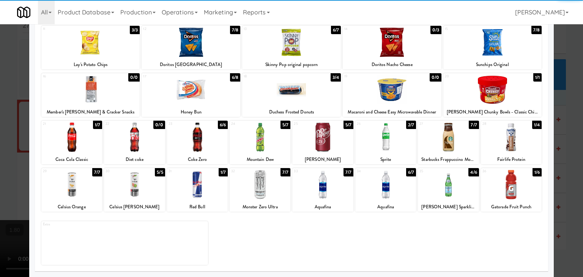
click at [511, 148] on div at bounding box center [511, 137] width 61 height 29
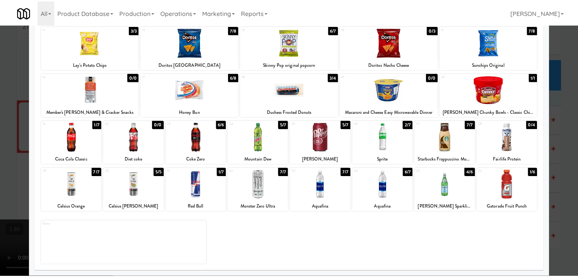
scroll to position [0, 0]
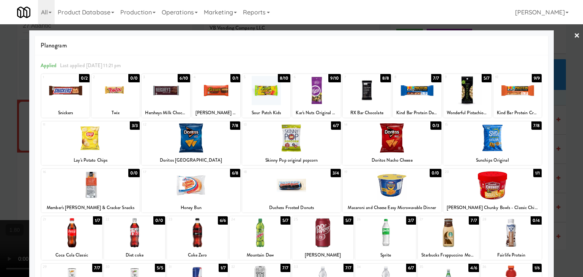
click at [574, 37] on link "×" at bounding box center [577, 36] width 6 height 24
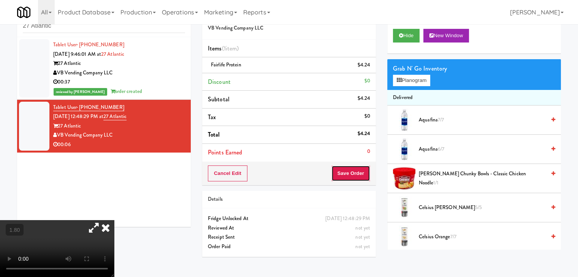
click at [345, 171] on button "Save Order" at bounding box center [350, 174] width 39 height 16
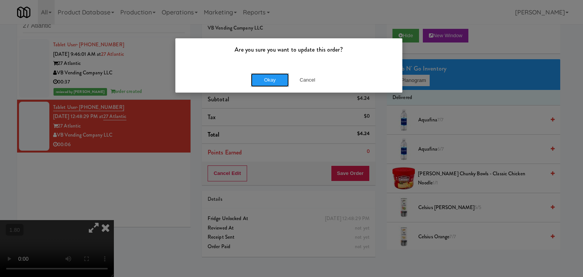
drag, startPoint x: 272, startPoint y: 81, endPoint x: 241, endPoint y: 58, distance: 38.4
click at [271, 79] on button "Okay" at bounding box center [270, 80] width 38 height 14
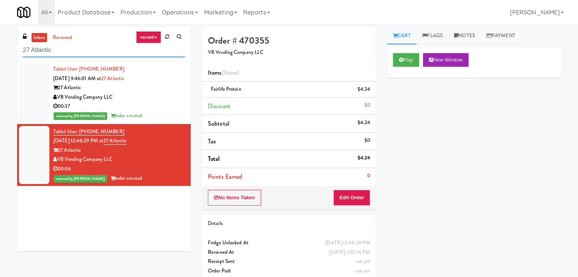
click at [87, 54] on input "27 Atlantic" at bounding box center [104, 50] width 162 height 14
paste input "Legacy - Cooler - Right"
type input "Legacy - Cooler - Right"
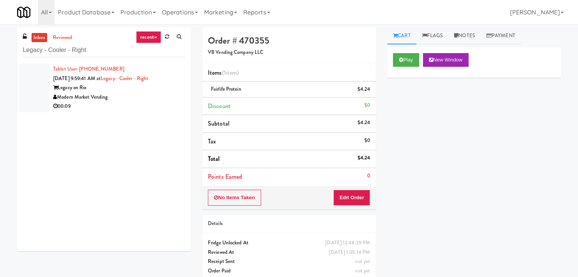
click at [151, 110] on div "00:09" at bounding box center [119, 106] width 132 height 9
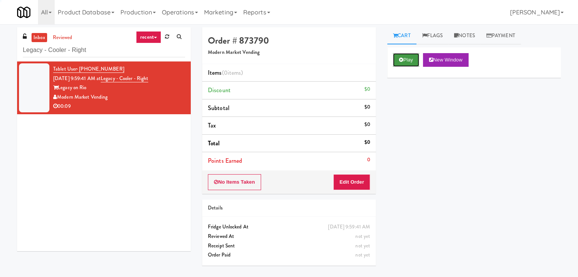
click at [407, 59] on button "Play" at bounding box center [406, 60] width 26 height 14
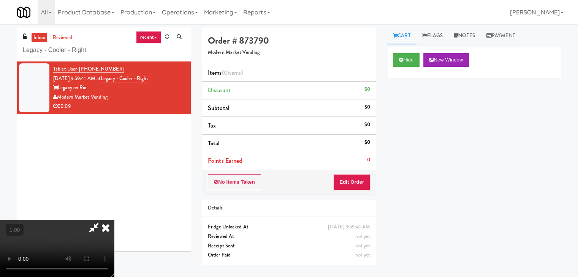
click at [114, 220] on video at bounding box center [57, 248] width 114 height 57
drag, startPoint x: 251, startPoint y: 113, endPoint x: 251, endPoint y: 107, distance: 5.3
click at [114, 220] on video at bounding box center [57, 248] width 114 height 57
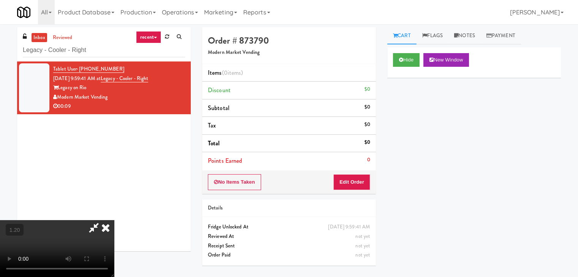
click at [114, 220] on video at bounding box center [57, 248] width 114 height 57
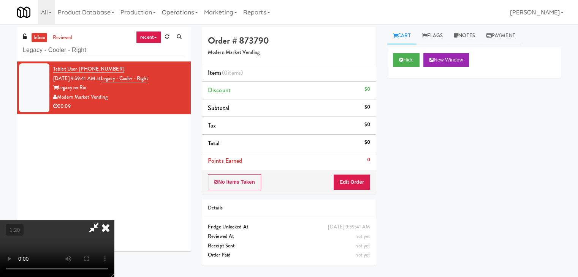
click at [114, 220] on video at bounding box center [57, 248] width 114 height 57
drag, startPoint x: 333, startPoint y: 26, endPoint x: 332, endPoint y: 35, distance: 9.1
click at [114, 220] on icon at bounding box center [105, 227] width 17 height 15
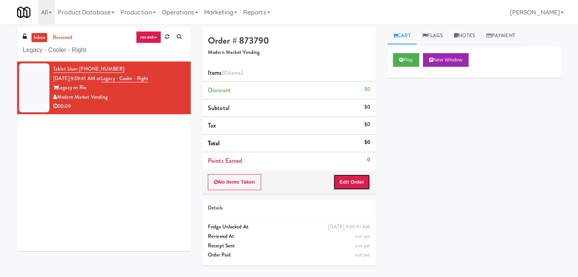
click at [350, 182] on button "Edit Order" at bounding box center [351, 182] width 37 height 16
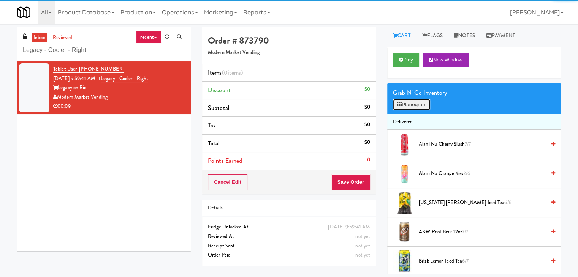
click at [421, 107] on button "Planogram" at bounding box center [411, 104] width 37 height 11
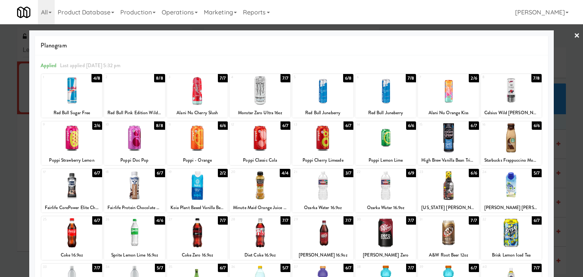
click at [79, 87] on div at bounding box center [71, 90] width 61 height 29
click at [513, 139] on div at bounding box center [511, 137] width 61 height 29
drag, startPoint x: 572, startPoint y: 34, endPoint x: 546, endPoint y: 40, distance: 25.7
click at [574, 34] on link "×" at bounding box center [577, 36] width 6 height 24
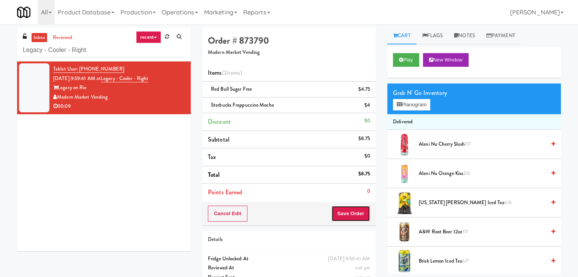
click at [343, 213] on button "Save Order" at bounding box center [350, 214] width 39 height 16
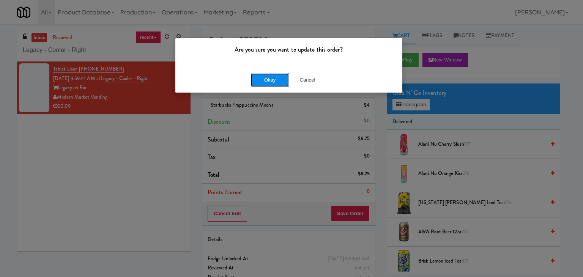
click at [270, 80] on button "Okay" at bounding box center [270, 80] width 38 height 14
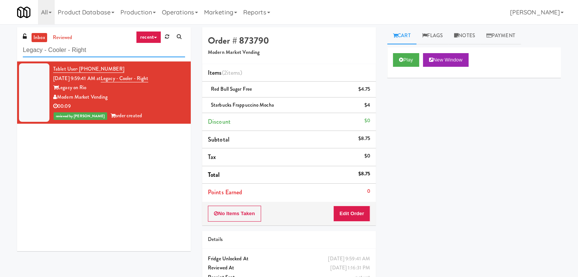
click at [95, 49] on input "Legacy - Cooler - Right" at bounding box center [104, 50] width 162 height 14
paste input "(Snack & Drink) EWR 5-TB-PUBLIC"
type input "(Snack & Drink) EWR 5-TB-PUBLIC"
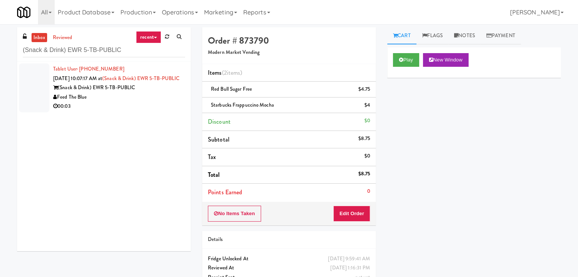
click at [163, 102] on div "Feed The Blue" at bounding box center [119, 97] width 132 height 9
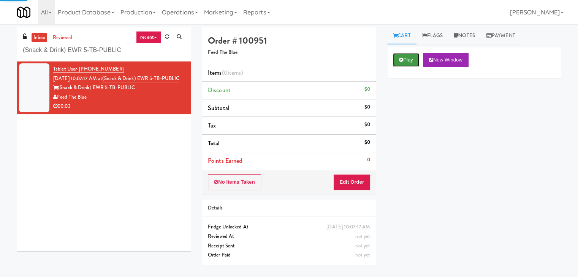
click at [399, 61] on icon at bounding box center [401, 59] width 4 height 5
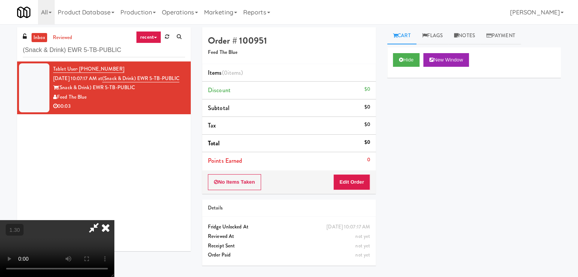
click at [114, 220] on video at bounding box center [57, 248] width 114 height 57
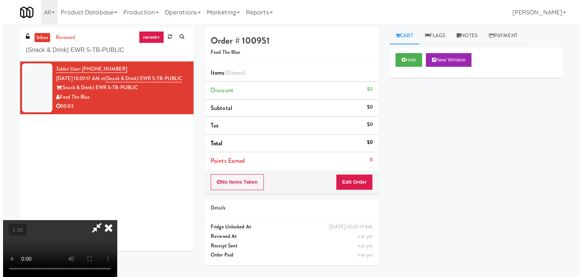
scroll to position [0, 0]
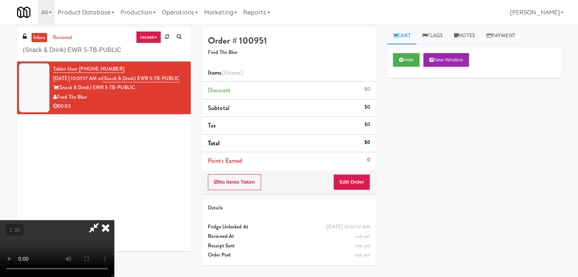
click at [114, 220] on icon at bounding box center [105, 227] width 17 height 15
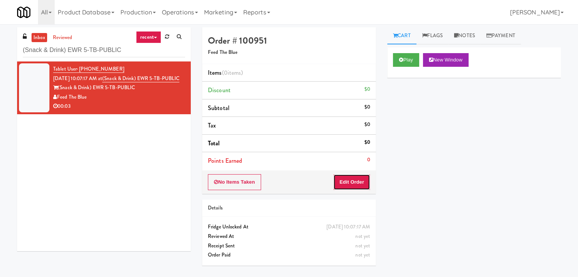
click at [355, 179] on button "Edit Order" at bounding box center [351, 182] width 37 height 16
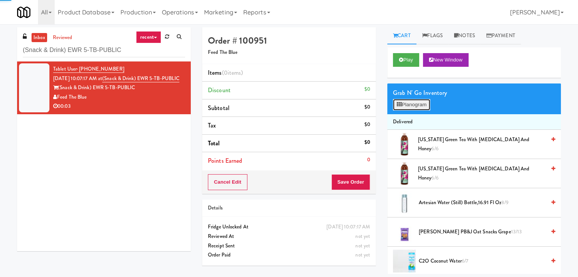
click at [409, 109] on button "Planogram" at bounding box center [411, 104] width 37 height 11
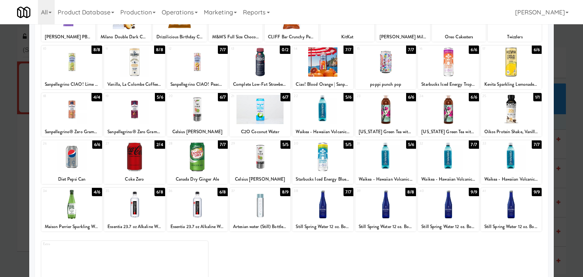
click at [257, 165] on div at bounding box center [260, 156] width 61 height 29
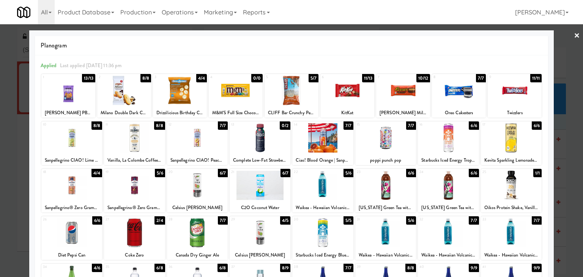
drag, startPoint x: 571, startPoint y: 33, endPoint x: 553, endPoint y: 35, distance: 17.9
click at [574, 33] on link "×" at bounding box center [577, 36] width 6 height 24
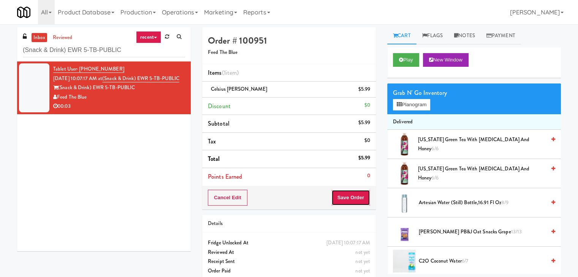
click at [346, 195] on button "Save Order" at bounding box center [350, 198] width 39 height 16
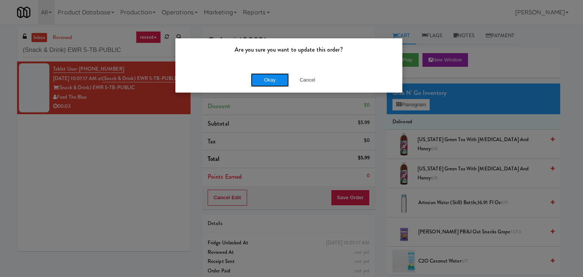
click at [272, 78] on button "Okay" at bounding box center [270, 80] width 38 height 14
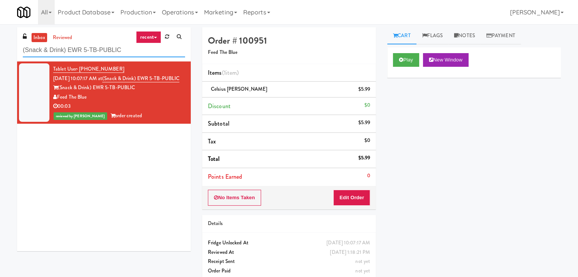
click at [112, 54] on input "(Snack & Drink) EWR 5-TB-PUBLIC" at bounding box center [104, 50] width 162 height 14
paste input "Applewood - Cooler - Right"
type input "Applewood - Cooler - Right"
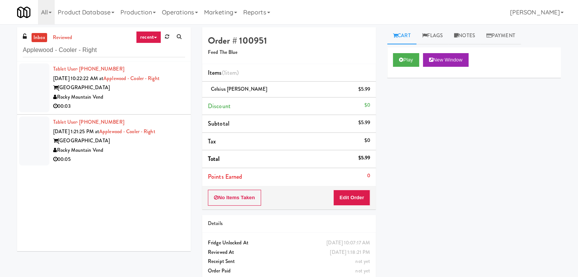
click at [159, 95] on div "Rocky Mountain Vend" at bounding box center [119, 97] width 132 height 9
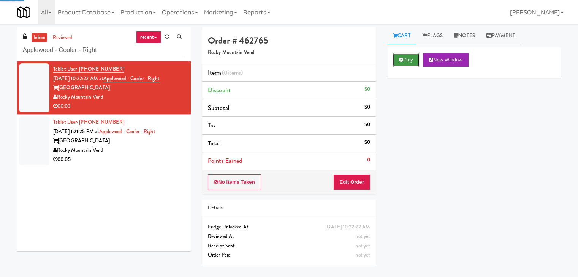
click at [403, 61] on icon at bounding box center [401, 59] width 4 height 5
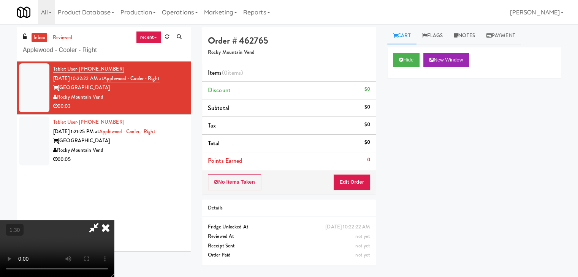
click at [114, 220] on video at bounding box center [57, 248] width 114 height 57
click at [114, 220] on icon at bounding box center [105, 227] width 17 height 15
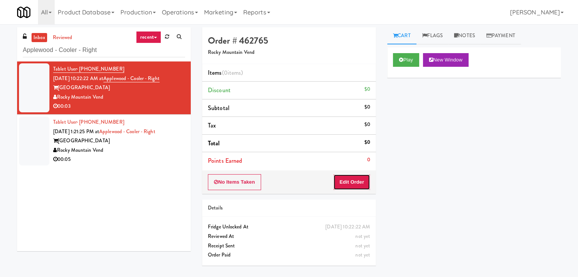
click at [351, 182] on button "Edit Order" at bounding box center [351, 182] width 37 height 16
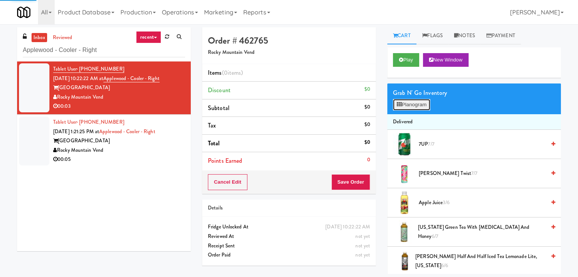
click at [400, 105] on icon at bounding box center [398, 104] width 5 height 5
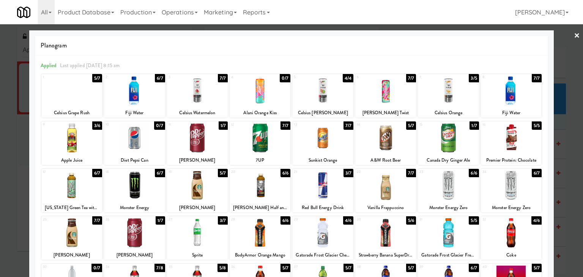
click at [203, 182] on div at bounding box center [197, 185] width 61 height 29
click at [574, 35] on link "×" at bounding box center [577, 36] width 6 height 24
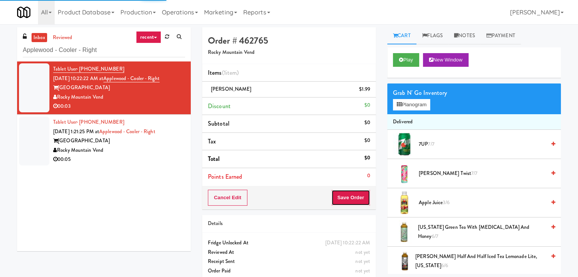
click at [343, 195] on button "Save Order" at bounding box center [350, 198] width 39 height 16
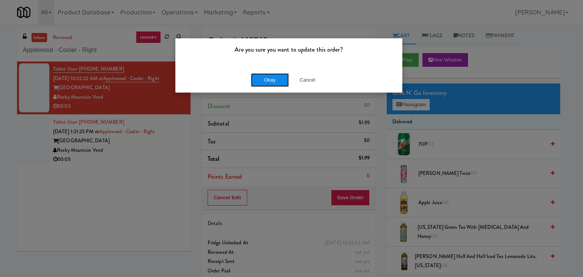
click at [267, 75] on button "Okay" at bounding box center [270, 80] width 38 height 14
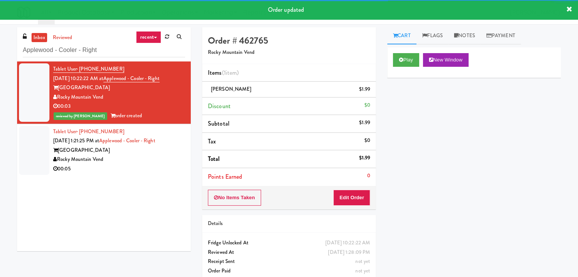
click at [153, 153] on div "[GEOGRAPHIC_DATA]" at bounding box center [119, 150] width 132 height 9
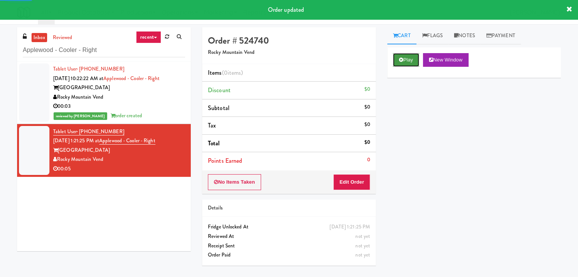
click at [403, 56] on button "Play" at bounding box center [406, 60] width 26 height 14
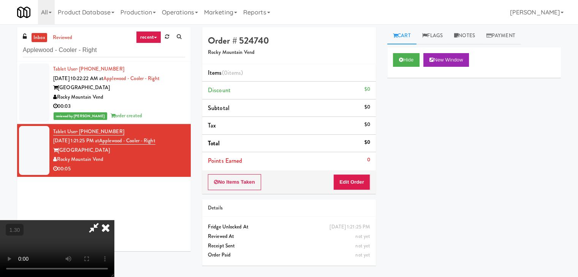
click at [114, 220] on video at bounding box center [57, 248] width 114 height 57
click at [114, 220] on icon at bounding box center [105, 227] width 17 height 15
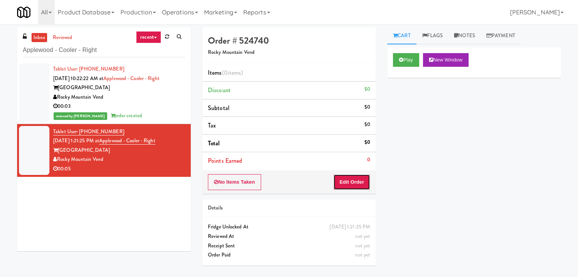
click at [348, 180] on button "Edit Order" at bounding box center [351, 182] width 37 height 16
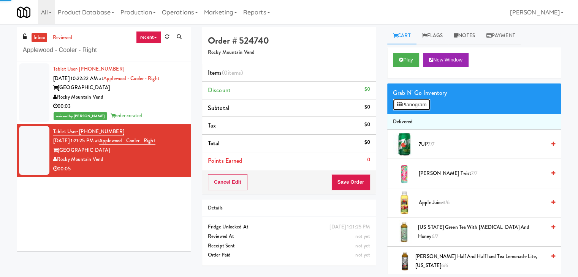
click at [411, 109] on button "Planogram" at bounding box center [411, 104] width 37 height 11
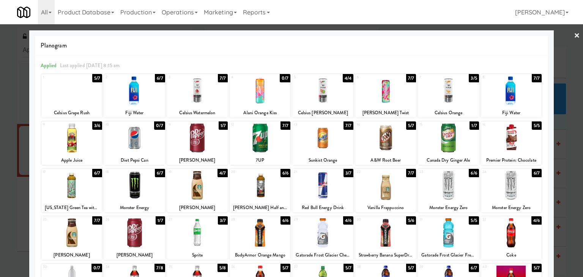
click at [450, 188] on div at bounding box center [448, 185] width 61 height 29
click at [574, 36] on link "×" at bounding box center [577, 36] width 6 height 24
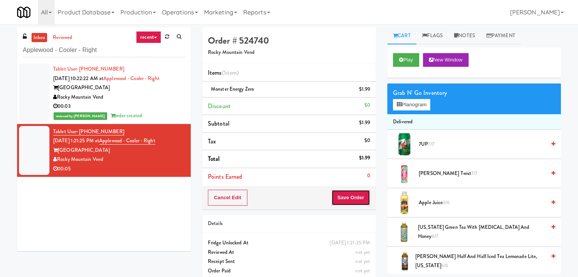
click at [342, 194] on button "Save Order" at bounding box center [350, 198] width 39 height 16
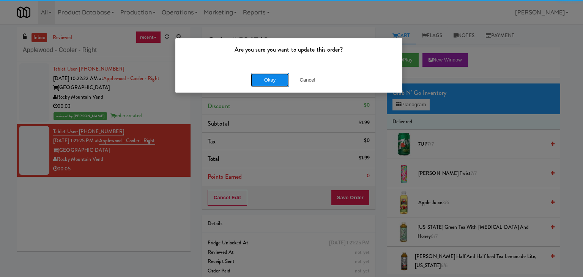
click at [274, 82] on button "Okay" at bounding box center [270, 80] width 38 height 14
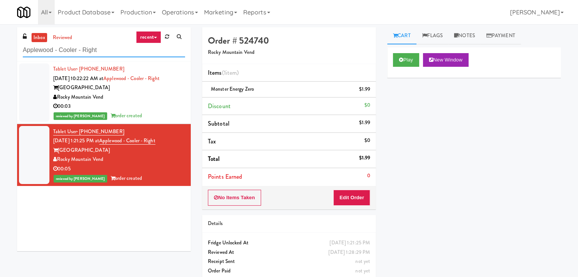
click at [103, 47] on input "Applewood - Cooler - Right" at bounding box center [104, 50] width 162 height 14
paste input "[PERSON_NAME] [PERSON_NAME] Ridge - [GEOGRAPHIC_DATA]"
type input "[PERSON_NAME] [PERSON_NAME] Ridge - [GEOGRAPHIC_DATA]"
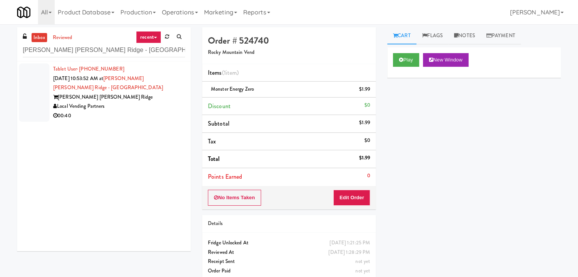
drag, startPoint x: 153, startPoint y: 114, endPoint x: 147, endPoint y: 109, distance: 8.1
click at [153, 114] on div "00:40" at bounding box center [119, 115] width 132 height 9
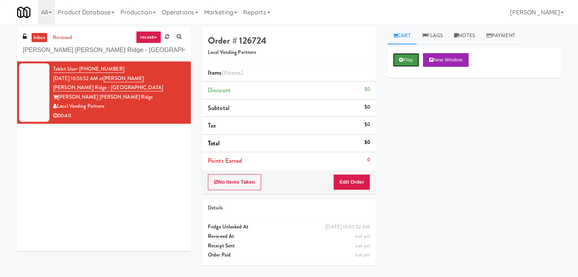
click at [409, 57] on button "Play" at bounding box center [406, 60] width 26 height 14
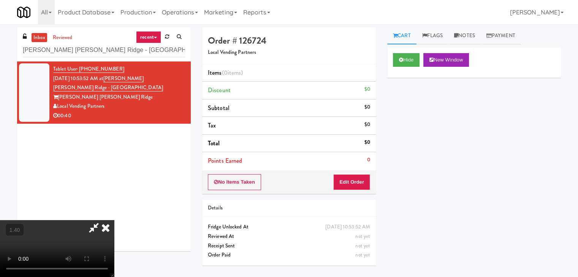
click at [114, 220] on video at bounding box center [57, 248] width 114 height 57
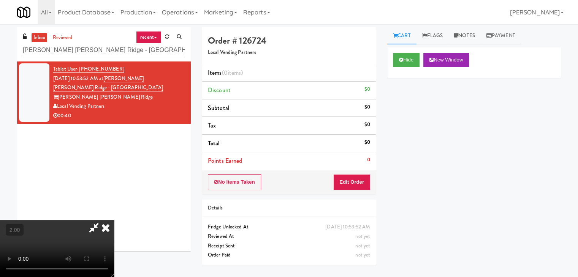
click at [114, 220] on video at bounding box center [57, 248] width 114 height 57
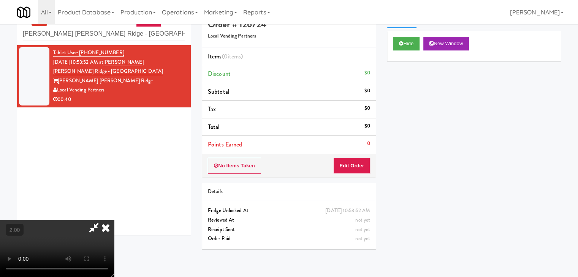
scroll to position [24, 0]
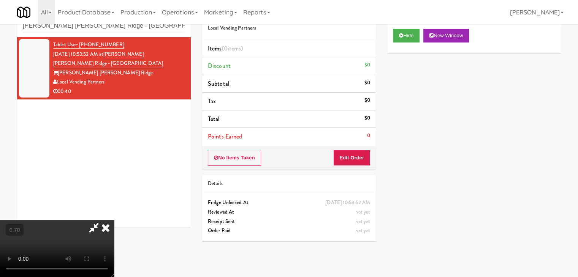
click at [114, 220] on icon at bounding box center [105, 227] width 17 height 15
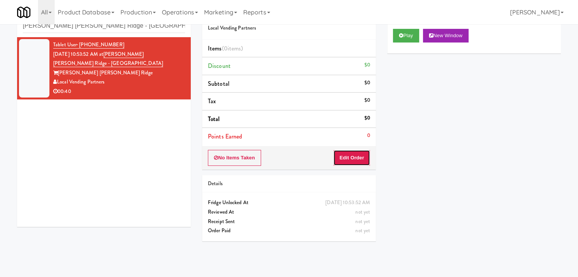
drag, startPoint x: 348, startPoint y: 158, endPoint x: 375, endPoint y: 132, distance: 37.1
click at [348, 158] on button "Edit Order" at bounding box center [351, 158] width 37 height 16
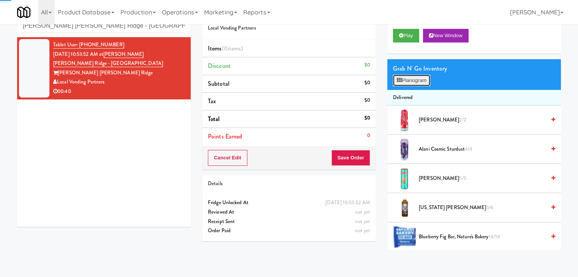
click at [406, 81] on button "Planogram" at bounding box center [411, 80] width 37 height 11
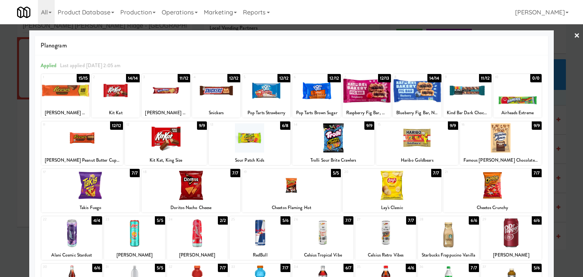
click at [415, 96] on div at bounding box center [417, 90] width 48 height 29
click at [300, 188] on div at bounding box center [291, 185] width 99 height 29
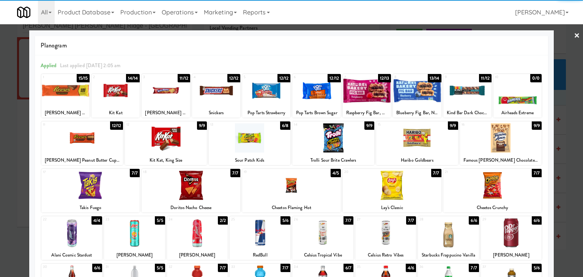
drag, startPoint x: 571, startPoint y: 35, endPoint x: 452, endPoint y: 49, distance: 119.7
click at [574, 35] on link "×" at bounding box center [577, 36] width 6 height 24
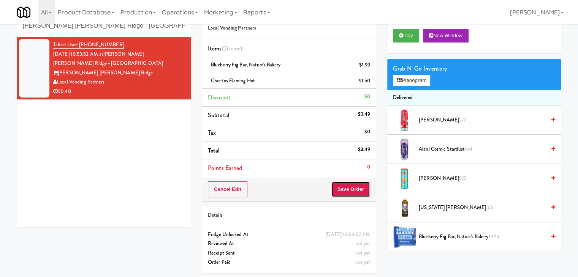
click at [346, 184] on button "Save Order" at bounding box center [350, 190] width 39 height 16
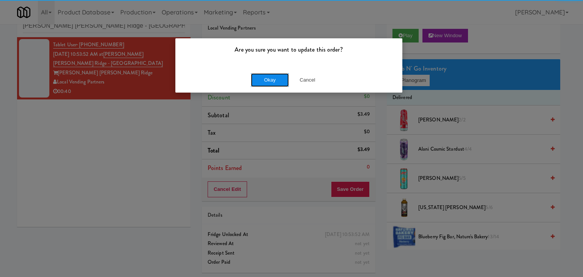
click at [270, 79] on button "Okay" at bounding box center [270, 80] width 38 height 14
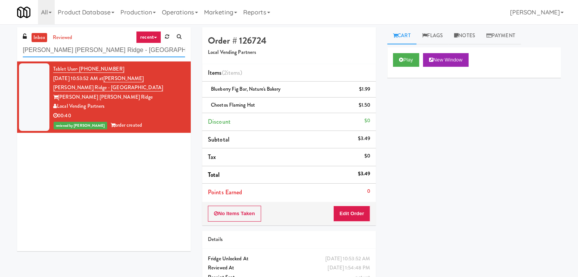
click at [126, 50] on input "[PERSON_NAME] [PERSON_NAME] Ridge - [GEOGRAPHIC_DATA]" at bounding box center [104, 50] width 162 height 14
paste input "Tiller Terrac"
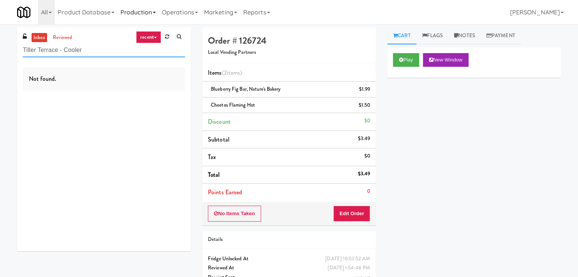
type input "Tiller Terrace - Cooler"
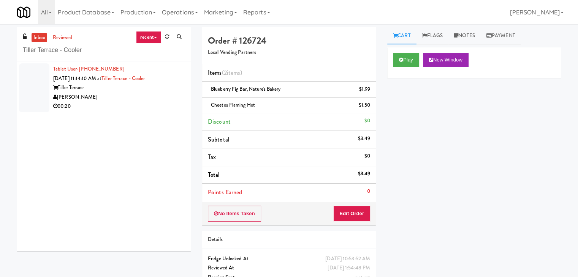
click at [159, 98] on div "[PERSON_NAME]" at bounding box center [119, 97] width 132 height 9
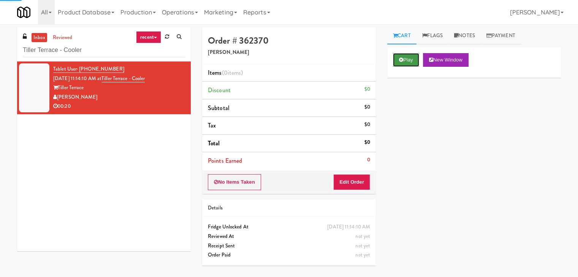
click at [398, 59] on button "Play" at bounding box center [406, 60] width 26 height 14
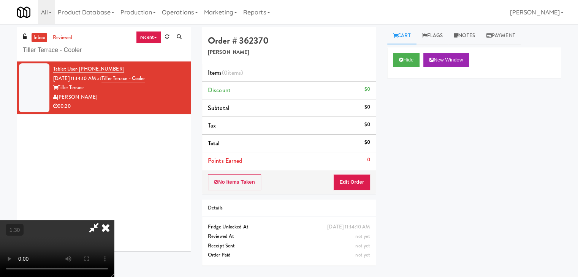
click at [114, 220] on video at bounding box center [57, 248] width 114 height 57
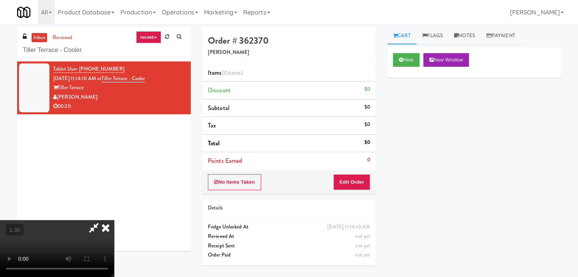
click at [114, 220] on video at bounding box center [57, 248] width 114 height 57
click at [84, 220] on video at bounding box center [57, 248] width 114 height 57
click at [114, 220] on video at bounding box center [57, 248] width 114 height 57
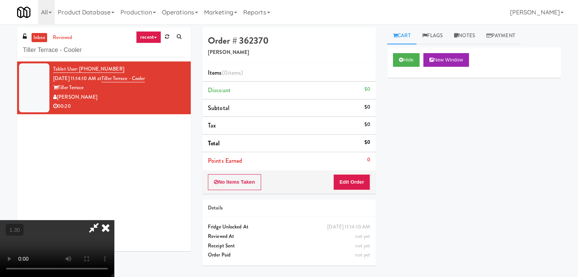
click at [114, 220] on video at bounding box center [57, 248] width 114 height 57
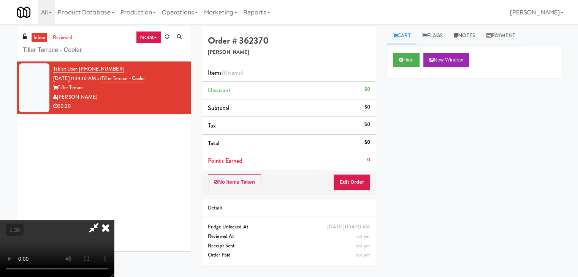
click at [114, 220] on video at bounding box center [57, 248] width 114 height 57
drag, startPoint x: 183, startPoint y: 201, endPoint x: 217, endPoint y: 185, distance: 36.7
click at [114, 220] on video at bounding box center [57, 248] width 114 height 57
click at [103, 220] on icon at bounding box center [93, 227] width 17 height 15
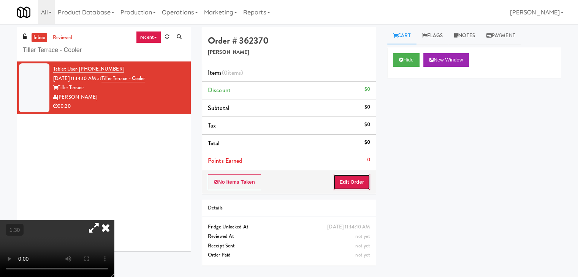
click at [359, 182] on button "Edit Order" at bounding box center [351, 182] width 37 height 16
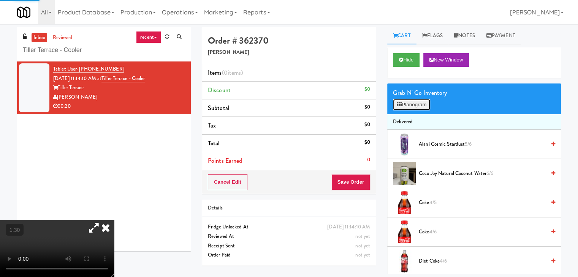
click at [420, 103] on button "Planogram" at bounding box center [411, 104] width 37 height 11
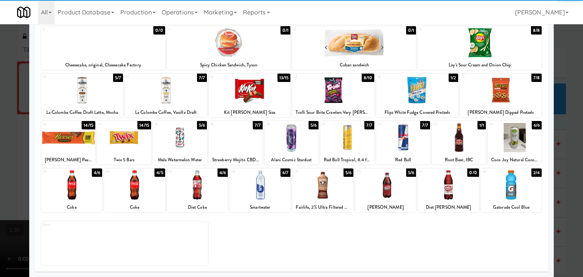
scroll to position [96, 0]
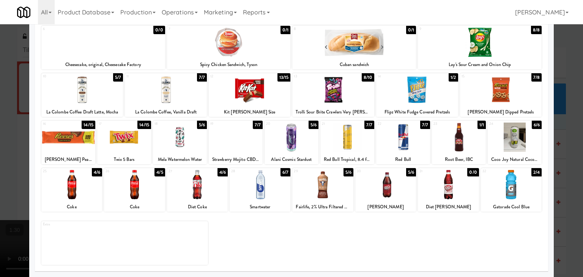
click at [401, 137] on div at bounding box center [403, 137] width 54 height 29
click at [402, 137] on div at bounding box center [403, 137] width 54 height 29
click at [470, 137] on div at bounding box center [459, 137] width 54 height 29
click at [74, 136] on div at bounding box center [68, 137] width 54 height 29
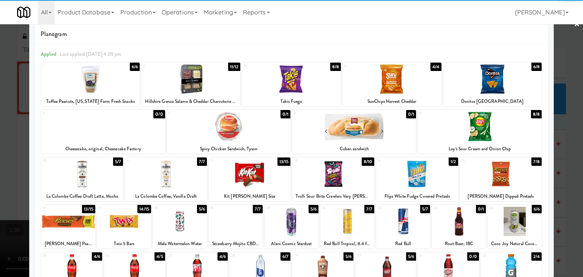
scroll to position [0, 0]
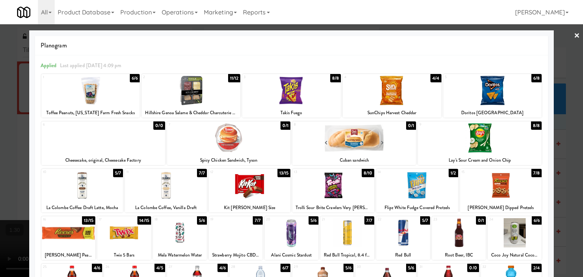
click at [574, 35] on link "×" at bounding box center [577, 36] width 6 height 24
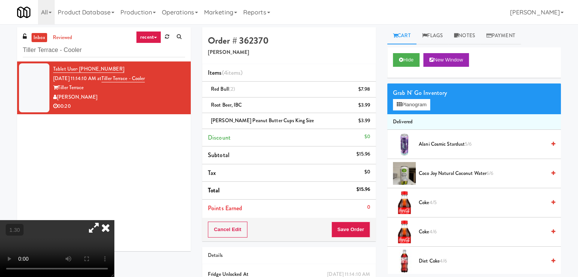
click at [114, 220] on icon at bounding box center [105, 227] width 17 height 15
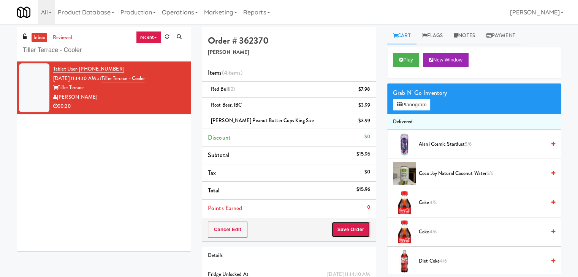
click at [350, 227] on button "Save Order" at bounding box center [350, 230] width 39 height 16
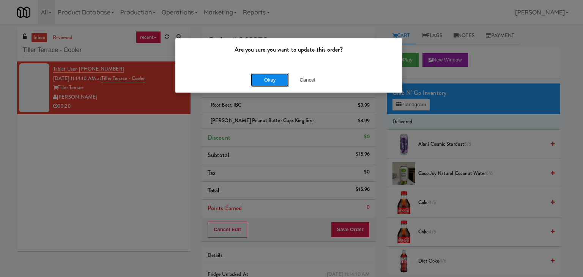
click at [270, 82] on button "Okay" at bounding box center [270, 80] width 38 height 14
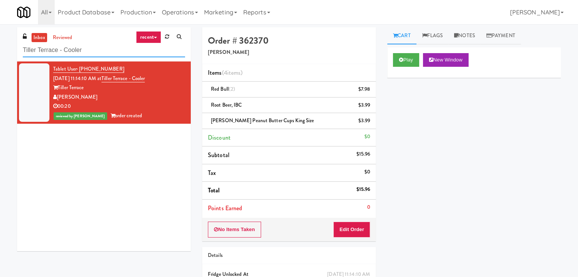
click at [103, 49] on input "Tiller Terrace - Cooler" at bounding box center [104, 50] width 162 height 14
paste input "SEIU - Combo"
type input "SEIU - Combo"
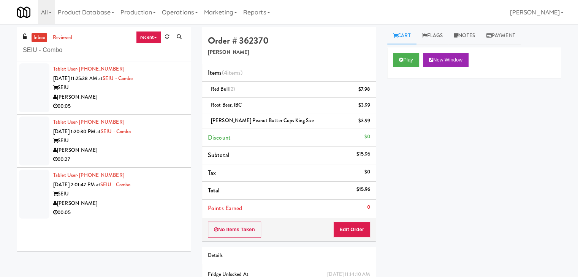
click at [166, 110] on div "00:05" at bounding box center [119, 106] width 132 height 9
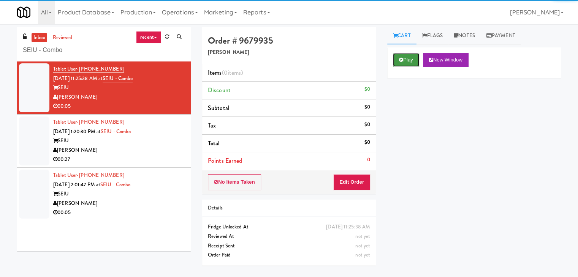
click at [404, 60] on button "Play" at bounding box center [406, 60] width 26 height 14
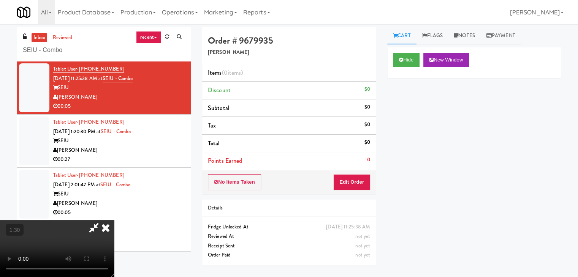
click at [114, 220] on video at bounding box center [57, 248] width 114 height 57
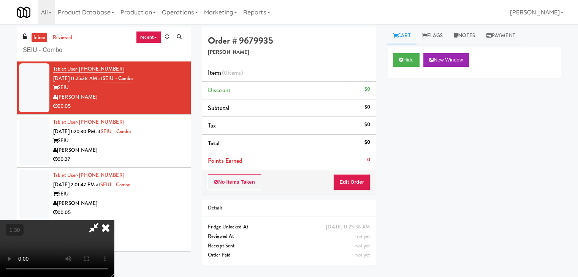
click at [114, 220] on video at bounding box center [57, 248] width 114 height 57
click at [114, 220] on icon at bounding box center [105, 227] width 17 height 15
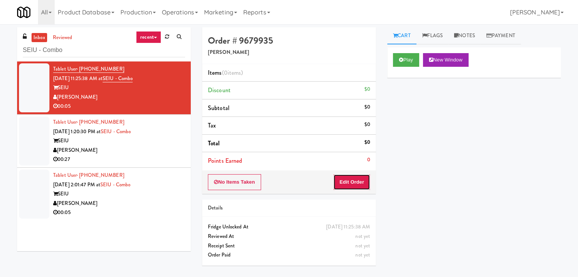
click at [354, 188] on button "Edit Order" at bounding box center [351, 182] width 37 height 16
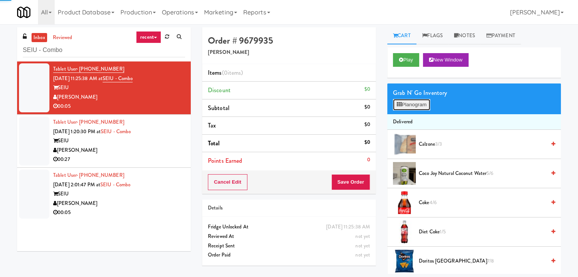
click at [423, 108] on button "Planogram" at bounding box center [411, 104] width 37 height 11
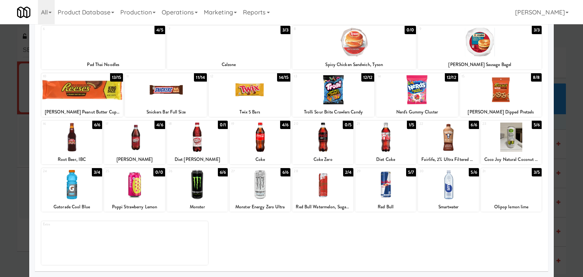
click at [506, 142] on div at bounding box center [511, 137] width 61 height 29
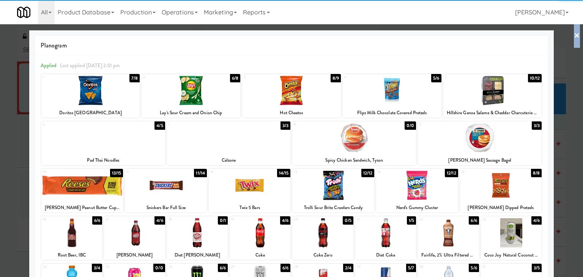
drag, startPoint x: 574, startPoint y: 36, endPoint x: 482, endPoint y: 51, distance: 93.8
click at [574, 36] on div "× Planogram Applied Last applied [DATE] 2:51 pm 1 7/8 Doritos Cool Ranch 2 6/8 …" at bounding box center [291, 138] width 583 height 277
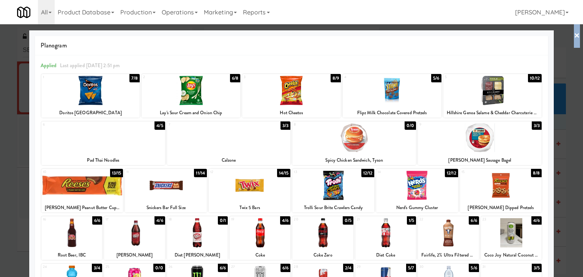
drag, startPoint x: 570, startPoint y: 35, endPoint x: 357, endPoint y: 60, distance: 214.5
click at [574, 35] on link "×" at bounding box center [577, 36] width 6 height 24
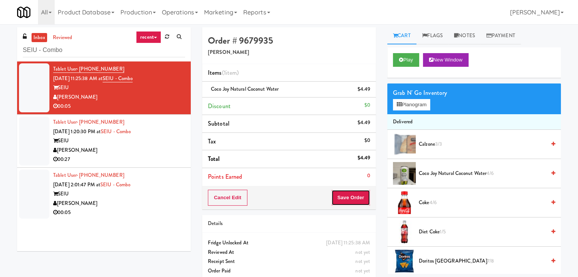
click at [343, 199] on button "Save Order" at bounding box center [350, 198] width 39 height 16
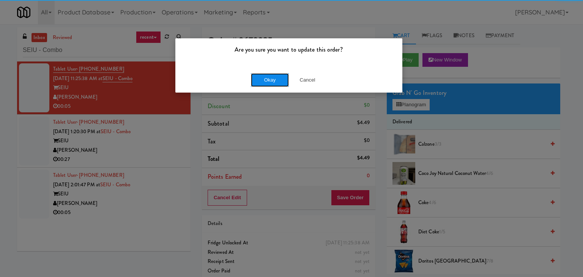
click at [270, 84] on button "Okay" at bounding box center [270, 80] width 38 height 14
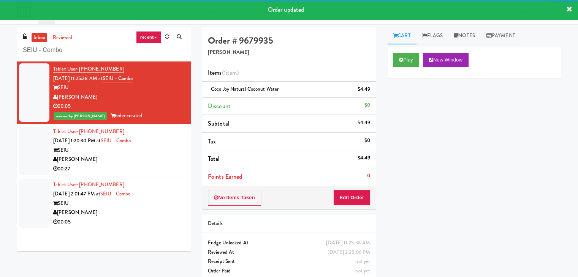
click at [130, 163] on div "[PERSON_NAME]" at bounding box center [119, 159] width 132 height 9
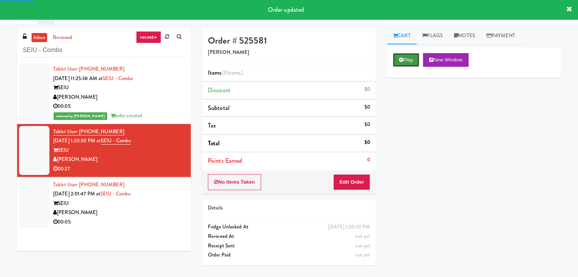
drag, startPoint x: 409, startPoint y: 63, endPoint x: 403, endPoint y: 64, distance: 6.2
click at [409, 62] on button "Play" at bounding box center [406, 60] width 26 height 14
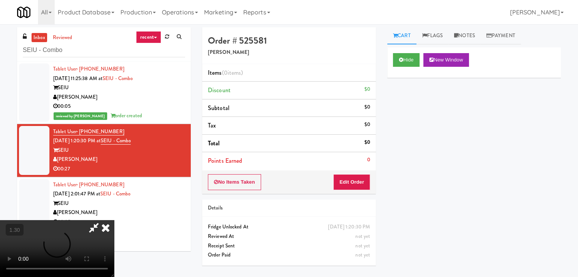
click at [114, 220] on video at bounding box center [57, 248] width 114 height 57
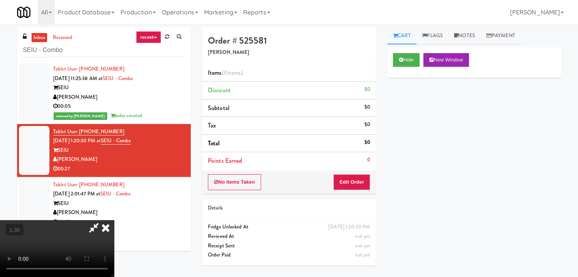
click at [114, 220] on video at bounding box center [57, 248] width 114 height 57
click at [114, 220] on icon at bounding box center [105, 227] width 17 height 15
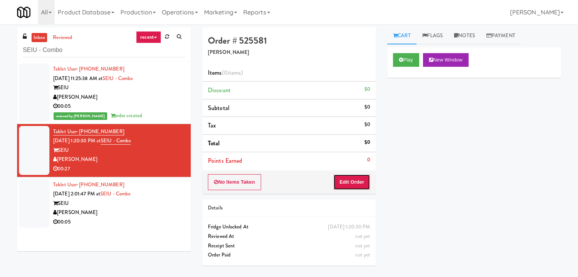
click at [353, 182] on button "Edit Order" at bounding box center [351, 182] width 37 height 16
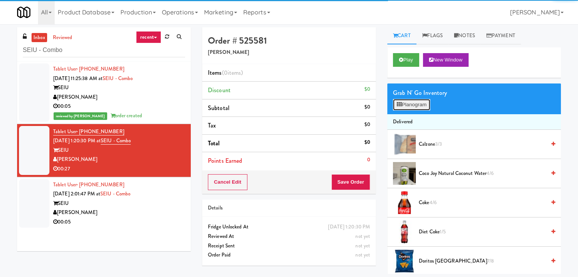
click at [415, 106] on button "Planogram" at bounding box center [411, 104] width 37 height 11
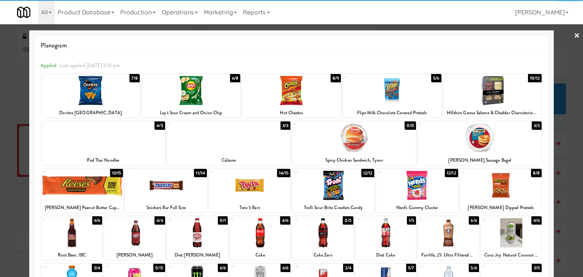
click at [294, 94] on div at bounding box center [291, 90] width 99 height 29
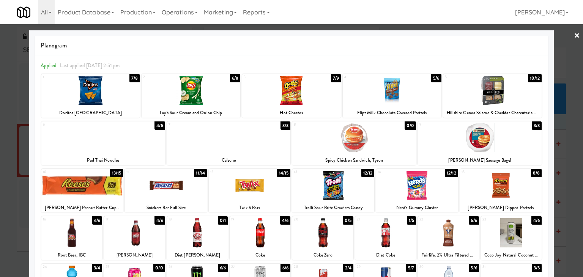
click at [574, 36] on link "×" at bounding box center [577, 36] width 6 height 24
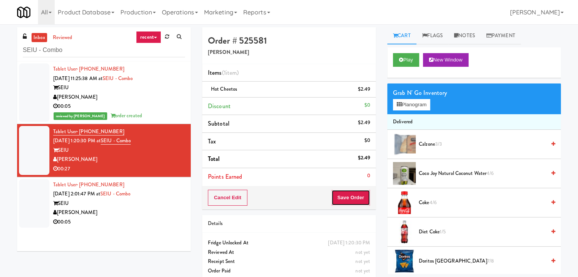
click at [353, 196] on button "Save Order" at bounding box center [350, 198] width 39 height 16
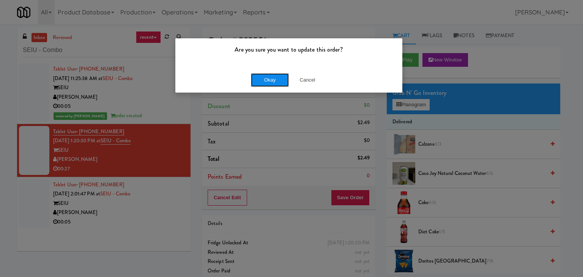
click at [273, 82] on button "Okay" at bounding box center [270, 80] width 38 height 14
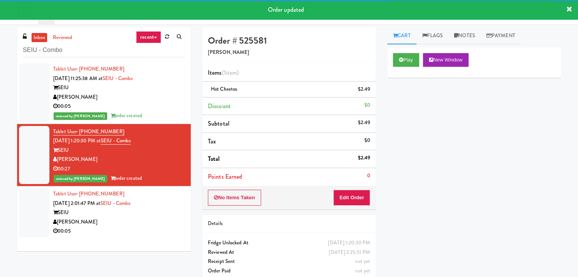
click at [150, 219] on div "[PERSON_NAME]" at bounding box center [119, 222] width 132 height 9
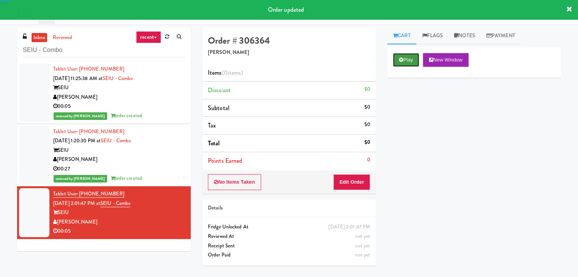
click at [403, 65] on button "Play" at bounding box center [406, 60] width 26 height 14
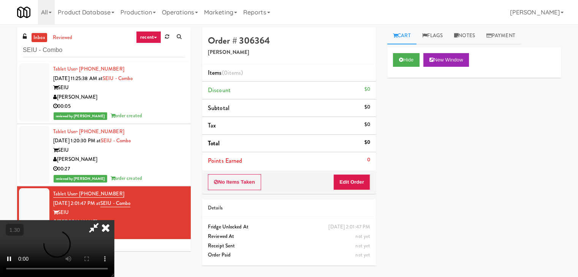
click at [114, 220] on video at bounding box center [57, 248] width 114 height 57
click at [114, 220] on icon at bounding box center [105, 227] width 17 height 15
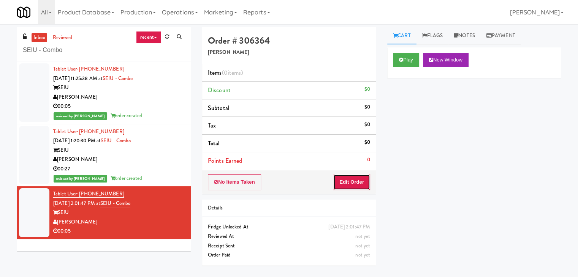
drag, startPoint x: 351, startPoint y: 178, endPoint x: 368, endPoint y: 168, distance: 19.6
click at [351, 180] on button "Edit Order" at bounding box center [351, 182] width 37 height 16
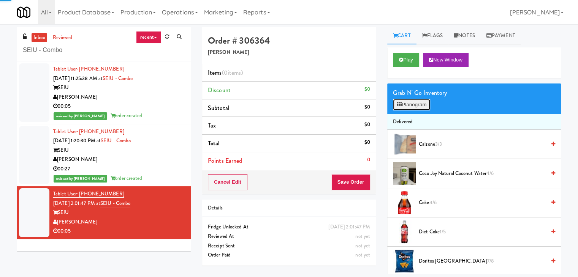
click at [408, 105] on button "Planogram" at bounding box center [411, 104] width 37 height 11
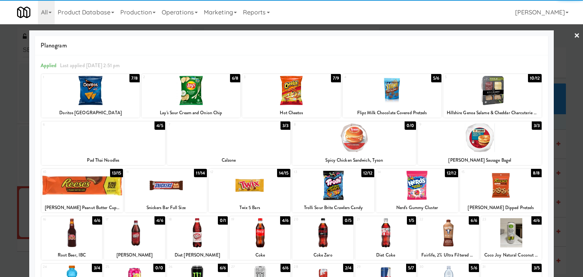
click at [459, 140] on div at bounding box center [480, 137] width 124 height 29
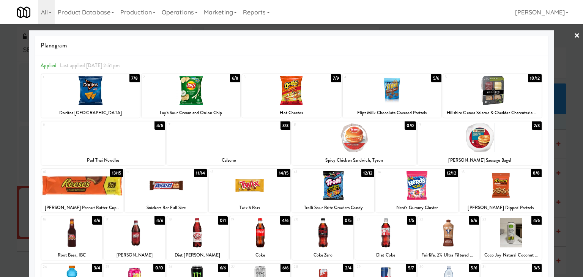
click at [574, 35] on link "×" at bounding box center [577, 36] width 6 height 24
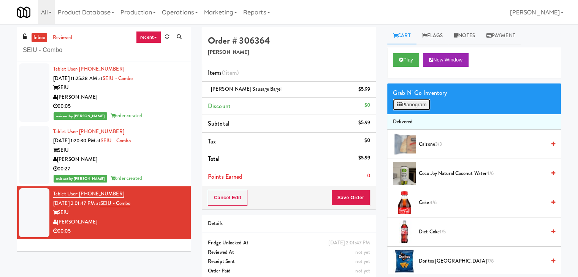
click at [418, 105] on button "Planogram" at bounding box center [411, 104] width 37 height 11
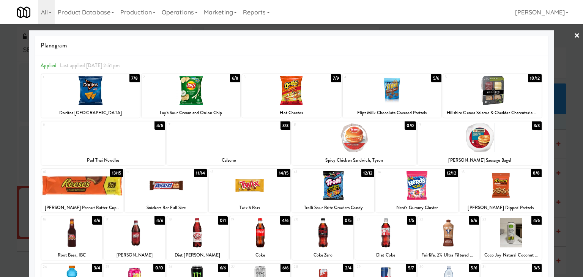
click at [574, 34] on link "×" at bounding box center [577, 36] width 6 height 24
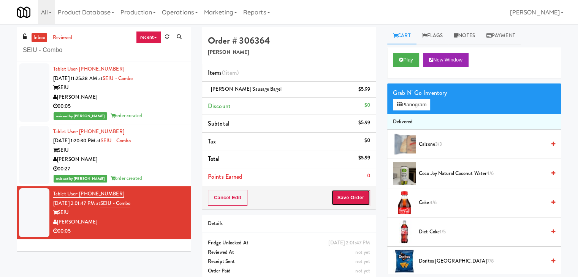
click at [341, 197] on button "Save Order" at bounding box center [350, 198] width 39 height 16
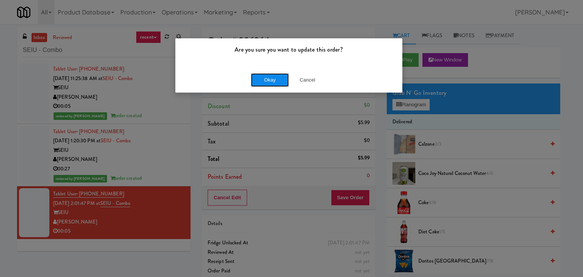
click at [270, 79] on button "Okay" at bounding box center [270, 80] width 38 height 14
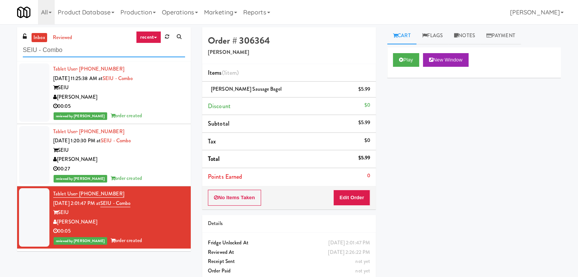
click at [102, 49] on input "SEIU - Combo" at bounding box center [104, 50] width 162 height 14
paste input "C Lobby Cooler"
type input "SC Lobby Cooler"
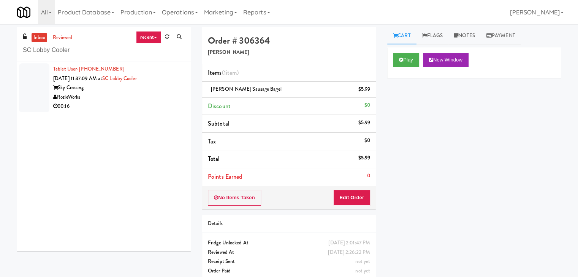
click at [151, 99] on div "RozieWorks" at bounding box center [119, 97] width 132 height 9
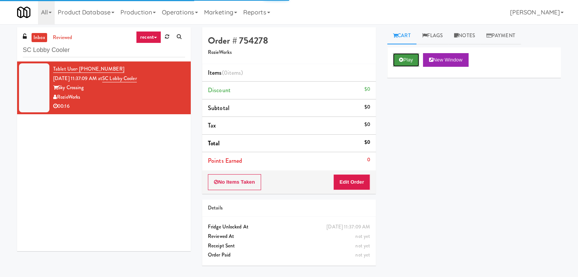
click at [401, 60] on icon at bounding box center [401, 59] width 4 height 5
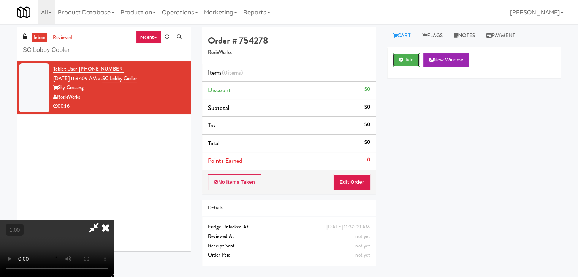
scroll to position [107, 0]
click at [114, 220] on video at bounding box center [57, 248] width 114 height 57
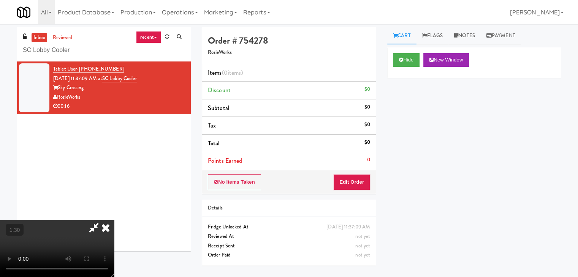
click at [114, 220] on video at bounding box center [57, 248] width 114 height 57
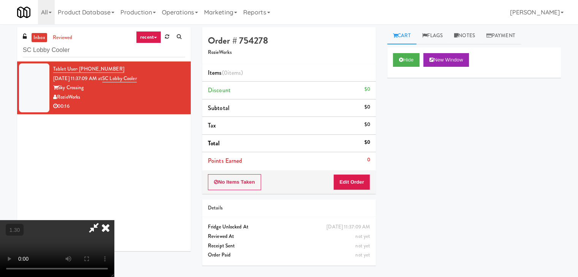
click at [114, 220] on video at bounding box center [57, 248] width 114 height 57
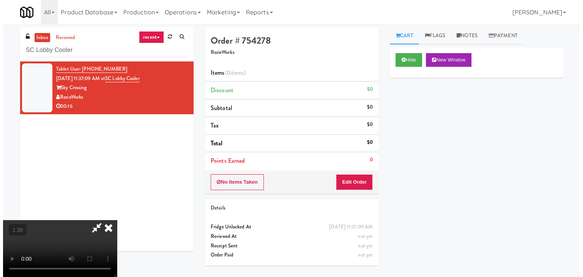
scroll to position [0, 0]
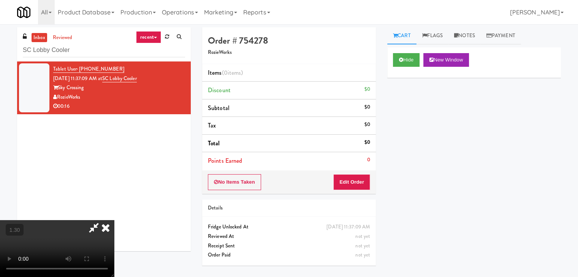
drag, startPoint x: 330, startPoint y: 31, endPoint x: 335, endPoint y: 73, distance: 42.4
click at [114, 220] on icon at bounding box center [105, 227] width 17 height 15
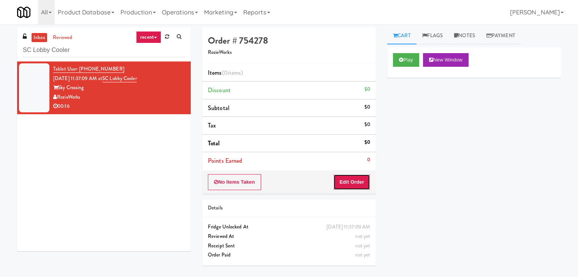
drag, startPoint x: 353, startPoint y: 182, endPoint x: 381, endPoint y: 149, distance: 43.3
click at [353, 181] on button "Edit Order" at bounding box center [351, 182] width 37 height 16
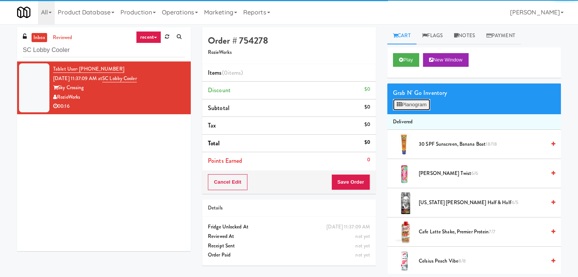
click at [402, 100] on button "Planogram" at bounding box center [411, 104] width 37 height 11
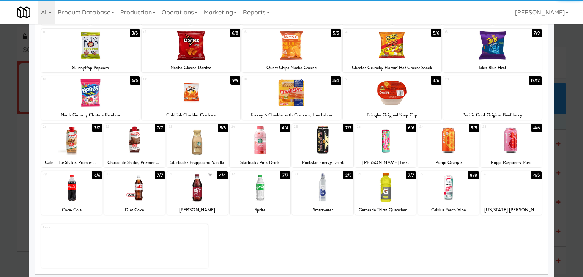
scroll to position [96, 0]
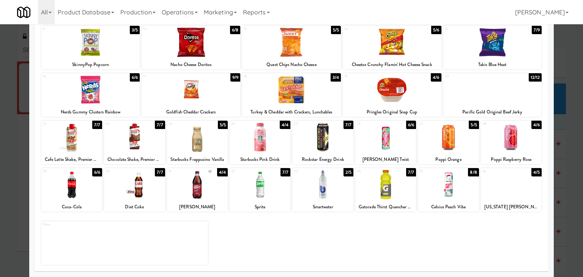
click at [402, 101] on div at bounding box center [392, 89] width 99 height 29
click at [193, 99] on div at bounding box center [191, 89] width 99 height 29
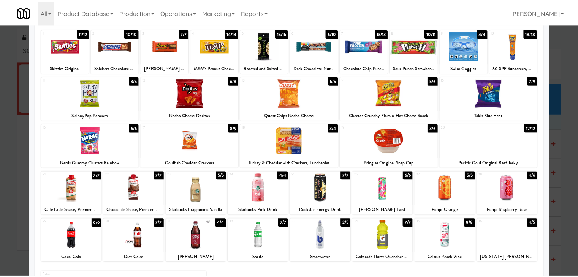
scroll to position [0, 0]
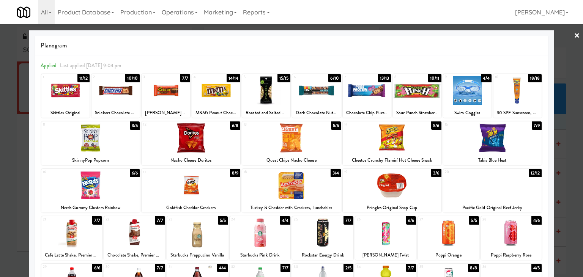
drag, startPoint x: 570, startPoint y: 42, endPoint x: 571, endPoint y: 32, distance: 9.6
click at [571, 33] on div "× Planogram Applied Last applied [DATE] 9:04 pm 1 11/12 Skittles Original 2 10/…" at bounding box center [291, 138] width 583 height 277
drag, startPoint x: 571, startPoint y: 32, endPoint x: 406, endPoint y: 68, distance: 168.9
click at [574, 32] on link "×" at bounding box center [577, 36] width 6 height 24
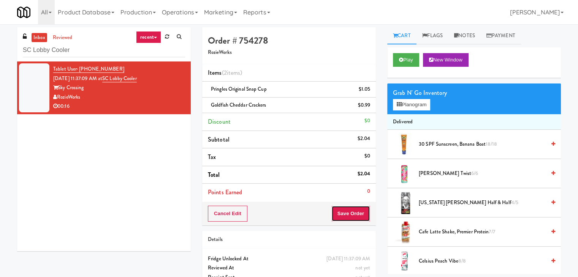
click at [348, 212] on button "Save Order" at bounding box center [350, 214] width 39 height 16
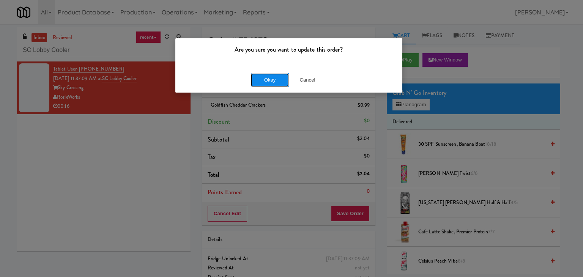
click at [261, 78] on button "Okay" at bounding box center [270, 80] width 38 height 14
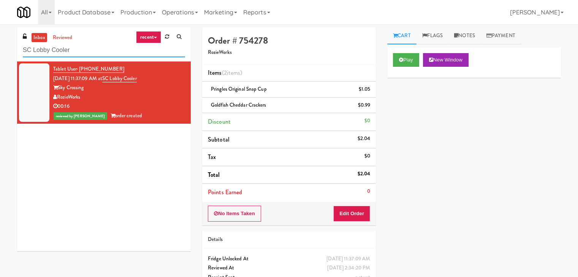
click at [93, 48] on input "SC Lobby Cooler" at bounding box center [104, 50] width 162 height 14
paste input "La Plaza - Cooler 1 (Lobby)"
type input "La Plaza - Cooler 1 (Lobby)"
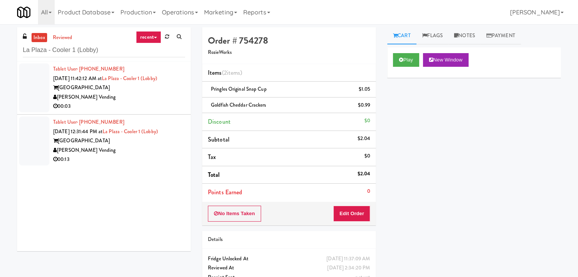
drag, startPoint x: 130, startPoint y: 103, endPoint x: 134, endPoint y: 102, distance: 4.2
click at [130, 103] on div "00:03" at bounding box center [119, 106] width 132 height 9
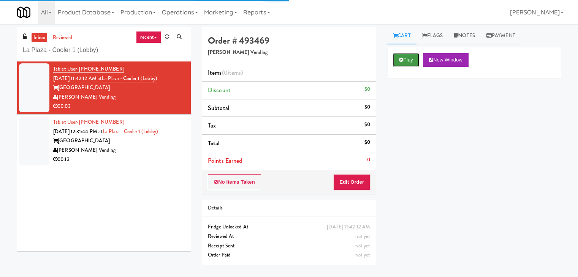
click at [400, 60] on icon at bounding box center [401, 59] width 4 height 5
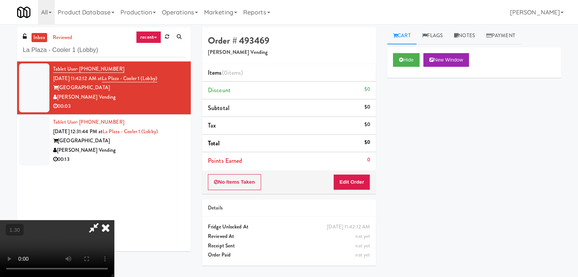
click at [114, 220] on video at bounding box center [57, 248] width 114 height 57
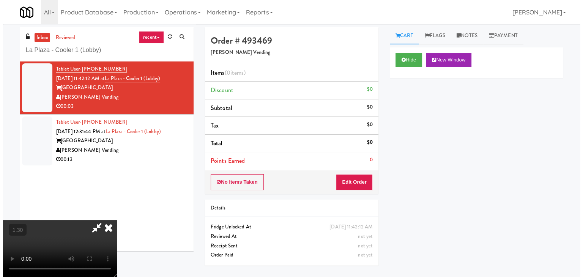
scroll to position [0, 0]
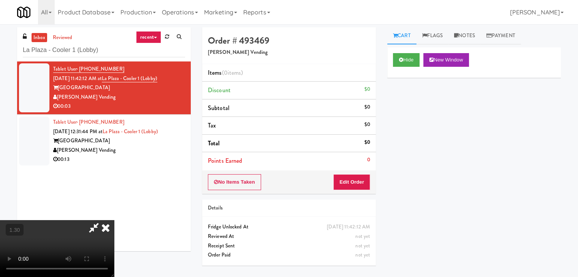
click at [114, 220] on icon at bounding box center [105, 227] width 17 height 15
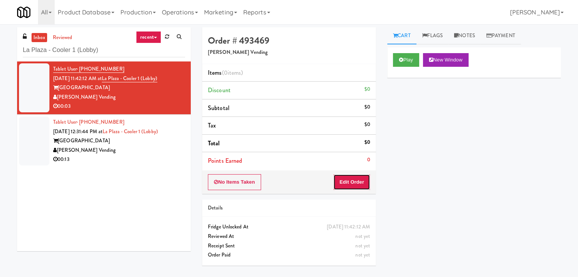
click at [353, 175] on button "Edit Order" at bounding box center [351, 182] width 37 height 16
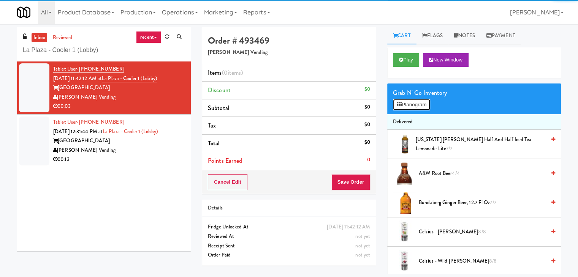
click at [410, 107] on button "Planogram" at bounding box center [411, 104] width 37 height 11
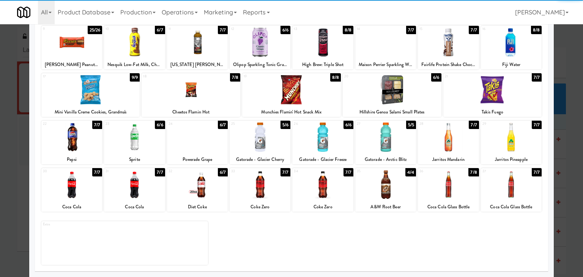
click at [258, 185] on div at bounding box center [260, 184] width 61 height 29
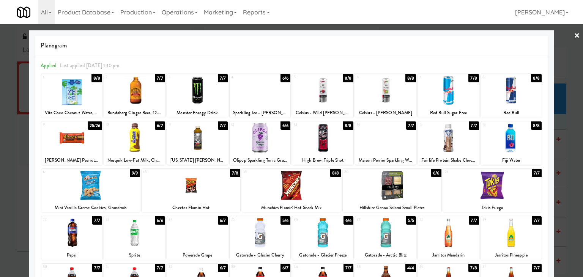
drag, startPoint x: 570, startPoint y: 36, endPoint x: 384, endPoint y: 52, distance: 186.0
click at [574, 36] on link "×" at bounding box center [577, 36] width 6 height 24
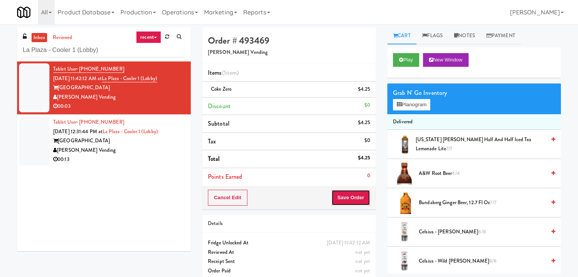
click at [347, 198] on button "Save Order" at bounding box center [350, 198] width 39 height 16
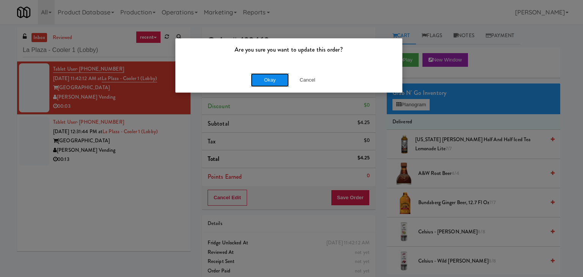
click at [276, 81] on button "Okay" at bounding box center [270, 80] width 38 height 14
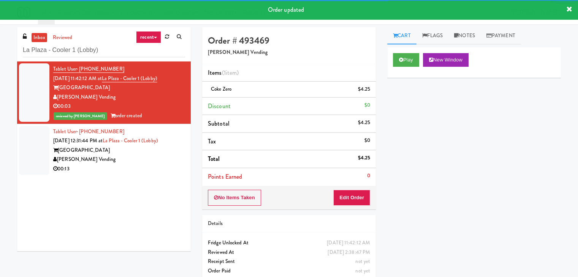
click at [154, 170] on div "00:13" at bounding box center [119, 168] width 132 height 9
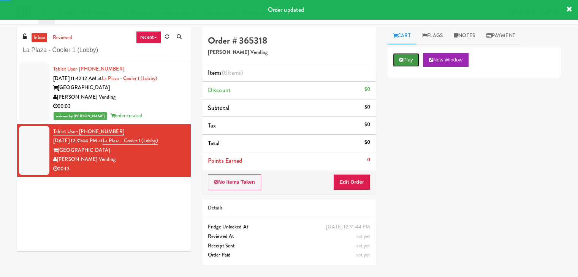
click at [407, 63] on button "Play" at bounding box center [406, 60] width 26 height 14
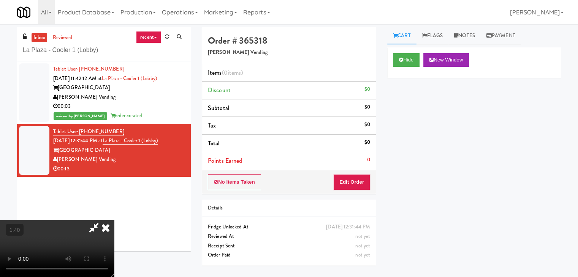
click at [114, 220] on video at bounding box center [57, 248] width 114 height 57
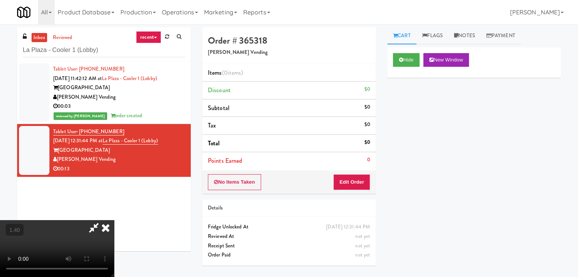
click at [114, 220] on video at bounding box center [57, 248] width 114 height 57
click at [114, 220] on icon at bounding box center [105, 227] width 17 height 15
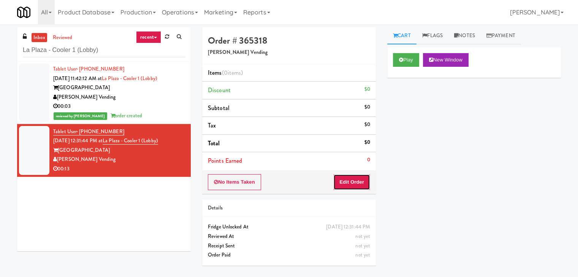
click at [358, 178] on button "Edit Order" at bounding box center [351, 182] width 37 height 16
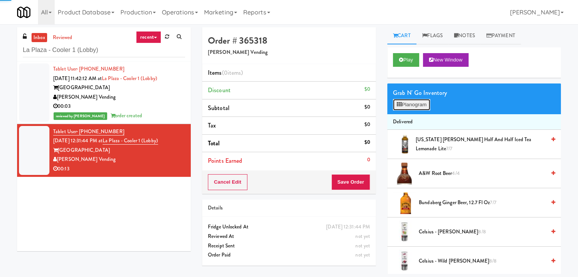
click at [407, 104] on button "Planogram" at bounding box center [411, 104] width 37 height 11
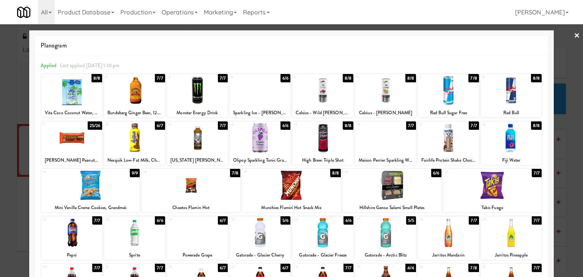
click at [396, 185] on div at bounding box center [392, 185] width 99 height 29
click at [576, 37] on div at bounding box center [291, 138] width 583 height 277
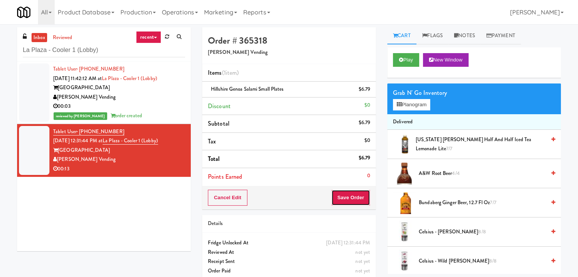
click at [354, 195] on button "Save Order" at bounding box center [350, 198] width 39 height 16
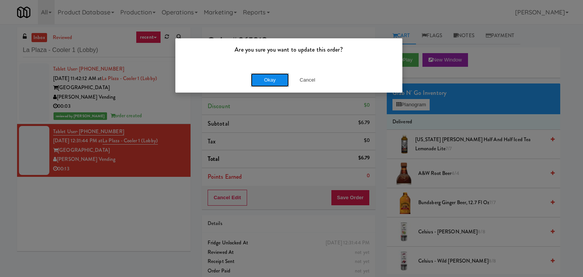
click at [262, 79] on button "Okay" at bounding box center [270, 80] width 38 height 14
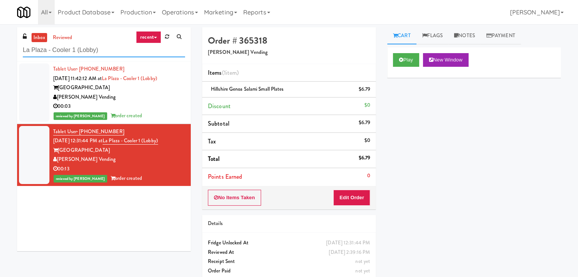
click at [101, 52] on input "La Plaza - Cooler 1 (Lobby)" at bounding box center [104, 50] width 162 height 14
paste input "[GEOGRAPHIC_DATA] - [GEOGRAPHIC_DATA] Entrance"
type input "[GEOGRAPHIC_DATA] - [GEOGRAPHIC_DATA] Entrance"
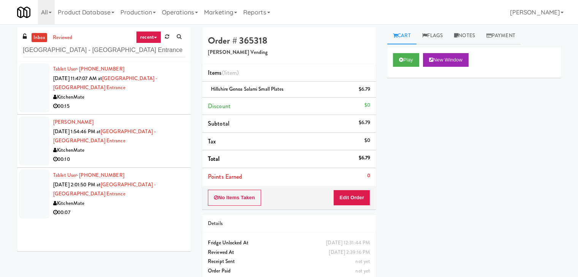
click at [132, 102] on div "00:15" at bounding box center [119, 106] width 132 height 9
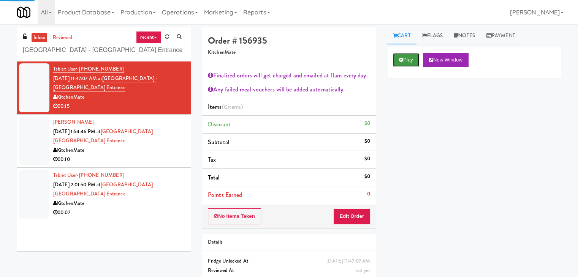
click at [398, 62] on button "Play" at bounding box center [406, 60] width 26 height 14
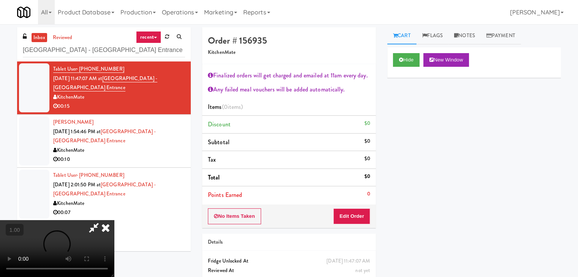
drag, startPoint x: 149, startPoint y: 98, endPoint x: 148, endPoint y: 116, distance: 17.5
click at [114, 220] on video at bounding box center [57, 248] width 114 height 57
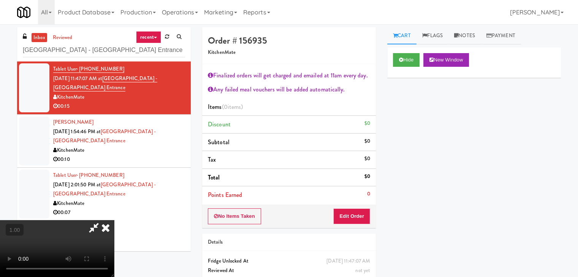
click at [114, 220] on video at bounding box center [57, 248] width 114 height 57
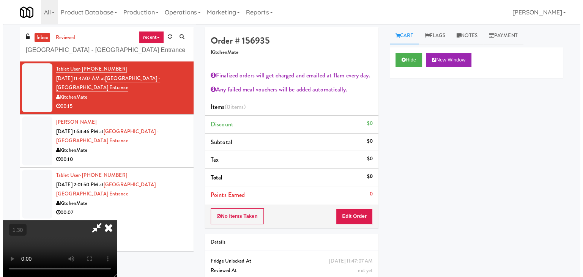
scroll to position [0, 0]
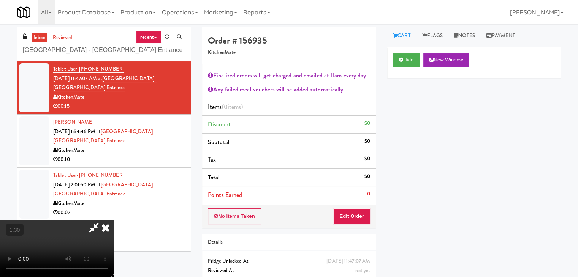
click at [114, 220] on icon at bounding box center [105, 227] width 17 height 15
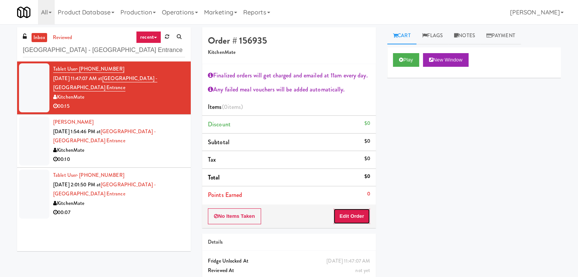
click at [352, 210] on button "Edit Order" at bounding box center [351, 216] width 37 height 16
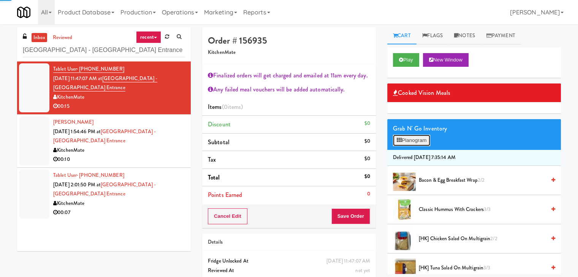
click at [412, 145] on button "Planogram" at bounding box center [411, 140] width 37 height 11
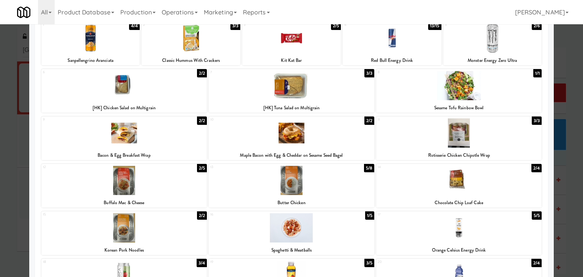
scroll to position [29, 0]
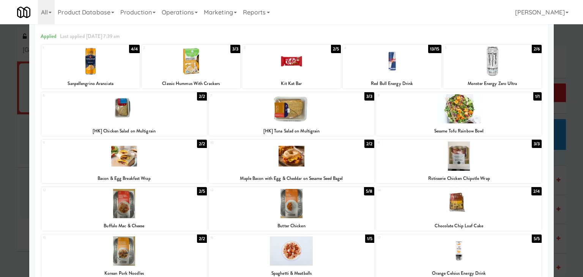
click at [168, 150] on div at bounding box center [124, 156] width 166 height 29
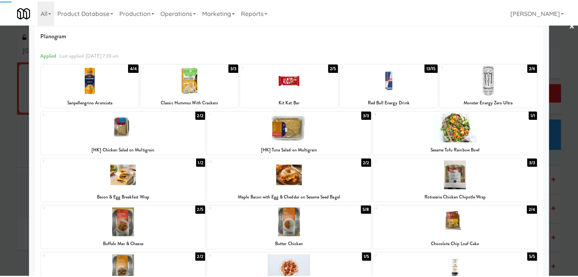
scroll to position [0, 0]
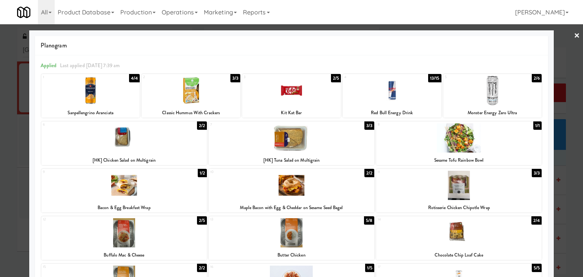
click at [574, 35] on link "×" at bounding box center [577, 36] width 6 height 24
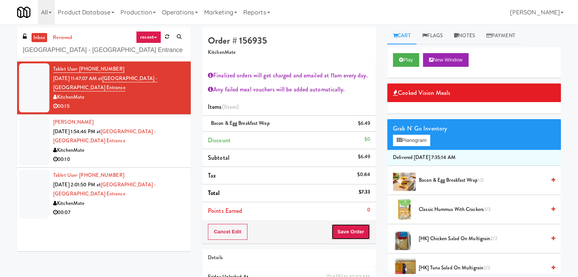
click at [350, 226] on button "Save Order" at bounding box center [350, 232] width 39 height 16
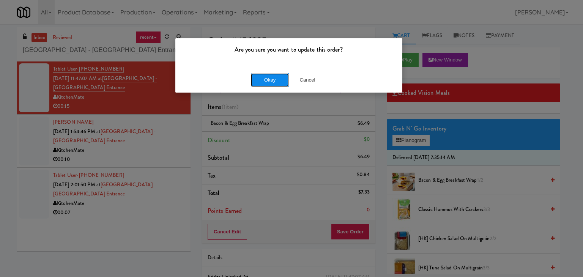
drag, startPoint x: 270, startPoint y: 82, endPoint x: 180, endPoint y: 39, distance: 100.1
click at [270, 82] on button "Okay" at bounding box center [270, 80] width 38 height 14
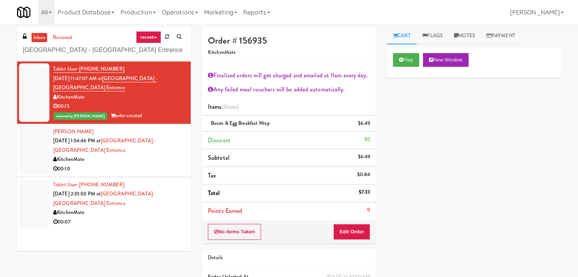
click at [157, 164] on div "00:10" at bounding box center [119, 168] width 132 height 9
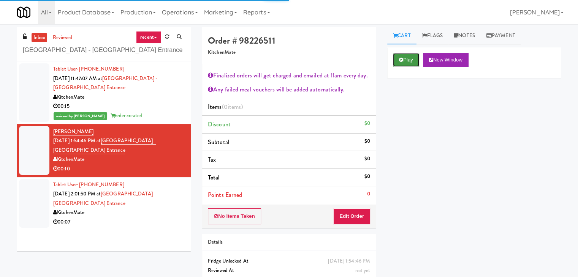
click at [410, 60] on button "Play" at bounding box center [406, 60] width 26 height 14
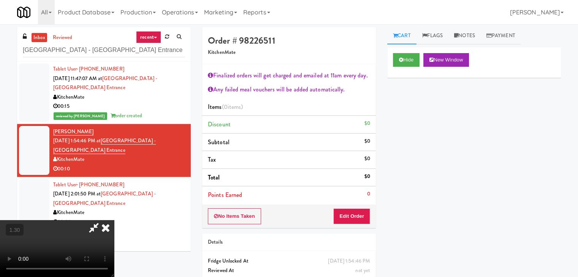
click at [114, 220] on icon at bounding box center [105, 227] width 17 height 15
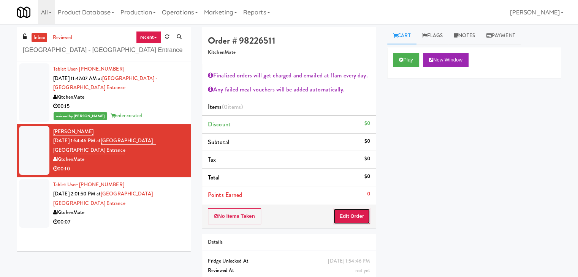
click at [363, 219] on button "Edit Order" at bounding box center [351, 216] width 37 height 16
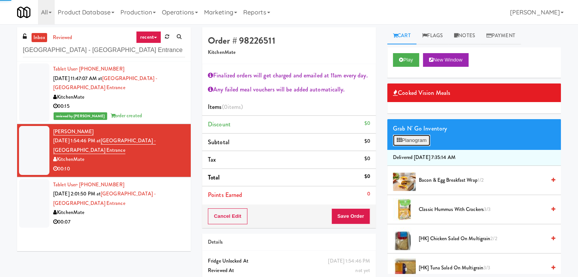
click at [420, 144] on button "Planogram" at bounding box center [411, 140] width 37 height 11
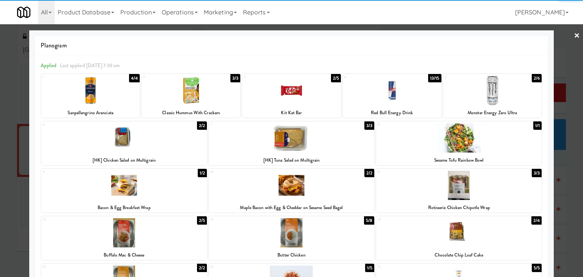
click at [492, 102] on div at bounding box center [493, 90] width 99 height 29
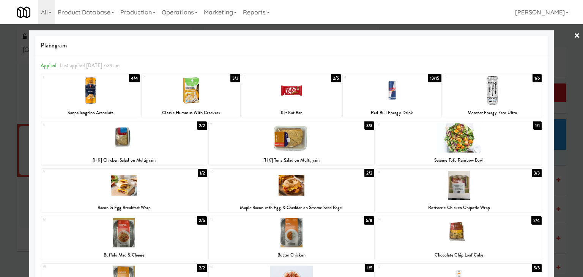
click at [574, 35] on link "×" at bounding box center [577, 36] width 6 height 24
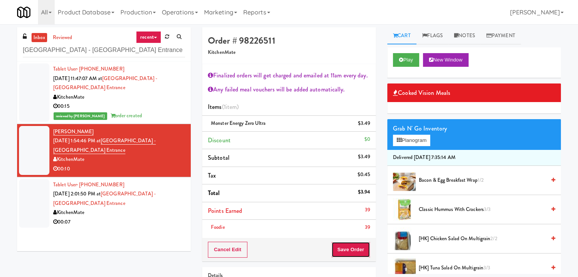
click at [337, 249] on button "Save Order" at bounding box center [350, 250] width 39 height 16
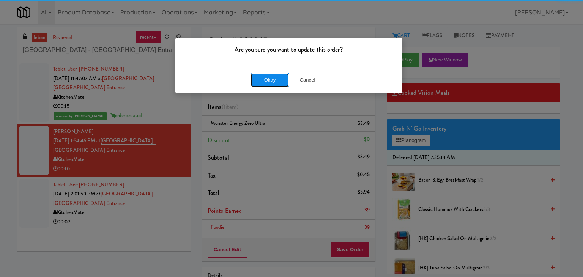
click at [263, 78] on button "Okay" at bounding box center [270, 80] width 38 height 14
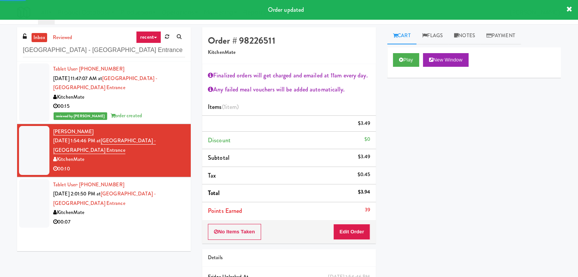
click at [138, 215] on div "KitchenMate" at bounding box center [119, 212] width 132 height 9
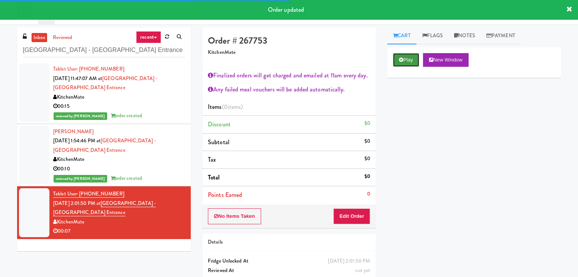
click at [403, 60] on icon at bounding box center [401, 59] width 4 height 5
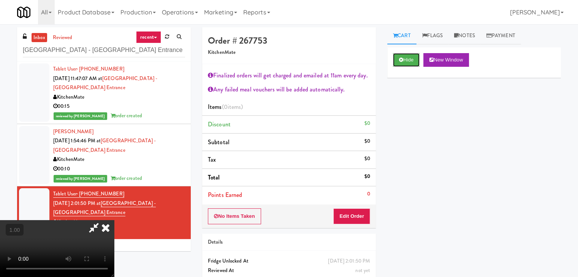
scroll to position [131, 0]
click at [114, 220] on video at bounding box center [57, 248] width 114 height 57
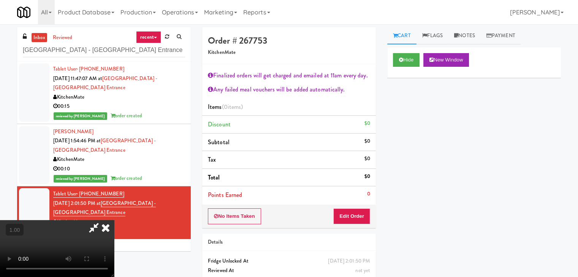
click at [114, 220] on video at bounding box center [57, 248] width 114 height 57
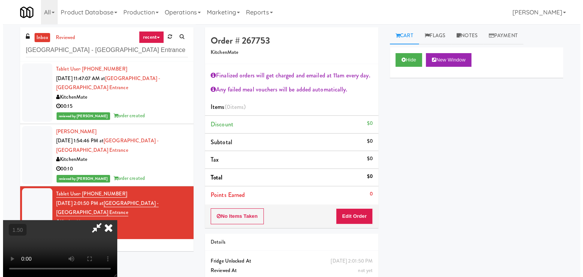
scroll to position [0, 0]
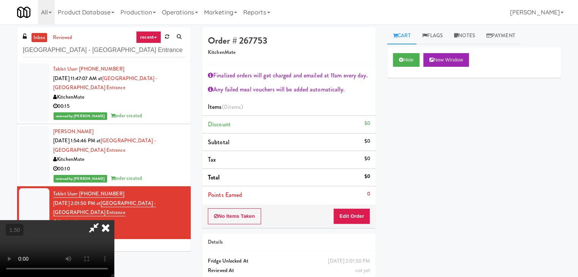
drag, startPoint x: 332, startPoint y: 28, endPoint x: 333, endPoint y: 35, distance: 7.2
click at [114, 220] on icon at bounding box center [105, 227] width 17 height 15
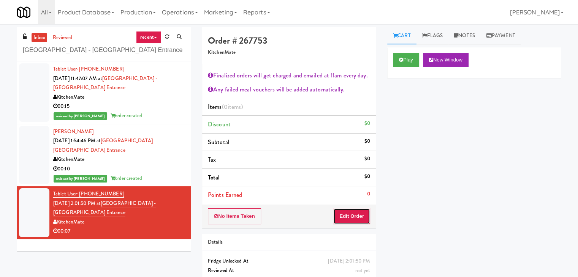
click at [366, 217] on button "Edit Order" at bounding box center [351, 216] width 37 height 16
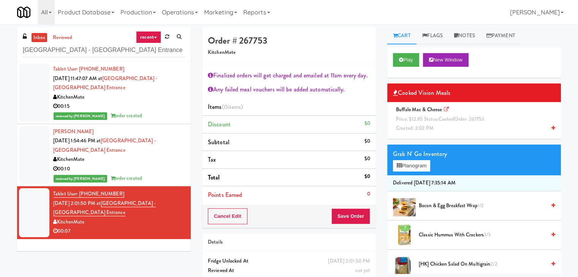
click at [551, 124] on link at bounding box center [553, 128] width 4 height 9
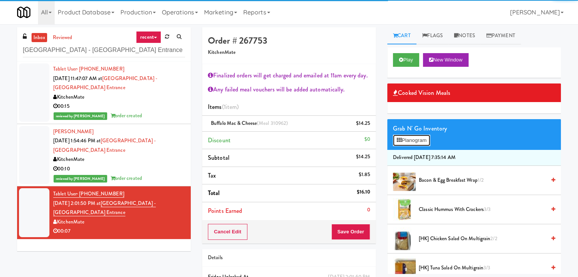
drag, startPoint x: 424, startPoint y: 142, endPoint x: 419, endPoint y: 136, distance: 7.6
click at [424, 142] on button "Planogram" at bounding box center [411, 140] width 37 height 11
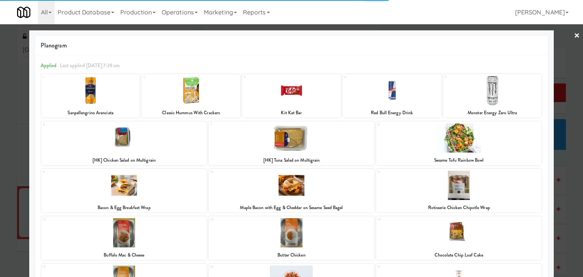
scroll to position [143, 0]
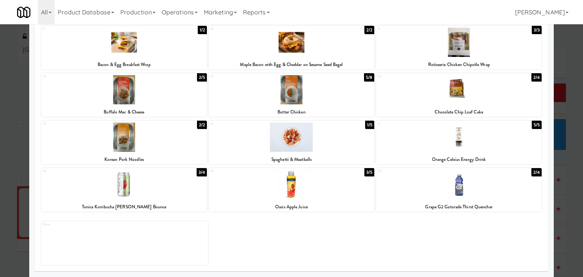
click at [470, 190] on div at bounding box center [459, 184] width 166 height 29
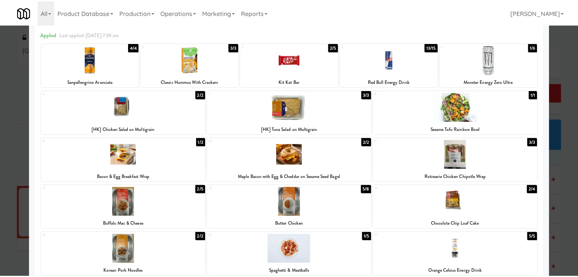
scroll to position [0, 0]
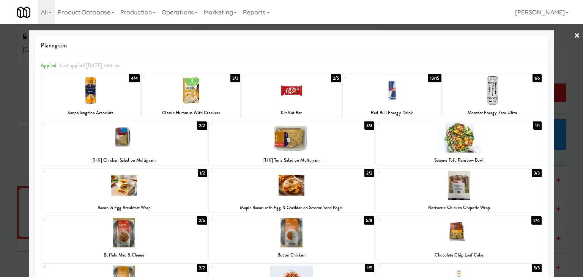
click at [574, 36] on link "×" at bounding box center [577, 36] width 6 height 24
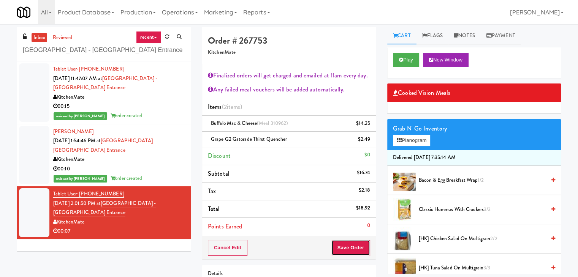
click at [344, 246] on button "Save Order" at bounding box center [350, 248] width 39 height 16
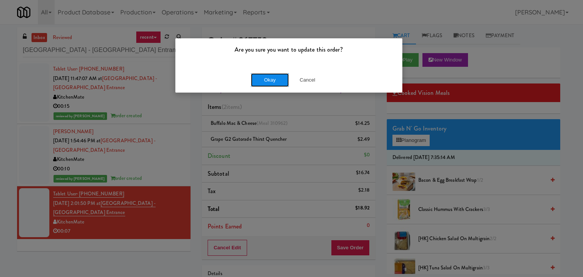
click at [267, 79] on button "Okay" at bounding box center [270, 80] width 38 height 14
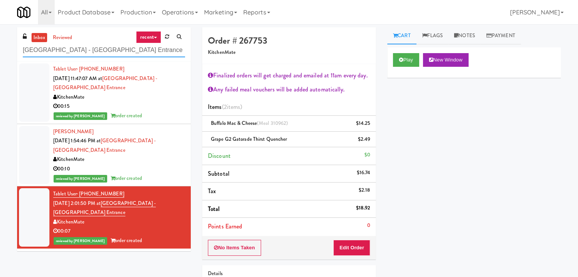
click at [109, 47] on input "[GEOGRAPHIC_DATA] - [GEOGRAPHIC_DATA] Entrance" at bounding box center [104, 50] width 162 height 14
paste input "1730 N [PERSON_NAME] - Right - Fridg"
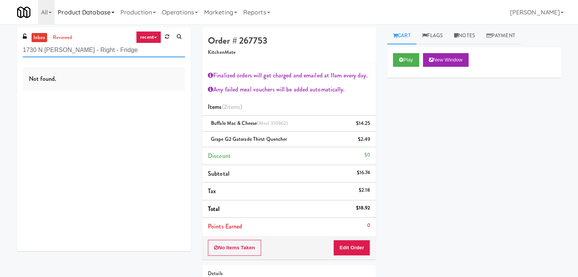
type input "1730 N [PERSON_NAME] - Right - Fridge"
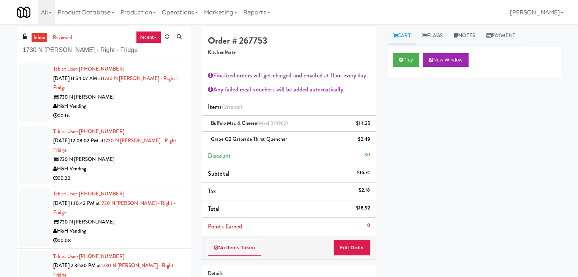
click at [150, 111] on div "00:16" at bounding box center [119, 115] width 132 height 9
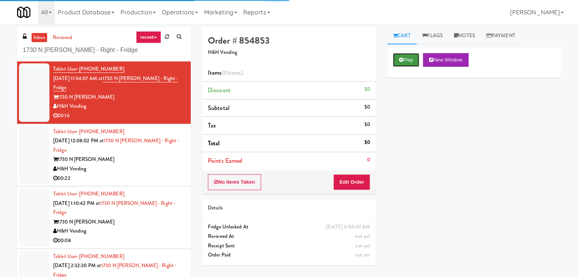
click at [410, 58] on button "Play" at bounding box center [406, 60] width 26 height 14
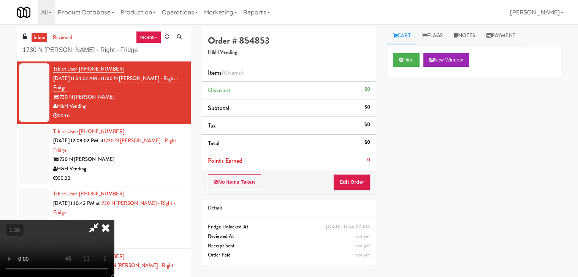
click at [114, 220] on video at bounding box center [57, 248] width 114 height 57
drag, startPoint x: 219, startPoint y: 130, endPoint x: 224, endPoint y: 141, distance: 13.1
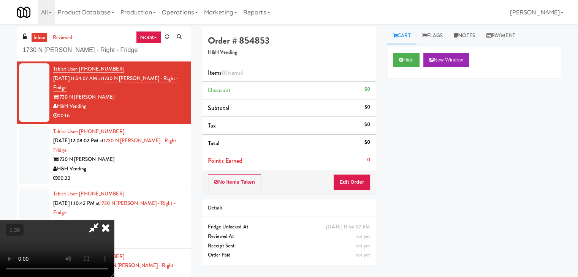
click at [114, 220] on video at bounding box center [57, 248] width 114 height 57
click at [114, 220] on icon at bounding box center [105, 227] width 17 height 15
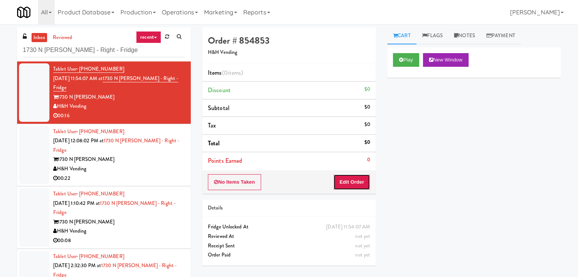
click at [351, 186] on button "Edit Order" at bounding box center [351, 182] width 37 height 16
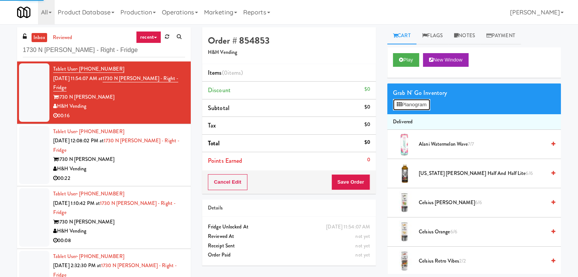
click at [407, 108] on button "Planogram" at bounding box center [411, 104] width 37 height 11
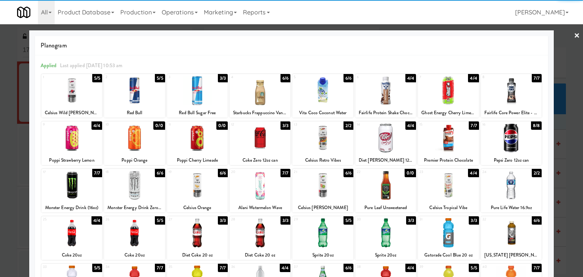
click at [85, 91] on div at bounding box center [71, 90] width 61 height 29
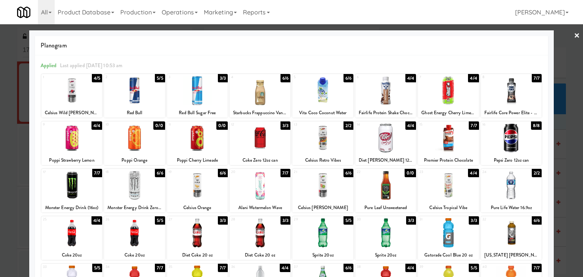
click at [574, 35] on link "×" at bounding box center [577, 36] width 6 height 24
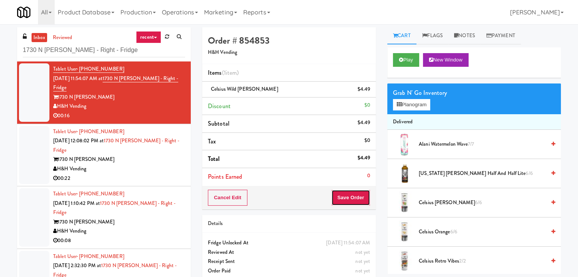
drag, startPoint x: 350, startPoint y: 197, endPoint x: 346, endPoint y: 194, distance: 5.7
click at [350, 197] on button "Save Order" at bounding box center [350, 198] width 39 height 16
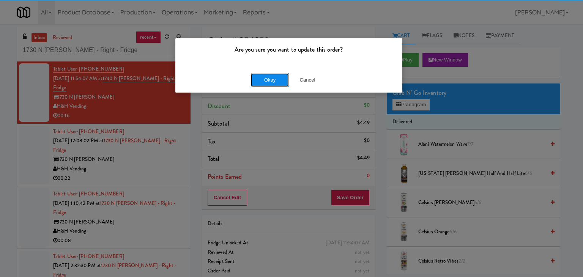
click at [271, 81] on button "Okay" at bounding box center [270, 80] width 38 height 14
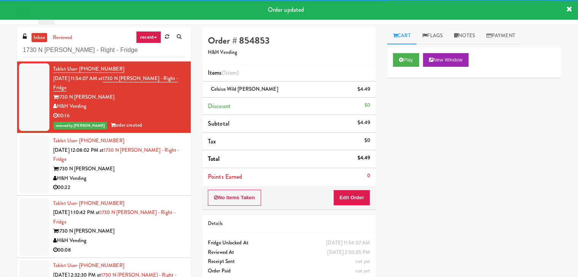
click at [137, 174] on div "H&H Vending" at bounding box center [119, 178] width 132 height 9
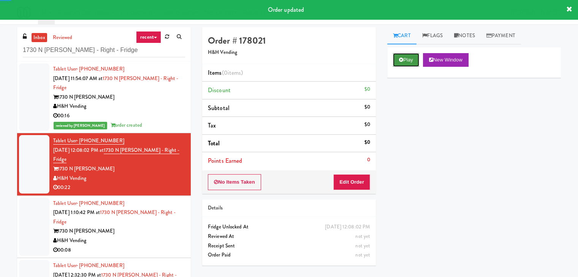
click at [403, 63] on button "Play" at bounding box center [406, 60] width 26 height 14
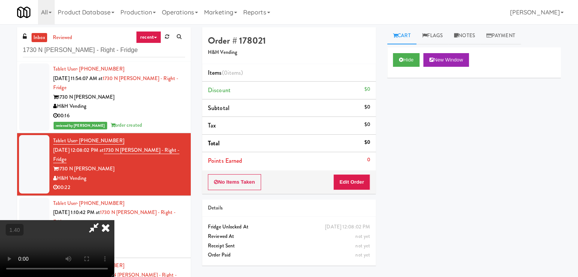
click at [114, 220] on video at bounding box center [57, 248] width 114 height 57
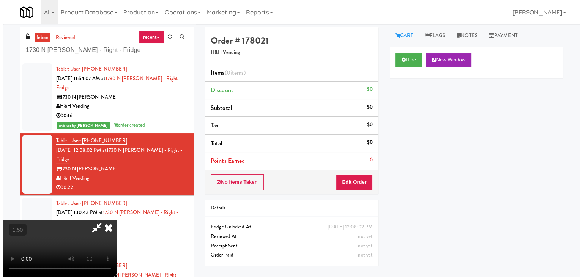
scroll to position [0, 0]
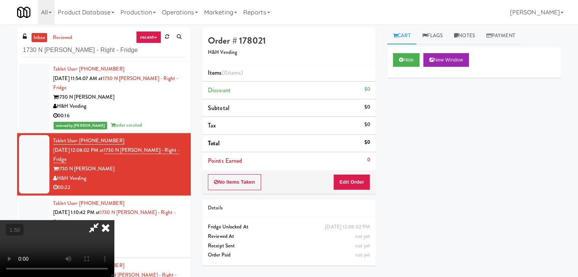
click at [114, 220] on icon at bounding box center [105, 227] width 17 height 15
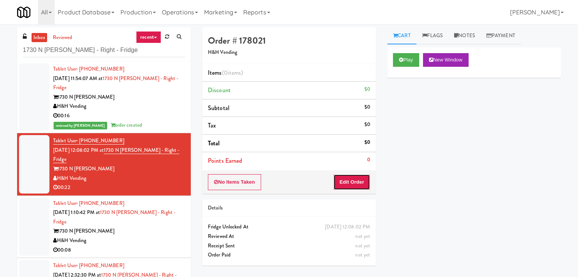
click at [354, 184] on button "Edit Order" at bounding box center [351, 182] width 37 height 16
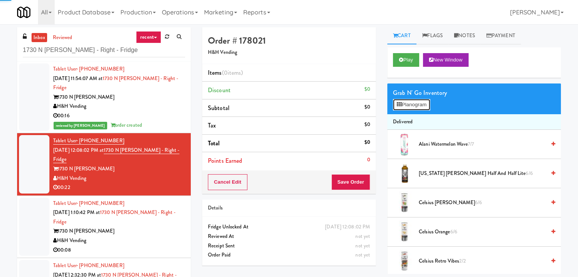
click at [412, 107] on button "Planogram" at bounding box center [411, 104] width 37 height 11
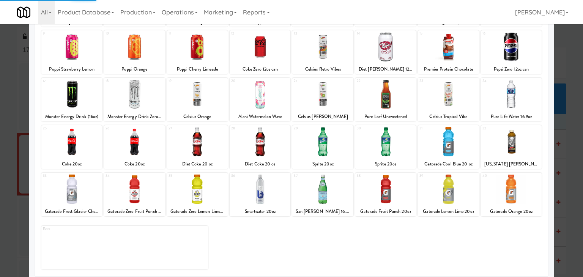
scroll to position [96, 0]
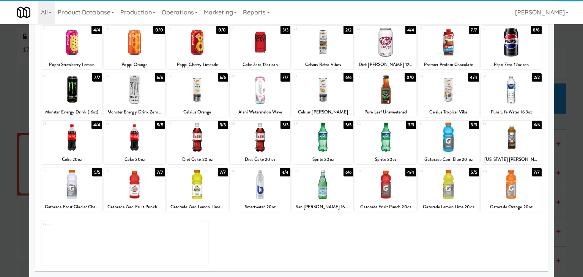
click at [203, 187] on div at bounding box center [197, 184] width 61 height 29
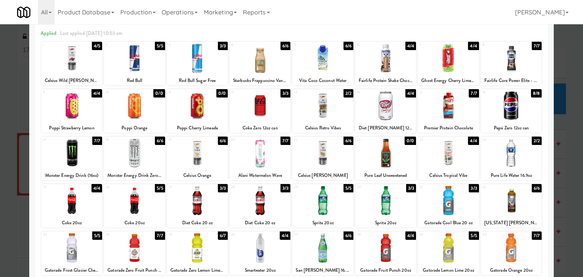
scroll to position [0, 0]
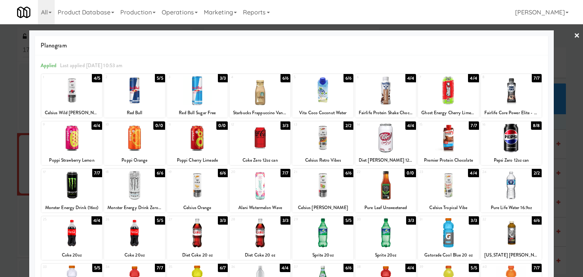
click at [393, 96] on div at bounding box center [385, 90] width 61 height 29
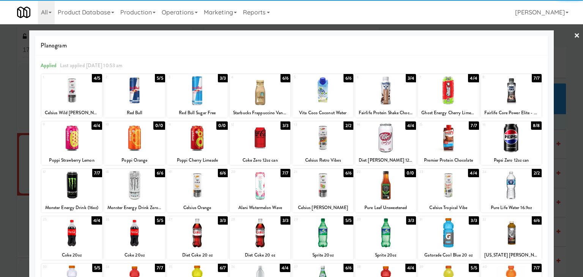
click at [574, 35] on link "×" at bounding box center [577, 36] width 6 height 24
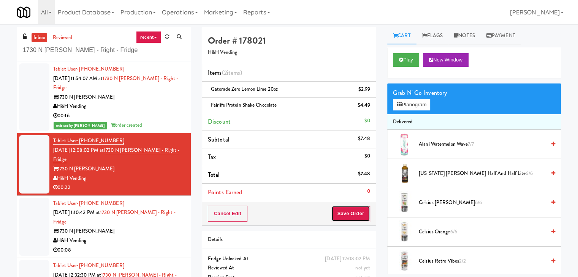
click at [343, 208] on button "Save Order" at bounding box center [350, 214] width 39 height 16
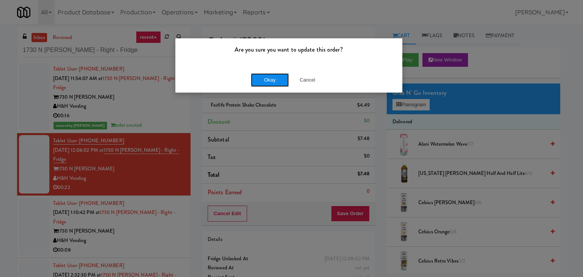
click at [270, 84] on button "Okay" at bounding box center [270, 80] width 38 height 14
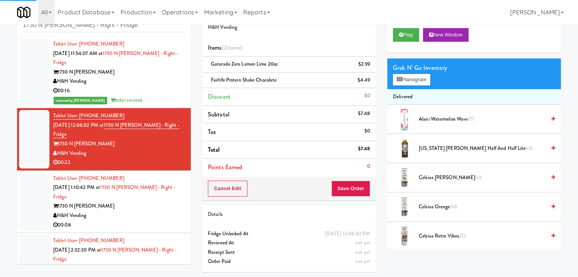
click at [133, 211] on div "H&H Vending" at bounding box center [119, 215] width 132 height 9
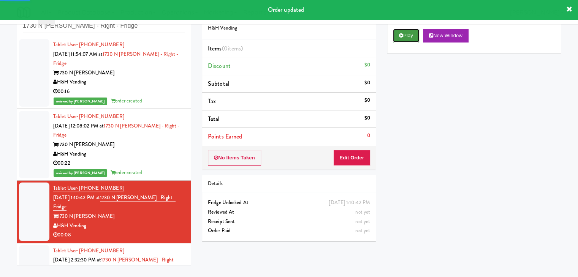
click at [411, 37] on button "Play" at bounding box center [406, 36] width 26 height 14
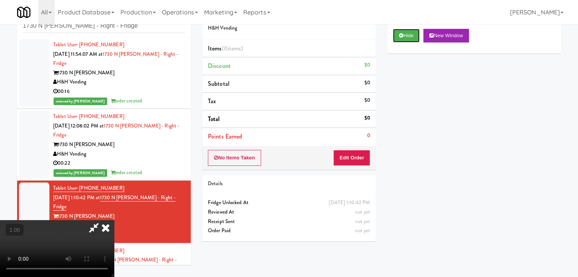
scroll to position [107, 0]
click at [114, 220] on video at bounding box center [57, 248] width 114 height 57
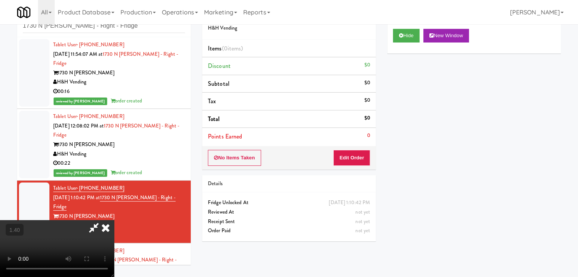
click at [114, 220] on video at bounding box center [57, 248] width 114 height 57
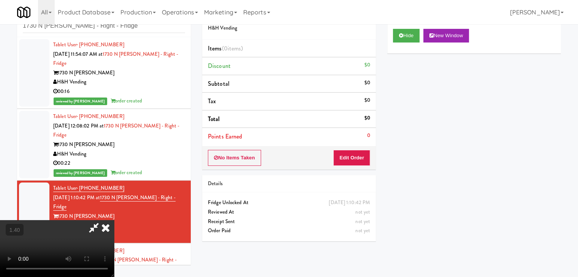
click at [114, 220] on icon at bounding box center [105, 227] width 17 height 15
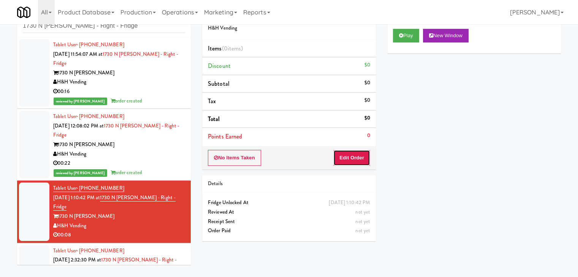
click at [349, 163] on button "Edit Order" at bounding box center [351, 158] width 37 height 16
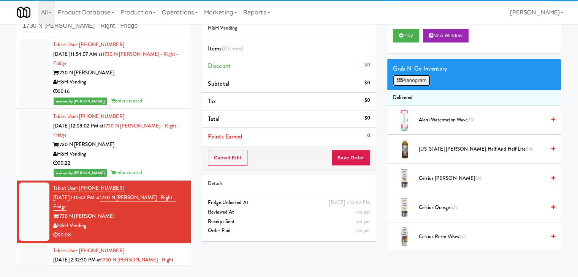
click at [415, 80] on button "Planogram" at bounding box center [411, 80] width 37 height 11
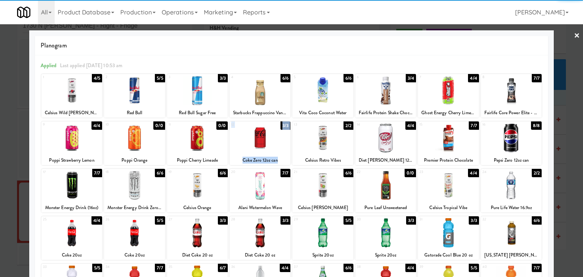
drag, startPoint x: 287, startPoint y: 147, endPoint x: 263, endPoint y: 139, distance: 25.6
click at [265, 139] on div "9 4/4 Poppi Strawberry Lemon 10 0/0 Poppi Orange 11 0/0 Poppi Cherry Limeade 12…" at bounding box center [291, 144] width 501 height 44
click at [259, 138] on div at bounding box center [260, 137] width 61 height 29
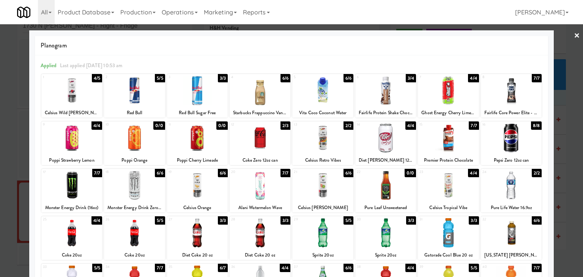
click at [395, 140] on div at bounding box center [385, 137] width 61 height 29
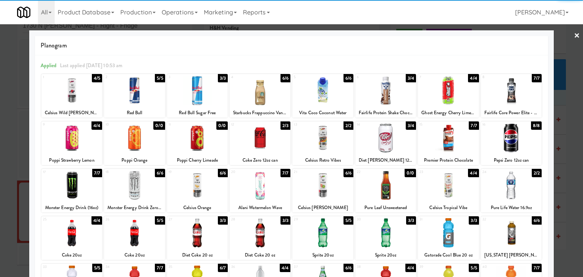
drag, startPoint x: 570, startPoint y: 33, endPoint x: 368, endPoint y: 54, distance: 203.1
click at [574, 33] on link "×" at bounding box center [577, 36] width 6 height 24
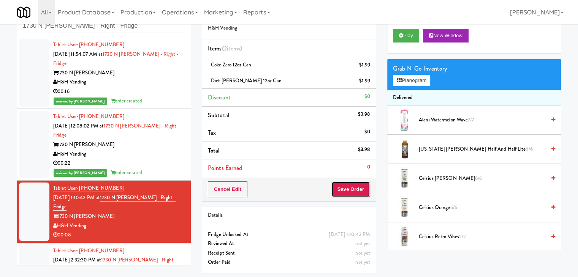
click at [360, 194] on button "Save Order" at bounding box center [350, 190] width 39 height 16
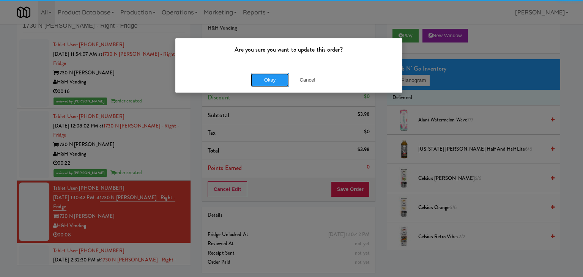
click at [265, 80] on button "Okay" at bounding box center [270, 80] width 38 height 14
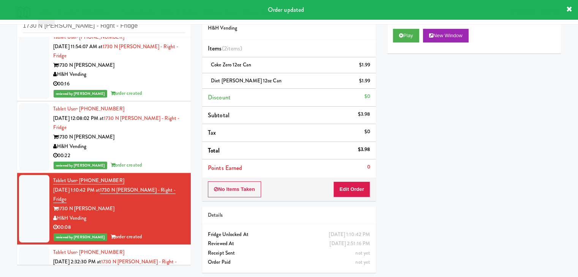
scroll to position [12, 0]
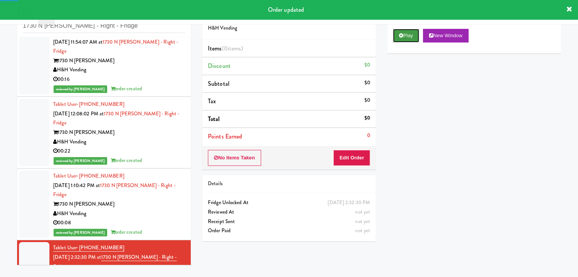
click at [402, 34] on icon at bounding box center [401, 35] width 4 height 5
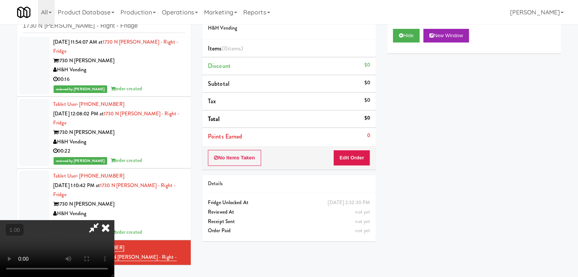
click at [114, 220] on video at bounding box center [57, 248] width 114 height 57
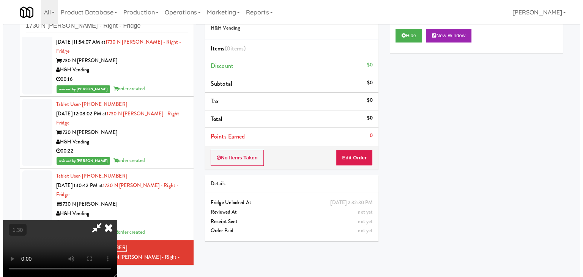
scroll to position [0, 0]
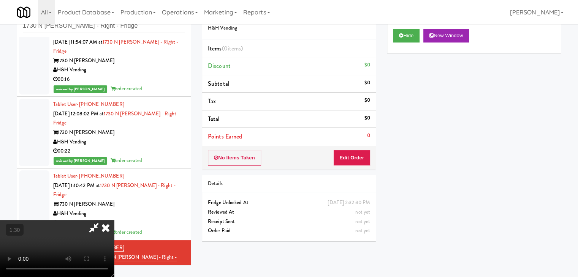
click at [114, 220] on icon at bounding box center [105, 227] width 17 height 15
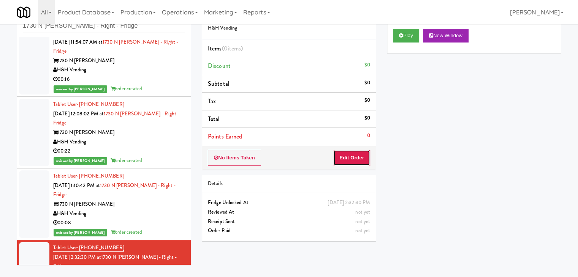
click at [351, 156] on button "Edit Order" at bounding box center [351, 158] width 37 height 16
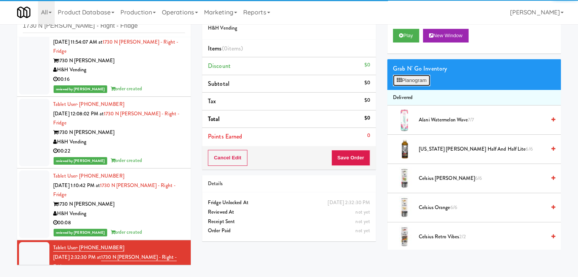
click at [415, 81] on button "Planogram" at bounding box center [411, 80] width 37 height 11
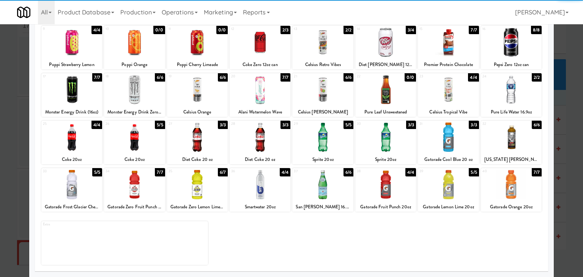
click at [193, 141] on div at bounding box center [197, 137] width 61 height 29
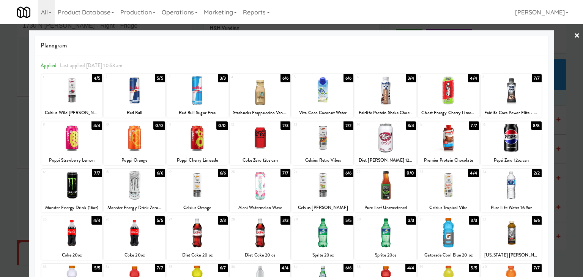
click at [574, 35] on link "×" at bounding box center [577, 36] width 6 height 24
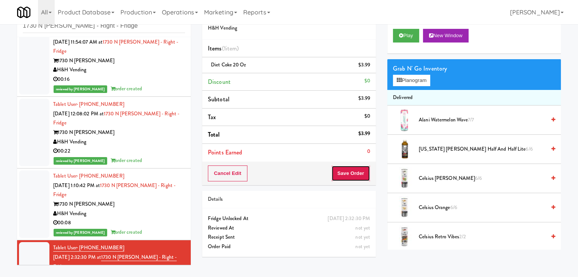
click at [353, 174] on button "Save Order" at bounding box center [350, 174] width 39 height 16
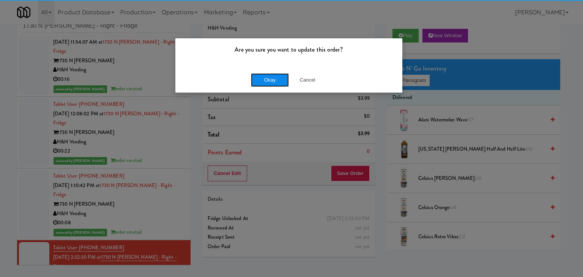
click at [272, 81] on button "Okay" at bounding box center [270, 80] width 38 height 14
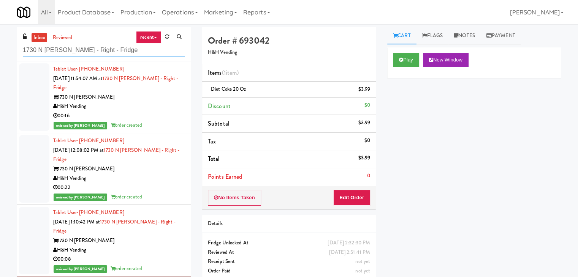
click at [102, 54] on input "1730 N [PERSON_NAME] - Right - Fridge" at bounding box center [104, 50] width 162 height 14
paste input "ONNI Cooler"
type input "ONNI Cooler"
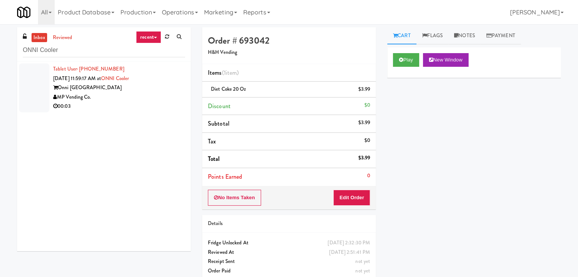
click at [155, 94] on div "MP Vending Co." at bounding box center [119, 97] width 132 height 9
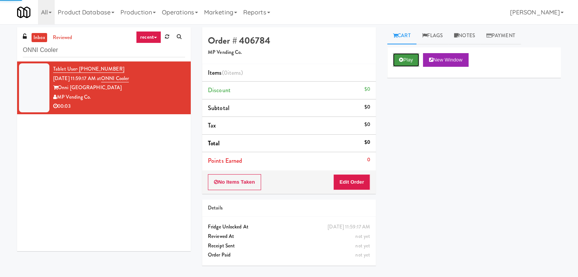
click at [404, 61] on button "Play" at bounding box center [406, 60] width 26 height 14
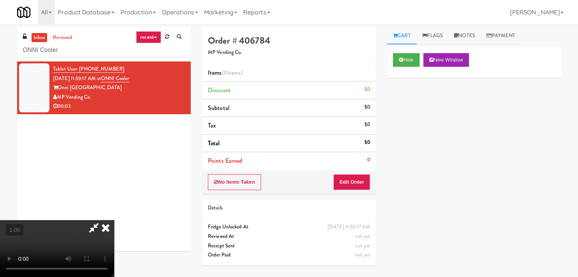
click at [114, 220] on video at bounding box center [57, 248] width 114 height 57
click at [471, 40] on link "Notes" at bounding box center [464, 35] width 32 height 17
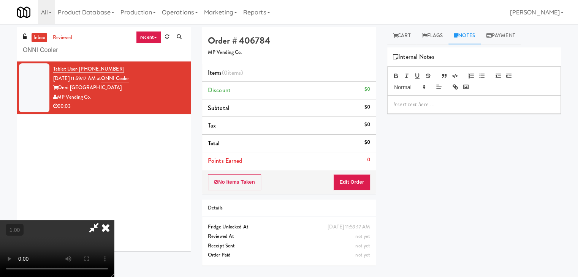
click at [424, 107] on p at bounding box center [473, 104] width 161 height 8
click at [484, 111] on div at bounding box center [473, 104] width 173 height 17
click at [114, 220] on video at bounding box center [57, 248] width 114 height 57
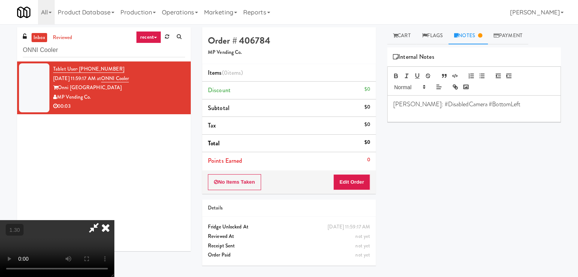
click at [114, 220] on video at bounding box center [57, 248] width 114 height 57
click at [114, 220] on icon at bounding box center [105, 227] width 17 height 15
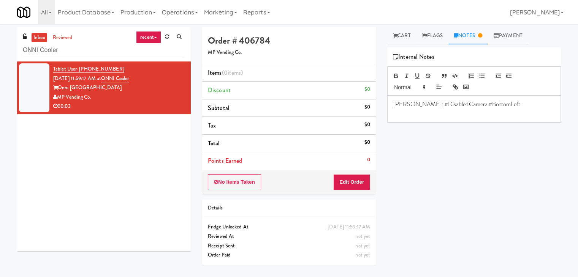
drag, startPoint x: 352, startPoint y: 173, endPoint x: 349, endPoint y: 184, distance: 11.2
click at [351, 178] on div "No Items Taken Edit Order" at bounding box center [289, 183] width 174 height 24
click at [348, 186] on button "Edit Order" at bounding box center [351, 182] width 37 height 16
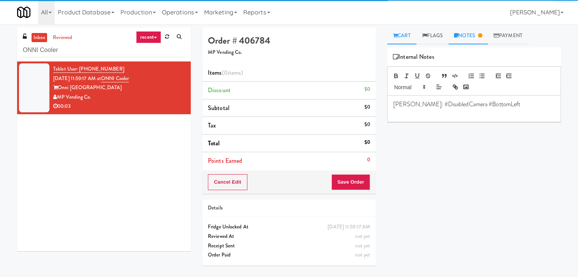
click at [401, 40] on link "Cart" at bounding box center [401, 35] width 29 height 17
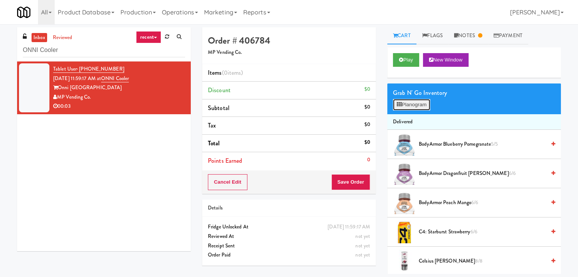
click at [412, 105] on button "Planogram" at bounding box center [411, 104] width 37 height 11
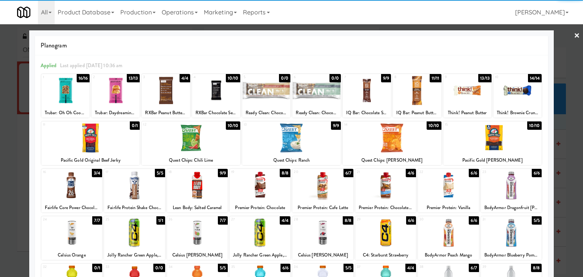
click at [142, 186] on div at bounding box center [134, 185] width 61 height 29
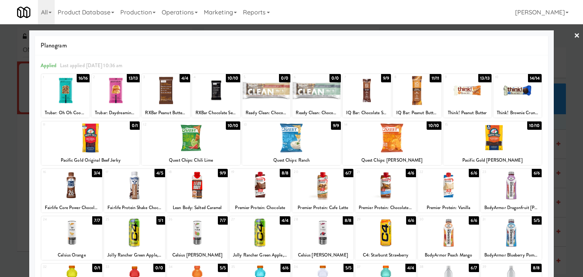
drag, startPoint x: 571, startPoint y: 37, endPoint x: 345, endPoint y: 68, distance: 228.4
click at [574, 37] on link "×" at bounding box center [577, 36] width 6 height 24
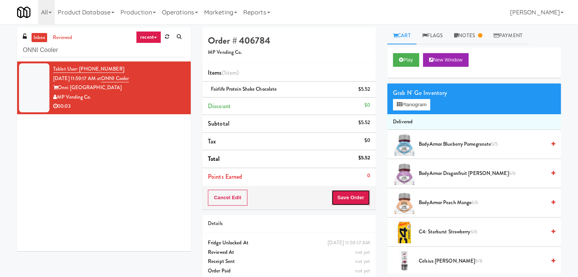
click at [341, 199] on button "Save Order" at bounding box center [350, 198] width 39 height 16
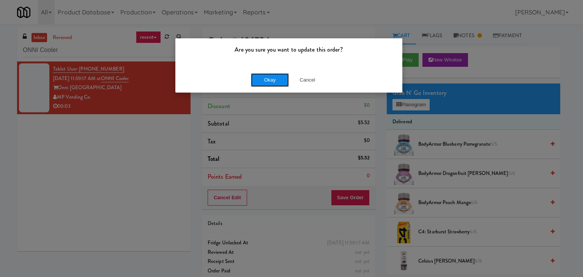
click at [262, 82] on button "Okay" at bounding box center [270, 80] width 38 height 14
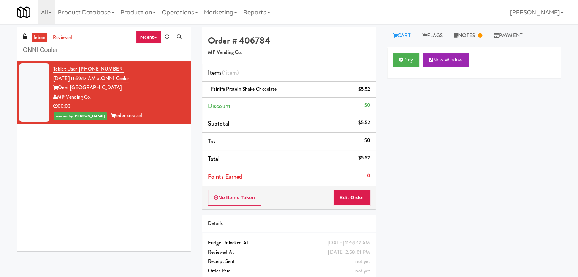
click at [106, 52] on input "ONNI Cooler" at bounding box center [104, 50] width 162 height 14
paste input "Midtown205 - Food and Snacks"
type input "Midtown205 - Food and Snacks"
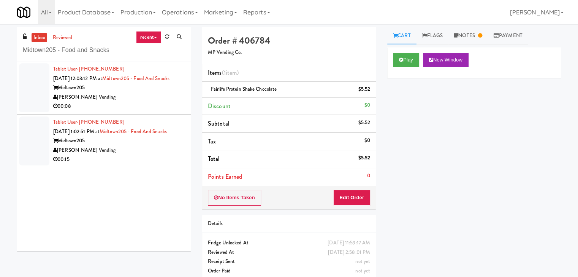
drag, startPoint x: 120, startPoint y: 111, endPoint x: 125, endPoint y: 111, distance: 5.3
click at [120, 111] on div "00:08" at bounding box center [119, 106] width 132 height 9
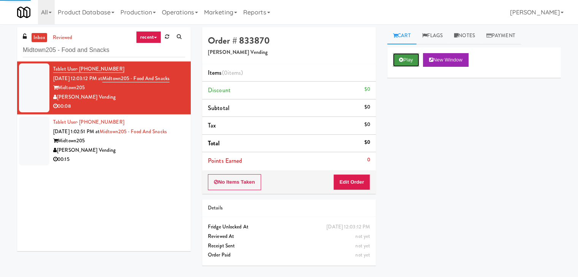
click at [401, 55] on button "Play" at bounding box center [406, 60] width 26 height 14
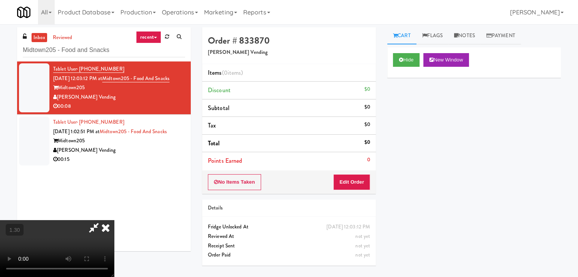
click at [114, 220] on video at bounding box center [57, 248] width 114 height 57
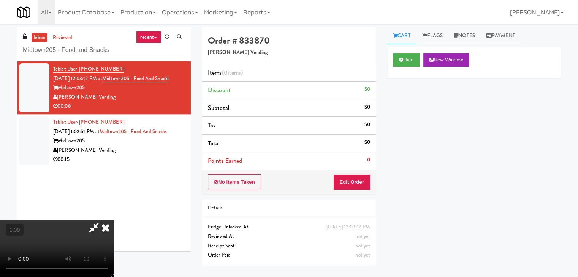
click at [114, 220] on video at bounding box center [57, 248] width 114 height 57
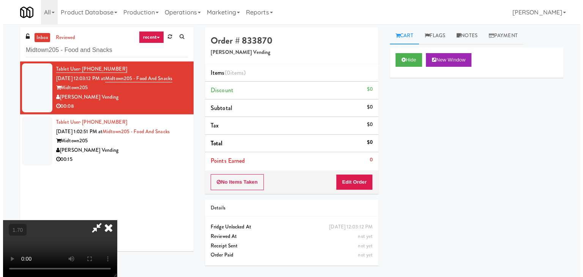
scroll to position [0, 0]
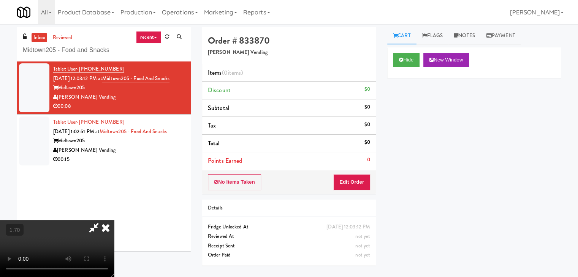
click at [114, 220] on icon at bounding box center [105, 227] width 17 height 15
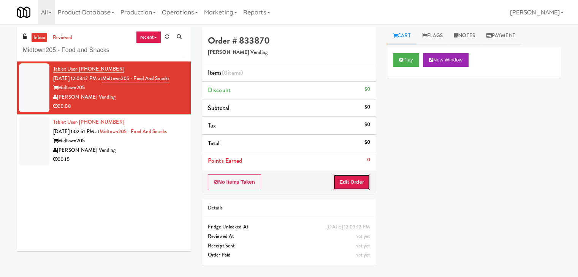
drag, startPoint x: 345, startPoint y: 183, endPoint x: 367, endPoint y: 169, distance: 26.0
click at [345, 184] on button "Edit Order" at bounding box center [351, 182] width 37 height 16
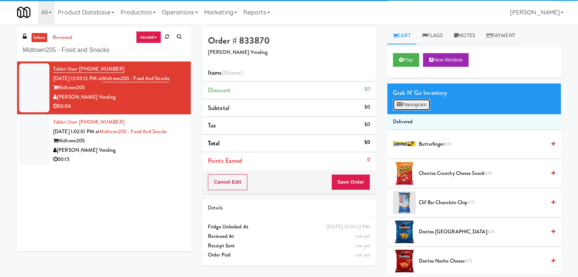
click at [405, 108] on button "Planogram" at bounding box center [411, 104] width 37 height 11
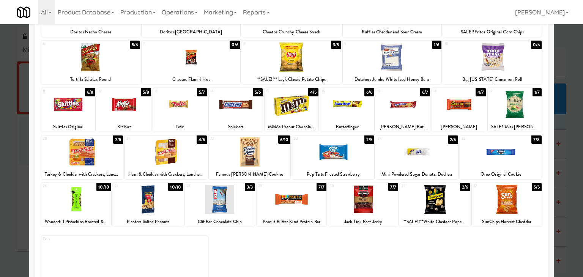
scroll to position [96, 0]
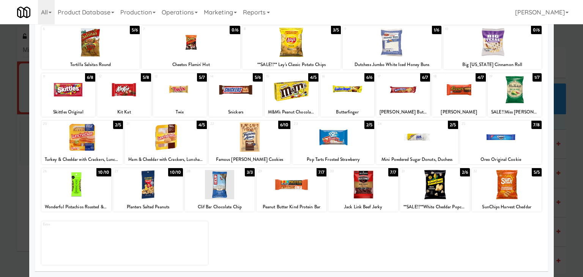
click at [515, 79] on div at bounding box center [515, 89] width 54 height 29
click at [413, 136] on div at bounding box center [417, 137] width 82 height 29
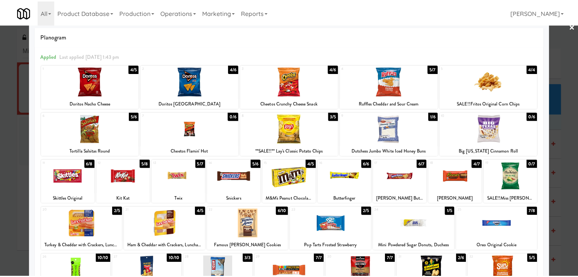
scroll to position [0, 0]
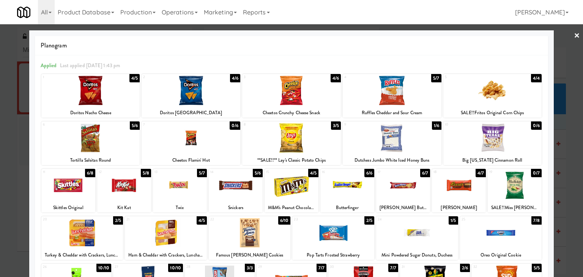
click at [574, 32] on link "×" at bounding box center [577, 36] width 6 height 24
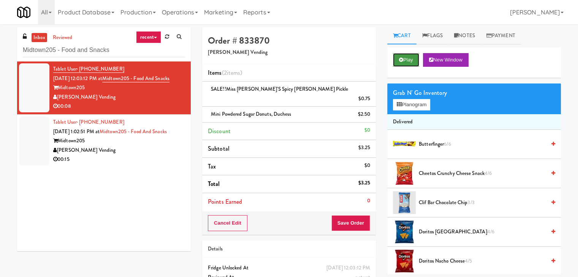
click at [403, 58] on button "Play" at bounding box center [406, 60] width 26 height 14
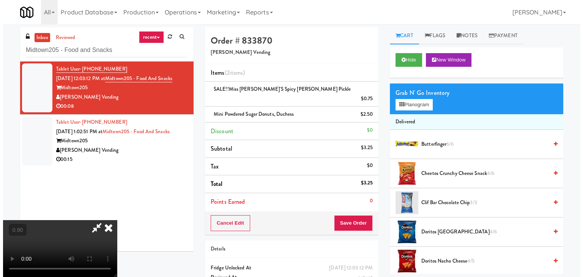
scroll to position [16, 0]
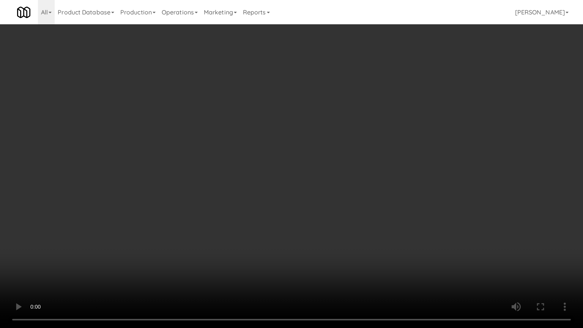
click at [401, 223] on video at bounding box center [291, 164] width 583 height 328
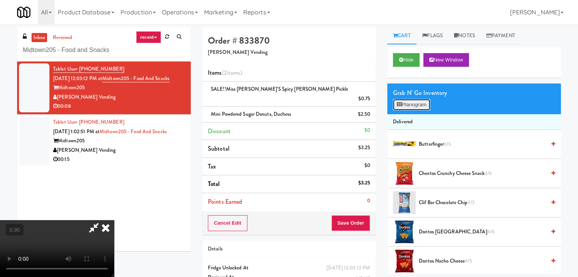
click at [406, 103] on button "Planogram" at bounding box center [411, 104] width 37 height 11
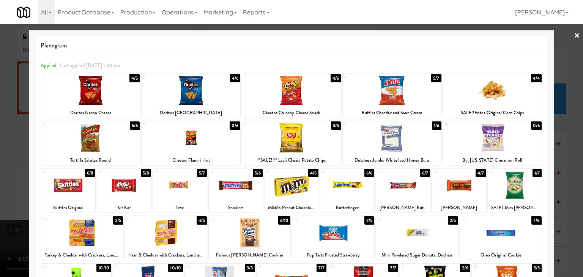
click at [567, 36] on div at bounding box center [291, 138] width 583 height 277
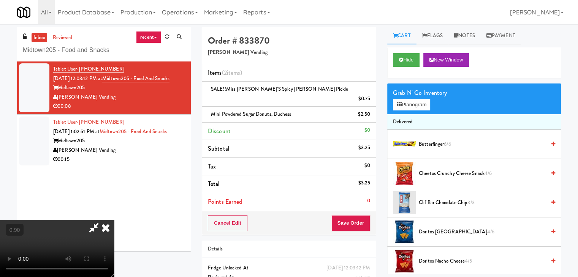
click at [114, 220] on icon at bounding box center [105, 227] width 17 height 15
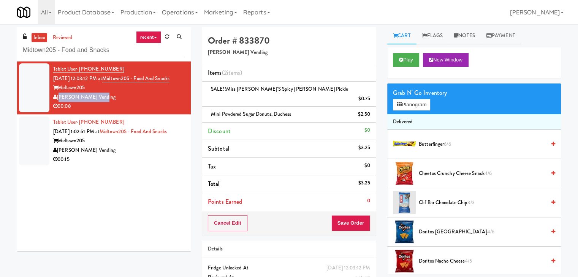
drag, startPoint x: 97, startPoint y: 107, endPoint x: 58, endPoint y: 110, distance: 38.9
click at [58, 102] on div "[PERSON_NAME] Vending" at bounding box center [119, 97] width 132 height 9
copy div "[PERSON_NAME] Vending"
drag, startPoint x: 85, startPoint y: 98, endPoint x: 60, endPoint y: 98, distance: 25.1
click at [60, 93] on div "Midtown205" at bounding box center [119, 87] width 132 height 9
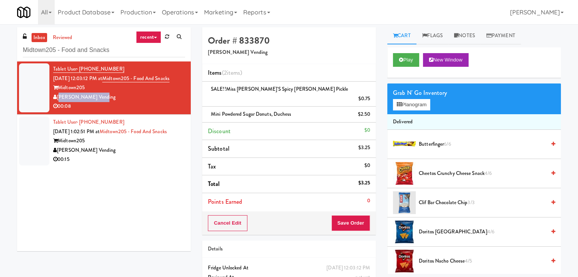
copy div "Midtown205"
click at [117, 189] on div "Tablet User · (803) 549-6573 [DATE] 12:03:12 PM at [GEOGRAPHIC_DATA] - Food and…" at bounding box center [104, 157] width 174 height 190
drag, startPoint x: 112, startPoint y: 76, endPoint x: 180, endPoint y: 86, distance: 68.3
click at [180, 86] on li "Tablet User · (803) 549-6573 [DATE] 12:03:12 PM at [GEOGRAPHIC_DATA] - Food and…" at bounding box center [104, 88] width 174 height 53
copy span "Midtown205 - Food and Snacks"
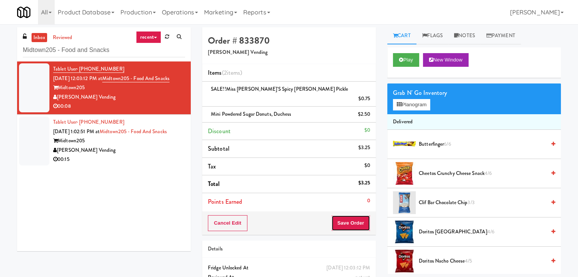
click at [344, 215] on button "Save Order" at bounding box center [350, 223] width 39 height 16
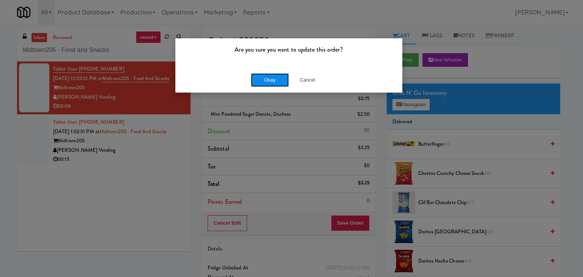
click at [272, 77] on button "Okay" at bounding box center [270, 80] width 38 height 14
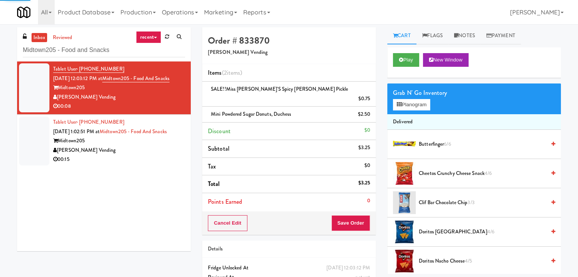
click at [141, 155] on div "[PERSON_NAME] Vending" at bounding box center [119, 150] width 132 height 9
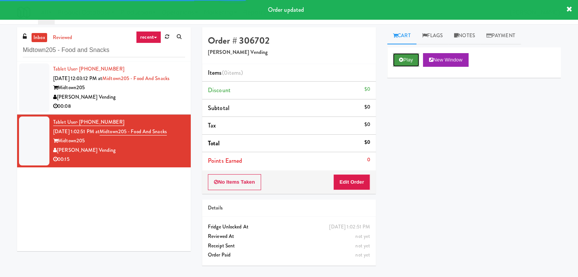
click at [399, 57] on icon at bounding box center [401, 59] width 4 height 5
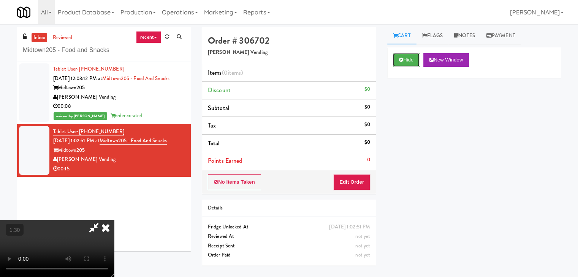
scroll to position [107, 0]
click at [114, 220] on video at bounding box center [57, 248] width 114 height 57
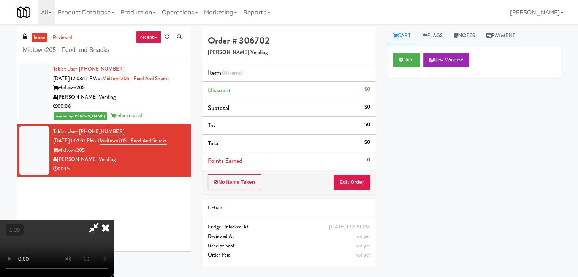
click at [114, 220] on video at bounding box center [57, 248] width 114 height 57
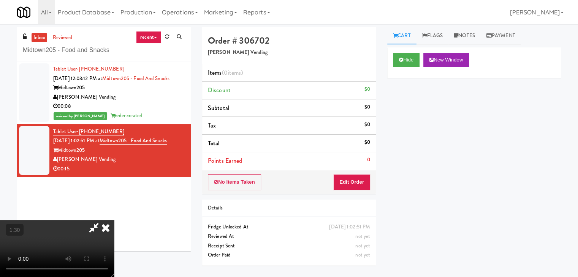
scroll to position [107, 0]
click at [114, 220] on video at bounding box center [57, 248] width 114 height 57
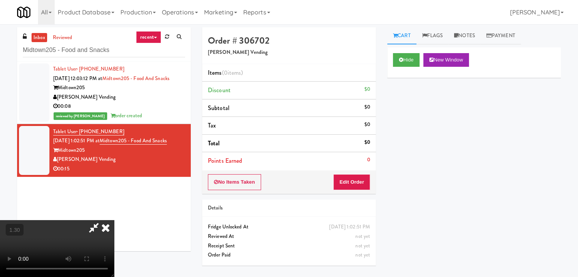
click at [114, 220] on video at bounding box center [57, 248] width 114 height 57
click at [114, 220] on icon at bounding box center [105, 227] width 17 height 15
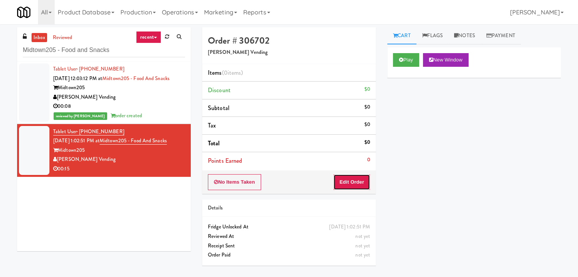
click at [347, 177] on button "Edit Order" at bounding box center [351, 182] width 37 height 16
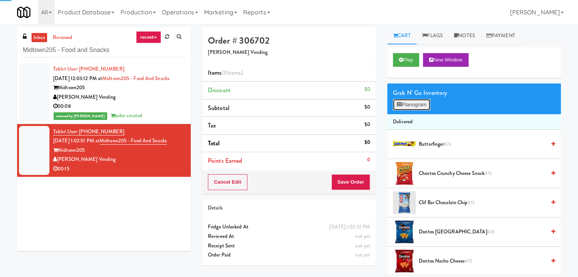
click at [402, 107] on button "Planogram" at bounding box center [411, 104] width 37 height 11
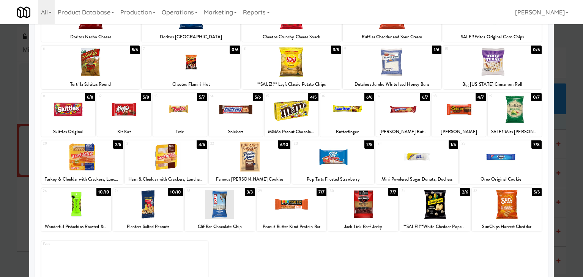
click at [447, 117] on div at bounding box center [459, 109] width 54 height 29
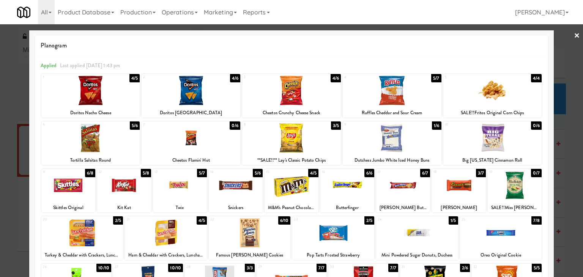
click at [194, 87] on div at bounding box center [191, 90] width 99 height 29
click at [574, 35] on link "×" at bounding box center [577, 36] width 6 height 24
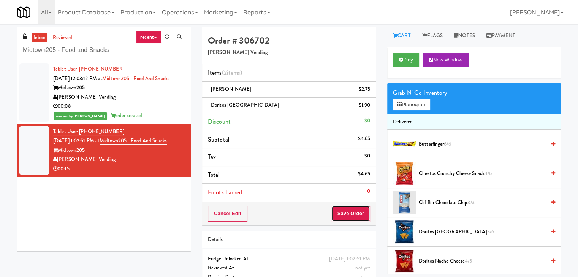
click at [340, 210] on button "Save Order" at bounding box center [350, 214] width 39 height 16
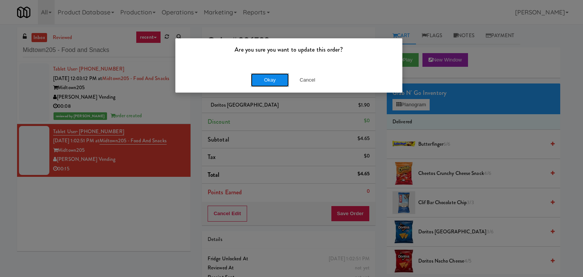
click at [259, 81] on button "Okay" at bounding box center [270, 80] width 38 height 14
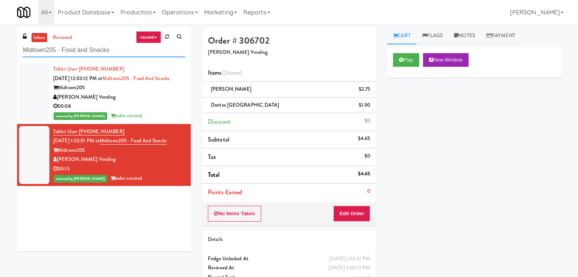
click at [88, 54] on input "Midtown205 - Food and Snacks" at bounding box center [104, 50] width 162 height 14
paste input "Elara - Cooler - Middle"
type input "Elara - Cooler - Middle"
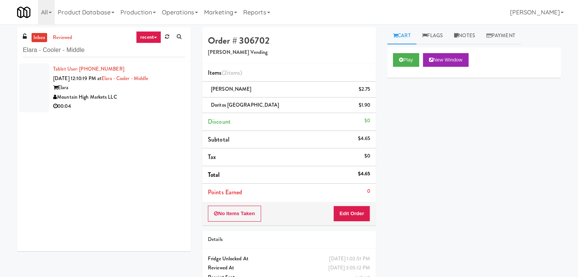
click at [141, 105] on div "00:04" at bounding box center [119, 106] width 132 height 9
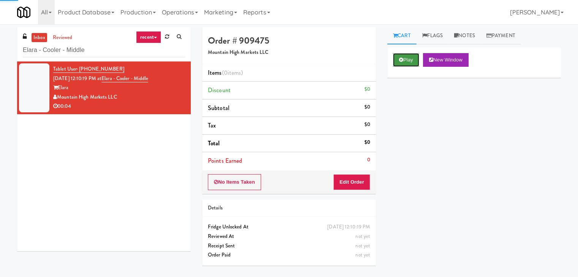
click at [407, 59] on button "Play" at bounding box center [406, 60] width 26 height 14
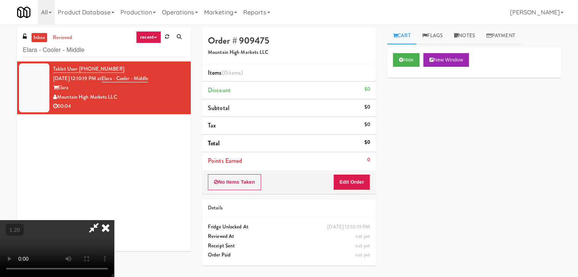
click at [114, 220] on video at bounding box center [57, 248] width 114 height 57
click at [114, 220] on icon at bounding box center [105, 227] width 17 height 15
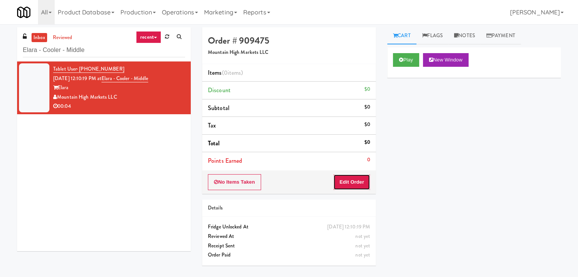
click at [352, 187] on button "Edit Order" at bounding box center [351, 182] width 37 height 16
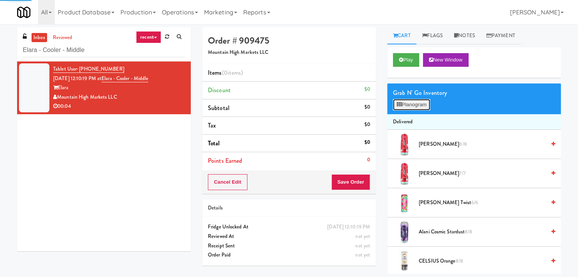
click at [407, 107] on button "Planogram" at bounding box center [411, 104] width 37 height 11
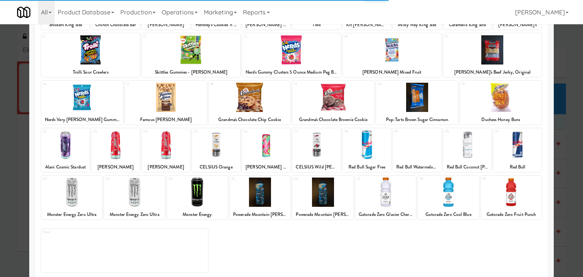
scroll to position [96, 0]
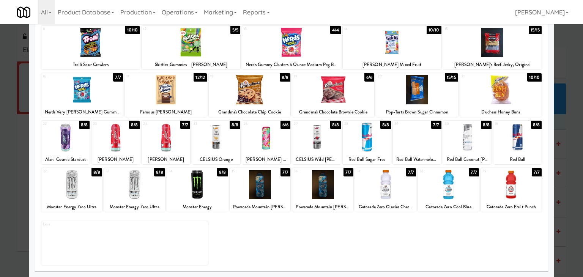
click at [143, 184] on div at bounding box center [134, 184] width 61 height 29
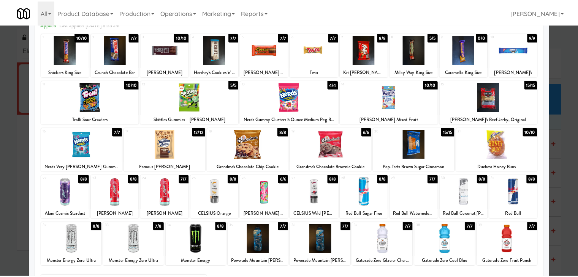
scroll to position [0, 0]
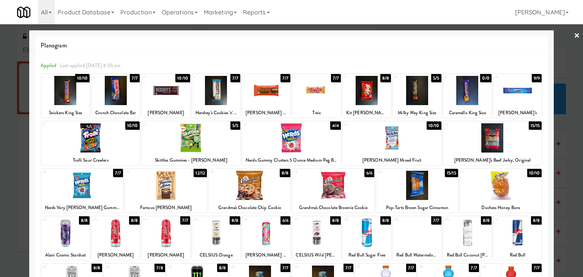
click at [574, 36] on link "×" at bounding box center [577, 36] width 6 height 24
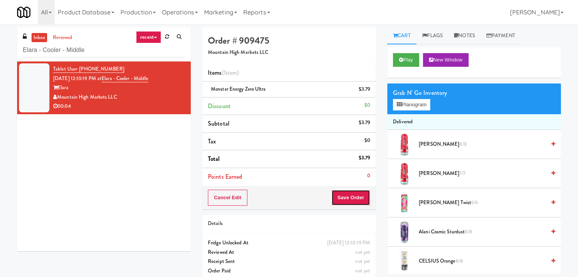
click at [347, 199] on button "Save Order" at bounding box center [350, 198] width 39 height 16
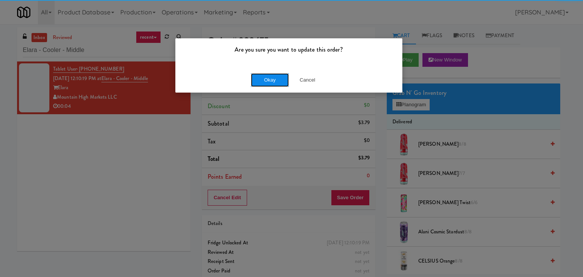
click at [262, 79] on button "Okay" at bounding box center [270, 80] width 38 height 14
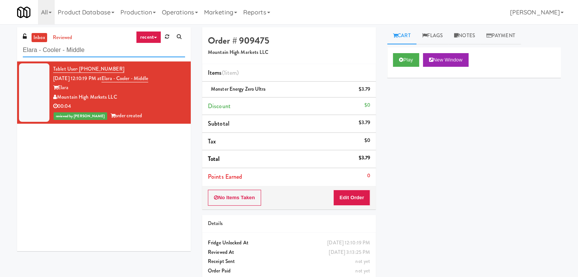
click at [104, 55] on input "Elara - Cooler - Middle" at bounding box center [104, 50] width 162 height 14
click at [103, 54] on input "Elara - Cooler - Middle" at bounding box center [104, 50] width 162 height 14
paste input "[GEOGRAPHIC_DATA] Pantry"
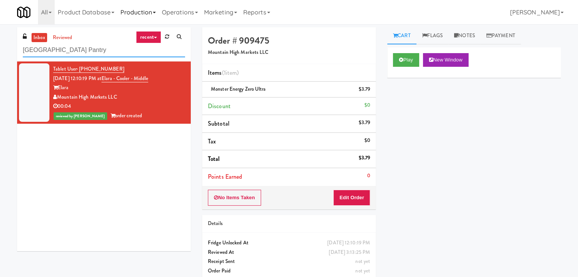
type input "[GEOGRAPHIC_DATA] Pantry"
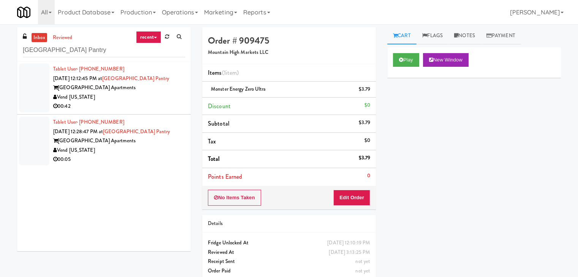
click at [156, 84] on div "[GEOGRAPHIC_DATA] Apartments" at bounding box center [119, 87] width 132 height 9
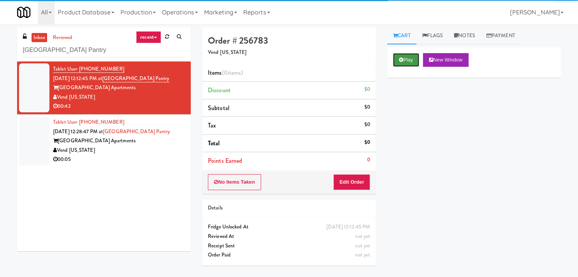
click at [404, 59] on button "Play" at bounding box center [406, 60] width 26 height 14
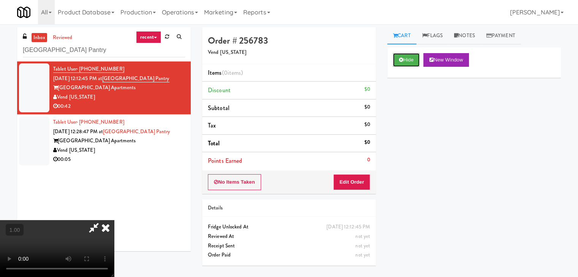
scroll to position [107, 0]
click at [114, 220] on video at bounding box center [57, 248] width 114 height 57
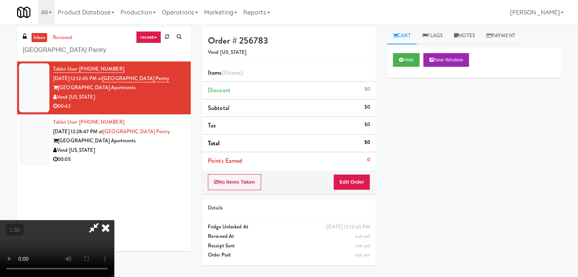
click at [114, 220] on video at bounding box center [57, 248] width 114 height 57
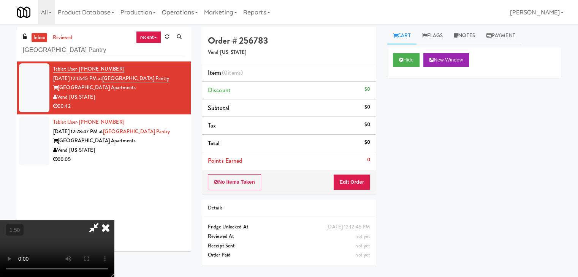
click at [114, 220] on video at bounding box center [57, 248] width 114 height 57
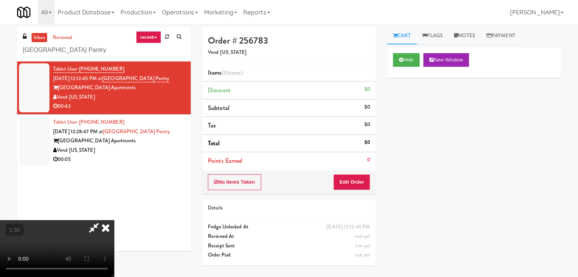
click at [114, 220] on video at bounding box center [57, 248] width 114 height 57
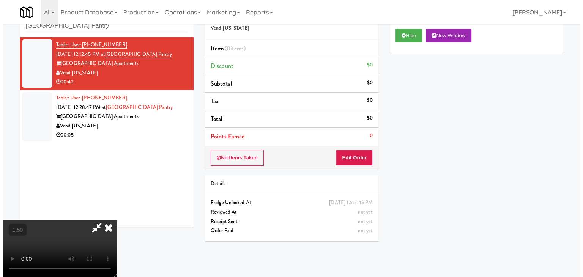
scroll to position [0, 0]
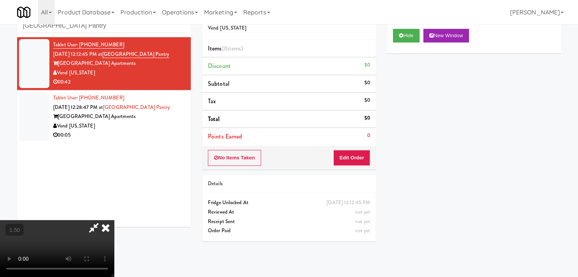
click at [114, 220] on icon at bounding box center [105, 227] width 17 height 15
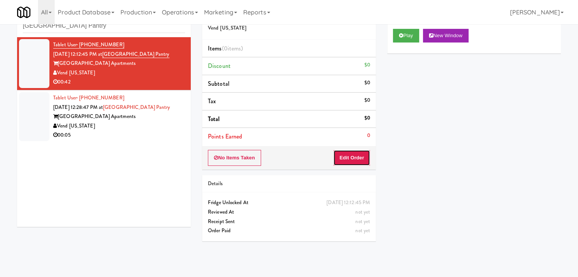
click at [351, 157] on button "Edit Order" at bounding box center [351, 158] width 37 height 16
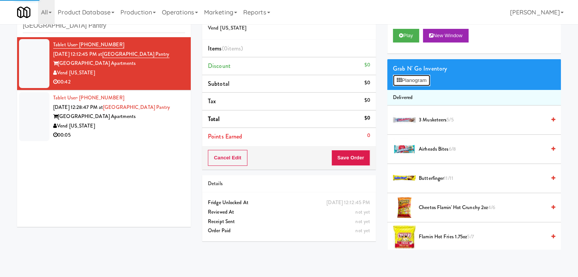
click at [416, 79] on button "Planogram" at bounding box center [411, 80] width 37 height 11
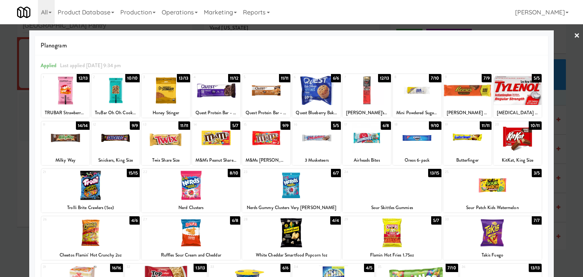
click at [507, 136] on div at bounding box center [518, 137] width 48 height 29
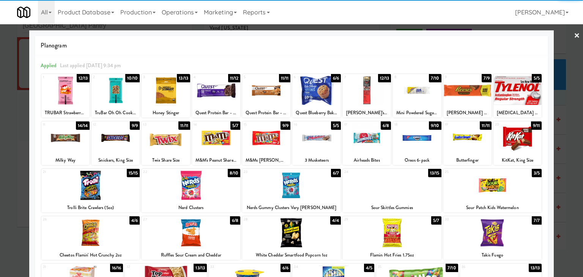
click at [413, 92] on div at bounding box center [417, 90] width 48 height 29
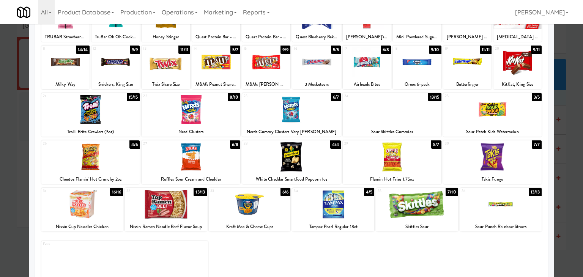
click at [401, 158] on div at bounding box center [392, 156] width 99 height 29
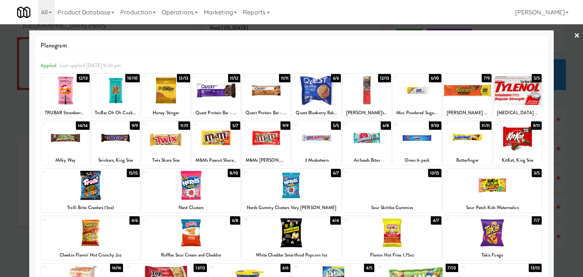
click at [575, 31] on div at bounding box center [291, 138] width 583 height 277
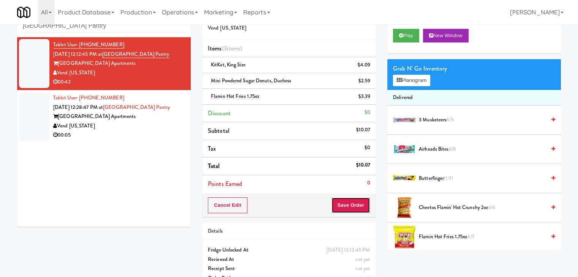
click at [355, 207] on button "Save Order" at bounding box center [350, 205] width 39 height 16
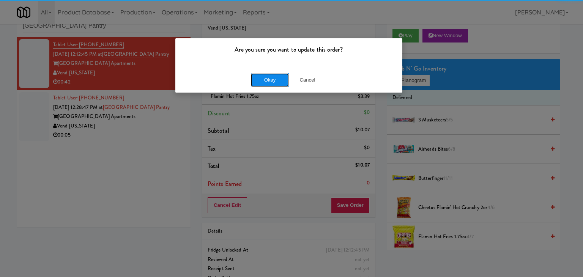
click at [276, 82] on button "Okay" at bounding box center [270, 80] width 38 height 14
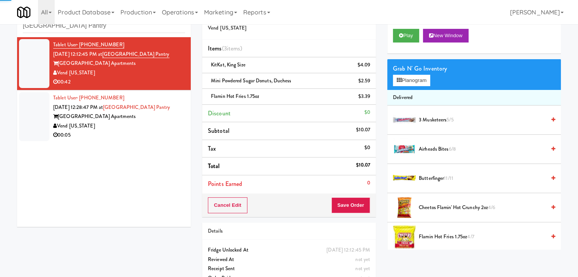
click at [153, 133] on div "00:05" at bounding box center [119, 135] width 132 height 9
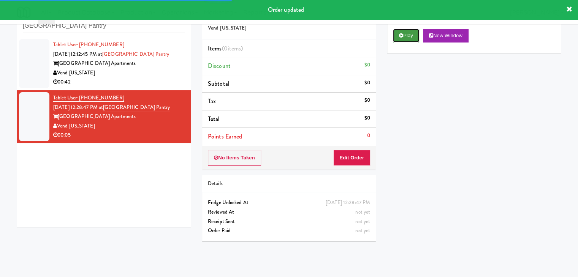
click at [413, 36] on button "Play" at bounding box center [406, 36] width 26 height 14
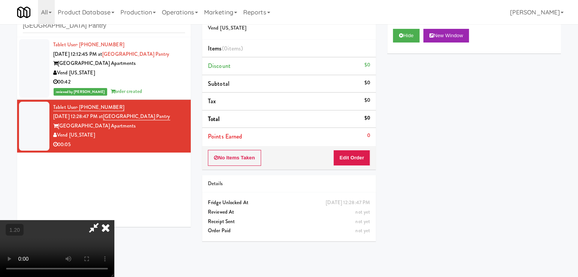
click at [114, 220] on video at bounding box center [57, 248] width 114 height 57
click at [114, 220] on icon at bounding box center [105, 227] width 17 height 15
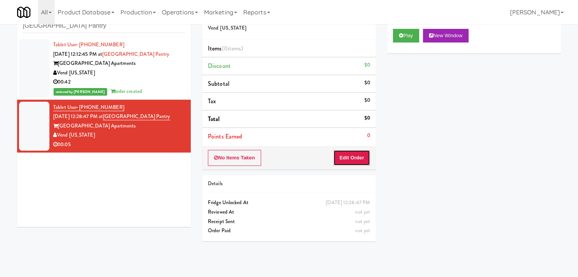
click at [356, 152] on button "Edit Order" at bounding box center [351, 158] width 37 height 16
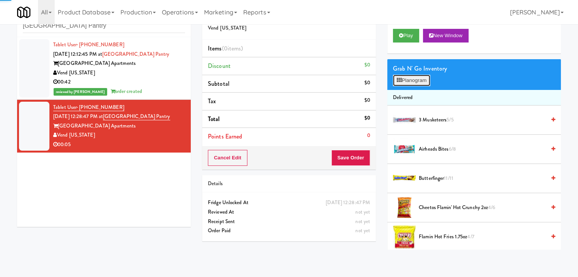
click at [407, 79] on button "Planogram" at bounding box center [411, 80] width 37 height 11
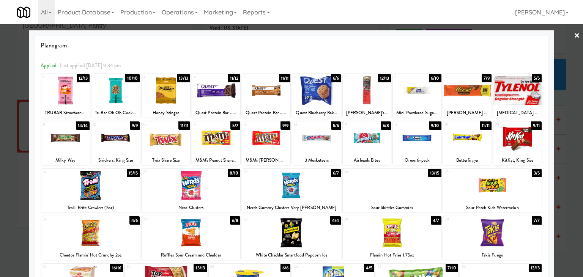
click at [278, 92] on div at bounding box center [266, 90] width 48 height 29
click at [574, 38] on link "×" at bounding box center [577, 36] width 6 height 24
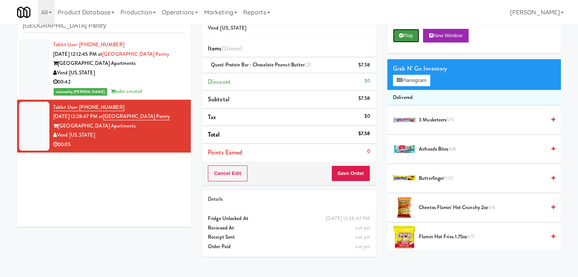
click at [412, 34] on button "Play" at bounding box center [406, 36] width 26 height 14
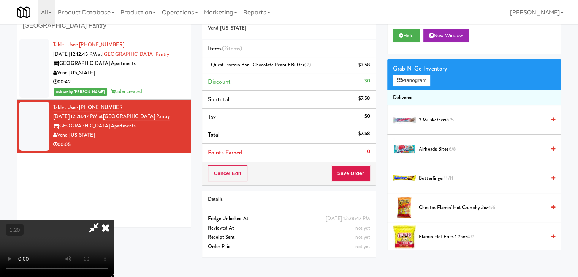
click at [114, 220] on icon at bounding box center [105, 227] width 17 height 15
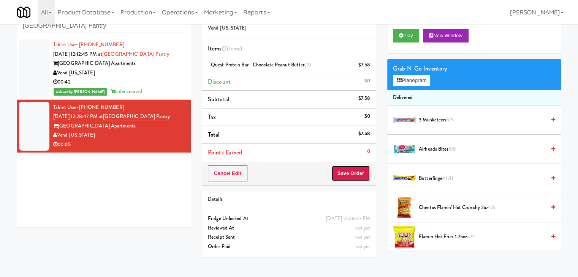
click at [355, 176] on button "Save Order" at bounding box center [350, 174] width 39 height 16
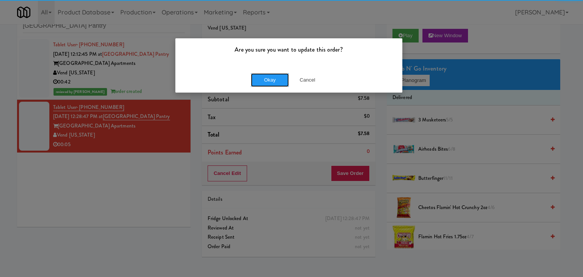
drag, startPoint x: 280, startPoint y: 73, endPoint x: 271, endPoint y: 68, distance: 9.7
click at [279, 73] on button "Okay" at bounding box center [270, 80] width 38 height 14
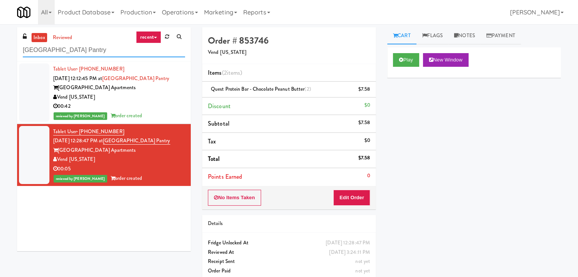
click at [105, 51] on input "[GEOGRAPHIC_DATA] Pantry" at bounding box center [104, 50] width 162 height 14
paste input "CC1 Drinks Cooler"
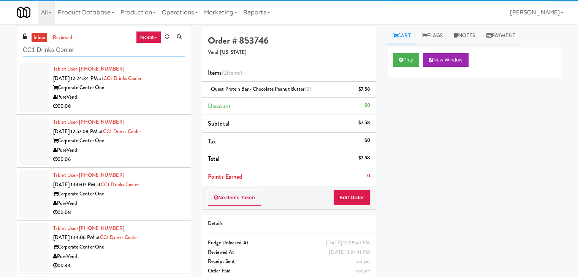
type input "CC1 Drinks Cooler"
click at [149, 94] on div "PureVend" at bounding box center [119, 97] width 132 height 9
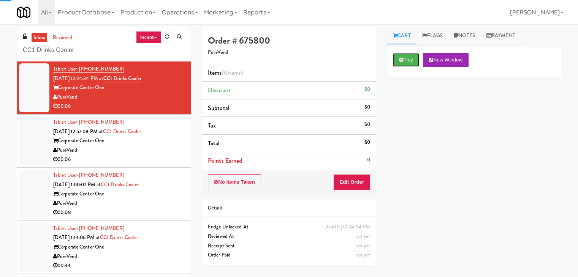
drag, startPoint x: 410, startPoint y: 61, endPoint x: 365, endPoint y: 74, distance: 47.1
click at [409, 61] on button "Play" at bounding box center [406, 60] width 26 height 14
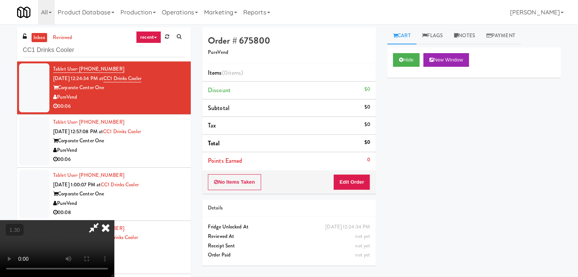
click at [114, 220] on video at bounding box center [57, 248] width 114 height 57
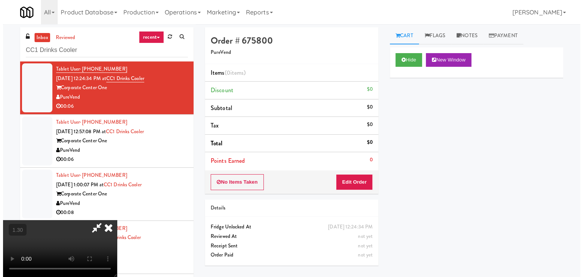
scroll to position [0, 0]
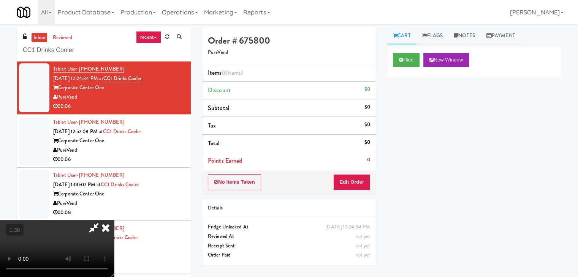
click at [114, 220] on icon at bounding box center [105, 227] width 17 height 15
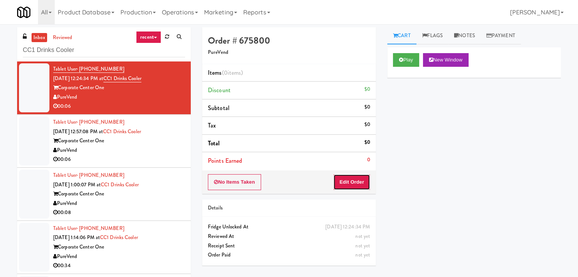
click at [355, 183] on button "Edit Order" at bounding box center [351, 182] width 37 height 16
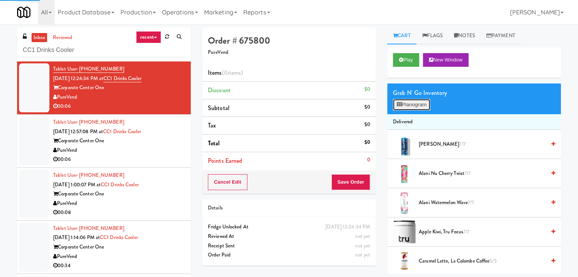
click at [407, 103] on button "Planogram" at bounding box center [411, 104] width 37 height 11
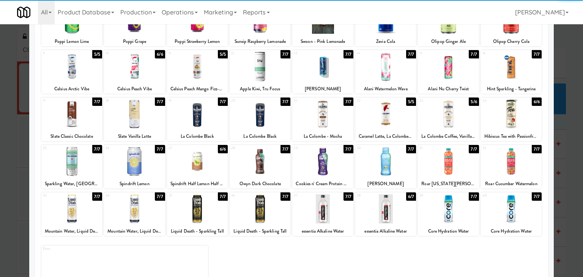
scroll to position [96, 0]
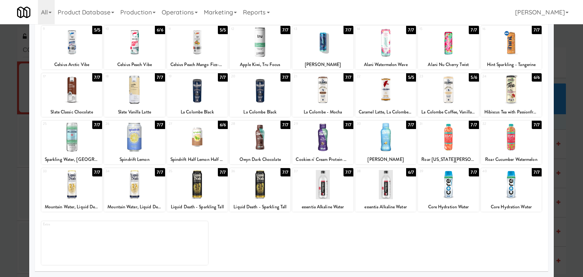
click at [263, 183] on div at bounding box center [260, 184] width 61 height 29
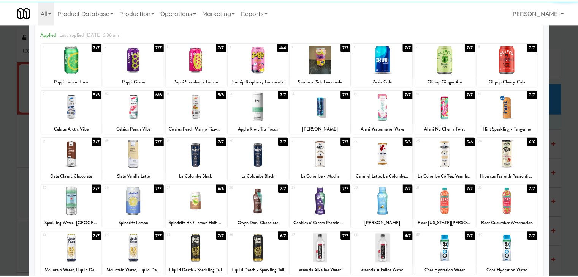
scroll to position [0, 0]
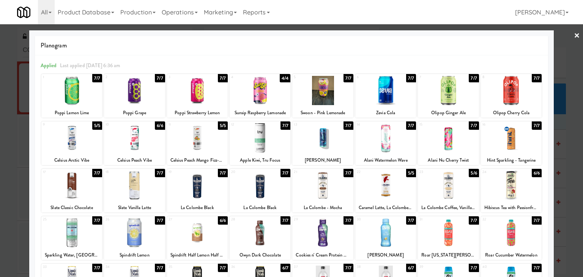
drag, startPoint x: 570, startPoint y: 36, endPoint x: 506, endPoint y: 54, distance: 66.5
click at [574, 36] on link "×" at bounding box center [577, 36] width 6 height 24
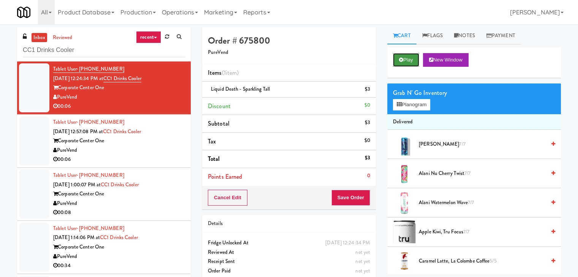
click at [403, 58] on button "Play" at bounding box center [406, 60] width 26 height 14
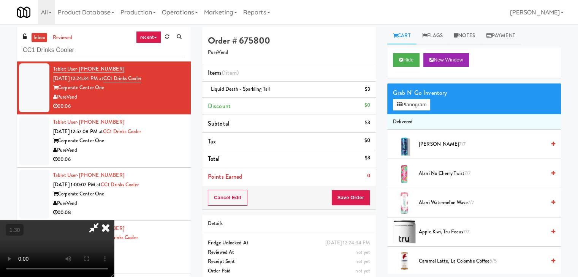
click at [103, 220] on icon at bounding box center [93, 227] width 17 height 15
click at [370, 93] on icon at bounding box center [371, 92] width 4 height 5
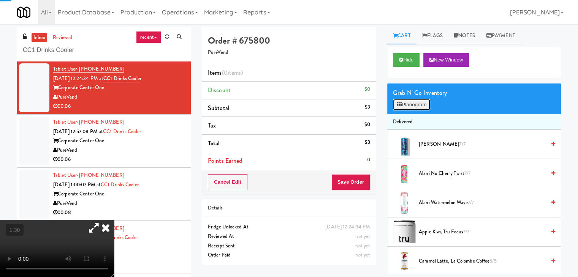
click at [411, 106] on button "Planogram" at bounding box center [411, 104] width 37 height 11
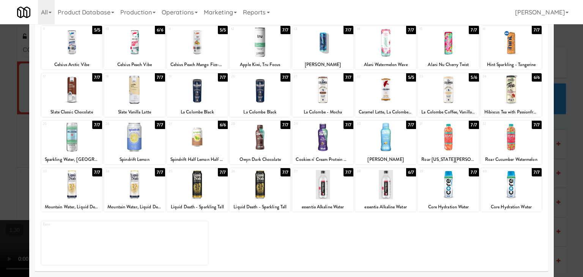
click at [267, 146] on div at bounding box center [260, 137] width 61 height 29
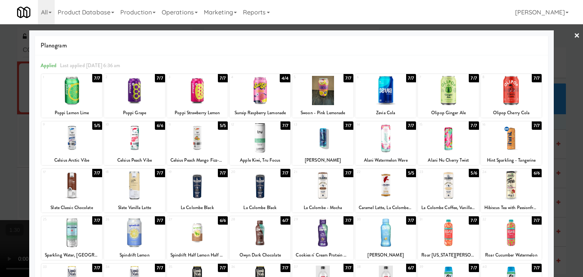
click at [574, 36] on link "×" at bounding box center [577, 36] width 6 height 24
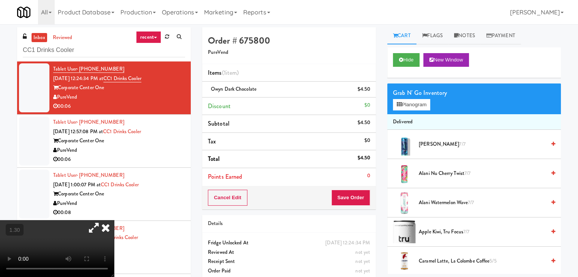
click at [114, 220] on icon at bounding box center [105, 227] width 17 height 15
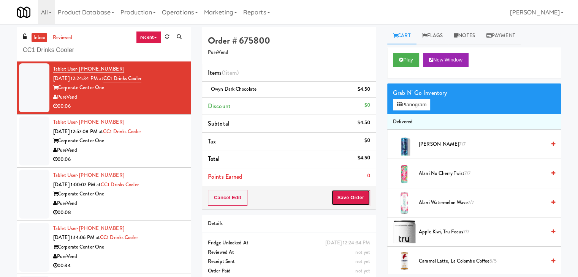
click at [339, 194] on button "Save Order" at bounding box center [350, 198] width 39 height 16
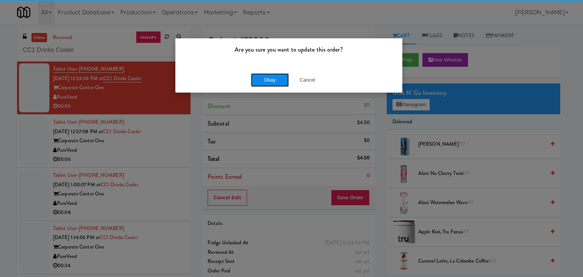
click at [283, 73] on button "Okay" at bounding box center [270, 80] width 38 height 14
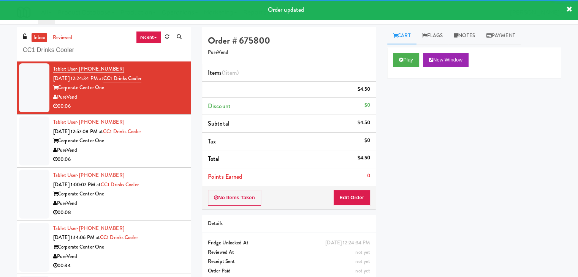
click at [130, 158] on div "00:06" at bounding box center [119, 159] width 132 height 9
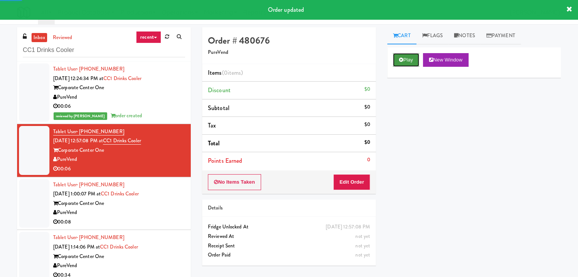
click at [401, 54] on button "Play" at bounding box center [406, 60] width 26 height 14
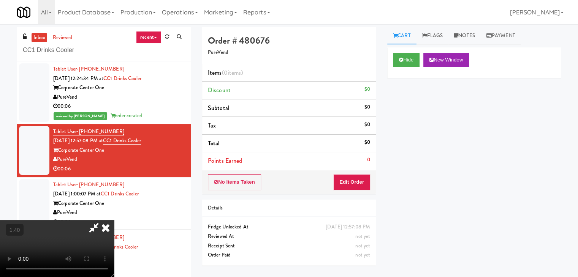
click at [114, 220] on video at bounding box center [57, 248] width 114 height 57
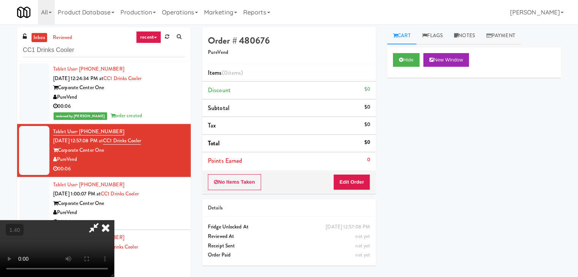
scroll to position [38, 0]
click at [114, 220] on video at bounding box center [57, 248] width 114 height 57
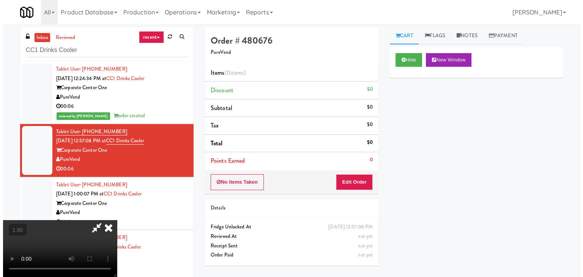
scroll to position [0, 0]
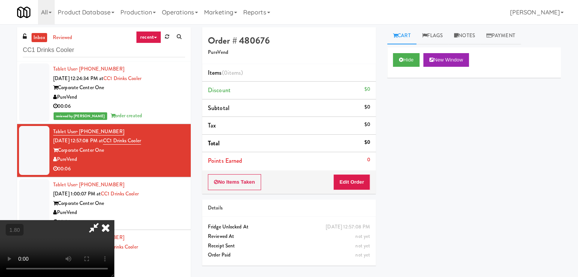
click at [114, 220] on icon at bounding box center [105, 227] width 17 height 15
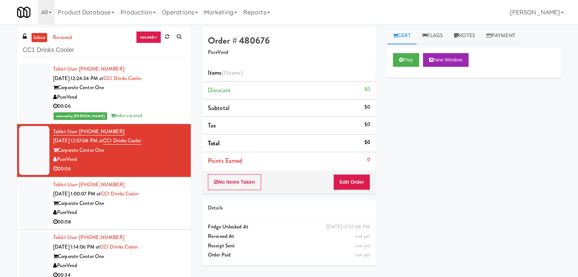
drag, startPoint x: 350, startPoint y: 191, endPoint x: 350, endPoint y: 180, distance: 11.8
click at [350, 190] on div "No Items Taken Edit Order" at bounding box center [289, 183] width 174 height 24
click at [351, 180] on button "Edit Order" at bounding box center [351, 182] width 37 height 16
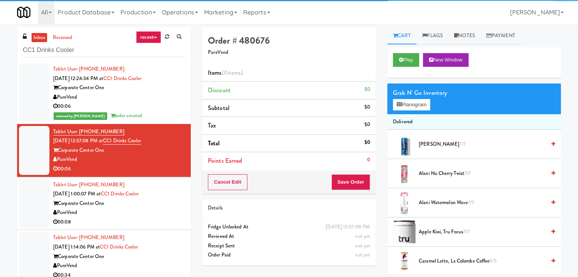
click at [411, 112] on div "Grab N' Go Inventory Planogram" at bounding box center [474, 99] width 174 height 31
drag, startPoint x: 411, startPoint y: 106, endPoint x: 395, endPoint y: 103, distance: 15.6
click at [410, 106] on button "Planogram" at bounding box center [411, 104] width 37 height 11
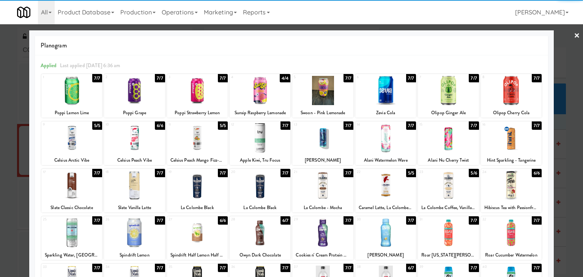
click at [88, 178] on div at bounding box center [71, 185] width 61 height 29
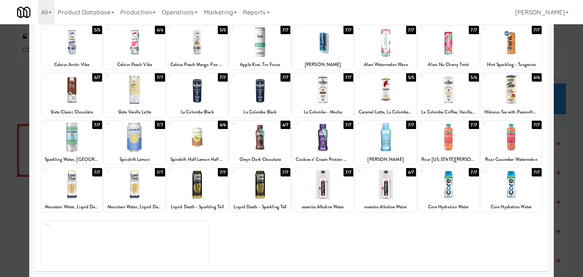
click at [268, 139] on div at bounding box center [260, 137] width 61 height 29
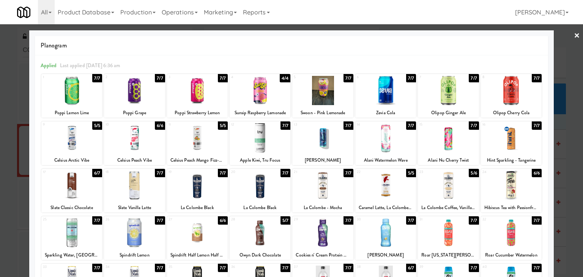
drag, startPoint x: 573, startPoint y: 37, endPoint x: 419, endPoint y: 51, distance: 154.8
click at [574, 37] on link "×" at bounding box center [577, 36] width 6 height 24
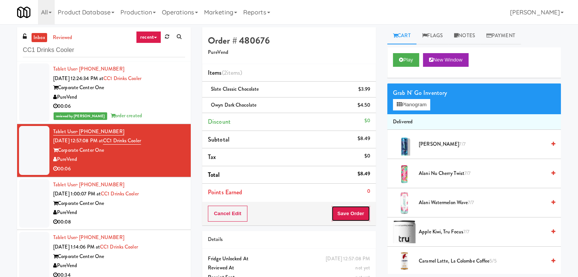
click at [343, 216] on button "Save Order" at bounding box center [350, 214] width 39 height 16
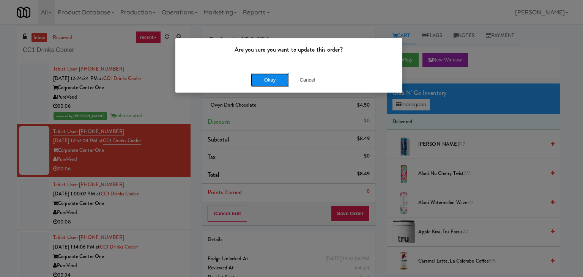
click at [270, 77] on button "Okay" at bounding box center [270, 80] width 38 height 14
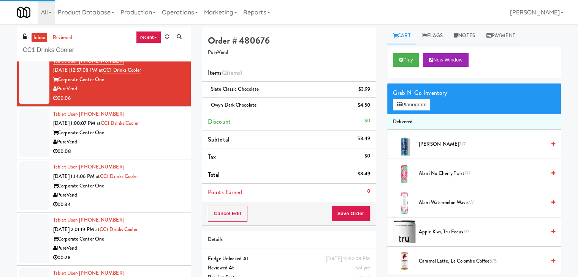
scroll to position [76, 0]
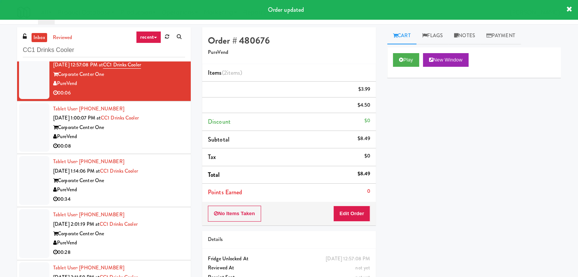
click at [161, 142] on div "00:08" at bounding box center [119, 146] width 132 height 9
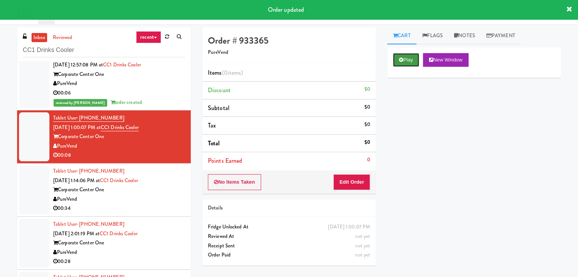
click at [406, 55] on button "Play" at bounding box center [406, 60] width 26 height 14
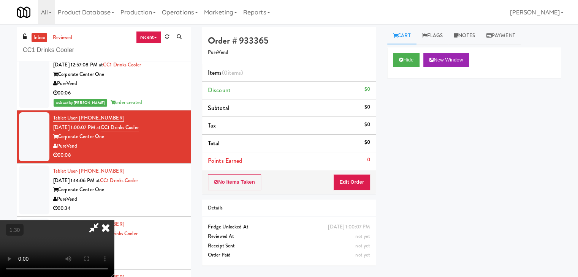
click at [114, 220] on video at bounding box center [57, 248] width 114 height 57
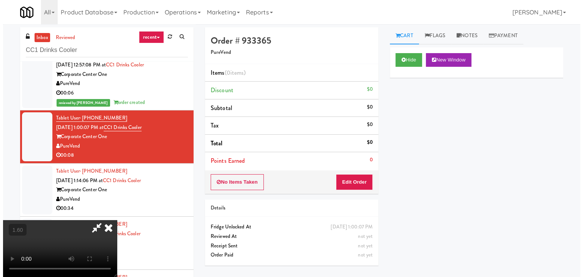
scroll to position [0, 0]
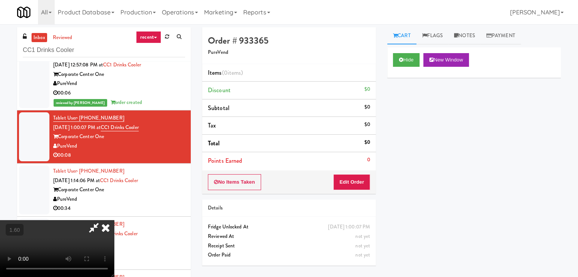
click at [114, 220] on icon at bounding box center [105, 227] width 17 height 15
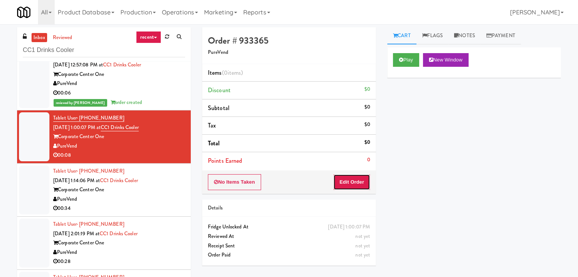
click at [351, 183] on button "Edit Order" at bounding box center [351, 182] width 37 height 16
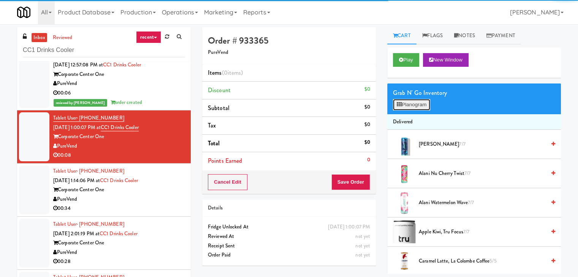
click at [405, 106] on button "Planogram" at bounding box center [411, 104] width 37 height 11
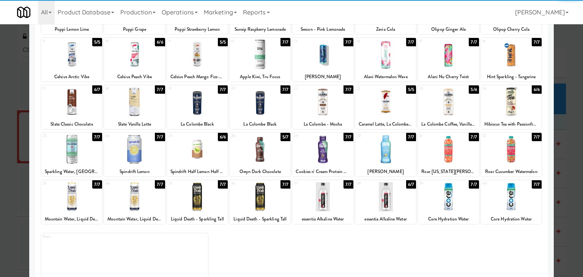
scroll to position [96, 0]
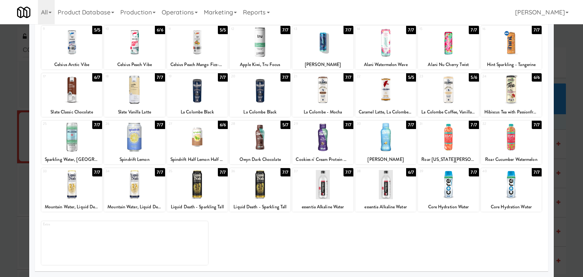
click at [453, 137] on div at bounding box center [448, 137] width 61 height 29
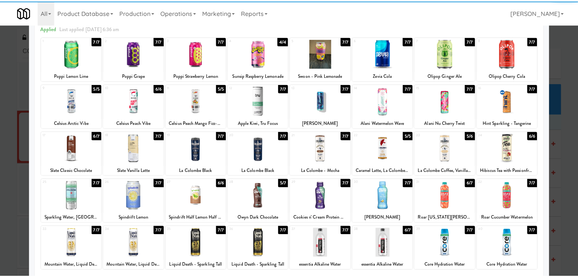
scroll to position [0, 0]
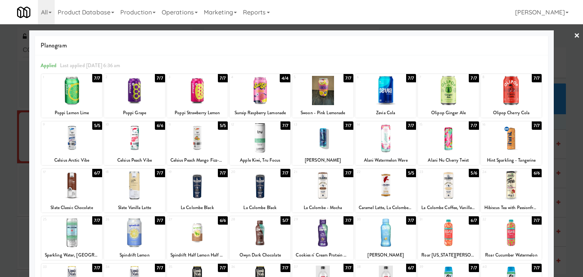
click at [574, 35] on link "×" at bounding box center [577, 36] width 6 height 24
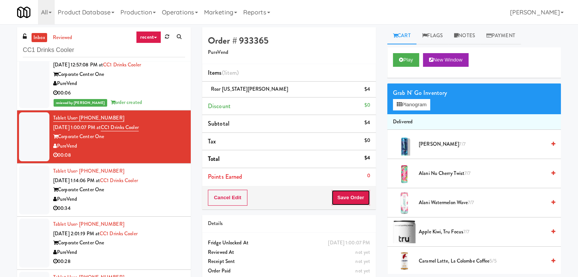
click at [343, 194] on button "Save Order" at bounding box center [350, 198] width 39 height 16
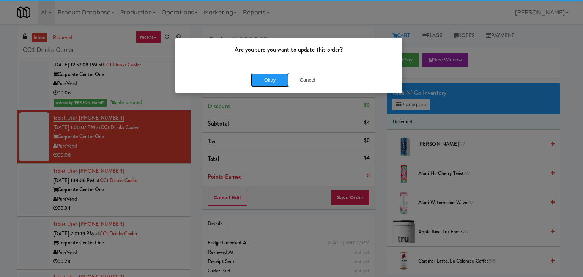
click at [266, 77] on button "Okay" at bounding box center [270, 80] width 38 height 14
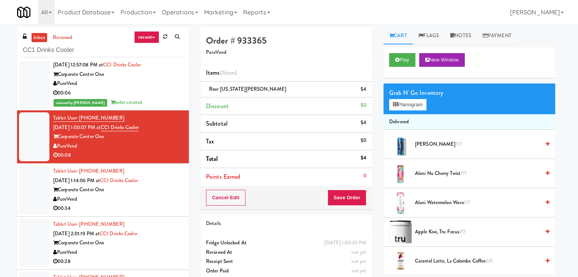
click at [145, 195] on div "PureVend" at bounding box center [118, 199] width 130 height 9
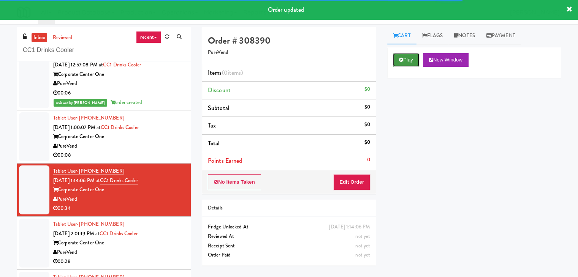
click at [404, 57] on button "Play" at bounding box center [406, 60] width 26 height 14
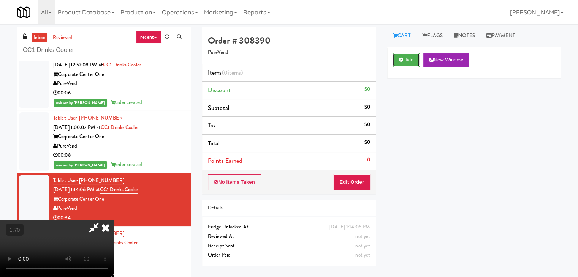
scroll to position [107, 0]
click at [114, 220] on video at bounding box center [57, 248] width 114 height 57
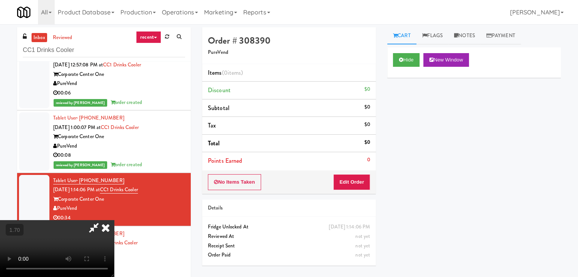
click at [114, 220] on video at bounding box center [57, 248] width 114 height 57
click at [114, 220] on icon at bounding box center [105, 227] width 17 height 15
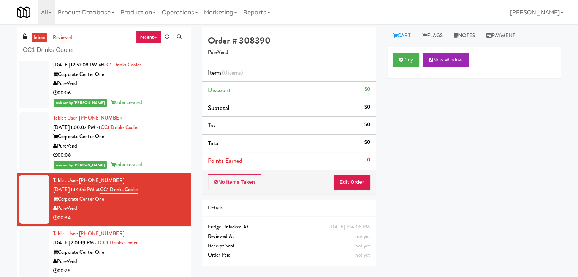
click at [342, 195] on div "Order # 308390 PureVend Items (0 items ) Discount $0 Subtotal $0 Tax $0 Total $…" at bounding box center [288, 149] width 185 height 244
click at [343, 184] on button "Edit Order" at bounding box center [351, 182] width 37 height 16
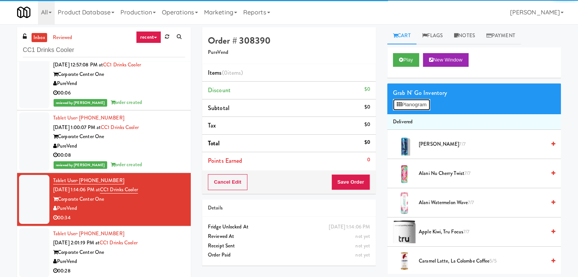
click at [409, 106] on button "Planogram" at bounding box center [411, 104] width 37 height 11
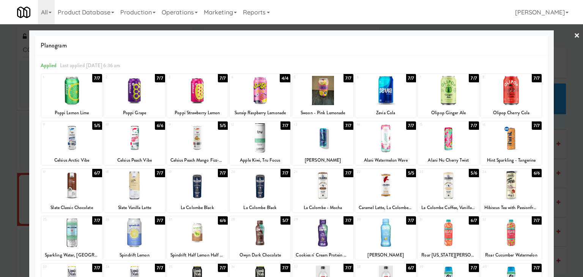
click at [327, 186] on div at bounding box center [322, 185] width 61 height 29
click at [574, 35] on link "×" at bounding box center [577, 36] width 6 height 24
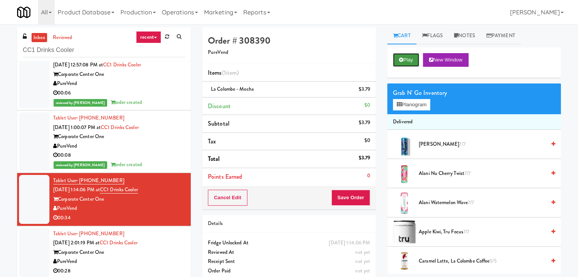
click at [406, 60] on button "Play" at bounding box center [406, 60] width 26 height 14
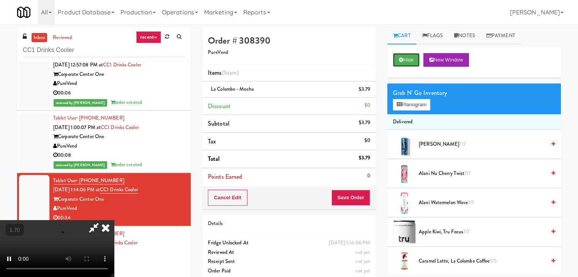
scroll to position [107, 0]
click at [114, 220] on video at bounding box center [57, 248] width 114 height 57
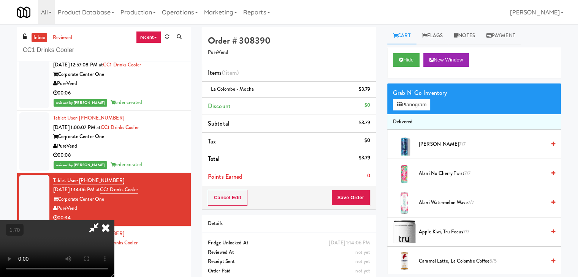
click at [114, 220] on video at bounding box center [57, 248] width 114 height 57
click at [114, 220] on icon at bounding box center [105, 227] width 17 height 15
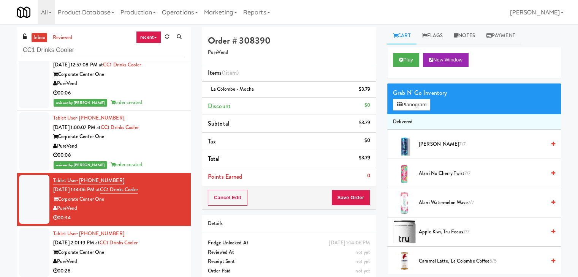
click at [352, 203] on div "Cancel Edit Save Order" at bounding box center [289, 198] width 174 height 24
click at [352, 195] on button "Save Order" at bounding box center [350, 198] width 39 height 16
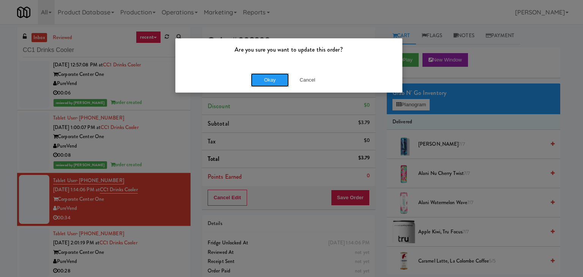
drag, startPoint x: 272, startPoint y: 81, endPoint x: 235, endPoint y: 99, distance: 41.3
click at [272, 81] on button "Okay" at bounding box center [270, 80] width 38 height 14
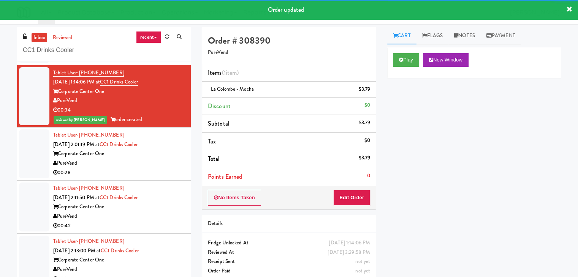
scroll to position [190, 0]
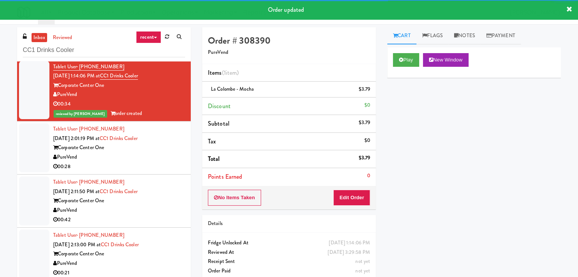
click at [147, 166] on div "00:28" at bounding box center [119, 166] width 132 height 9
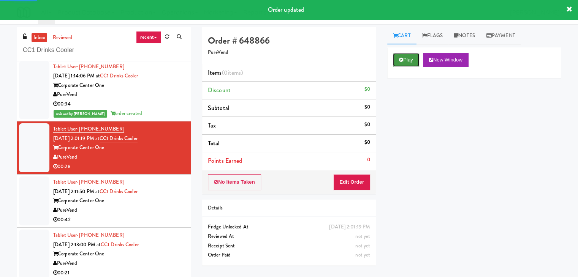
click at [403, 58] on button "Play" at bounding box center [406, 60] width 26 height 14
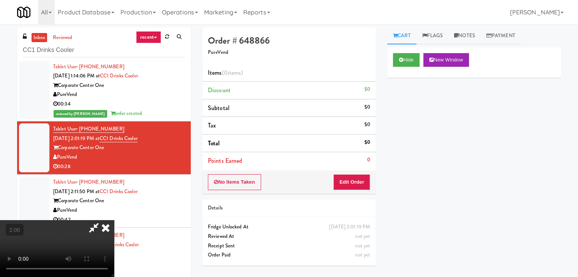
click at [114, 220] on icon at bounding box center [105, 227] width 17 height 15
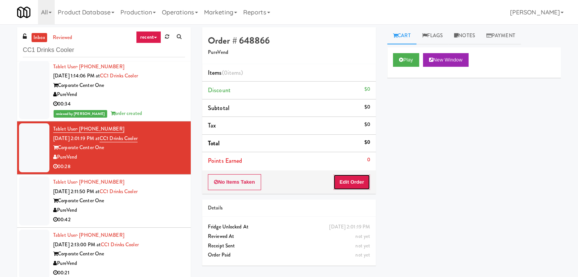
click at [346, 183] on button "Edit Order" at bounding box center [351, 182] width 37 height 16
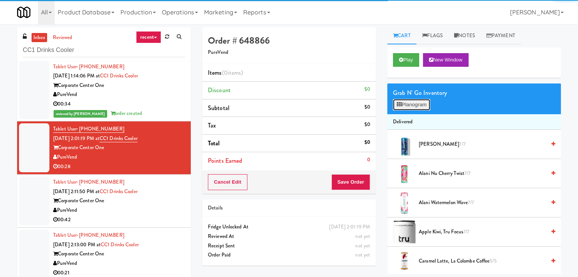
click at [401, 104] on icon at bounding box center [398, 104] width 5 height 5
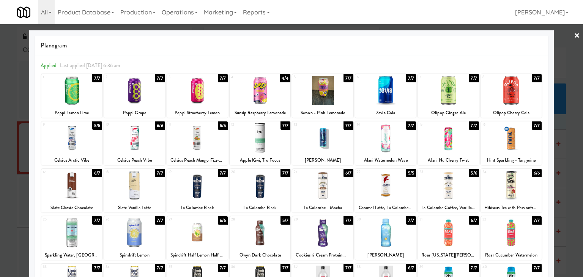
click at [494, 93] on div at bounding box center [511, 90] width 61 height 29
click at [138, 98] on div at bounding box center [134, 90] width 61 height 29
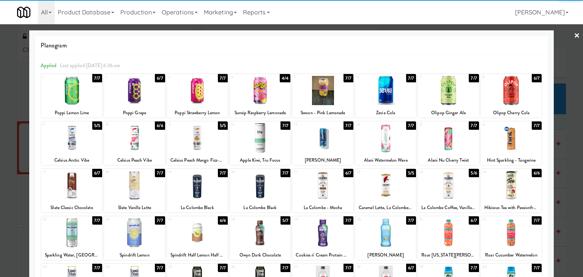
click at [574, 36] on link "×" at bounding box center [577, 36] width 6 height 24
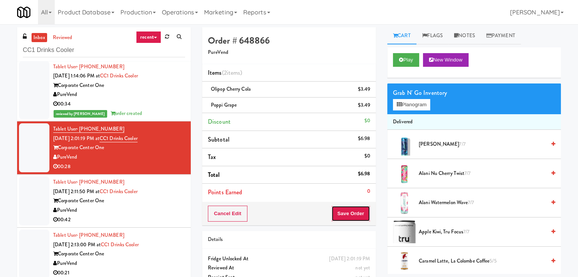
click at [352, 217] on button "Save Order" at bounding box center [350, 214] width 39 height 16
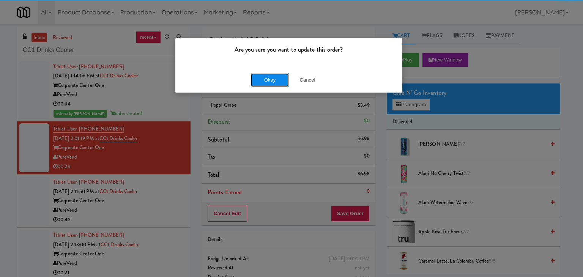
click at [272, 79] on button "Okay" at bounding box center [270, 80] width 38 height 14
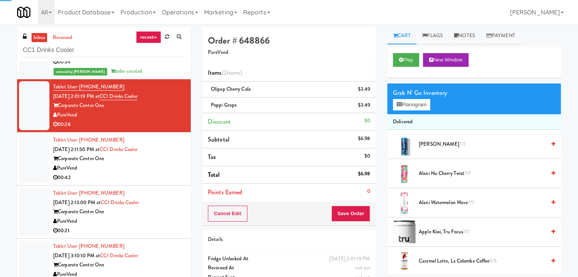
scroll to position [234, 0]
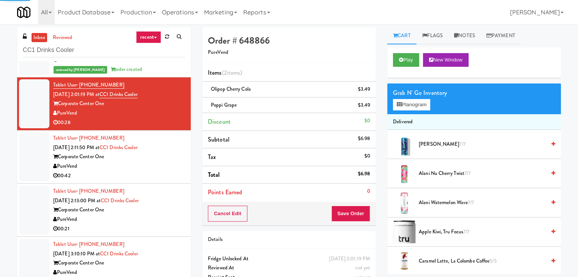
click at [152, 175] on div "00:42" at bounding box center [119, 175] width 132 height 9
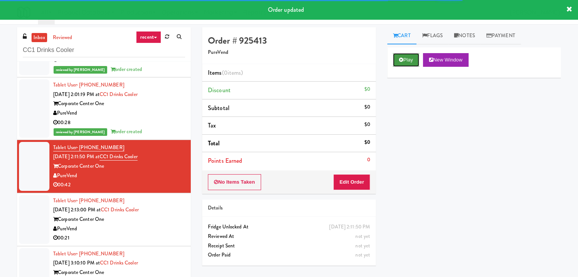
click at [405, 59] on button "Play" at bounding box center [406, 60] width 26 height 14
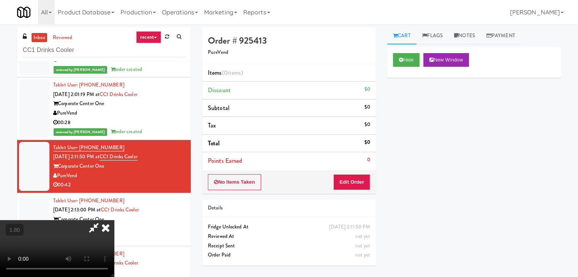
click at [114, 220] on video at bounding box center [57, 248] width 114 height 57
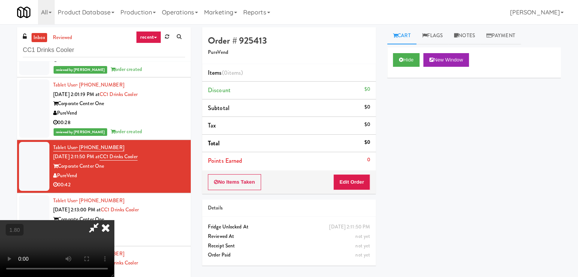
click at [114, 220] on video at bounding box center [57, 248] width 114 height 57
drag, startPoint x: 333, startPoint y: 31, endPoint x: 341, endPoint y: 127, distance: 96.4
click at [114, 220] on icon at bounding box center [105, 227] width 17 height 15
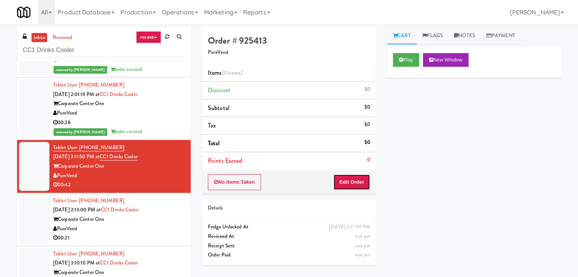
click at [347, 176] on button "Edit Order" at bounding box center [351, 182] width 37 height 16
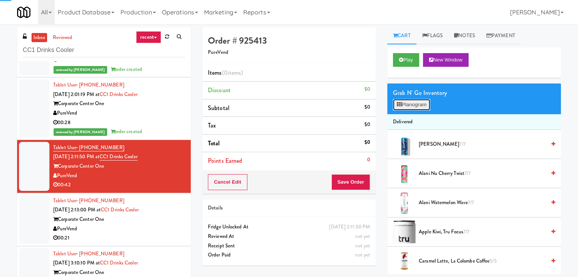
click at [403, 101] on button "Planogram" at bounding box center [411, 104] width 37 height 11
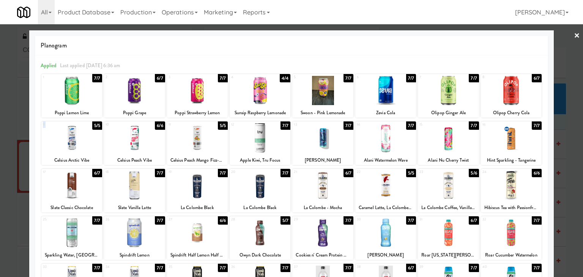
click at [88, 128] on div "9 5/5 Celsius Arctic Vibe" at bounding box center [71, 144] width 61 height 44
drag, startPoint x: 573, startPoint y: 37, endPoint x: 552, endPoint y: 43, distance: 21.7
click at [574, 37] on link "×" at bounding box center [577, 36] width 6 height 24
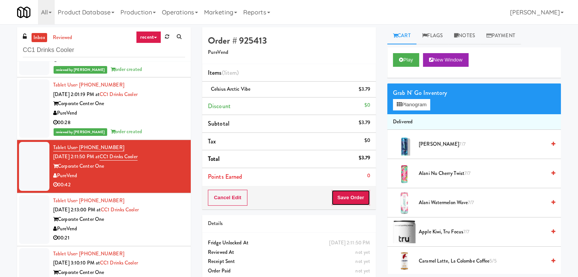
click at [343, 198] on button "Save Order" at bounding box center [350, 198] width 39 height 16
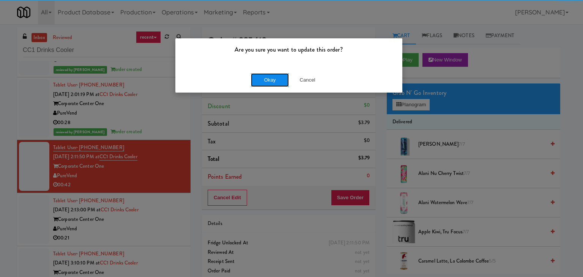
drag, startPoint x: 275, startPoint y: 80, endPoint x: 238, endPoint y: 110, distance: 47.5
click at [275, 80] on button "Okay" at bounding box center [270, 80] width 38 height 14
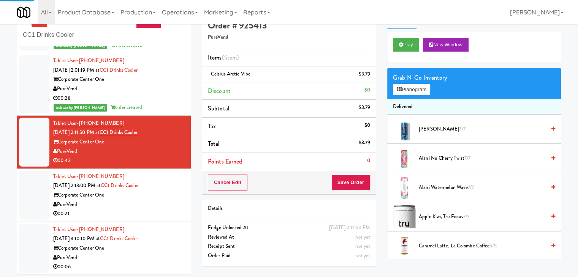
scroll to position [24, 0]
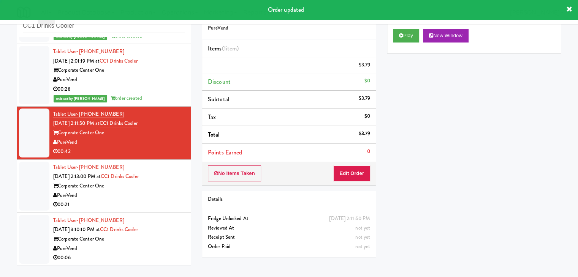
click at [150, 192] on div "PureVend" at bounding box center [119, 195] width 132 height 9
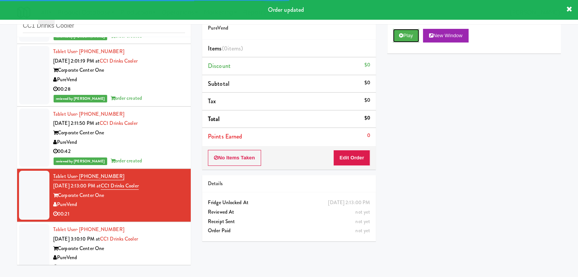
click at [406, 36] on button "Play" at bounding box center [406, 36] width 26 height 14
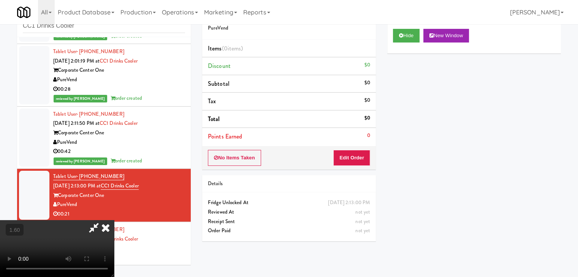
click at [114, 220] on icon at bounding box center [105, 227] width 17 height 15
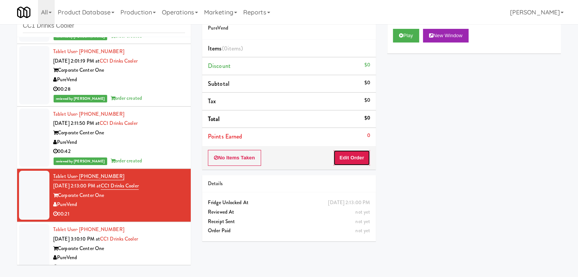
click at [349, 158] on button "Edit Order" at bounding box center [351, 158] width 37 height 16
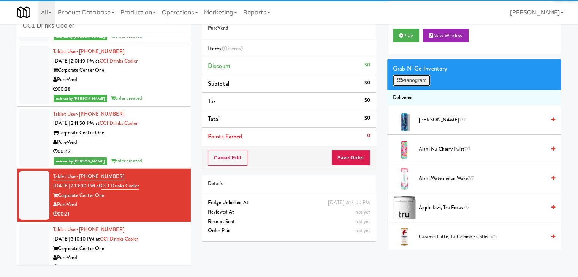
click at [409, 77] on button "Planogram" at bounding box center [411, 80] width 37 height 11
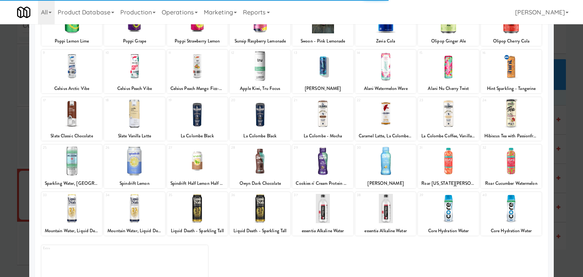
scroll to position [76, 0]
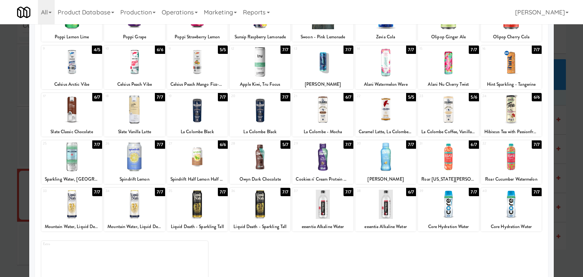
click at [200, 114] on div at bounding box center [197, 109] width 61 height 29
click at [258, 117] on div at bounding box center [260, 109] width 61 height 29
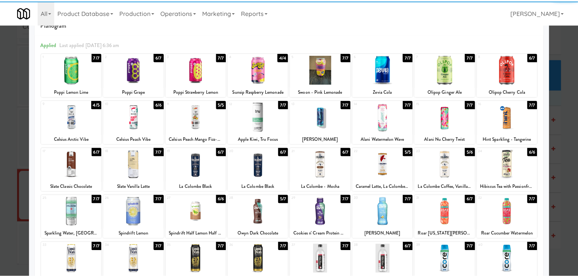
scroll to position [0, 0]
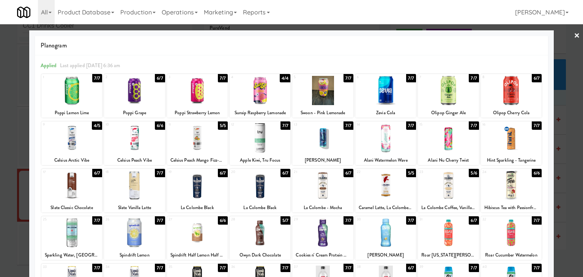
drag, startPoint x: 570, startPoint y: 35, endPoint x: 411, endPoint y: 60, distance: 160.8
click at [574, 35] on link "×" at bounding box center [577, 36] width 6 height 24
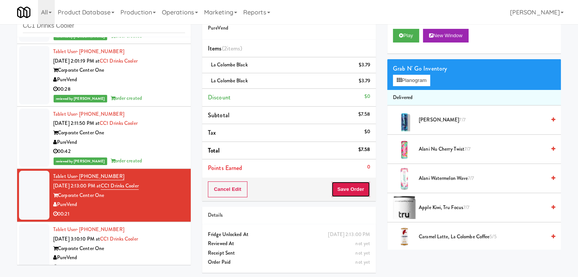
click at [355, 182] on button "Save Order" at bounding box center [350, 190] width 39 height 16
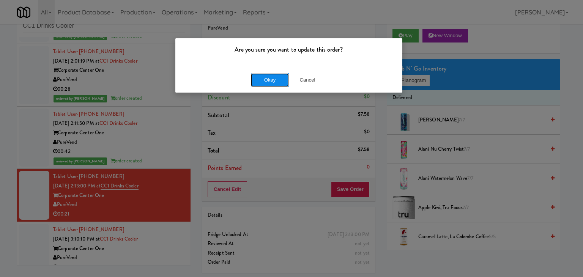
click at [267, 79] on button "Okay" at bounding box center [270, 80] width 38 height 14
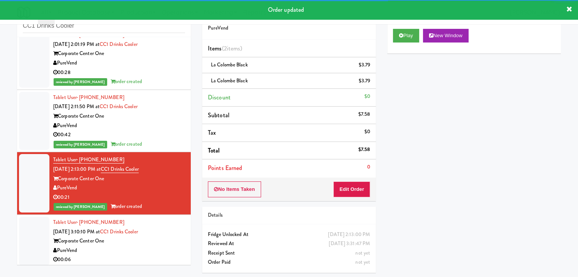
scroll to position [262, 0]
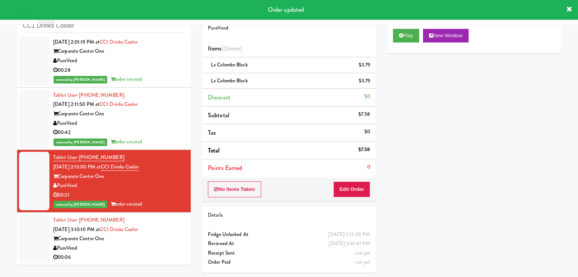
click at [153, 254] on div "00:06" at bounding box center [119, 257] width 132 height 9
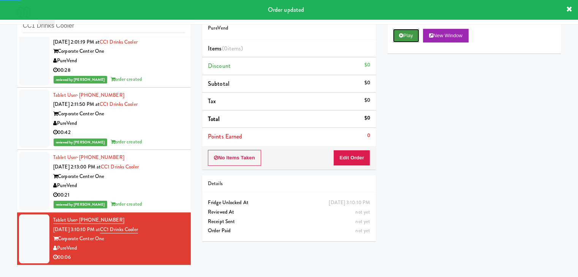
click at [401, 38] on button "Play" at bounding box center [406, 36] width 26 height 14
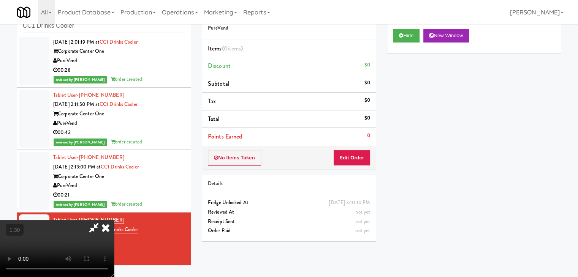
click at [114, 220] on video at bounding box center [57, 248] width 114 height 57
click at [114, 220] on icon at bounding box center [105, 227] width 17 height 15
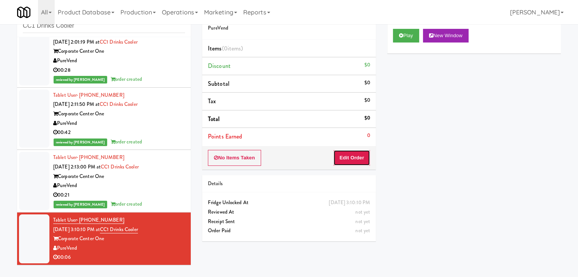
click at [348, 155] on button "Edit Order" at bounding box center [351, 158] width 37 height 16
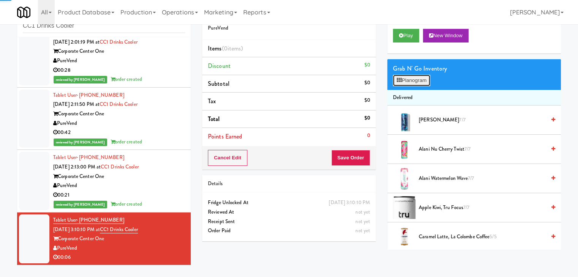
click at [413, 78] on button "Planogram" at bounding box center [411, 80] width 37 height 11
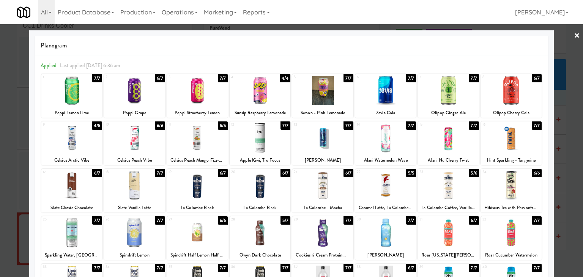
click at [326, 134] on div at bounding box center [322, 137] width 61 height 29
click at [574, 35] on link "×" at bounding box center [577, 36] width 6 height 24
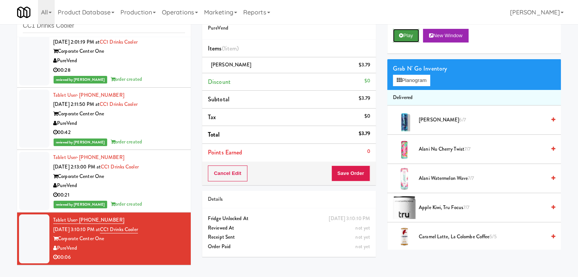
click at [403, 41] on button "Play" at bounding box center [406, 36] width 26 height 14
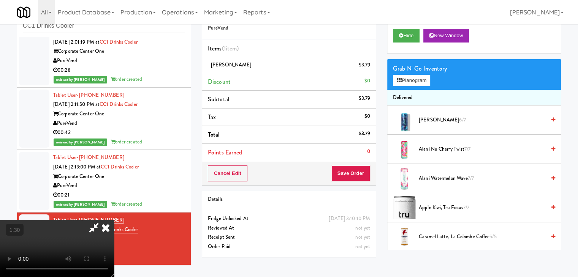
click at [114, 220] on icon at bounding box center [105, 227] width 17 height 15
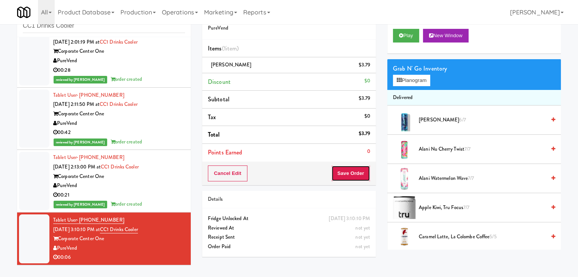
click at [355, 174] on button "Save Order" at bounding box center [350, 174] width 39 height 16
drag, startPoint x: 355, startPoint y: 172, endPoint x: 331, endPoint y: 146, distance: 35.5
click at [357, 172] on button "Save Order" at bounding box center [350, 174] width 39 height 16
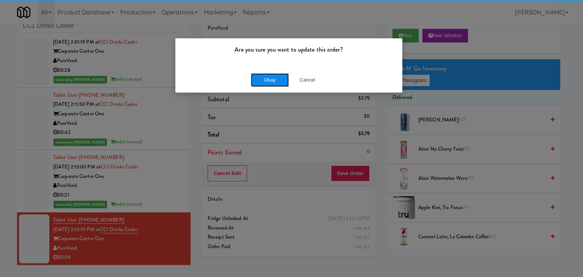
click at [272, 82] on button "Okay" at bounding box center [270, 80] width 38 height 14
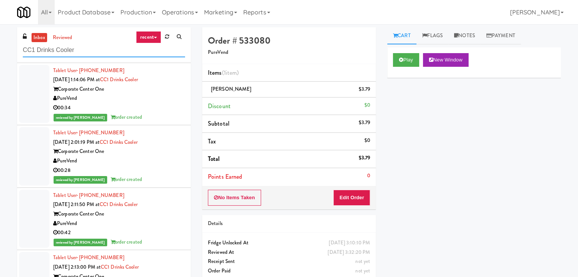
click at [88, 47] on input "CC1 Drinks Cooler" at bounding box center [104, 50] width 162 height 14
paste input "YKEL - Drink - Middle"
type input "CYKEL - Drink - Middle"
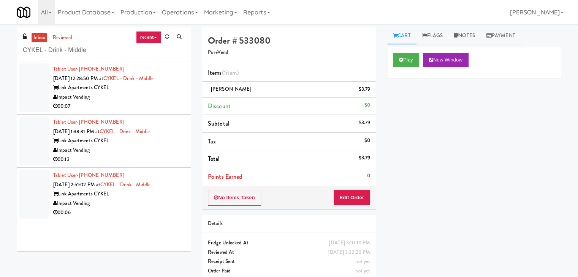
click at [157, 105] on div "00:07" at bounding box center [119, 106] width 132 height 9
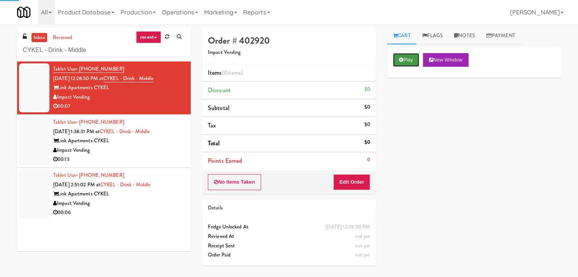
click at [403, 56] on button "Play" at bounding box center [406, 60] width 26 height 14
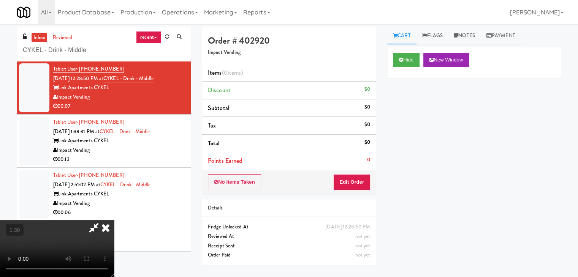
drag, startPoint x: 338, startPoint y: 90, endPoint x: 351, endPoint y: 154, distance: 65.2
click at [114, 220] on icon at bounding box center [105, 227] width 17 height 15
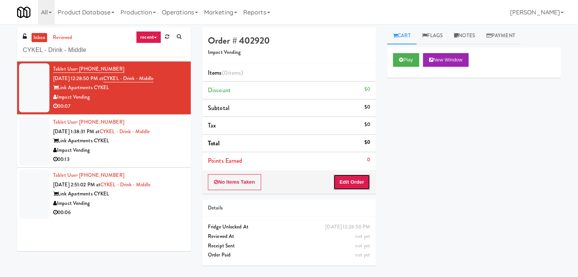
click at [352, 182] on button "Edit Order" at bounding box center [351, 182] width 37 height 16
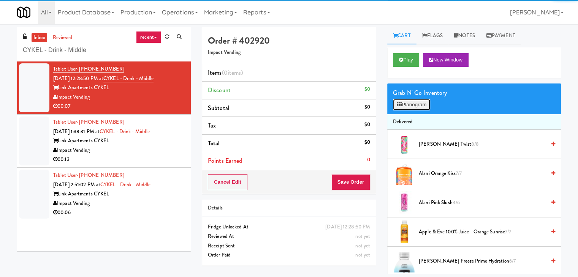
click at [413, 106] on button "Planogram" at bounding box center [411, 104] width 37 height 11
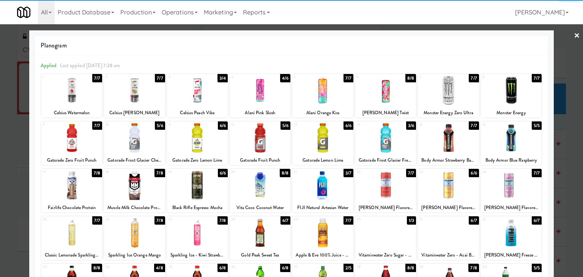
click at [510, 134] on div at bounding box center [511, 137] width 61 height 29
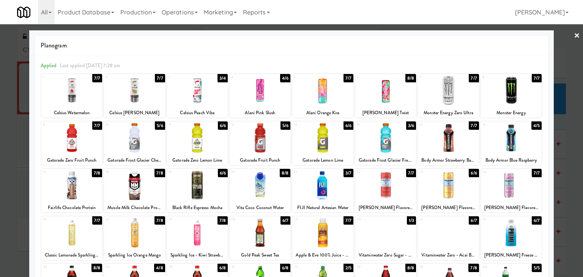
click at [470, 134] on div at bounding box center [448, 137] width 61 height 29
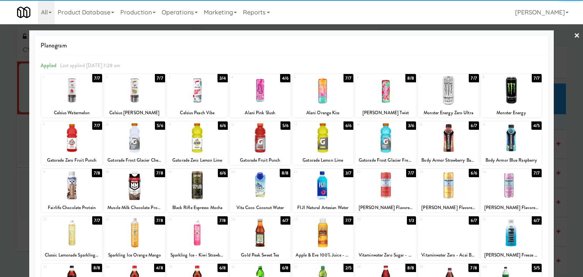
click at [574, 36] on link "×" at bounding box center [577, 36] width 6 height 24
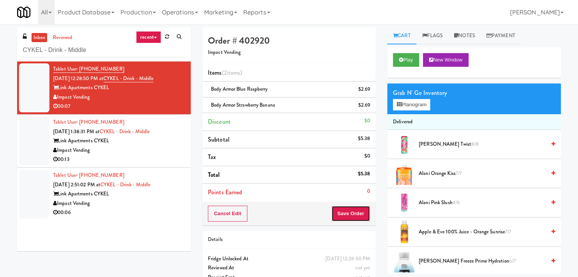
click at [346, 214] on button "Save Order" at bounding box center [350, 214] width 39 height 16
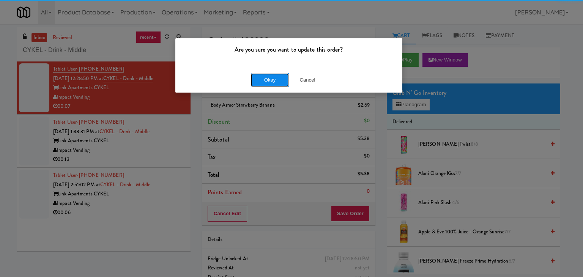
click at [270, 81] on button "Okay" at bounding box center [270, 80] width 38 height 14
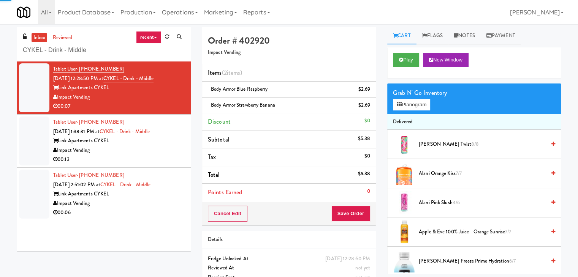
click at [158, 155] on div "00:13" at bounding box center [119, 159] width 132 height 9
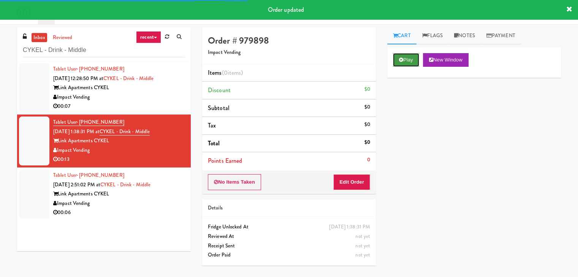
click at [406, 60] on button "Play" at bounding box center [406, 60] width 26 height 14
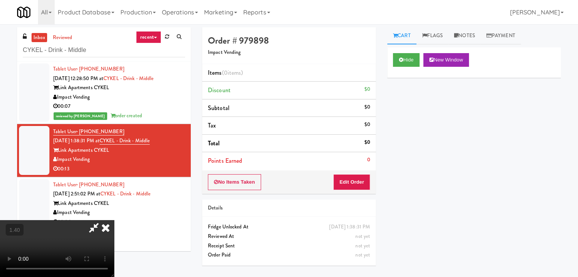
click at [114, 220] on video at bounding box center [57, 248] width 114 height 57
click at [114, 220] on icon at bounding box center [105, 227] width 17 height 15
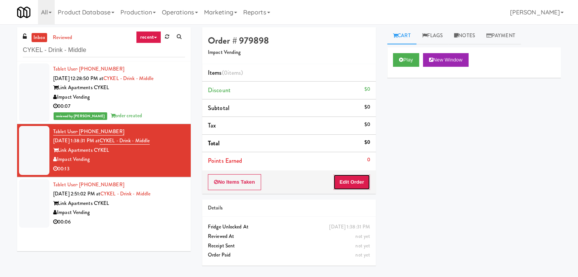
click at [351, 178] on button "Edit Order" at bounding box center [351, 182] width 37 height 16
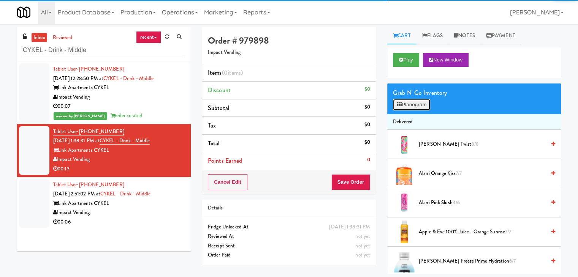
click at [400, 107] on button "Planogram" at bounding box center [411, 104] width 37 height 11
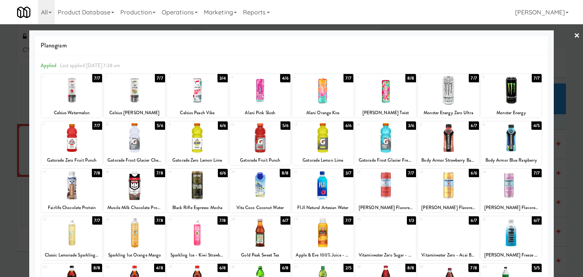
click at [276, 95] on div at bounding box center [260, 90] width 61 height 29
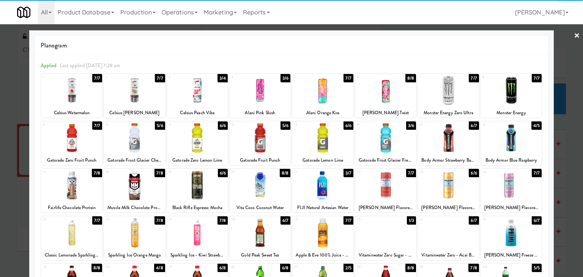
drag, startPoint x: 572, startPoint y: 35, endPoint x: 326, endPoint y: 68, distance: 247.8
click at [574, 35] on link "×" at bounding box center [577, 36] width 6 height 24
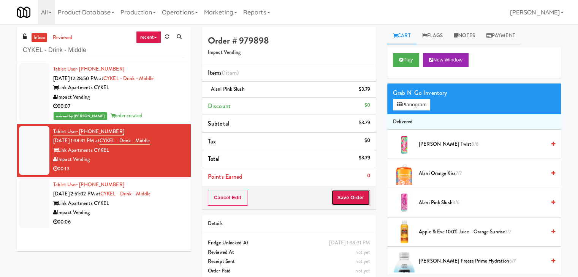
click at [346, 196] on button "Save Order" at bounding box center [350, 198] width 39 height 16
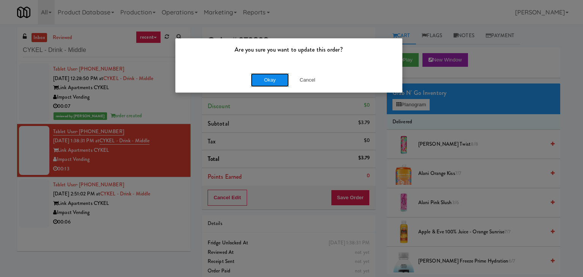
click at [271, 77] on button "Okay" at bounding box center [270, 80] width 38 height 14
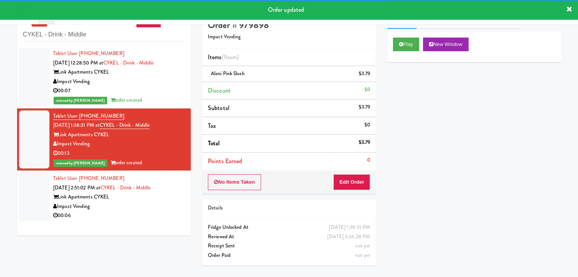
scroll to position [24, 0]
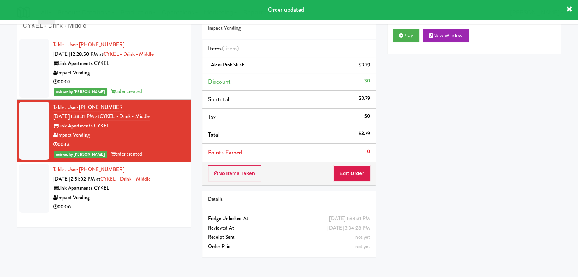
click at [143, 211] on div "00:06" at bounding box center [119, 206] width 132 height 9
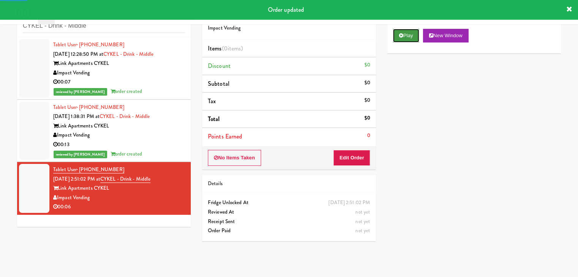
click at [403, 33] on button "Play" at bounding box center [406, 36] width 26 height 14
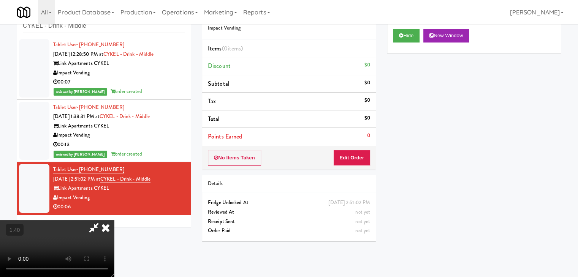
click at [114, 220] on video at bounding box center [57, 248] width 114 height 57
click at [114, 220] on icon at bounding box center [105, 227] width 17 height 15
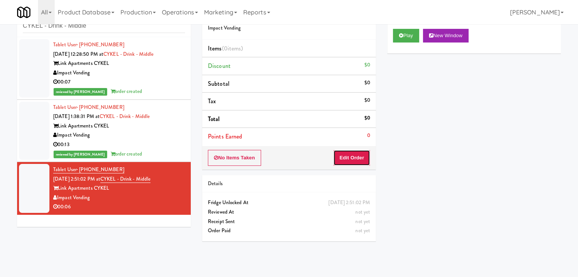
click at [349, 164] on button "Edit Order" at bounding box center [351, 158] width 37 height 16
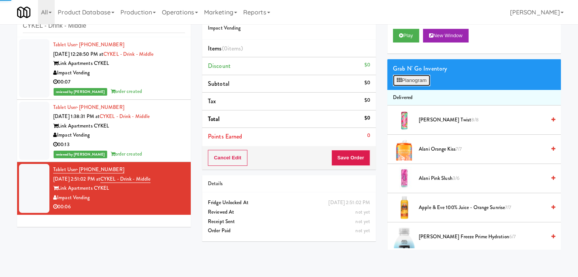
click at [415, 80] on button "Planogram" at bounding box center [411, 80] width 37 height 11
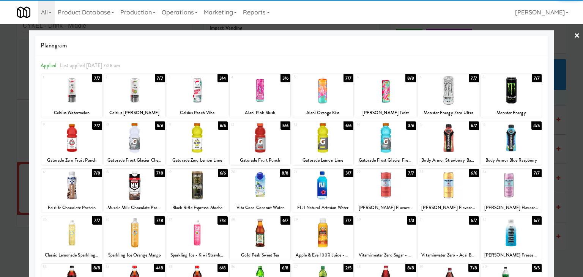
click at [503, 92] on div at bounding box center [511, 90] width 61 height 29
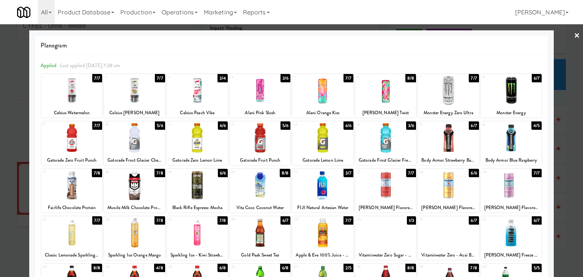
click at [574, 35] on link "×" at bounding box center [577, 36] width 6 height 24
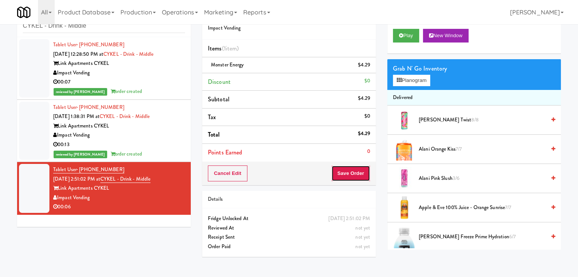
click at [353, 174] on button "Save Order" at bounding box center [350, 174] width 39 height 16
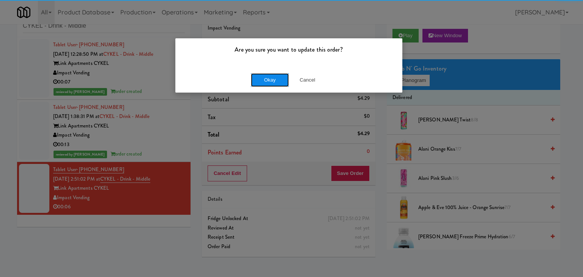
click at [269, 78] on button "Okay" at bounding box center [270, 80] width 38 height 14
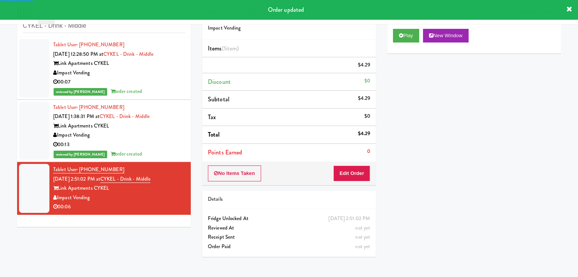
click at [142, 141] on div "00:13" at bounding box center [119, 144] width 132 height 9
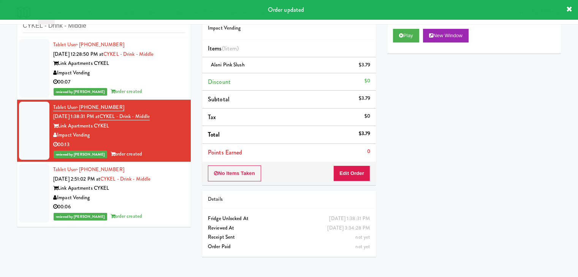
click at [153, 82] on div "00:07" at bounding box center [119, 81] width 132 height 9
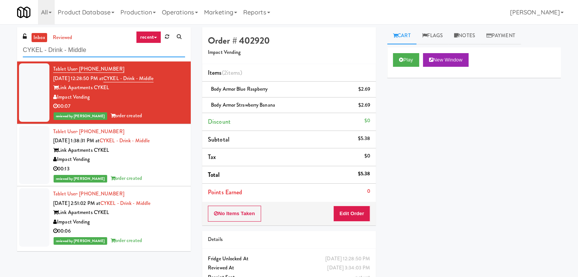
click at [94, 50] on input "CYKEL - Drink - Middle" at bounding box center [104, 50] width 162 height 14
paste input "Market @ 3500 Steeles"
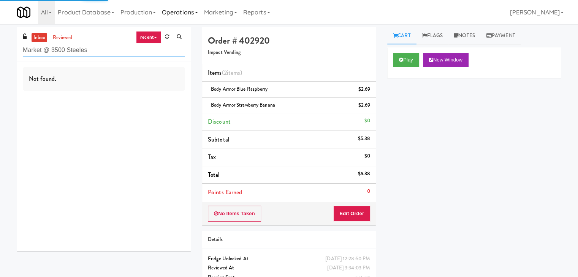
type input "Market @ 3500 Steeles"
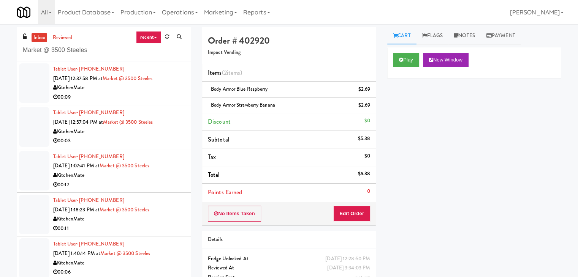
click at [161, 93] on div "00:09" at bounding box center [119, 97] width 132 height 9
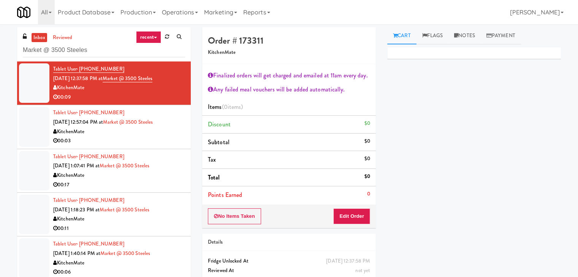
click at [346, 208] on div "No Items Taken Edit Order" at bounding box center [289, 217] width 174 height 24
click at [347, 214] on button "Edit Order" at bounding box center [351, 216] width 37 height 16
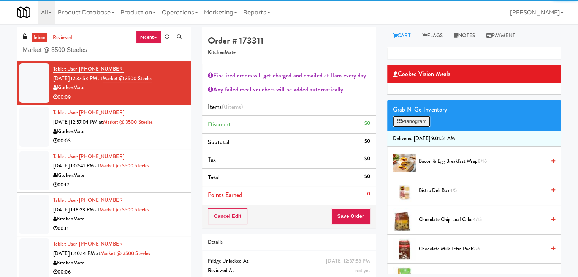
click at [428, 120] on button "Planogram" at bounding box center [411, 121] width 37 height 11
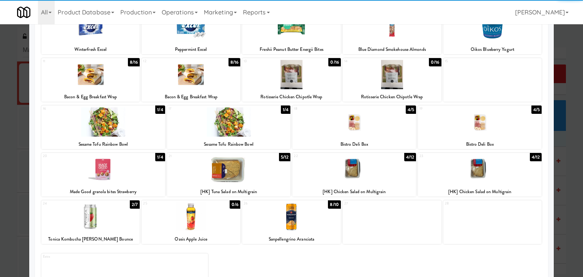
scroll to position [114, 0]
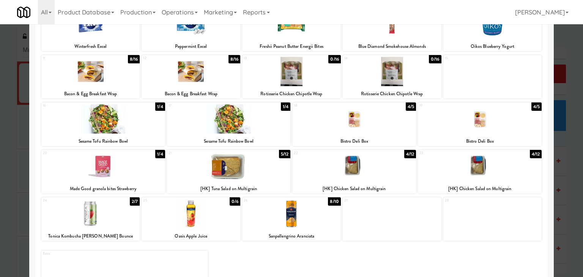
click at [483, 166] on div at bounding box center [480, 166] width 124 height 29
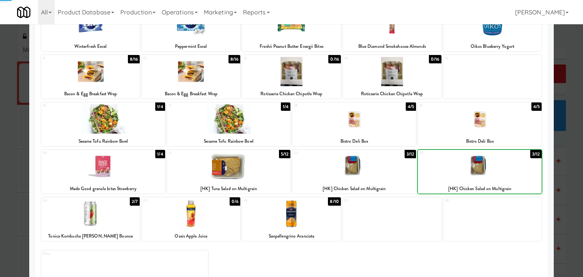
scroll to position [0, 0]
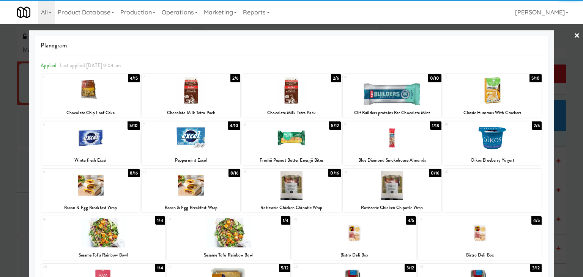
click at [574, 36] on link "×" at bounding box center [577, 36] width 6 height 24
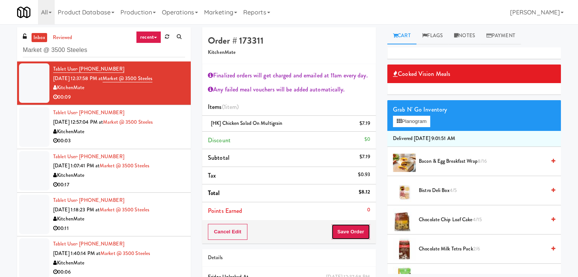
click at [341, 230] on button "Save Order" at bounding box center [350, 232] width 39 height 16
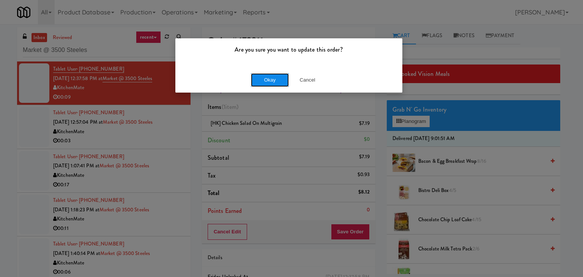
click at [266, 78] on button "Okay" at bounding box center [270, 80] width 38 height 14
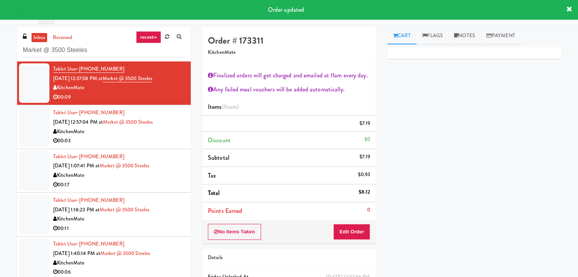
click at [133, 145] on div "00:03" at bounding box center [119, 140] width 132 height 9
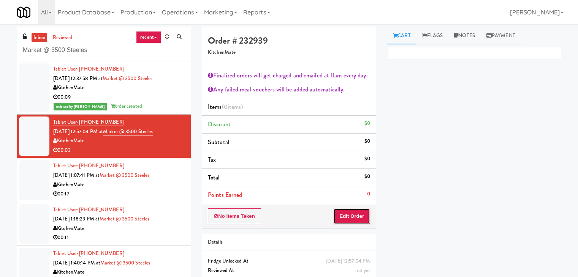
click at [349, 213] on button "Edit Order" at bounding box center [351, 216] width 37 height 16
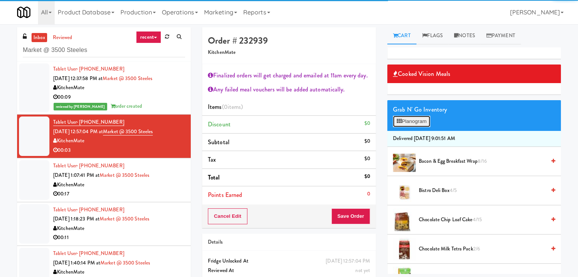
click at [417, 116] on button "Planogram" at bounding box center [411, 121] width 37 height 11
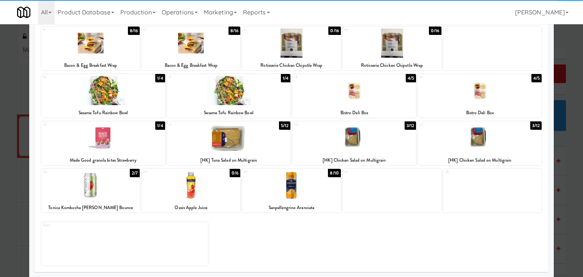
scroll to position [143, 0]
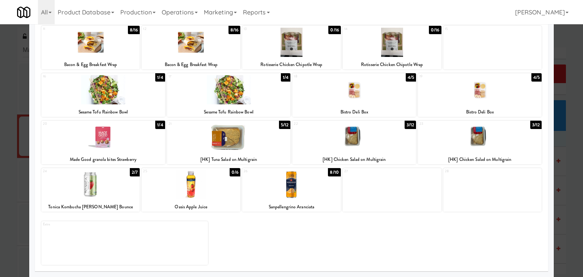
click at [93, 188] on div at bounding box center [90, 184] width 99 height 29
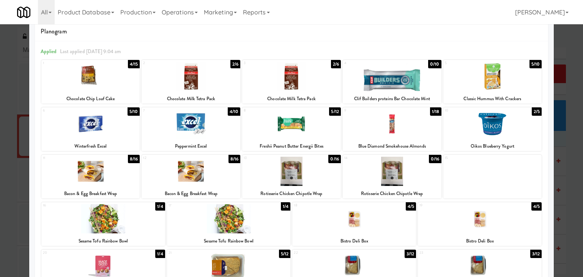
scroll to position [0, 0]
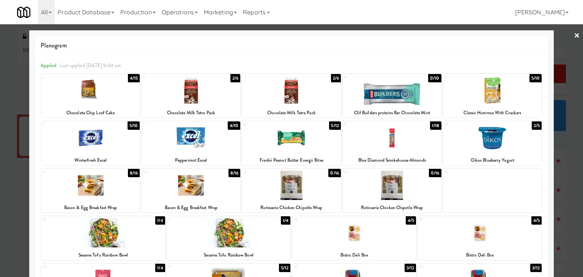
click at [574, 33] on link "×" at bounding box center [577, 36] width 6 height 24
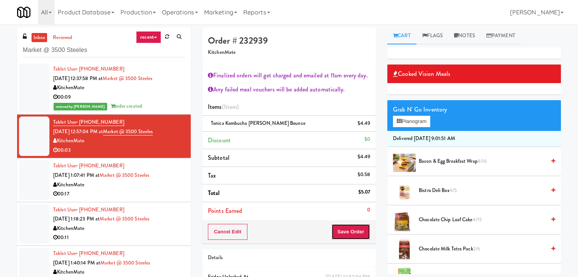
click at [345, 232] on button "Save Order" at bounding box center [350, 232] width 39 height 16
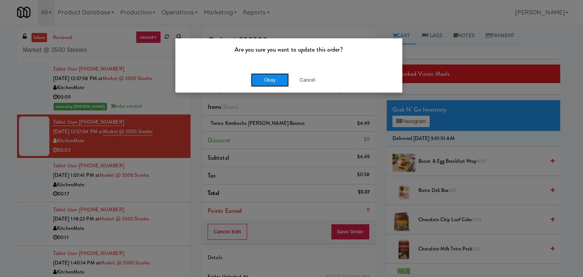
click at [262, 78] on button "Okay" at bounding box center [270, 80] width 38 height 14
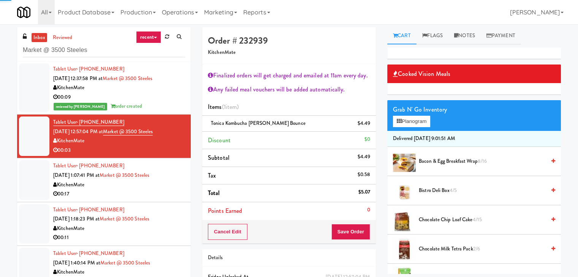
click at [132, 193] on div "00:17" at bounding box center [119, 194] width 132 height 9
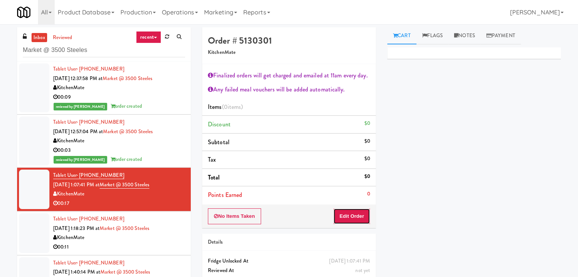
click at [339, 216] on button "Edit Order" at bounding box center [351, 216] width 37 height 16
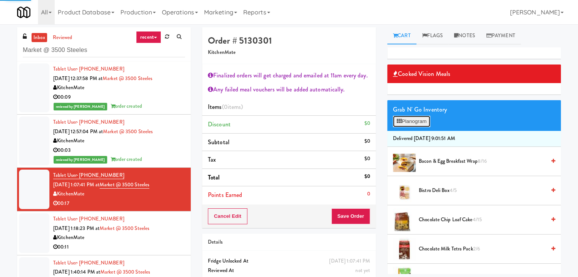
click at [426, 123] on button "Planogram" at bounding box center [411, 121] width 37 height 11
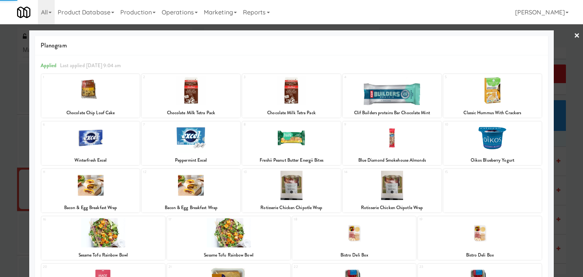
scroll to position [143, 0]
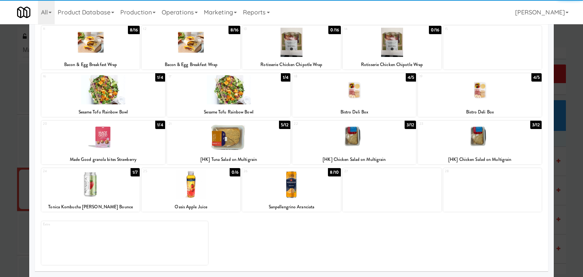
click at [221, 142] on div at bounding box center [229, 137] width 124 height 29
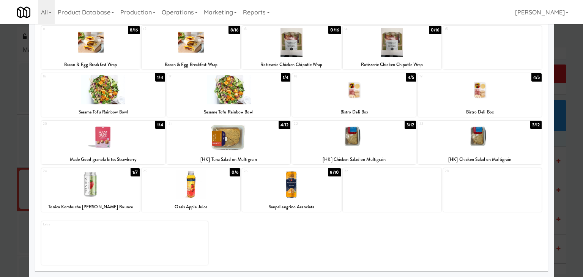
click at [289, 191] on div at bounding box center [291, 184] width 99 height 29
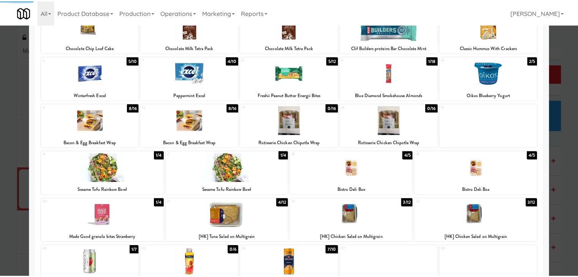
scroll to position [0, 0]
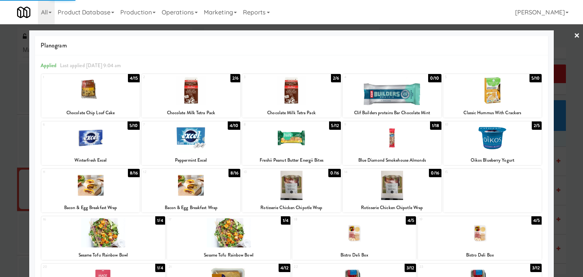
click at [574, 34] on link "×" at bounding box center [577, 36] width 6 height 24
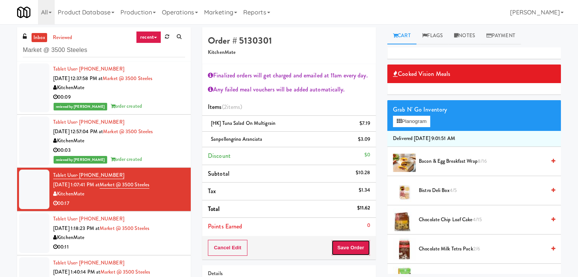
click at [347, 246] on button "Save Order" at bounding box center [350, 248] width 39 height 16
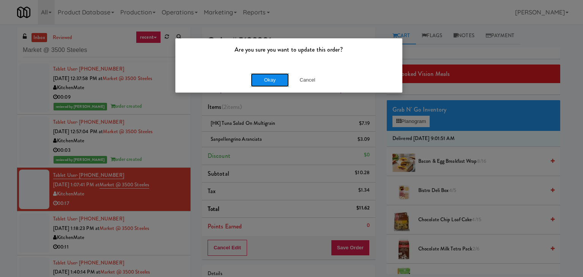
click at [273, 83] on button "Okay" at bounding box center [270, 80] width 38 height 14
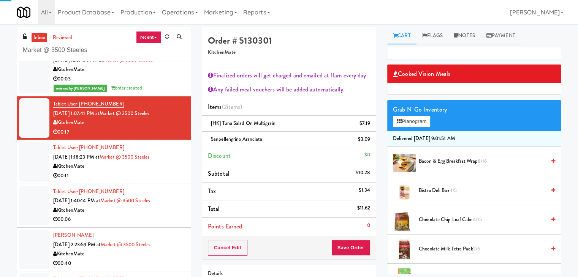
scroll to position [76, 0]
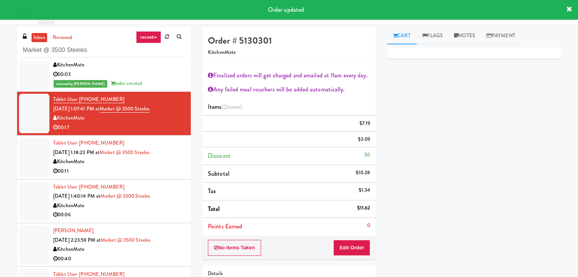
click at [156, 168] on div "00:11" at bounding box center [119, 171] width 132 height 9
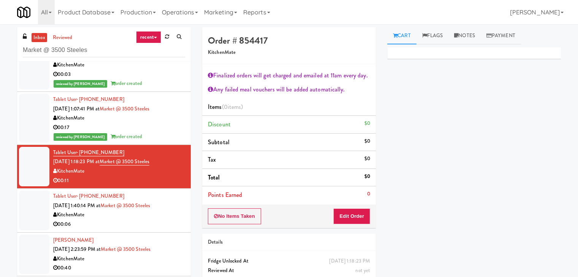
drag, startPoint x: 337, startPoint y: 207, endPoint x: 339, endPoint y: 211, distance: 4.6
click at [337, 207] on div "No Items Taken Edit Order" at bounding box center [289, 217] width 174 height 24
click at [339, 211] on button "Edit Order" at bounding box center [351, 216] width 37 height 16
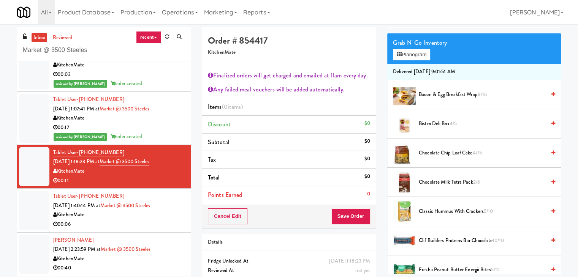
scroll to position [76, 0]
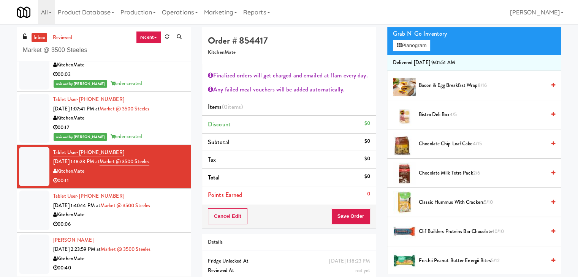
click at [551, 144] on icon at bounding box center [553, 143] width 4 height 5
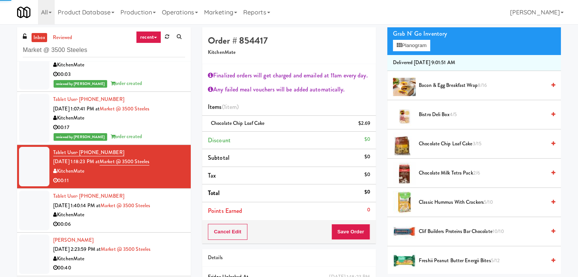
click at [551, 144] on icon at bounding box center [553, 143] width 4 height 5
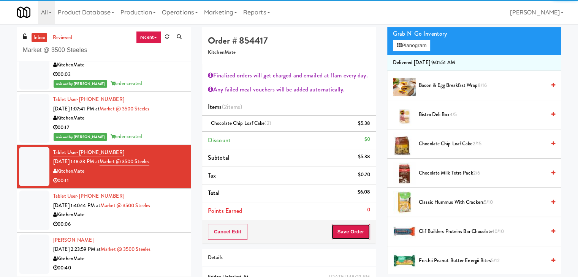
click at [342, 230] on button "Save Order" at bounding box center [350, 232] width 39 height 16
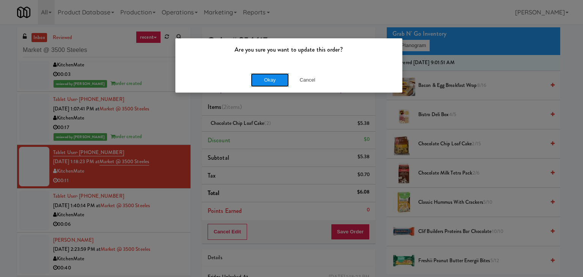
drag, startPoint x: 261, startPoint y: 79, endPoint x: 174, endPoint y: 138, distance: 105.3
click at [261, 79] on button "Okay" at bounding box center [270, 80] width 38 height 14
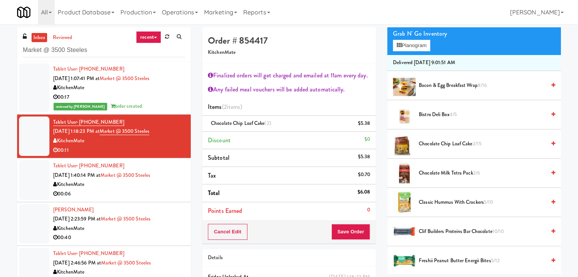
scroll to position [150, 0]
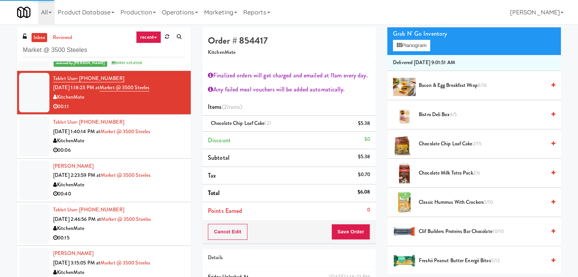
click at [155, 149] on div "00:06" at bounding box center [119, 150] width 132 height 9
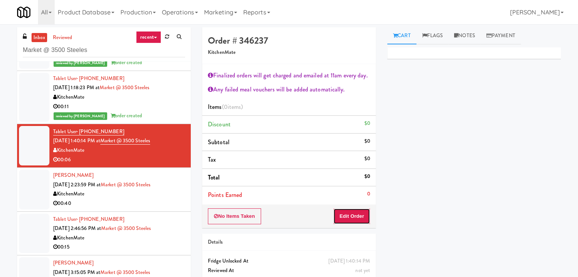
click at [345, 220] on button "Edit Order" at bounding box center [351, 216] width 37 height 16
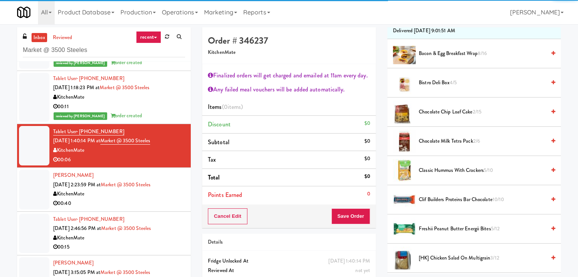
scroll to position [114, 0]
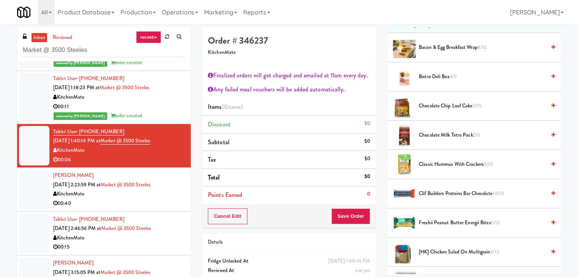
click at [551, 164] on icon at bounding box center [553, 164] width 4 height 5
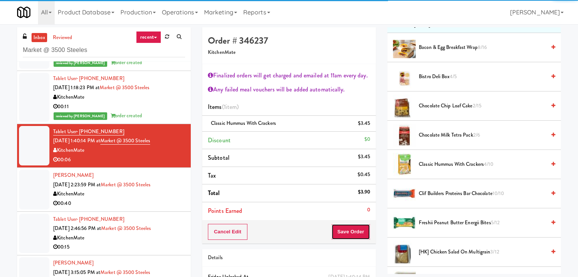
click at [343, 231] on button "Save Order" at bounding box center [350, 232] width 39 height 16
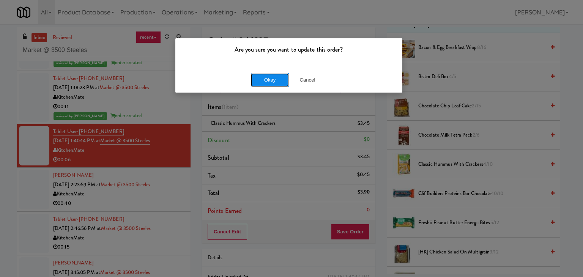
click at [258, 82] on button "Okay" at bounding box center [270, 80] width 38 height 14
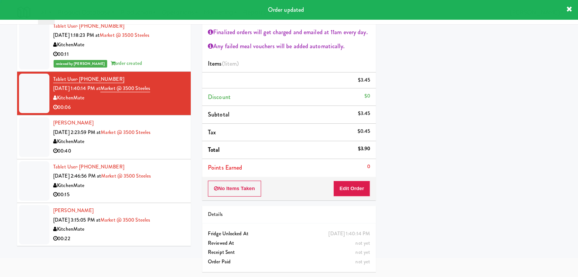
scroll to position [58, 0]
click at [148, 150] on div "00:40" at bounding box center [119, 150] width 132 height 9
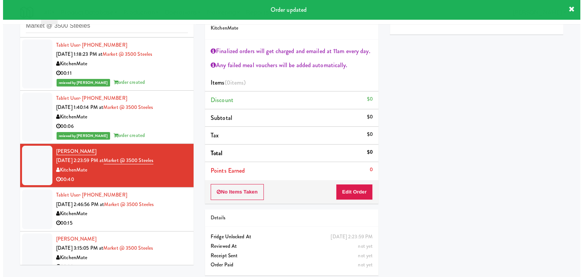
scroll to position [28, 0]
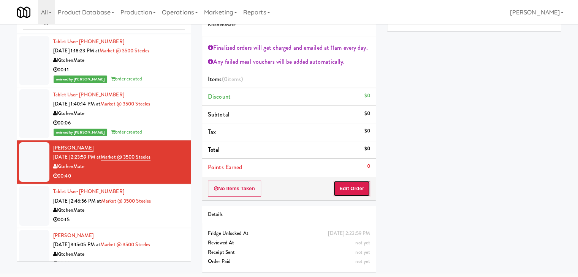
click at [352, 193] on button "Edit Order" at bounding box center [351, 189] width 37 height 16
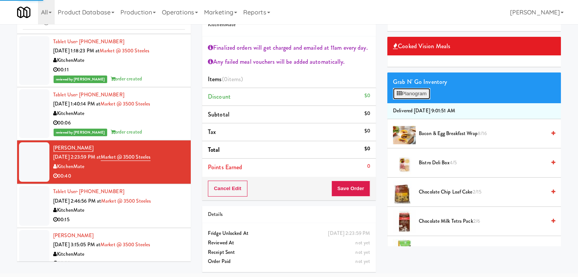
click at [418, 88] on button "Planogram" at bounding box center [411, 93] width 37 height 11
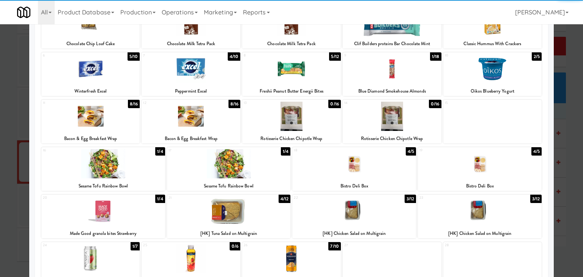
scroll to position [76, 0]
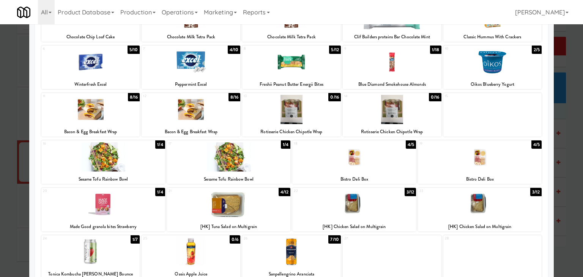
click at [114, 111] on div at bounding box center [90, 109] width 99 height 29
click at [197, 111] on div at bounding box center [191, 109] width 99 height 29
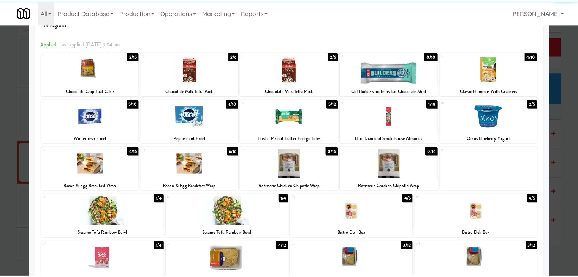
scroll to position [0, 0]
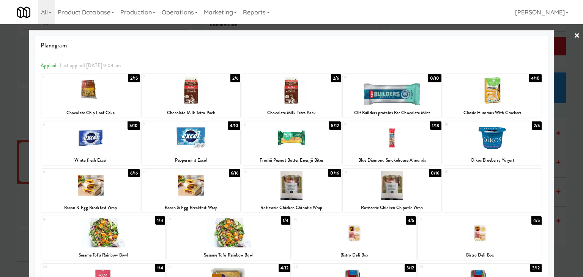
drag, startPoint x: 573, startPoint y: 36, endPoint x: 447, endPoint y: 68, distance: 130.9
click at [574, 36] on link "×" at bounding box center [577, 36] width 6 height 24
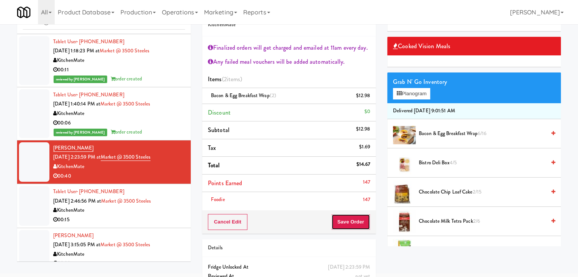
click at [355, 222] on button "Save Order" at bounding box center [350, 222] width 39 height 16
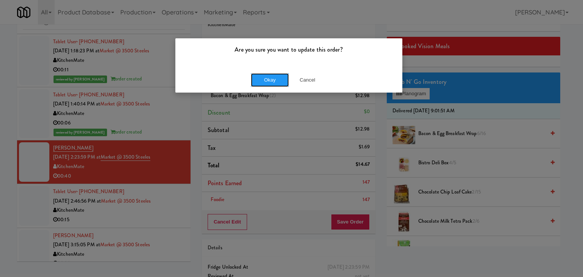
click at [264, 78] on button "Okay" at bounding box center [270, 80] width 38 height 14
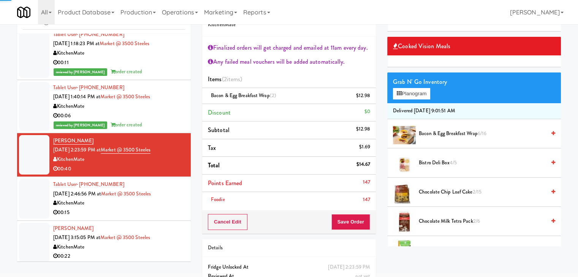
scroll to position [169, 0]
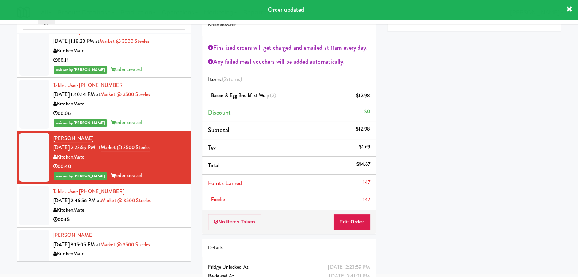
click at [140, 215] on div "00:15" at bounding box center [119, 219] width 132 height 9
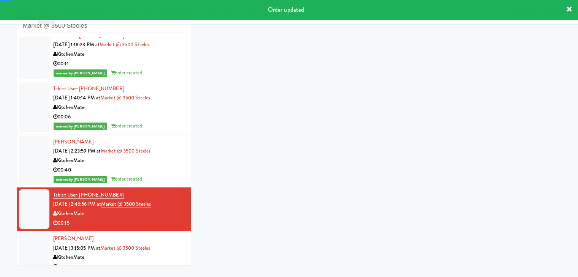
scroll to position [28, 0]
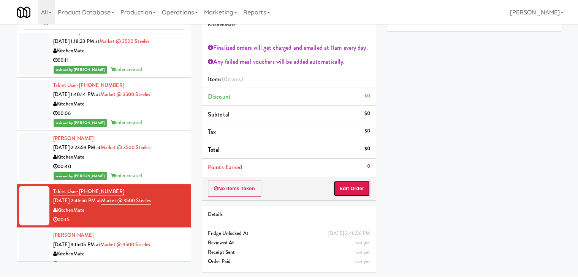
click at [352, 190] on button "Edit Order" at bounding box center [351, 189] width 37 height 16
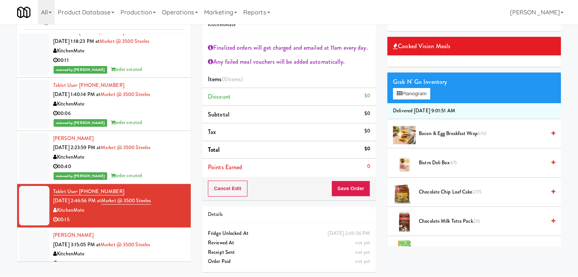
click at [551, 161] on icon at bounding box center [553, 162] width 4 height 5
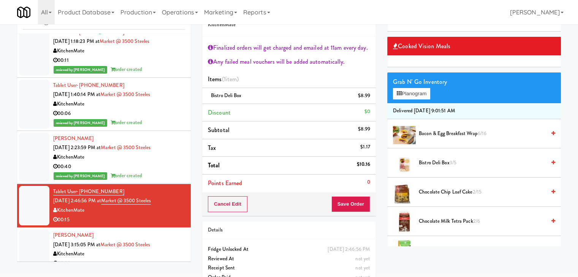
click at [551, 220] on icon at bounding box center [553, 221] width 4 height 5
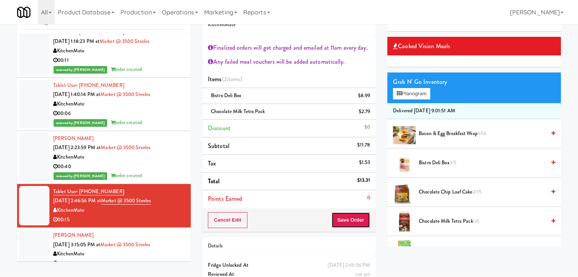
click at [352, 222] on button "Save Order" at bounding box center [350, 220] width 39 height 16
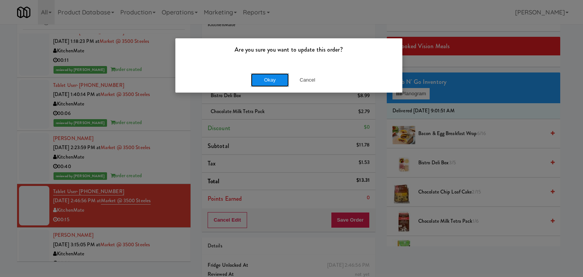
click at [264, 82] on button "Okay" at bounding box center [270, 80] width 38 height 14
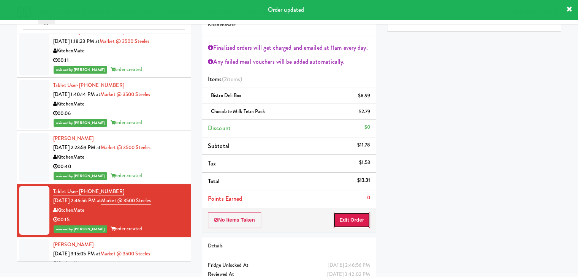
click at [360, 219] on button "Edit Order" at bounding box center [351, 220] width 37 height 16
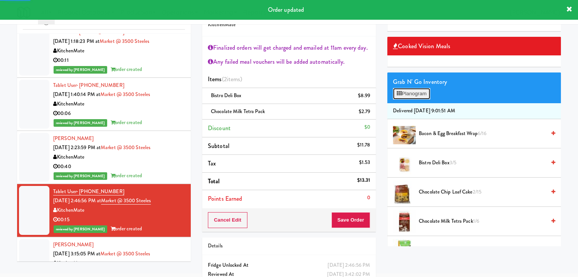
click at [425, 92] on button "Planogram" at bounding box center [411, 93] width 37 height 11
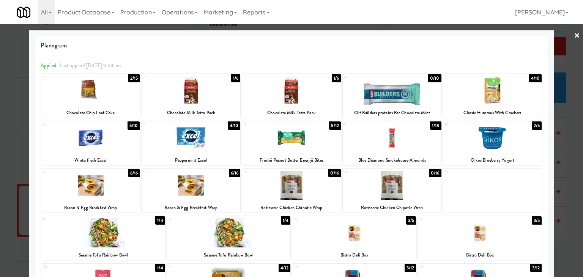
click at [574, 35] on link "×" at bounding box center [577, 36] width 6 height 24
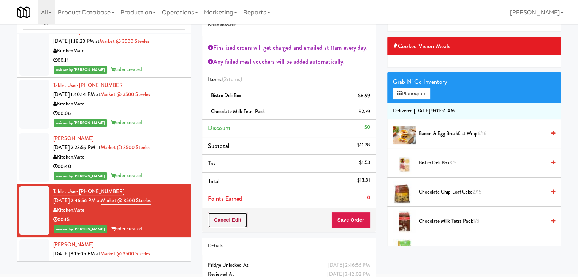
click at [229, 217] on button "Cancel Edit" at bounding box center [227, 220] width 39 height 16
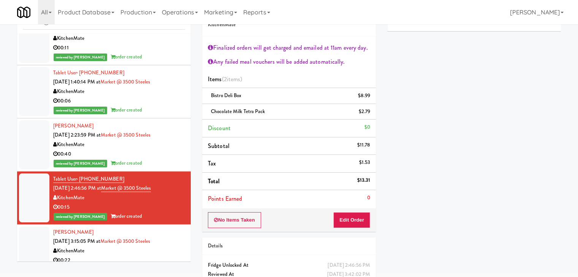
scroll to position [187, 0]
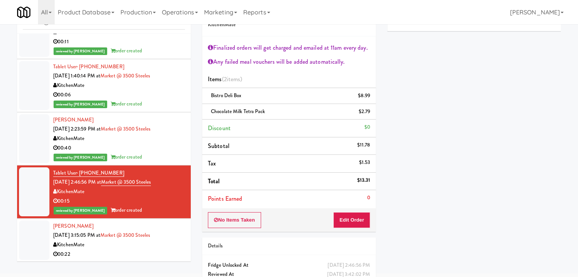
click at [144, 250] on div "00:22" at bounding box center [119, 254] width 132 height 9
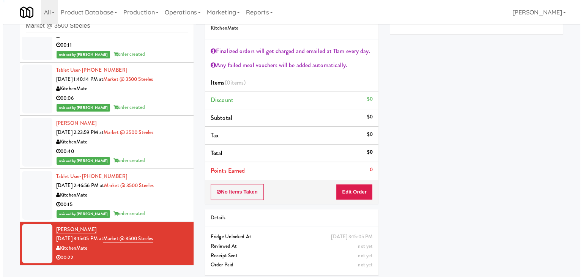
scroll to position [28, 0]
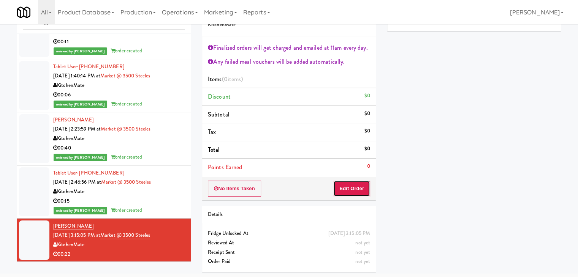
click at [350, 188] on button "Edit Order" at bounding box center [351, 189] width 37 height 16
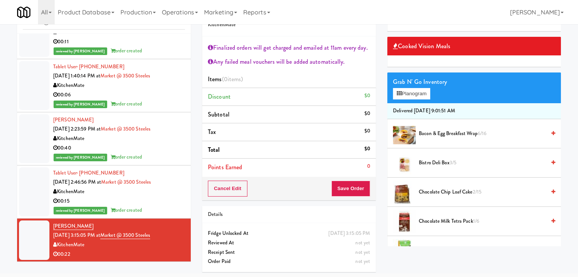
click at [551, 131] on icon at bounding box center [553, 133] width 4 height 5
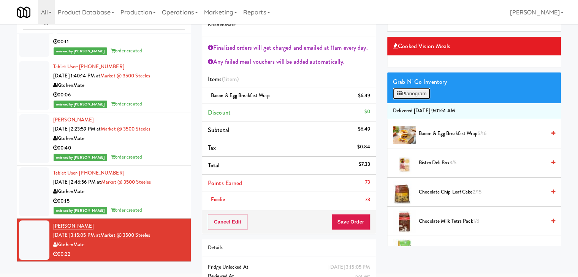
click at [417, 91] on button "Planogram" at bounding box center [411, 93] width 37 height 11
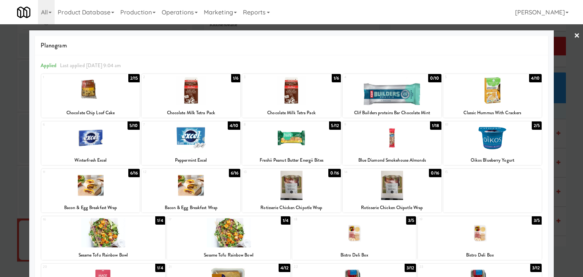
click at [574, 34] on link "×" at bounding box center [577, 36] width 6 height 24
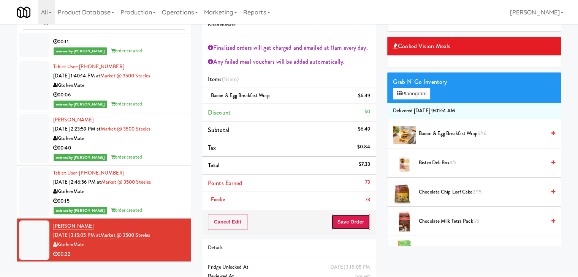
click at [357, 218] on button "Save Order" at bounding box center [350, 222] width 39 height 16
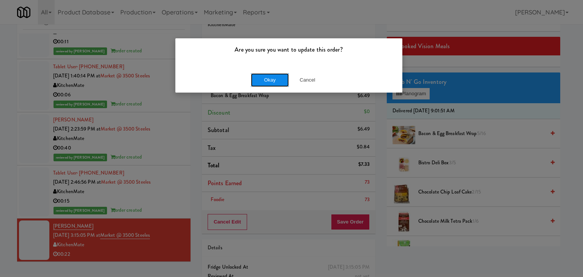
click at [257, 82] on button "Okay" at bounding box center [270, 80] width 38 height 14
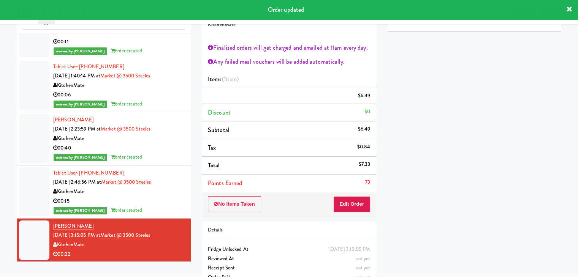
click at [151, 207] on div "reviewed by [PERSON_NAME] A order created" at bounding box center [119, 210] width 132 height 9
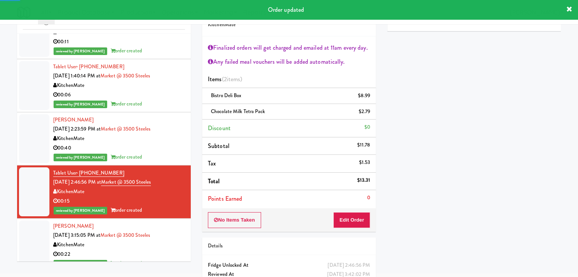
click at [152, 153] on div "reviewed by [PERSON_NAME] A order created" at bounding box center [119, 157] width 132 height 9
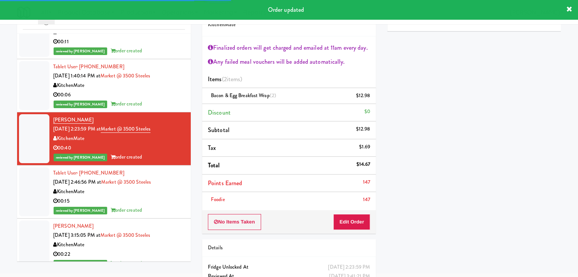
click at [152, 101] on div "reviewed by [PERSON_NAME] A order created" at bounding box center [119, 103] width 132 height 9
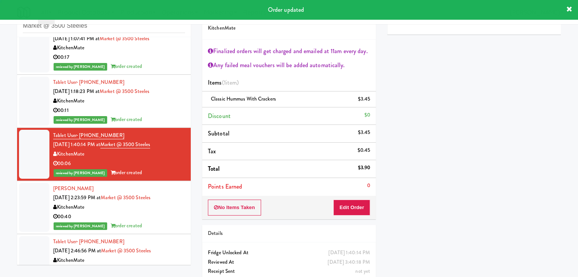
scroll to position [111, 0]
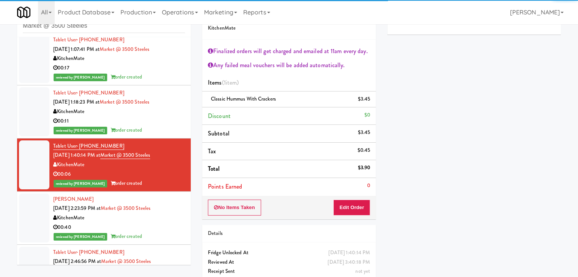
click at [149, 118] on div "00:11" at bounding box center [119, 121] width 132 height 9
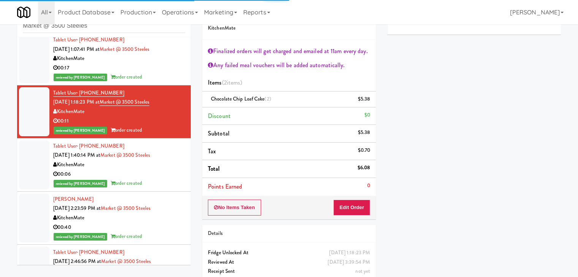
click at [151, 71] on div "00:17" at bounding box center [119, 67] width 132 height 9
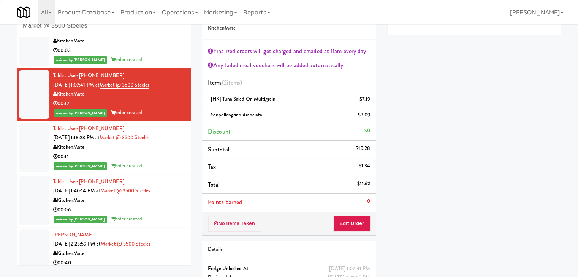
scroll to position [35, 0]
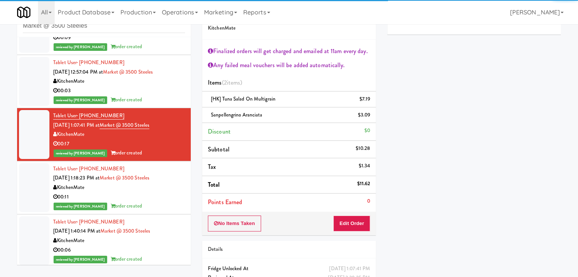
click at [147, 90] on div "00:03" at bounding box center [119, 90] width 132 height 9
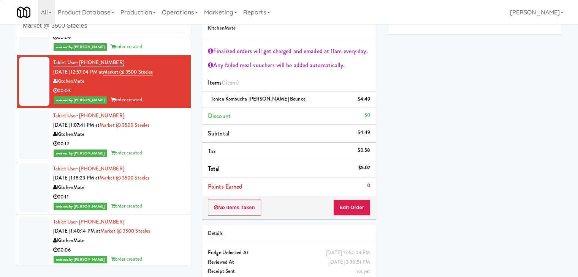
click at [147, 47] on div "reviewed by [PERSON_NAME] A order created" at bounding box center [119, 46] width 132 height 9
